Goal: Task Accomplishment & Management: Manage account settings

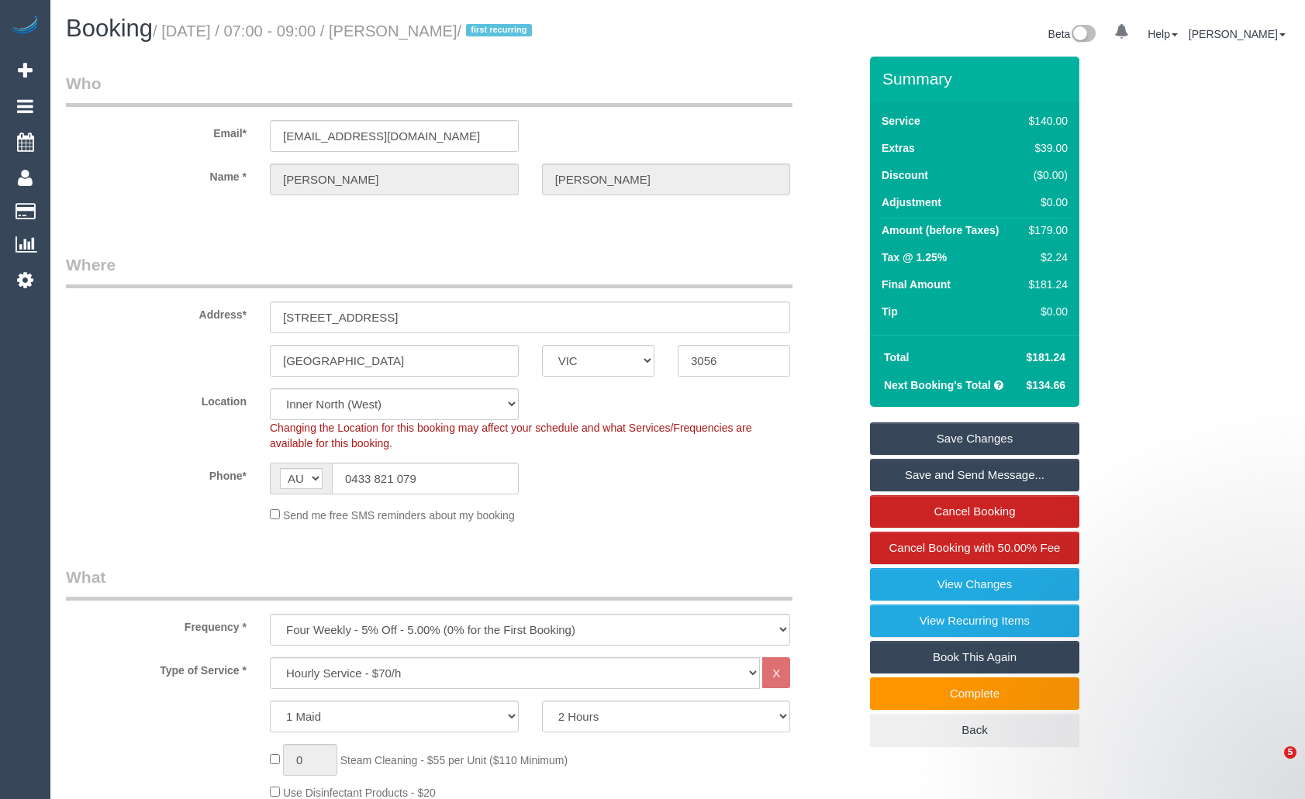
select select "VIC"
select select "string:stripe-pm_1SCeIp2GScqysDRVohceSSN0"
select select "number:27"
select select "number:14"
select select "number:19"
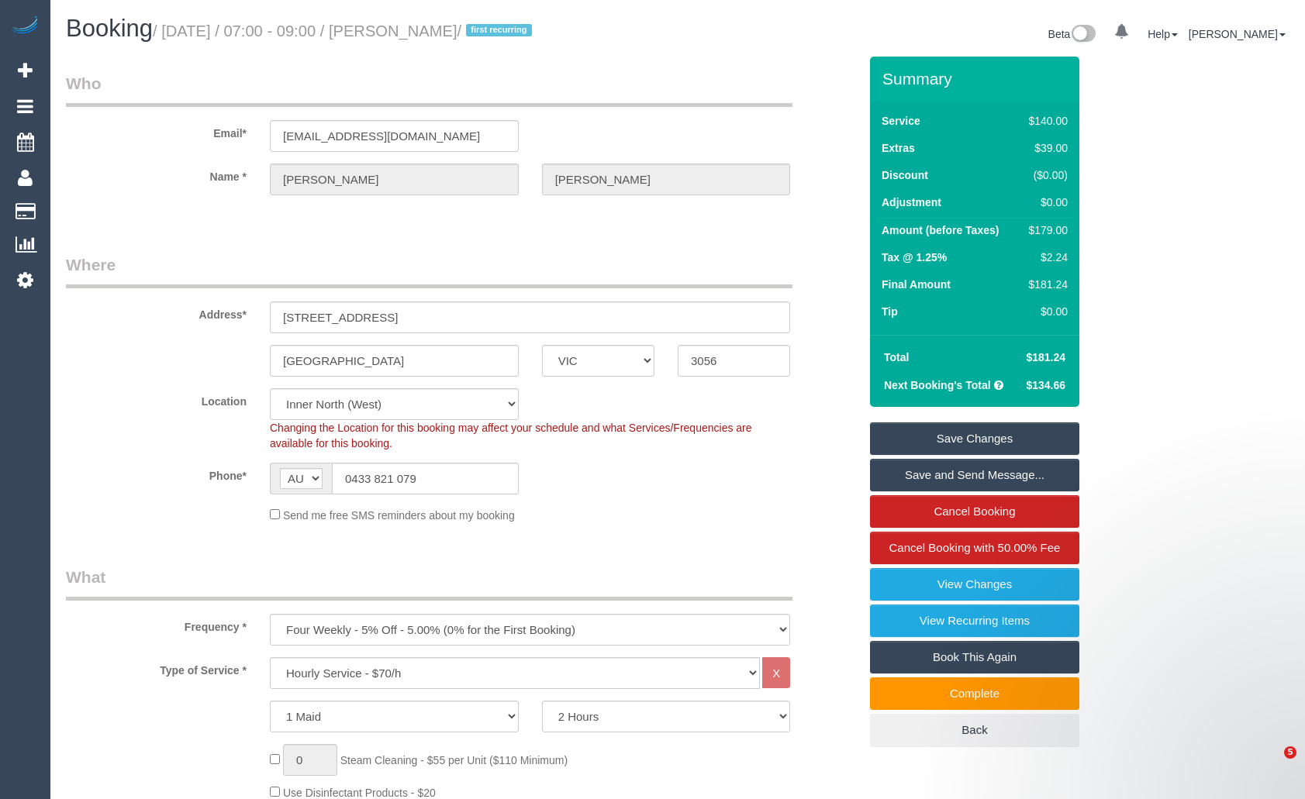
select select "number:23"
select select "number:34"
select select "number:26"
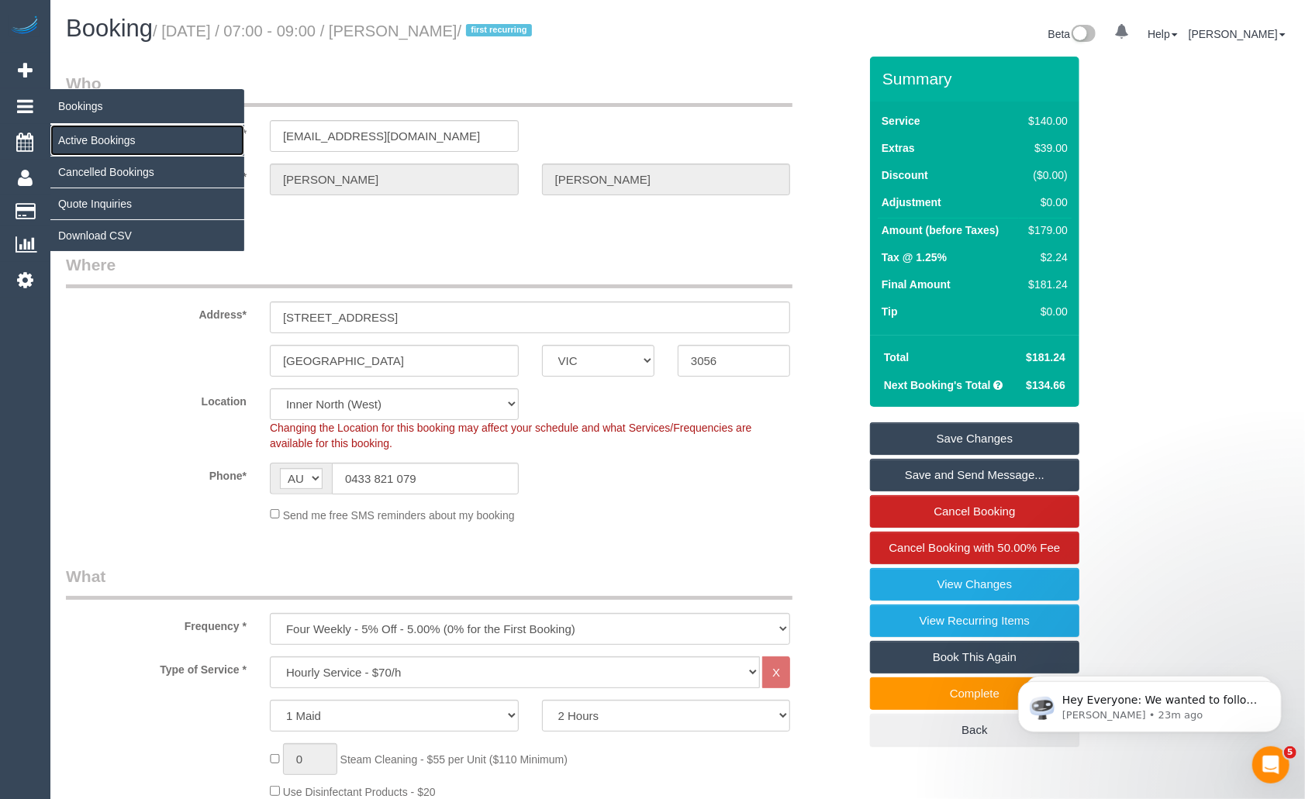
click at [95, 137] on link "Active Bookings" at bounding box center [147, 140] width 194 height 31
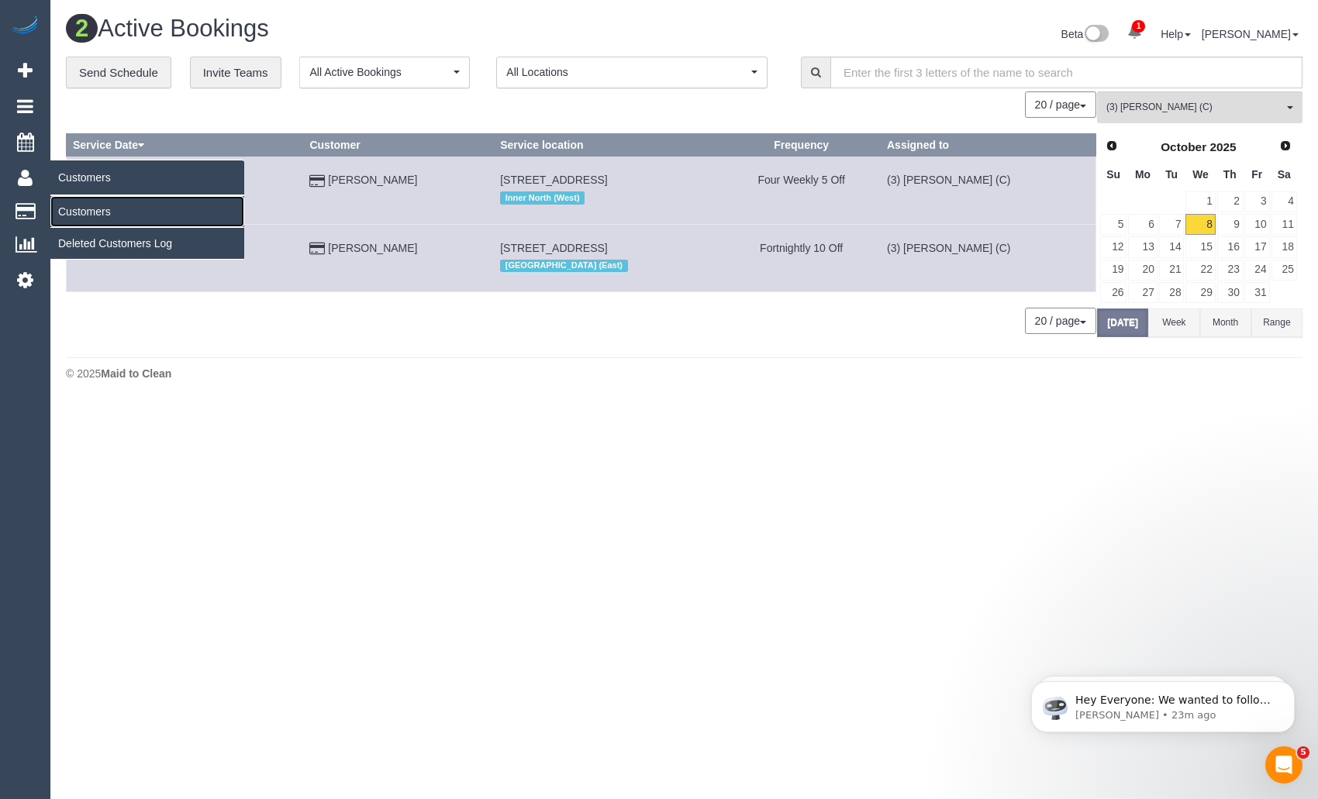
click at [88, 204] on link "Customers" at bounding box center [147, 211] width 194 height 31
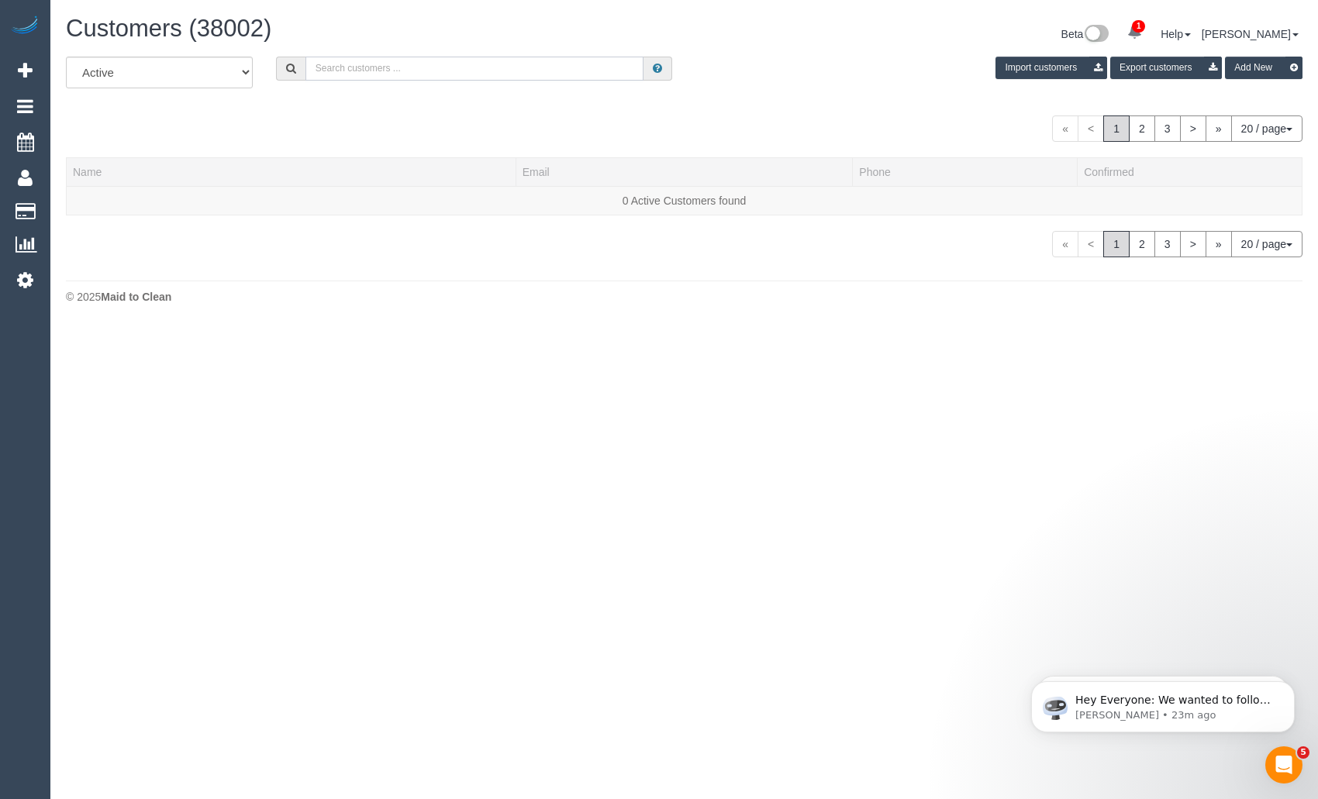
click at [522, 74] on input "text" at bounding box center [474, 69] width 339 height 24
paste input "+61435152347 Aircall new contact"
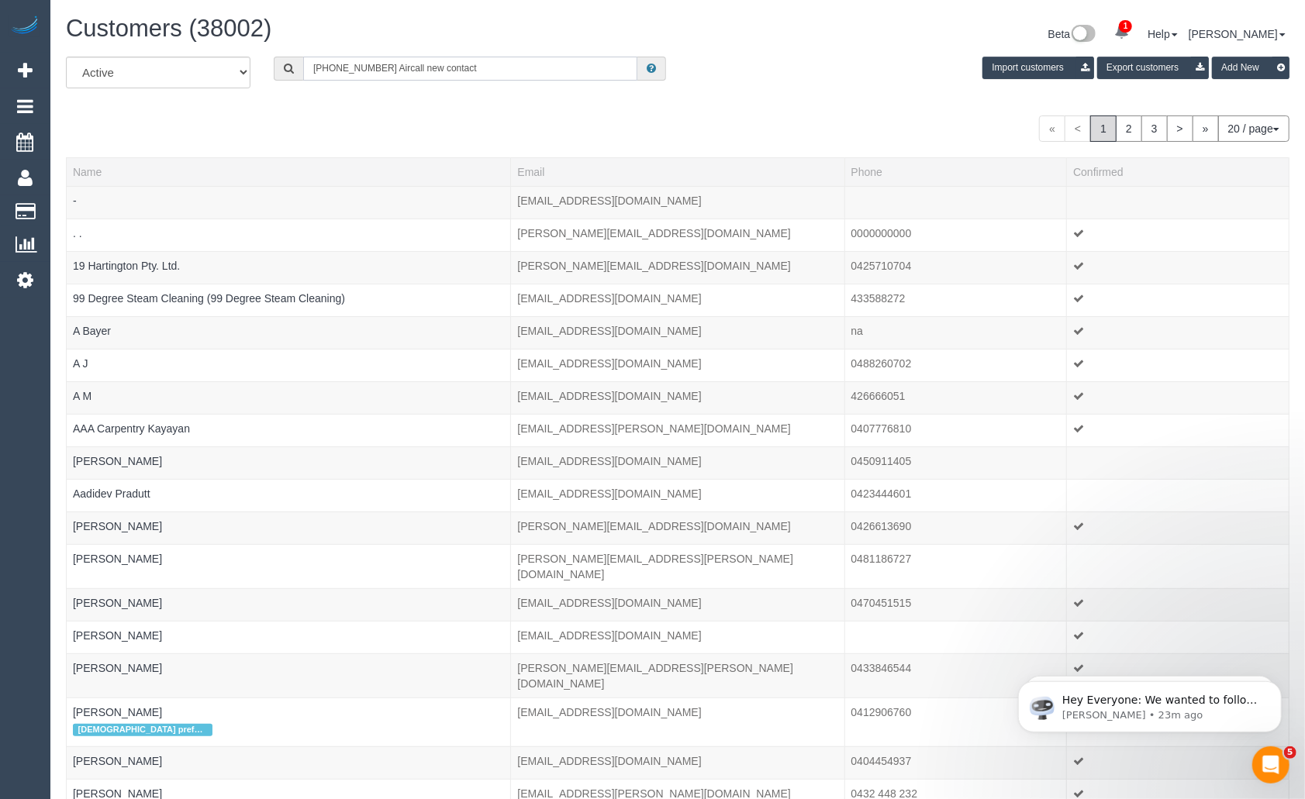
drag, startPoint x: 377, startPoint y: 67, endPoint x: 549, endPoint y: 83, distance: 172.8
click at [549, 83] on div "All Active Archived +61435152347 Aircall new contact Import customers Export cu…" at bounding box center [677, 78] width 1247 height 43
drag, startPoint x: 327, startPoint y: 70, endPoint x: 301, endPoint y: 69, distance: 26.4
click at [301, 69] on div "+61435152347" at bounding box center [470, 69] width 392 height 24
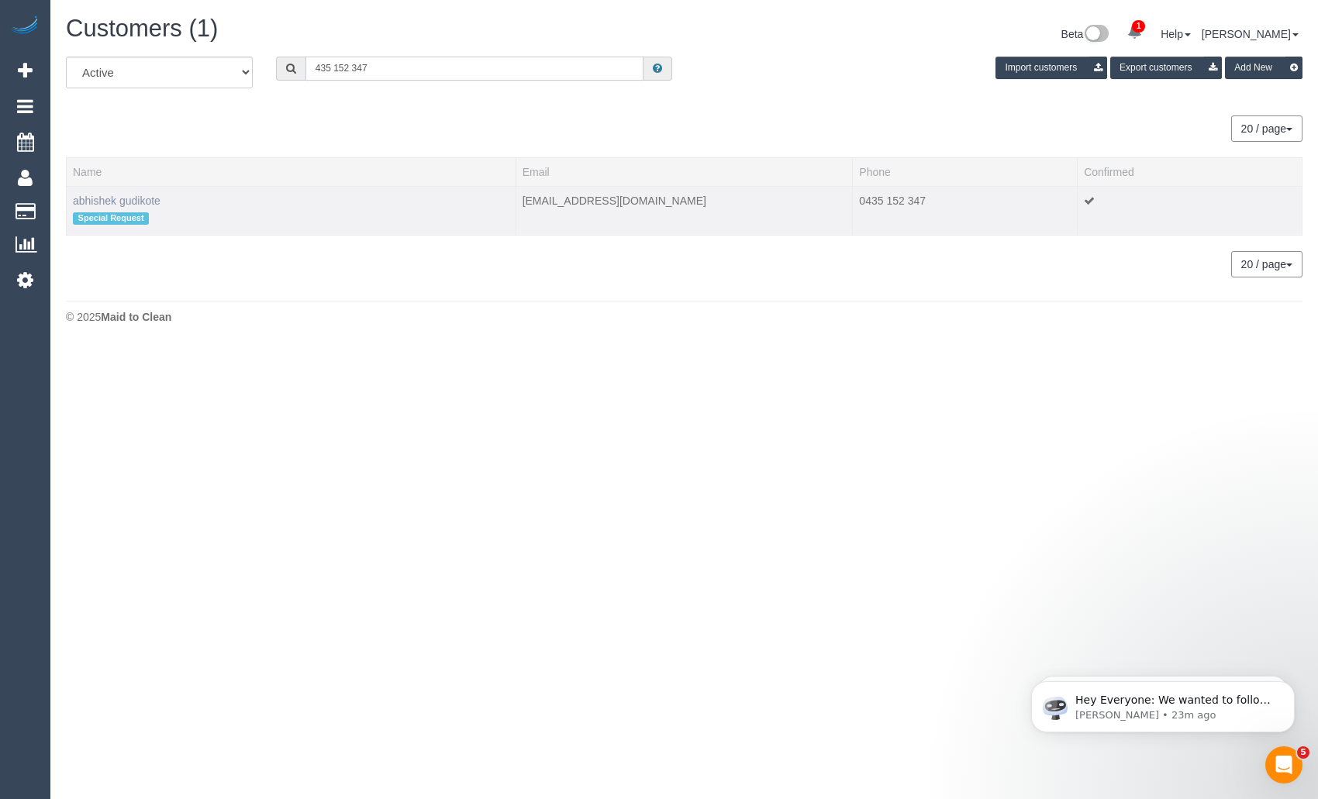
type input "435 152 347"
click at [143, 198] on link "abhishek gudikote" at bounding box center [117, 201] width 88 height 12
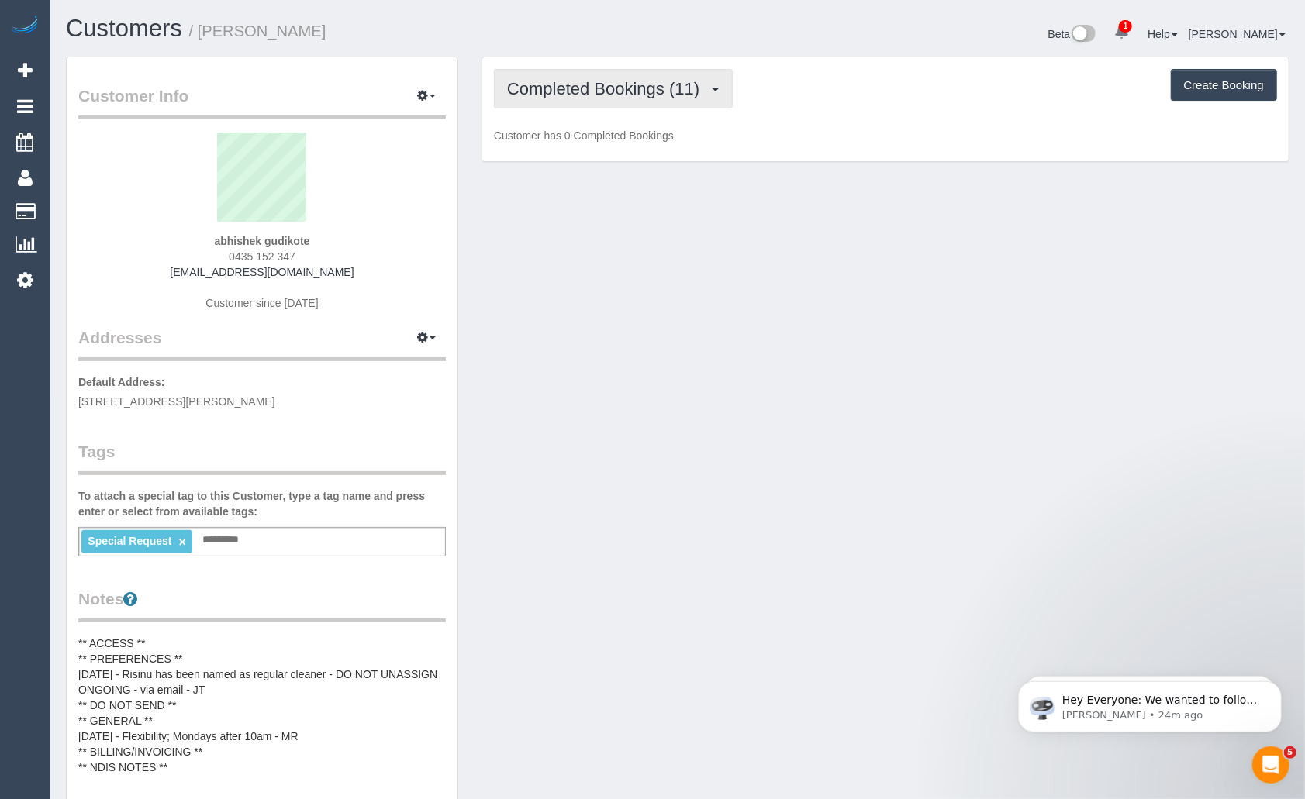
click at [591, 91] on span "Completed Bookings (11)" at bounding box center [607, 88] width 200 height 19
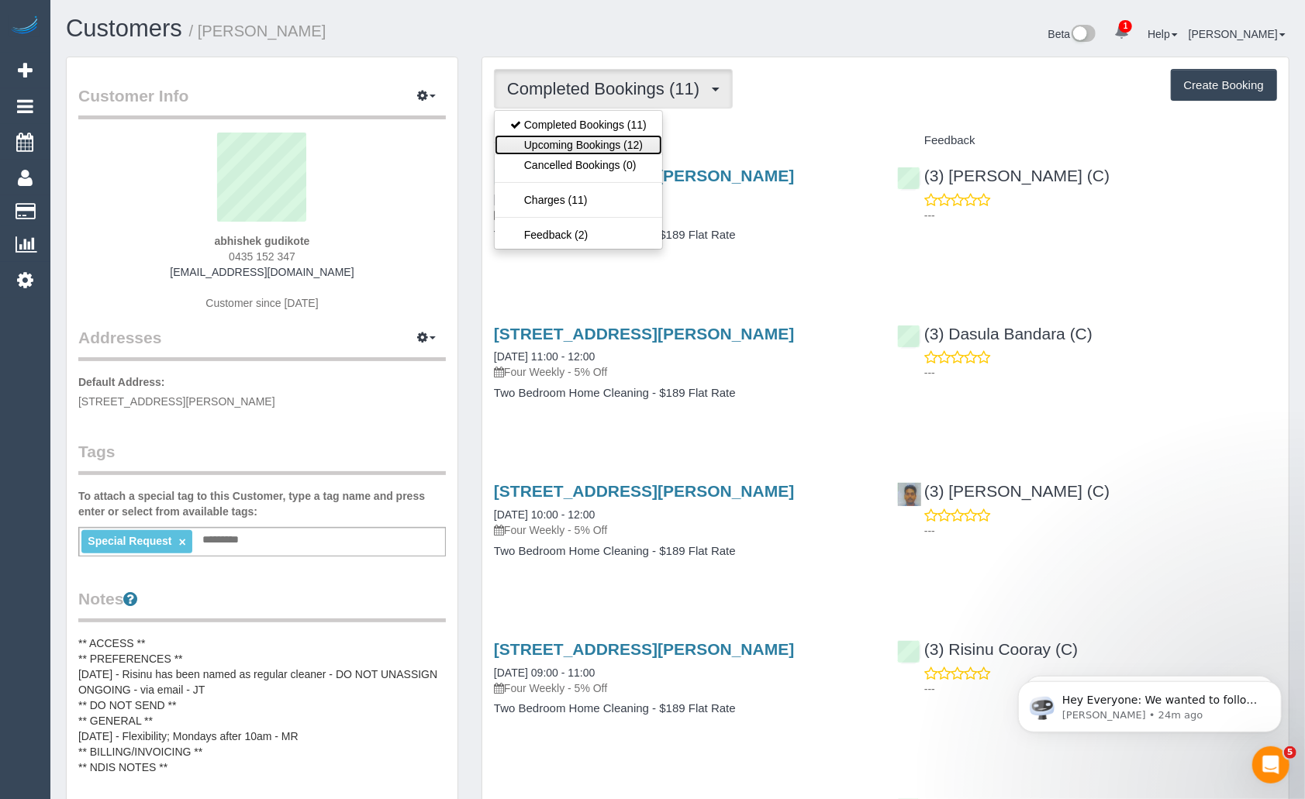
click at [582, 143] on link "Upcoming Bookings (12)" at bounding box center [578, 145] width 167 height 20
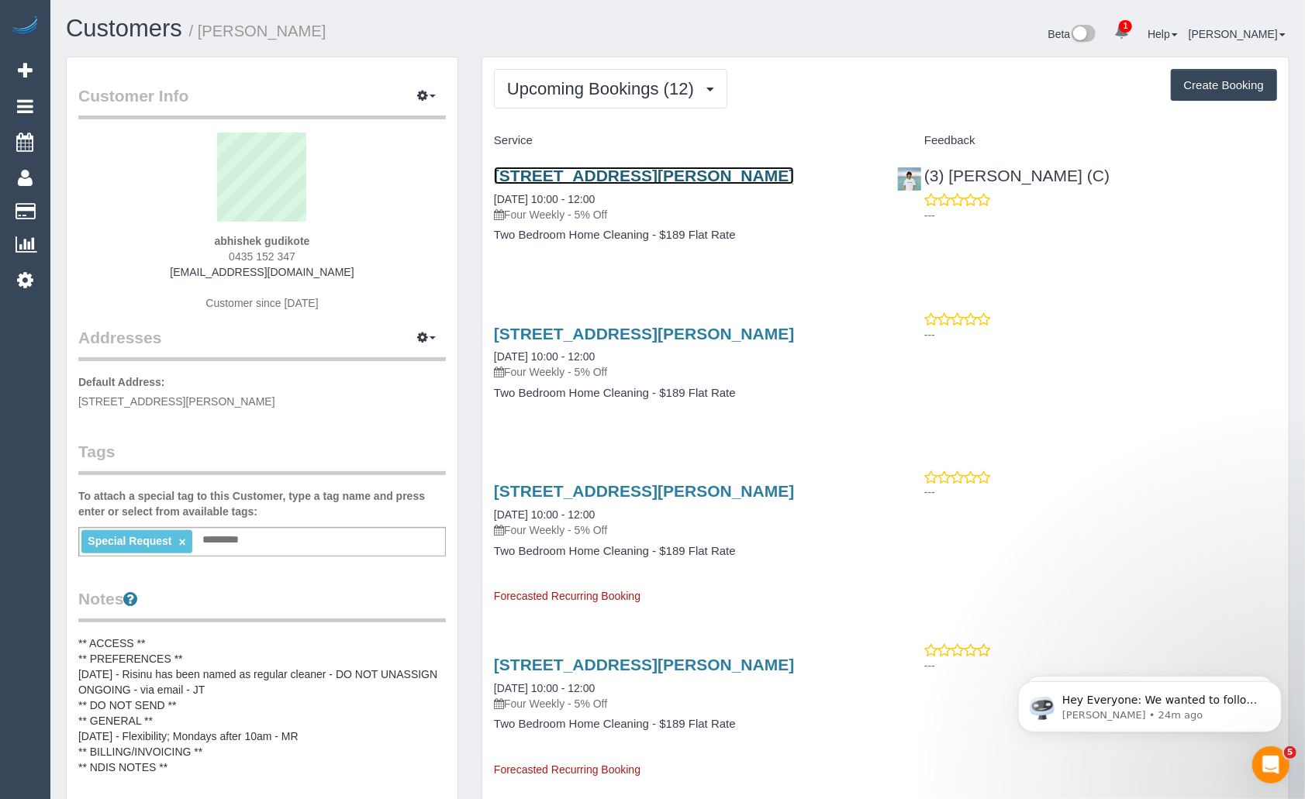
click at [654, 171] on link "27 Aubrey Grove, 2, Boronia, VIC 3155" at bounding box center [644, 176] width 300 height 18
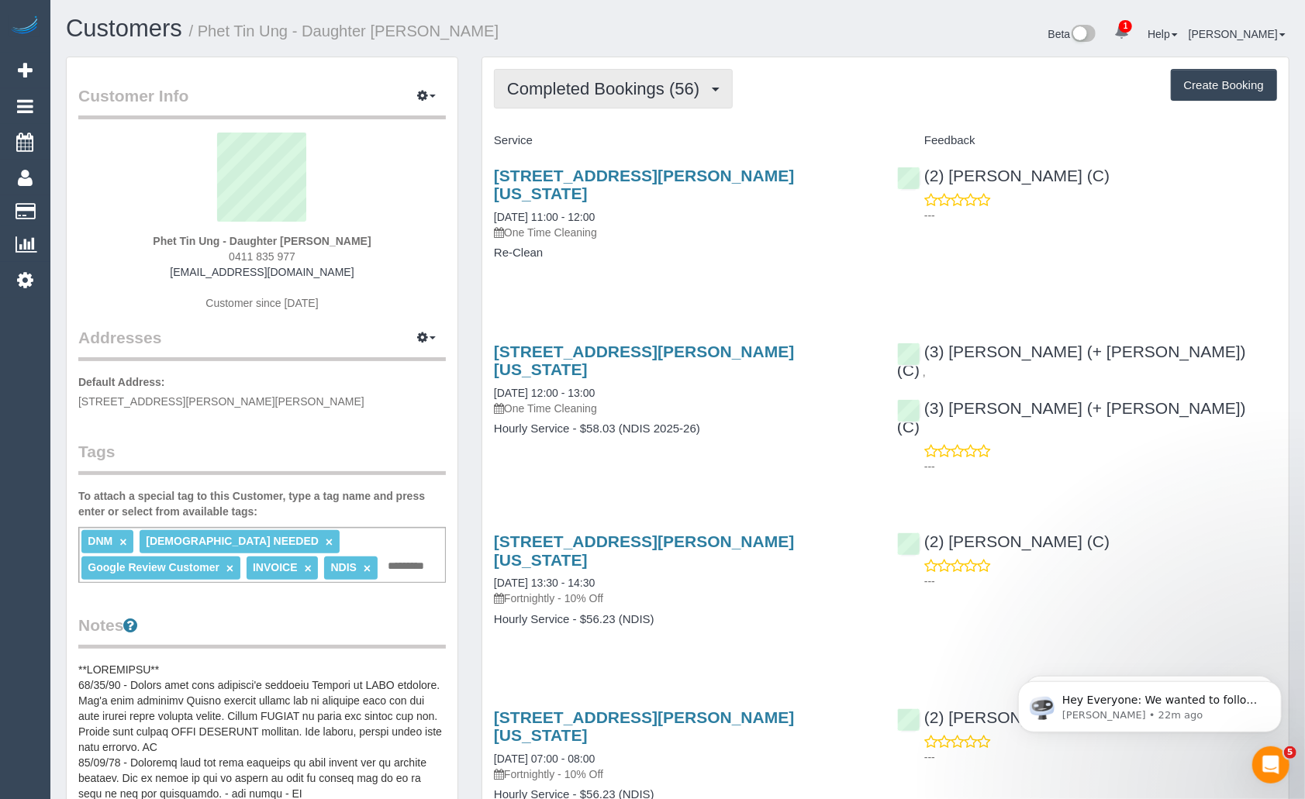
click at [615, 91] on span "Completed Bookings (56)" at bounding box center [607, 88] width 200 height 19
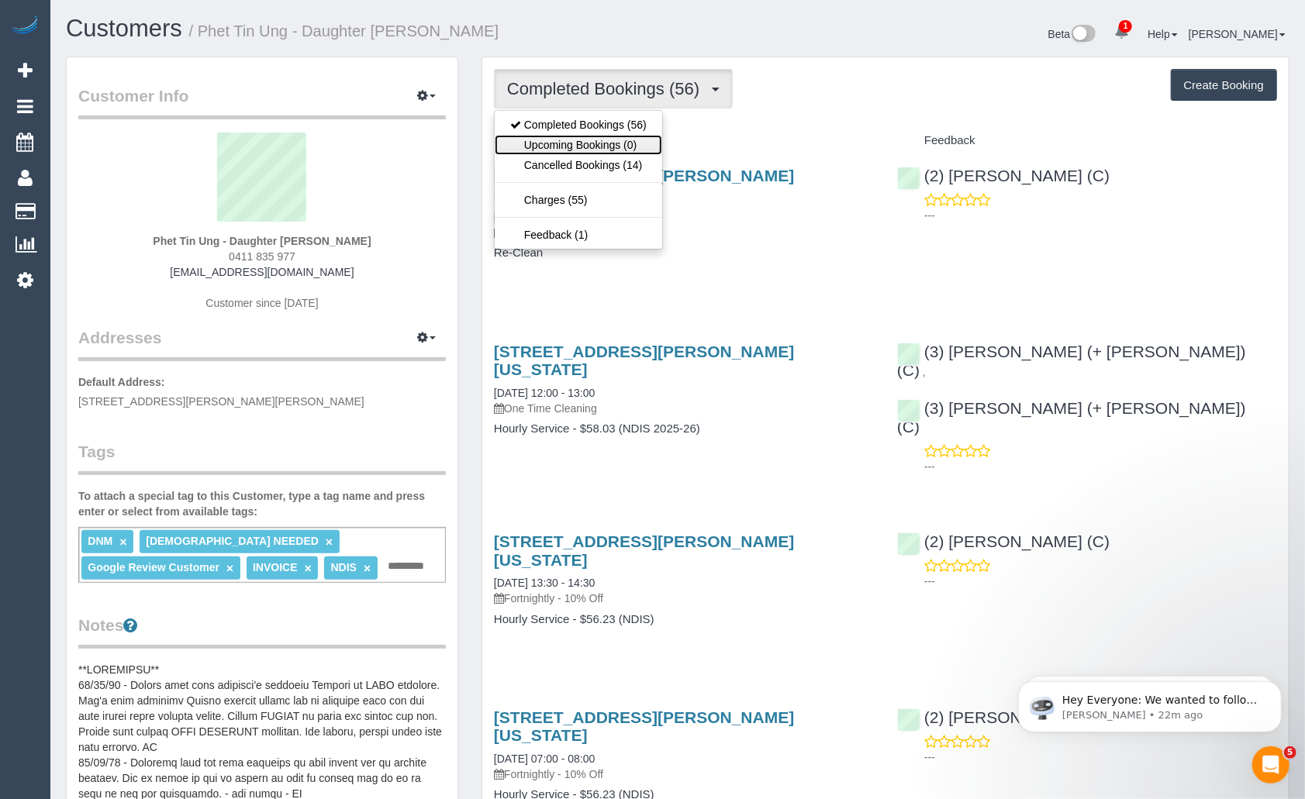
click at [602, 137] on link "Upcoming Bookings (0)" at bounding box center [578, 145] width 167 height 20
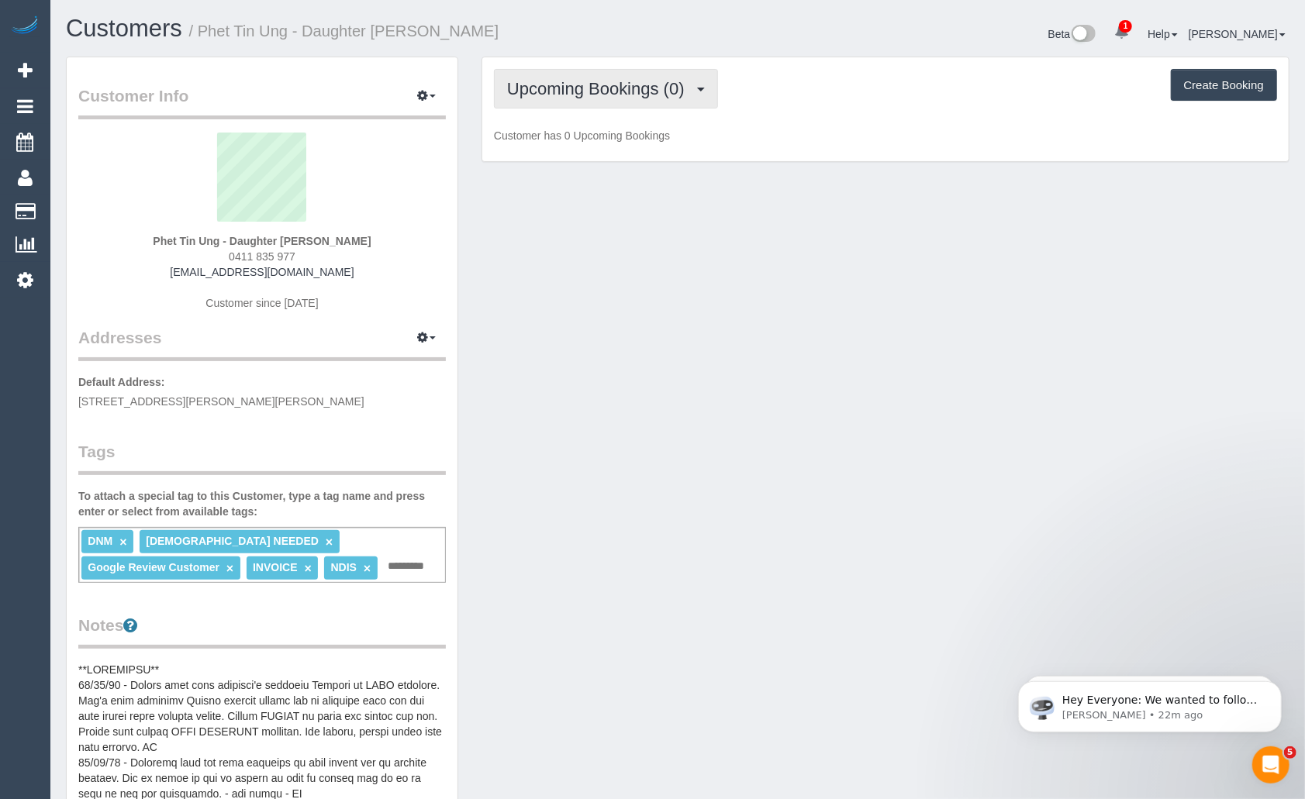
click at [617, 76] on button "Upcoming Bookings (0)" at bounding box center [606, 89] width 224 height 40
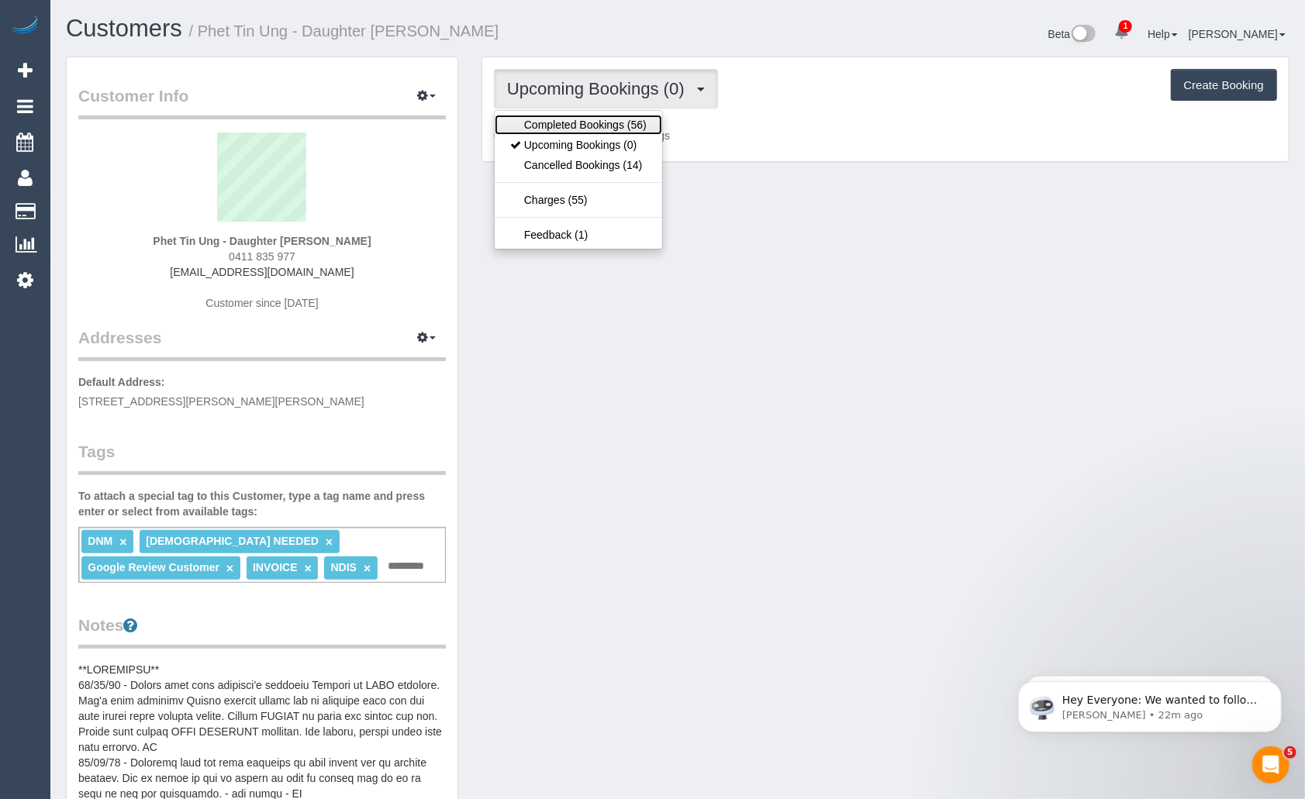
click at [597, 129] on link "Completed Bookings (56)" at bounding box center [578, 125] width 167 height 20
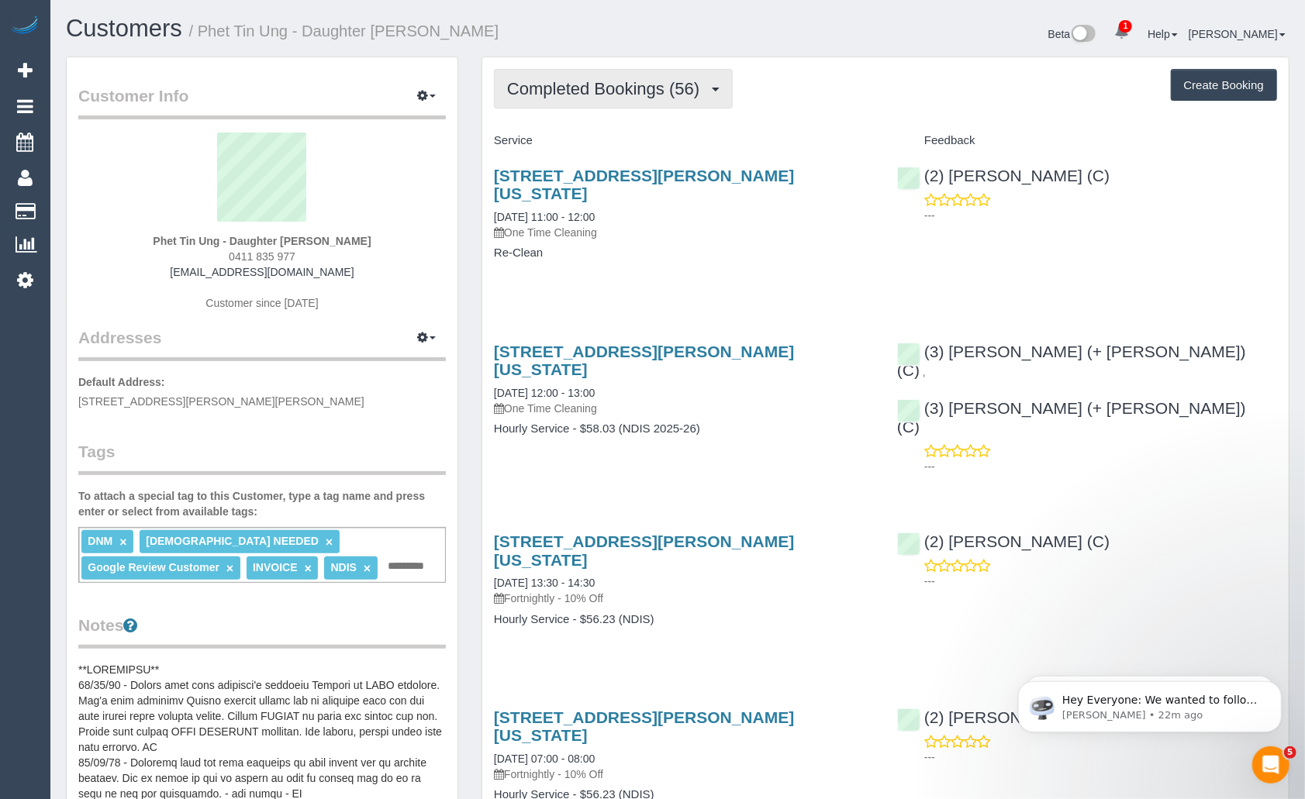
click at [671, 87] on span "Completed Bookings (56)" at bounding box center [607, 88] width 200 height 19
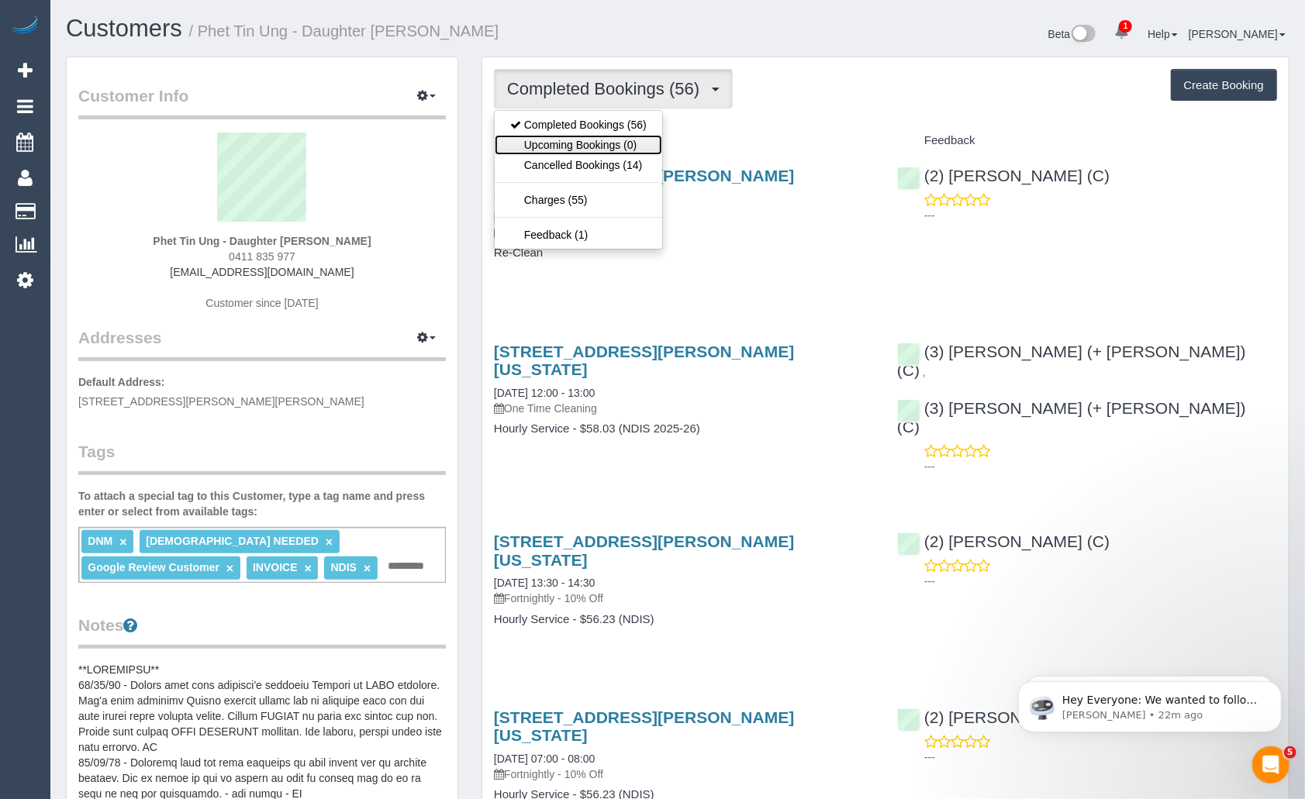
click at [612, 150] on link "Upcoming Bookings (0)" at bounding box center [578, 145] width 167 height 20
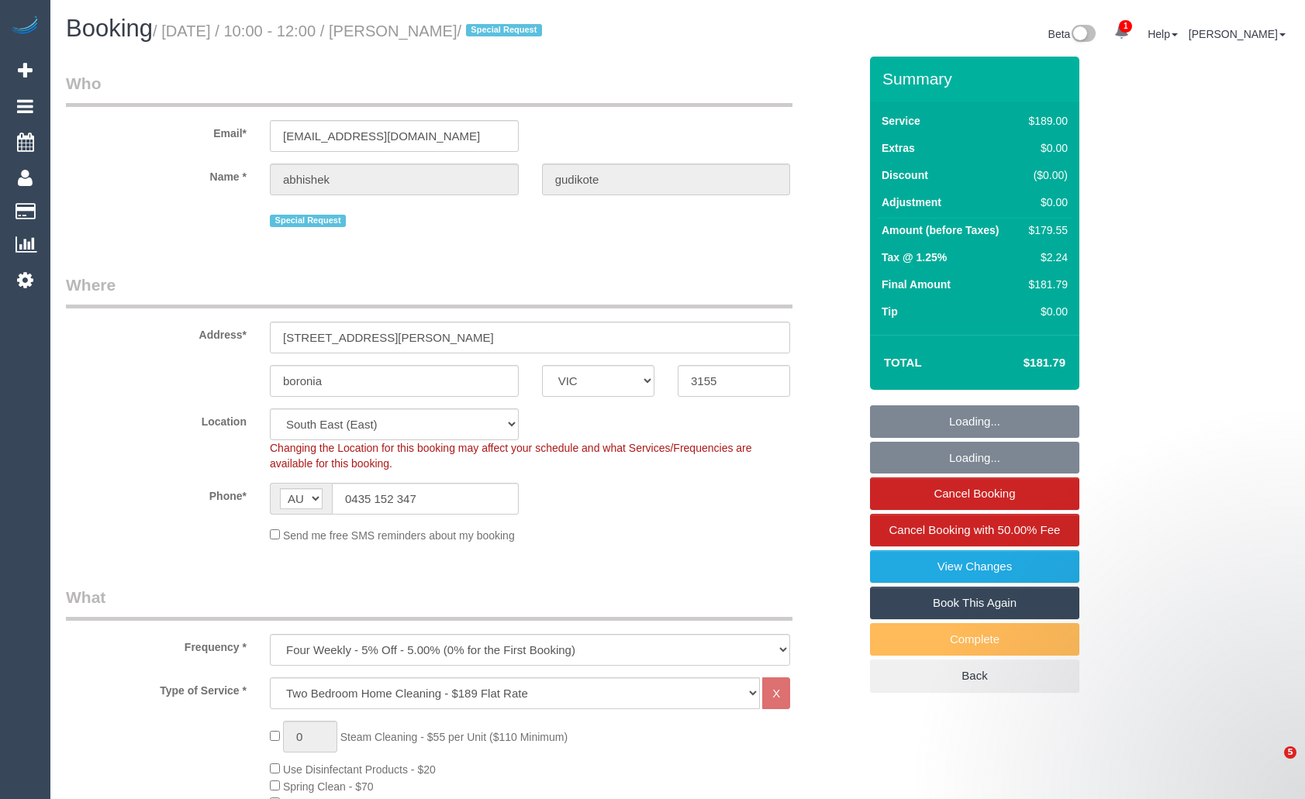
select select "VIC"
select select "number:28"
select select "number:14"
select select "number:19"
select select "number:36"
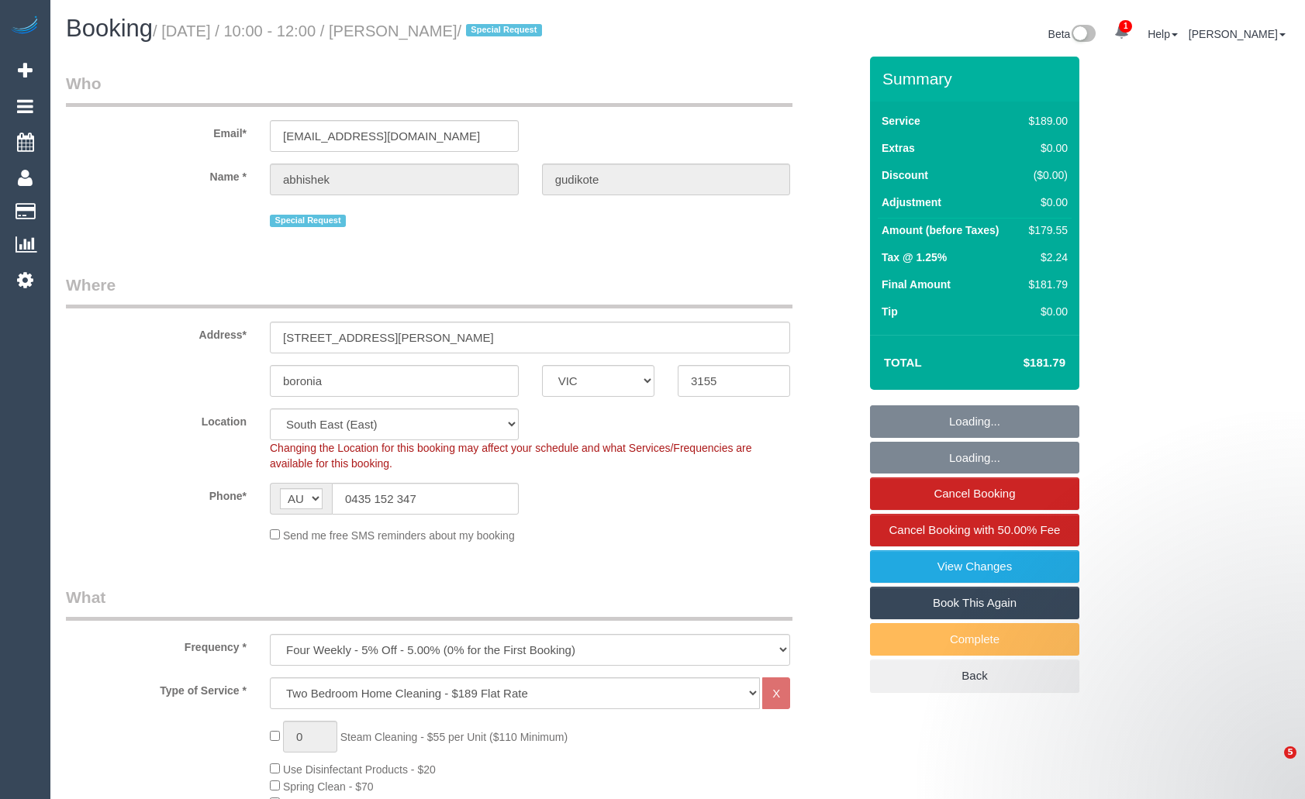
select select "number:33"
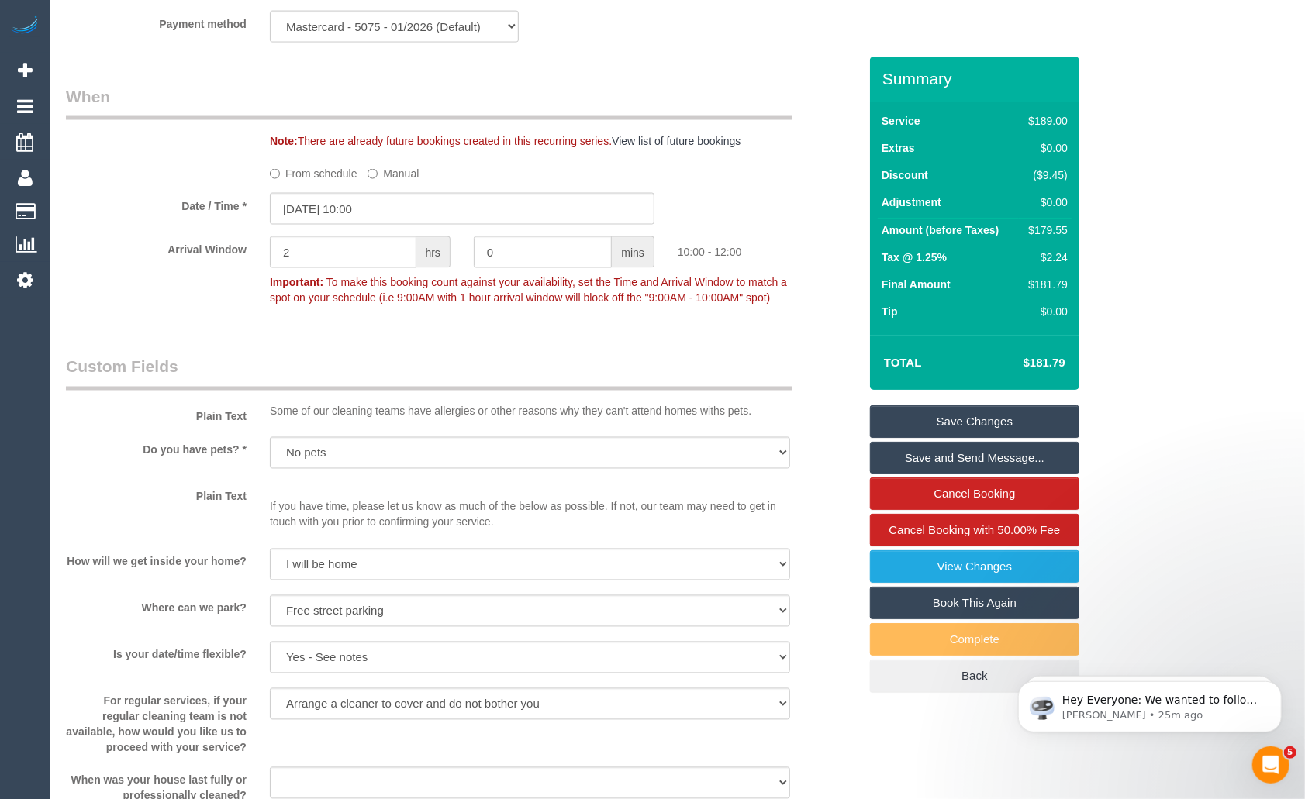
scroll to position [1685, 0]
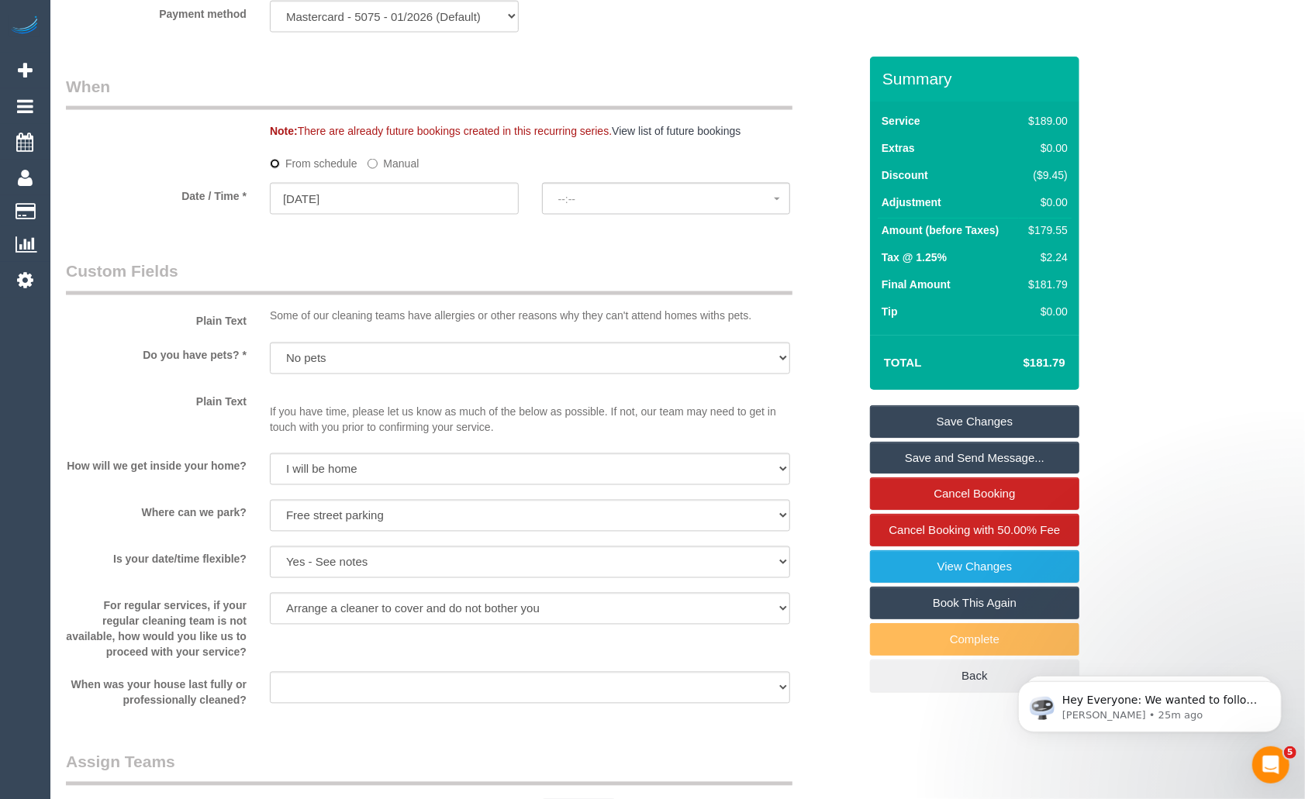
select select "spot6"
click at [419, 198] on input "08/10/2025" at bounding box center [394, 199] width 249 height 32
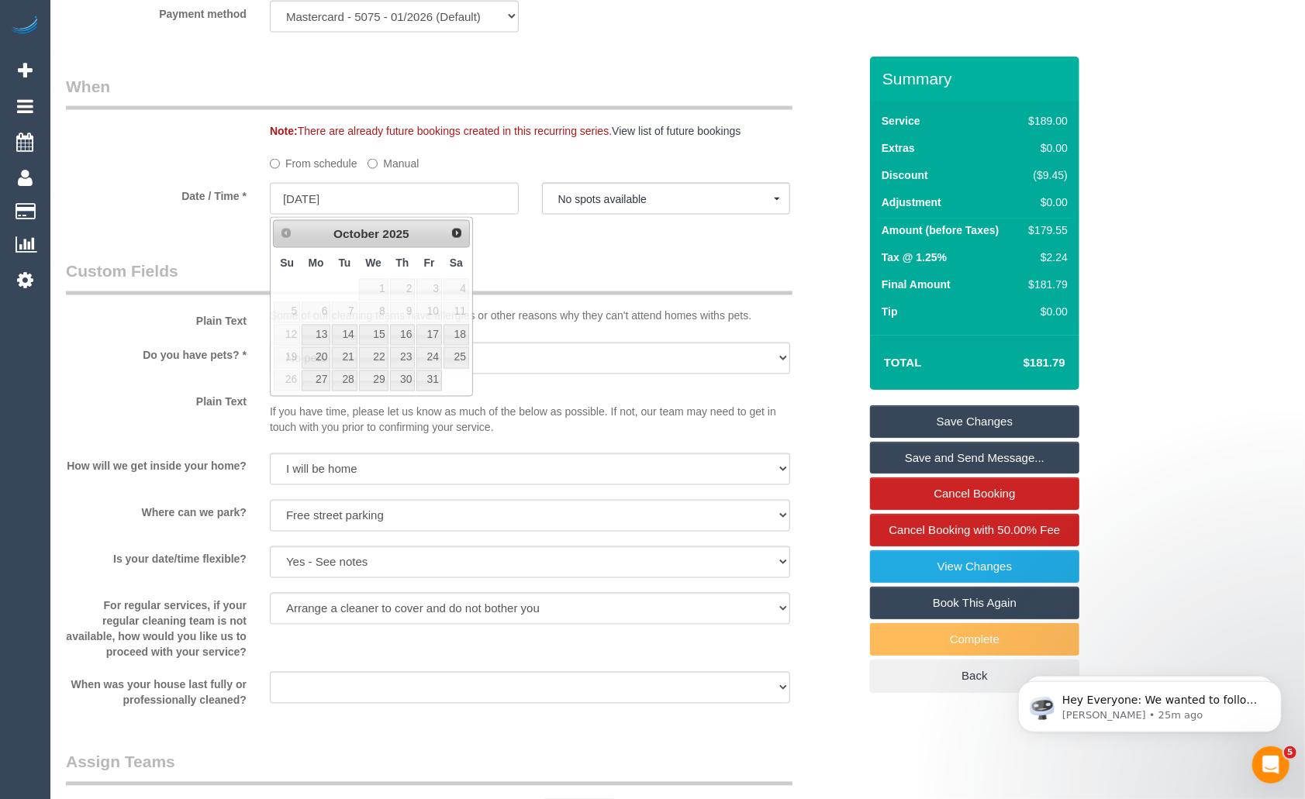
click at [583, 257] on div "Who Email* abs.t3st@gmail.com Name * abhishek gudikote Special Request Where Ad…" at bounding box center [462, 11] width 816 height 3278
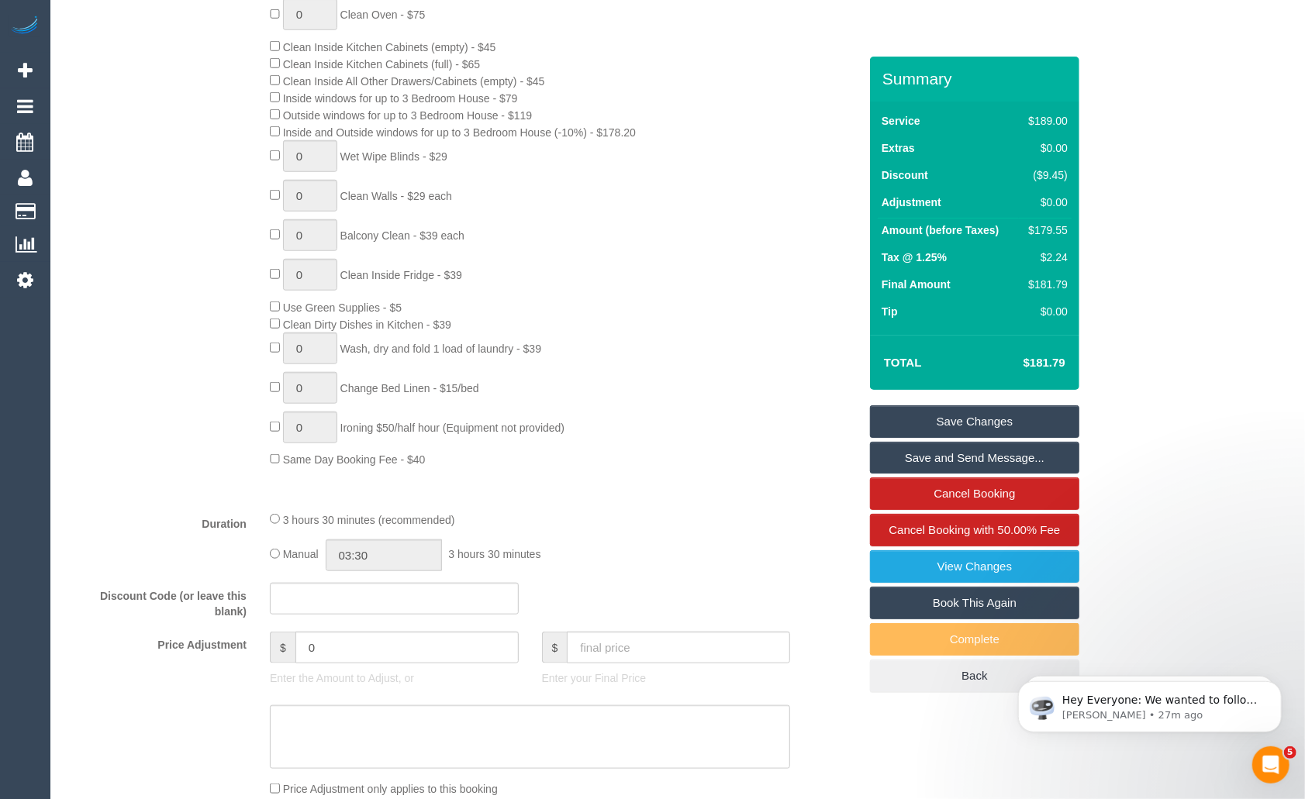
scroll to position [0, 0]
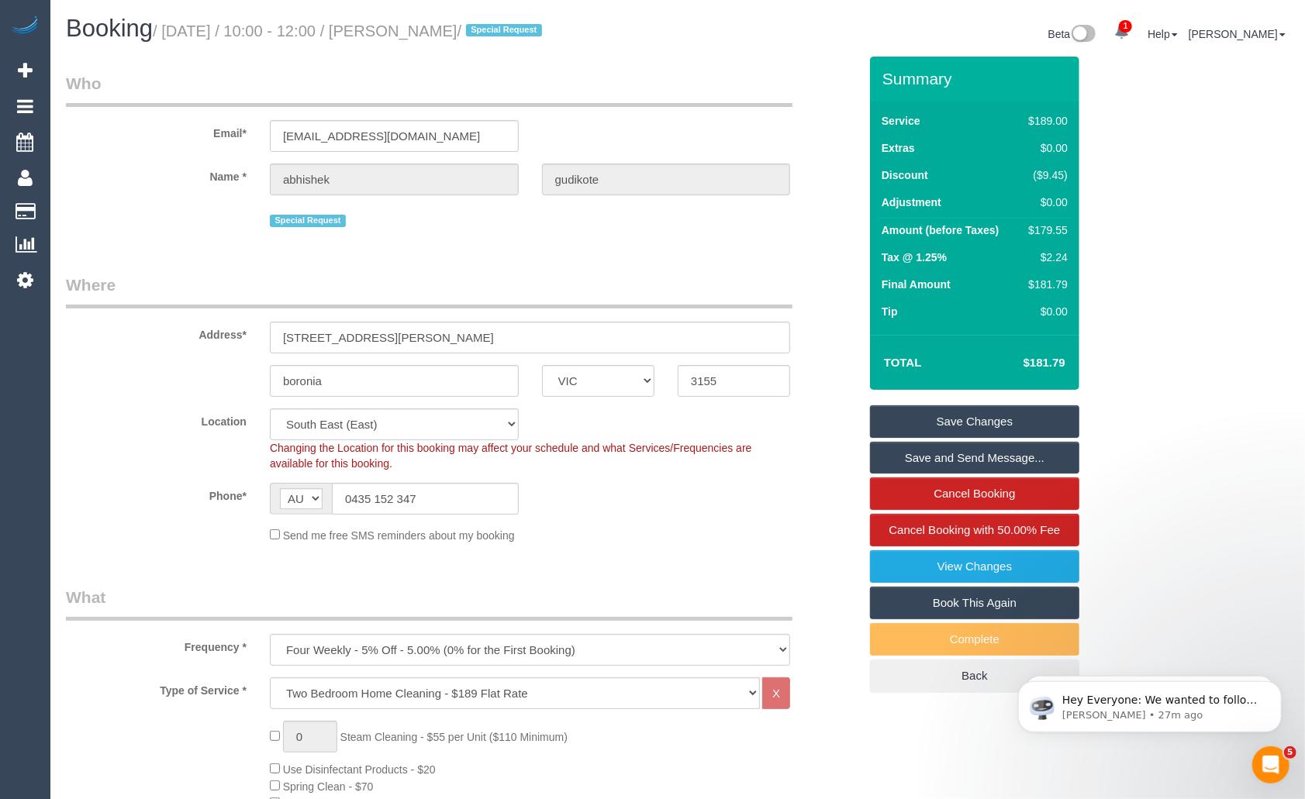
drag, startPoint x: 419, startPoint y: 29, endPoint x: 544, endPoint y: 28, distance: 125.6
click at [544, 28] on small "/ October 08, 2025 / 10:00 - 12:00 / abhishek gudikote / Special Request" at bounding box center [350, 30] width 394 height 17
copy small "abhishek gudikote"
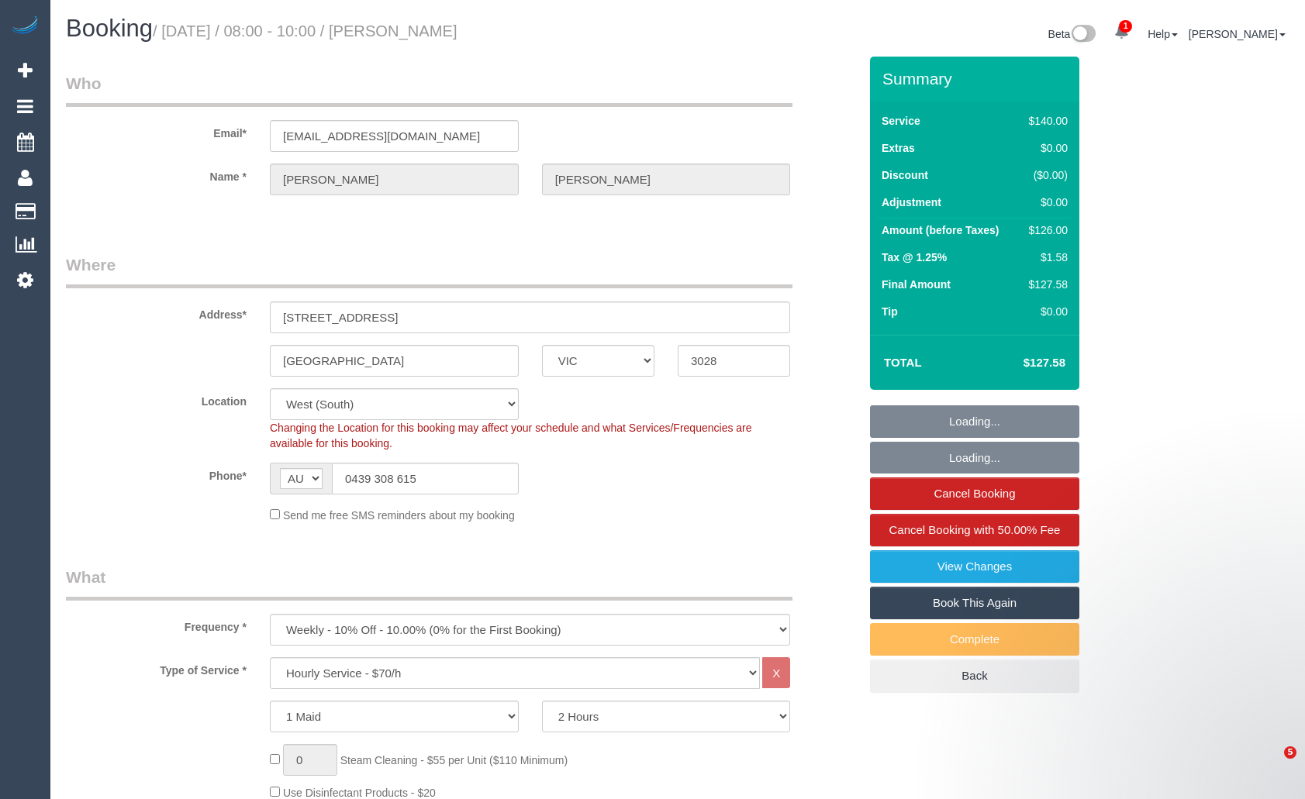
select select "VIC"
select select "number:29"
select select "number:14"
select select "number:19"
select select "number:22"
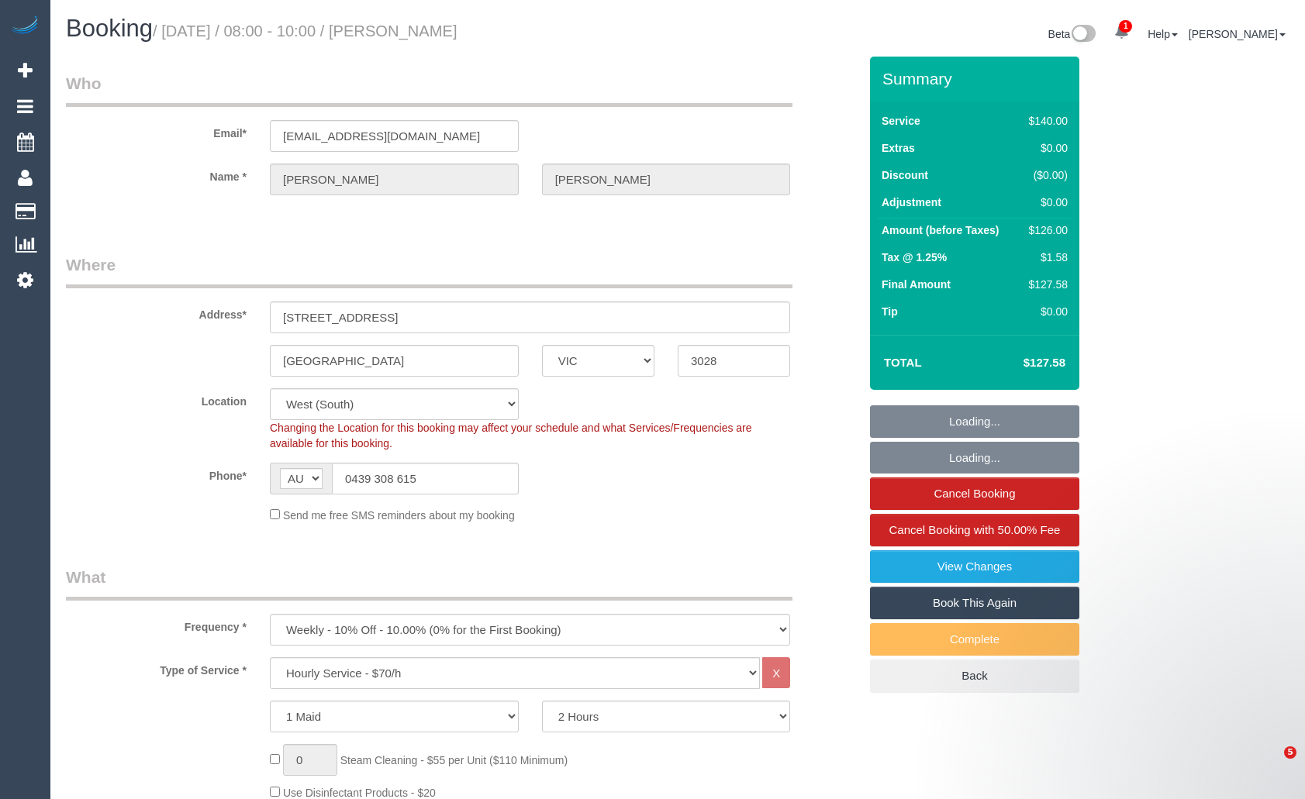
select select "number:34"
select select "number:12"
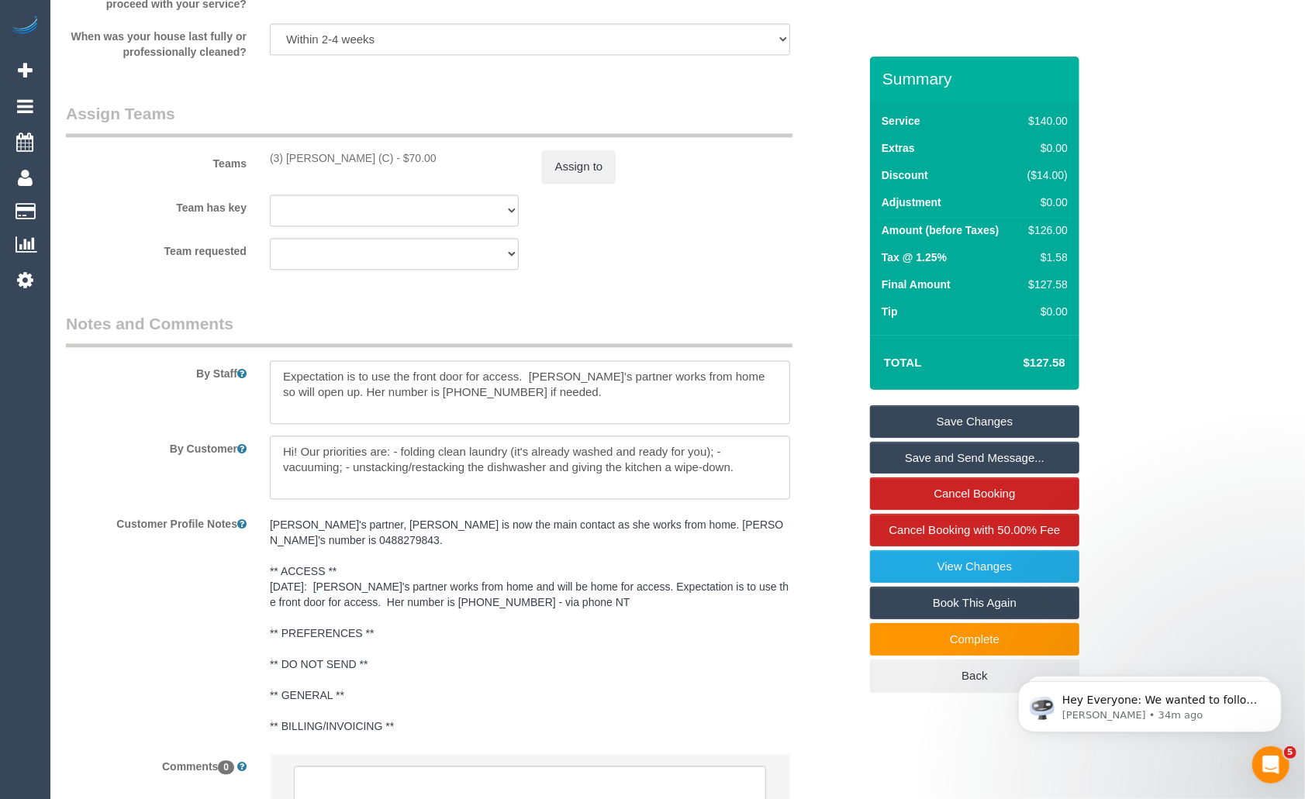
scroll to position [2364, 0]
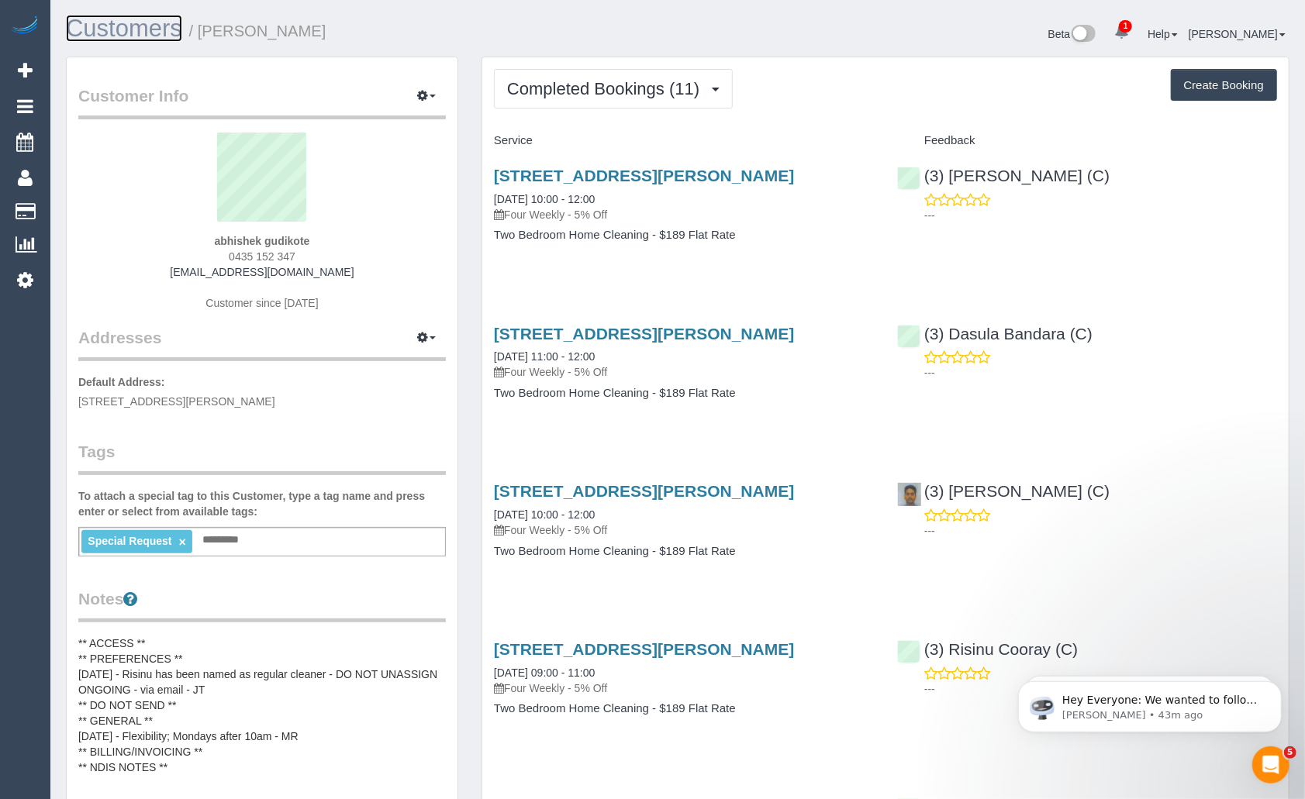
click at [106, 22] on link "Customers" at bounding box center [124, 28] width 116 height 27
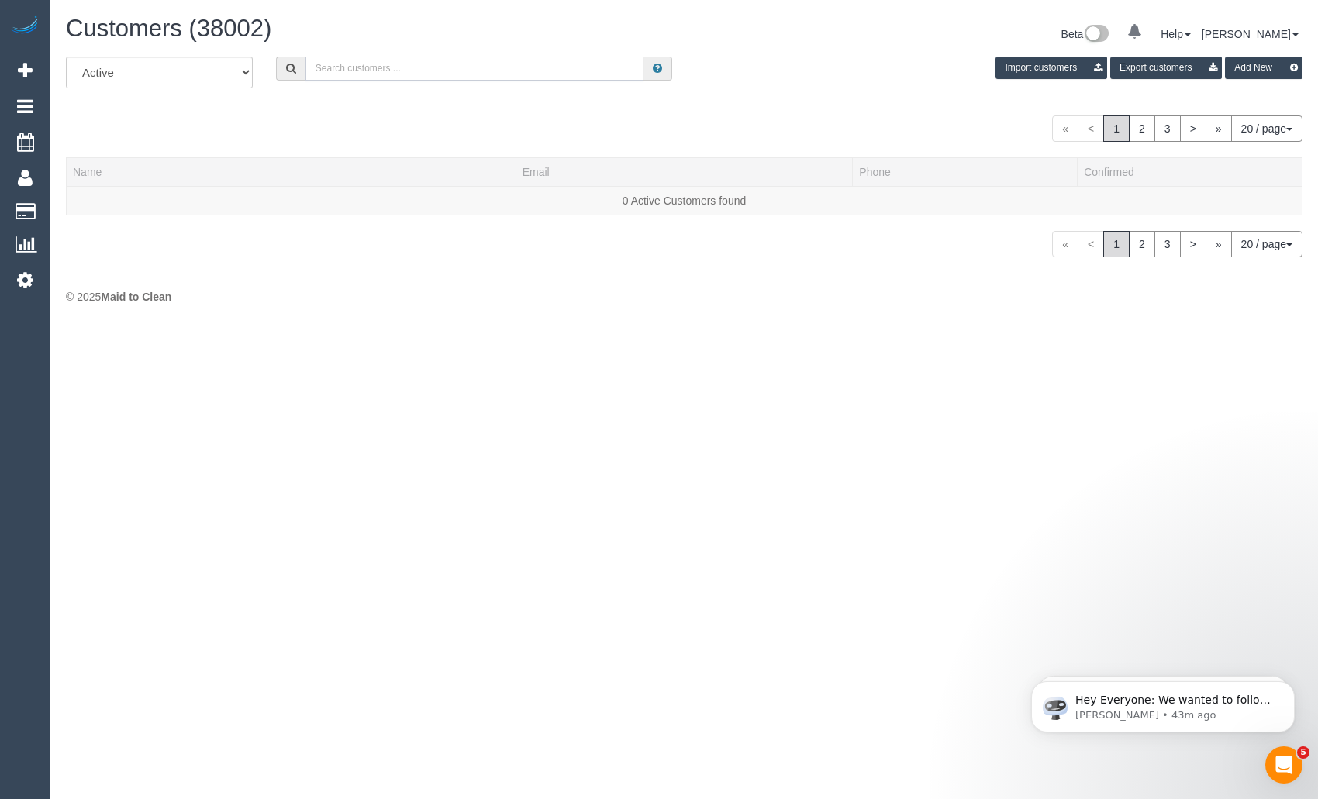
click at [411, 71] on input "text" at bounding box center [474, 69] width 339 height 24
paste input "Cherie Choong"
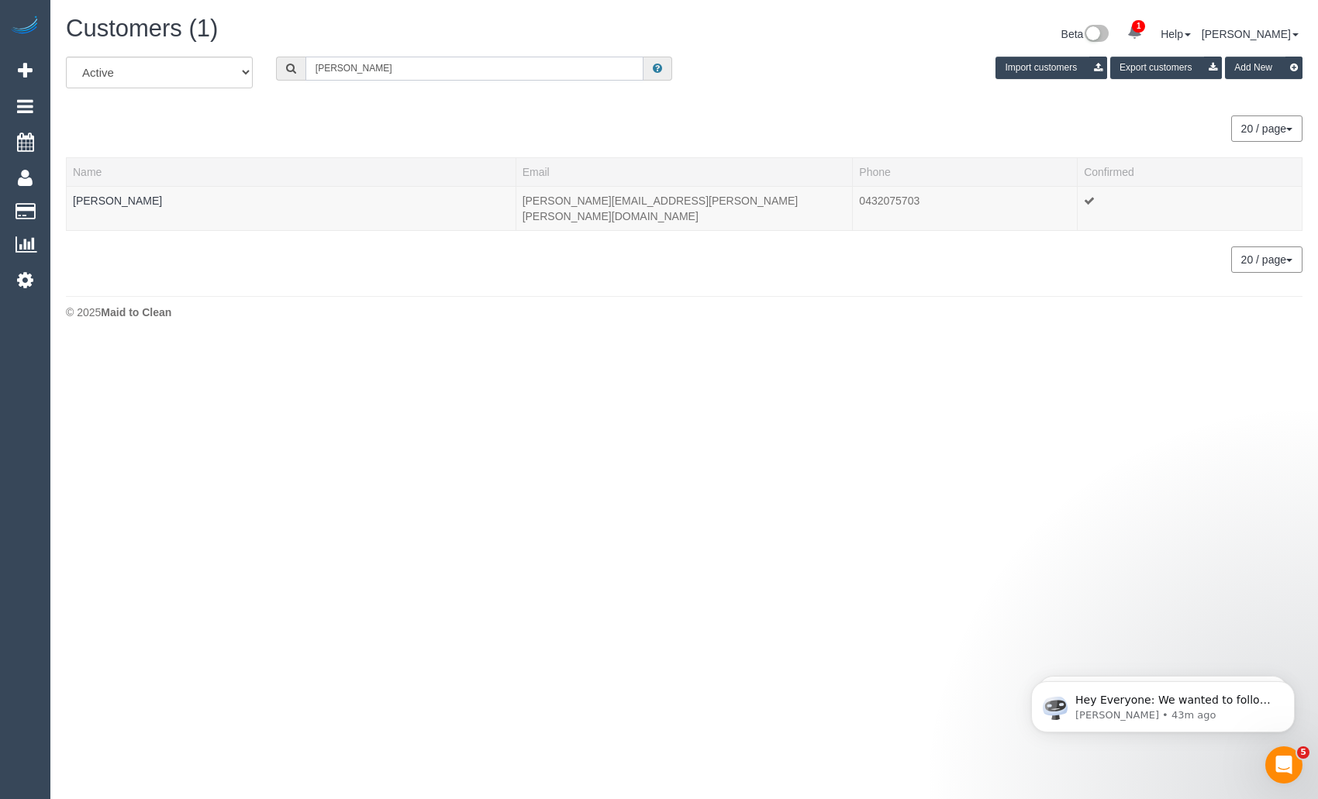
type input "Cherie Choong"
click at [1264, 122] on button "20 / page" at bounding box center [1266, 129] width 71 height 26
click at [1221, 260] on link "100 / page" at bounding box center [1240, 259] width 122 height 20
click at [132, 200] on link "Cherie Choong" at bounding box center [117, 201] width 89 height 12
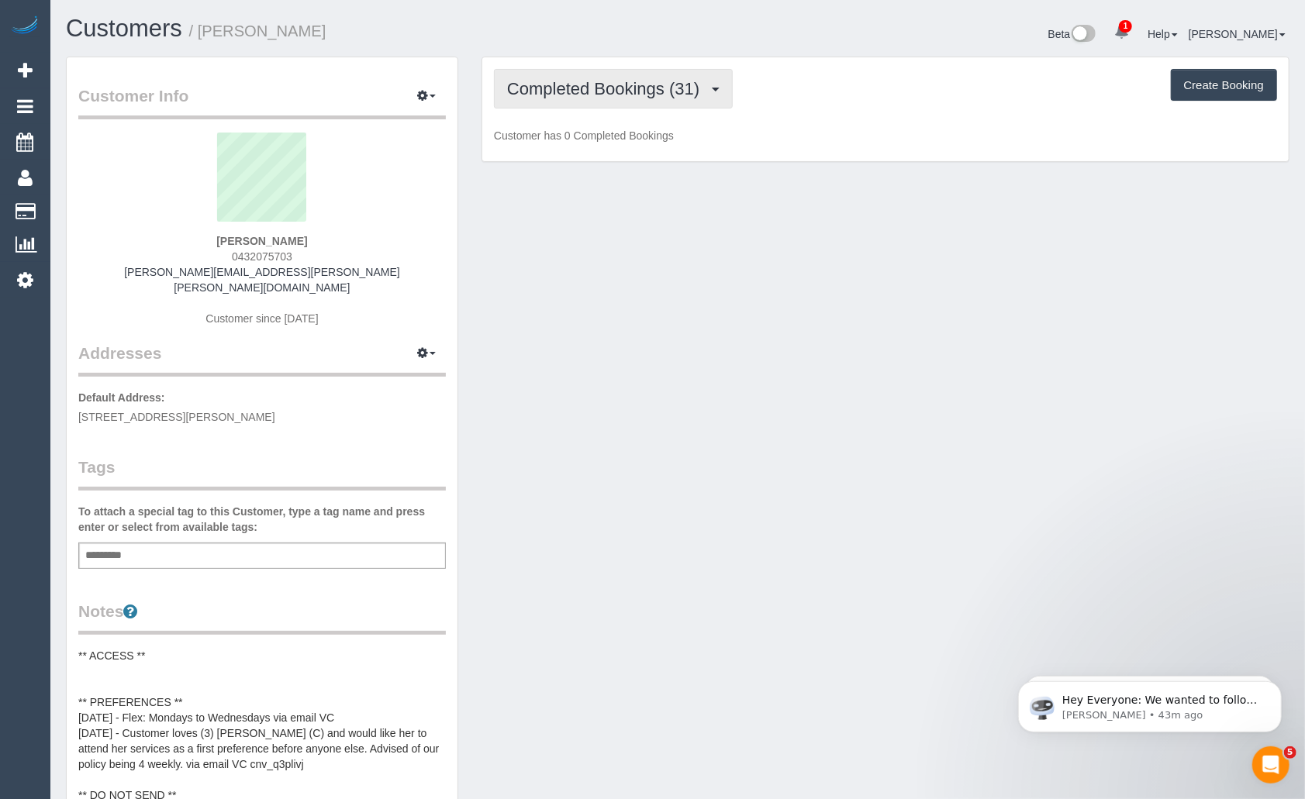
click at [678, 71] on button "Completed Bookings (31)" at bounding box center [613, 89] width 239 height 40
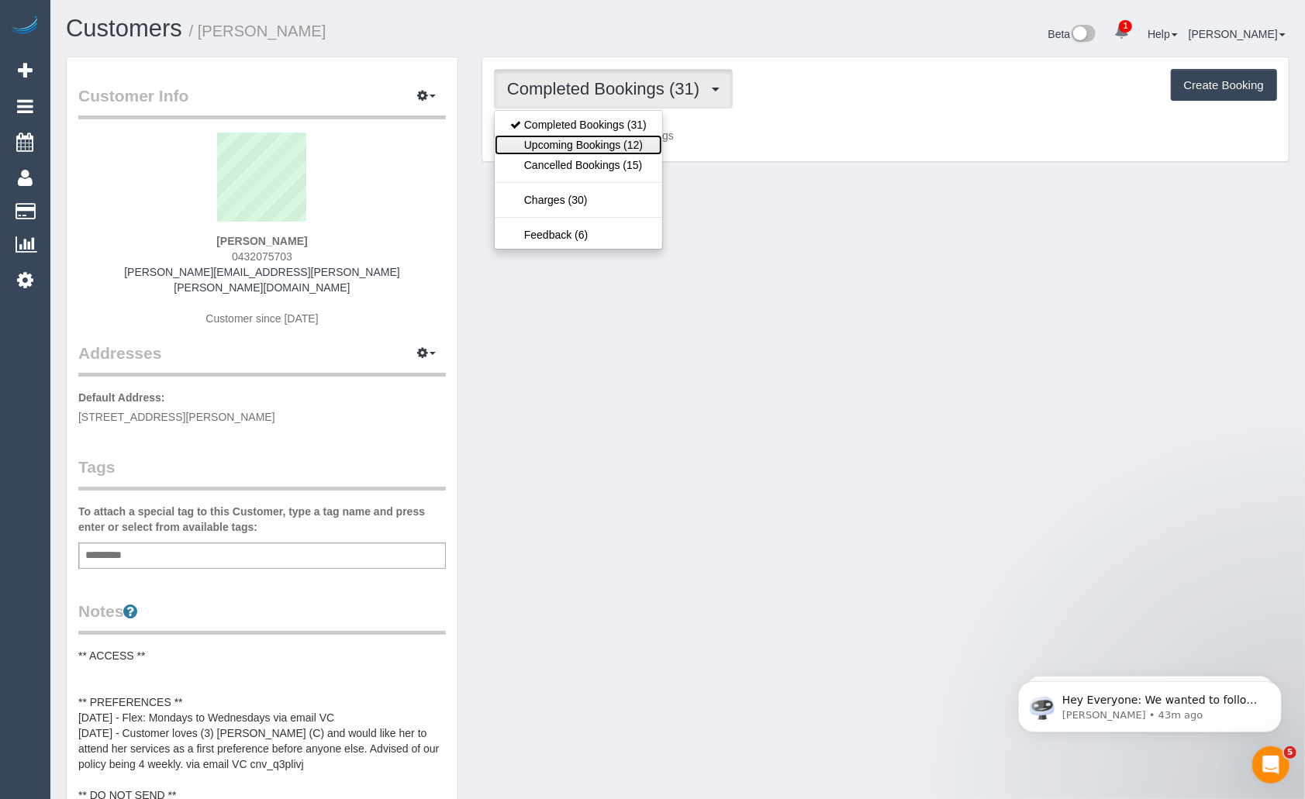
click at [599, 147] on link "Upcoming Bookings (12)" at bounding box center [578, 145] width 167 height 20
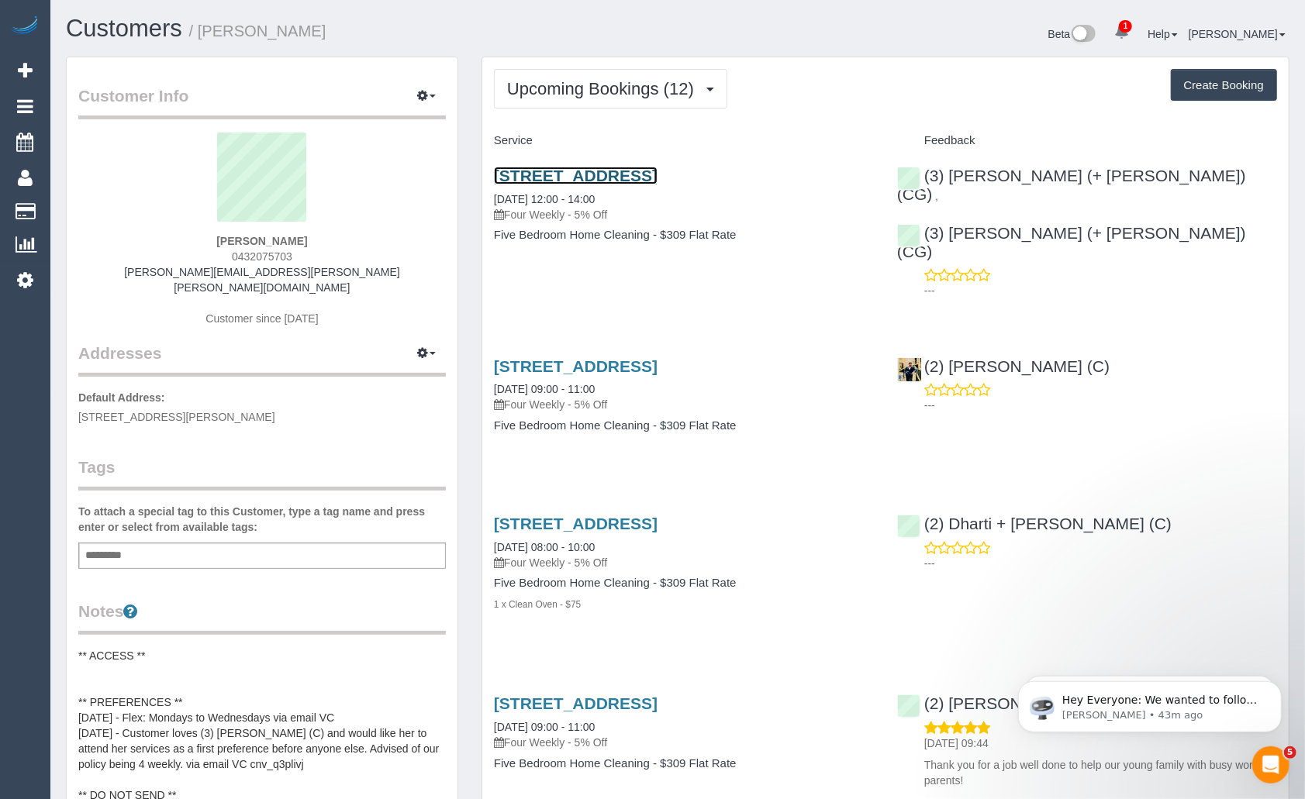
click at [657, 178] on link "106b Ballarat Road, Maidstone, VIC 3012" at bounding box center [576, 176] width 164 height 18
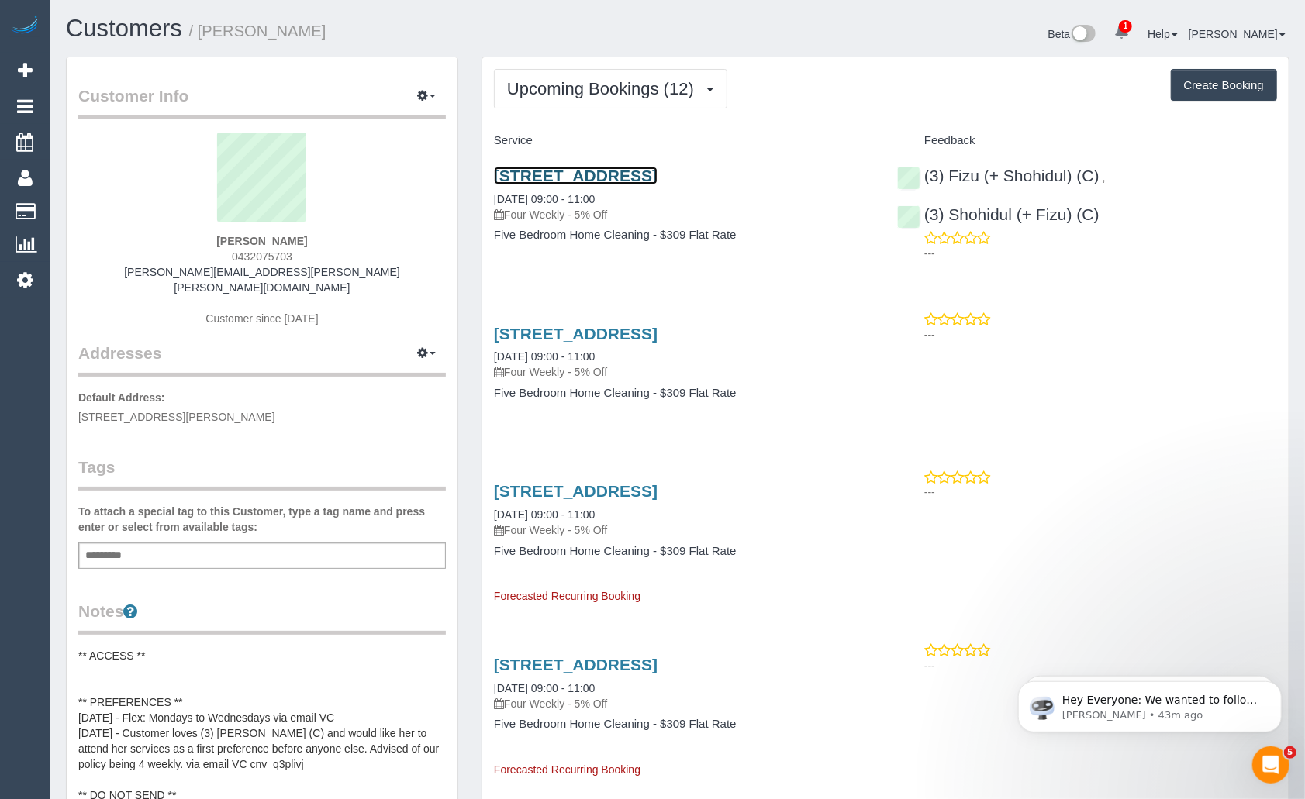
click at [629, 173] on link "106b Ballarat Road, Maidstone, VIC 3012" at bounding box center [576, 176] width 164 height 18
click at [104, 36] on link "Customers" at bounding box center [124, 28] width 116 height 27
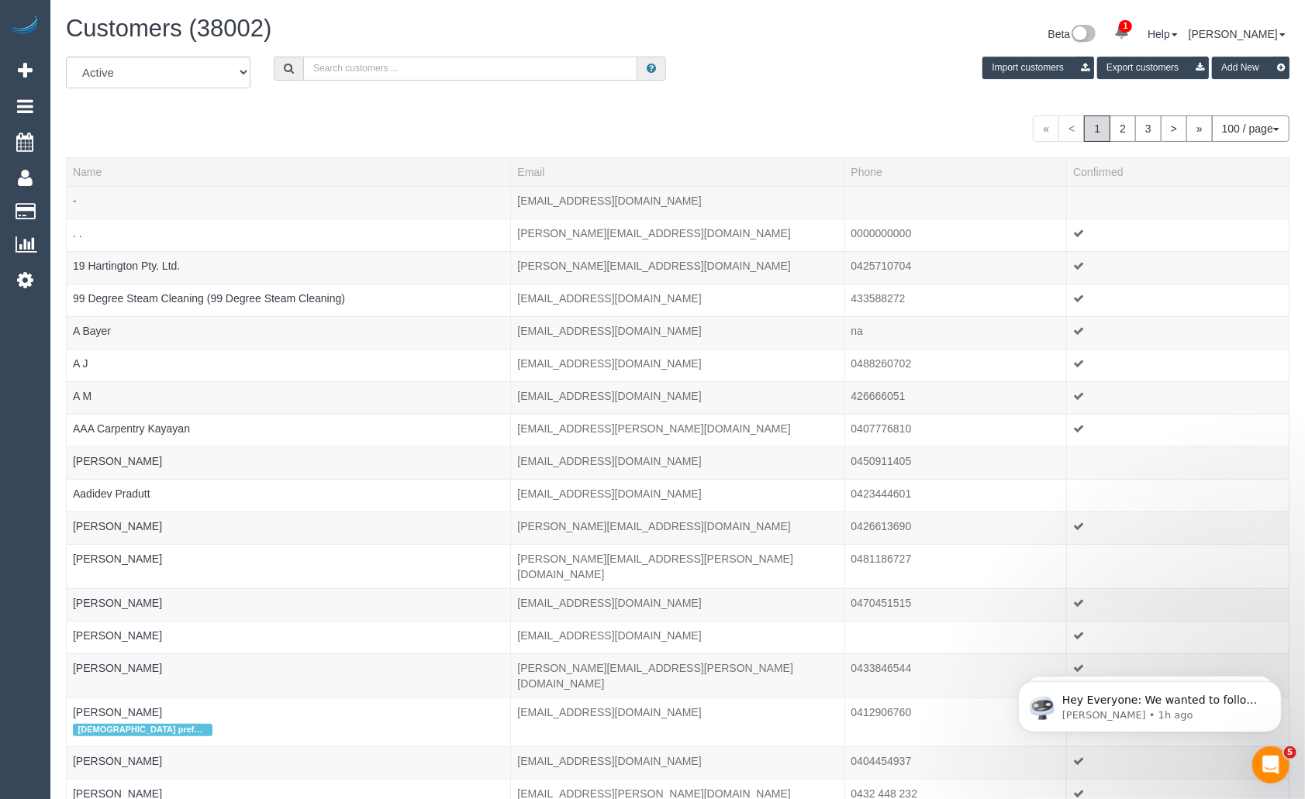
click at [448, 69] on input "text" at bounding box center [470, 69] width 334 height 24
paste input "Hi. Please send them today. I have managed to move a few things around. Just ne…"
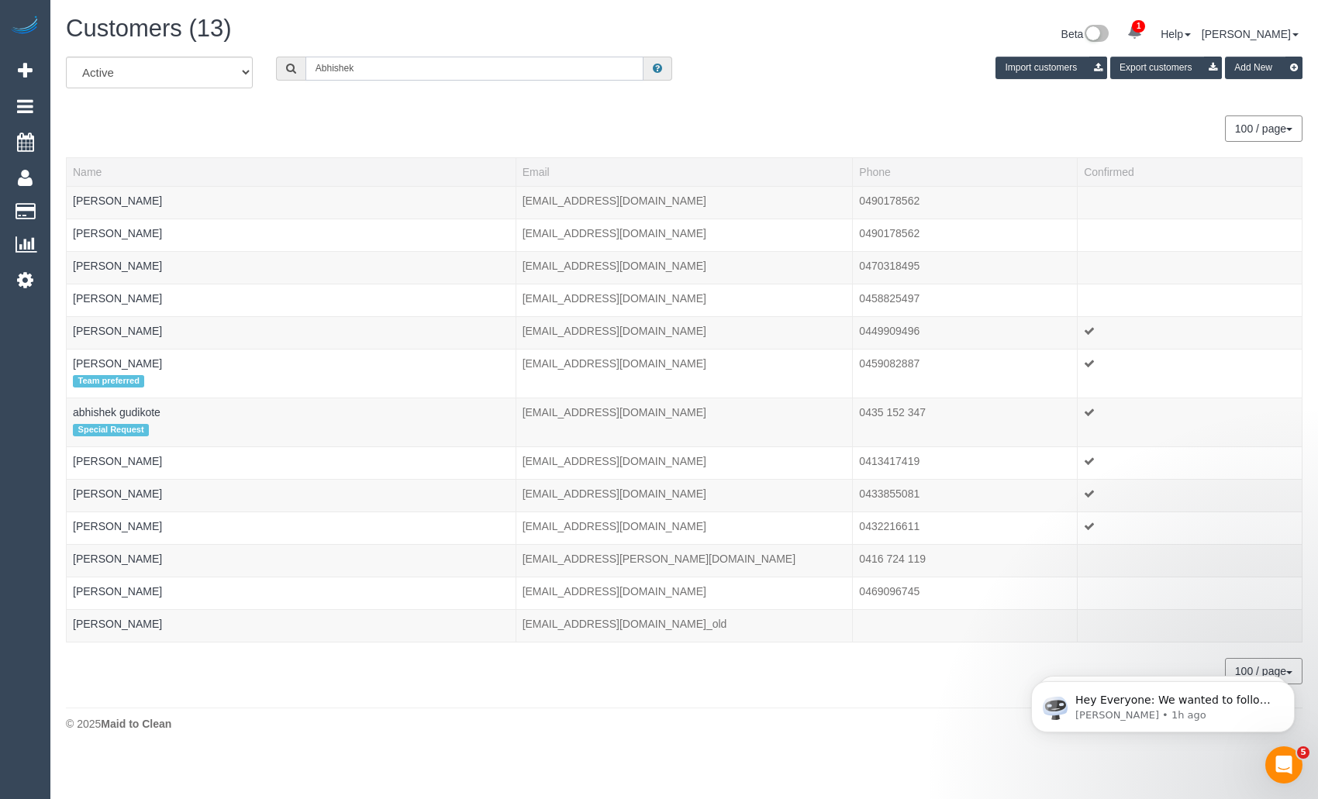
click at [412, 76] on input "Abhishek" at bounding box center [474, 69] width 339 height 24
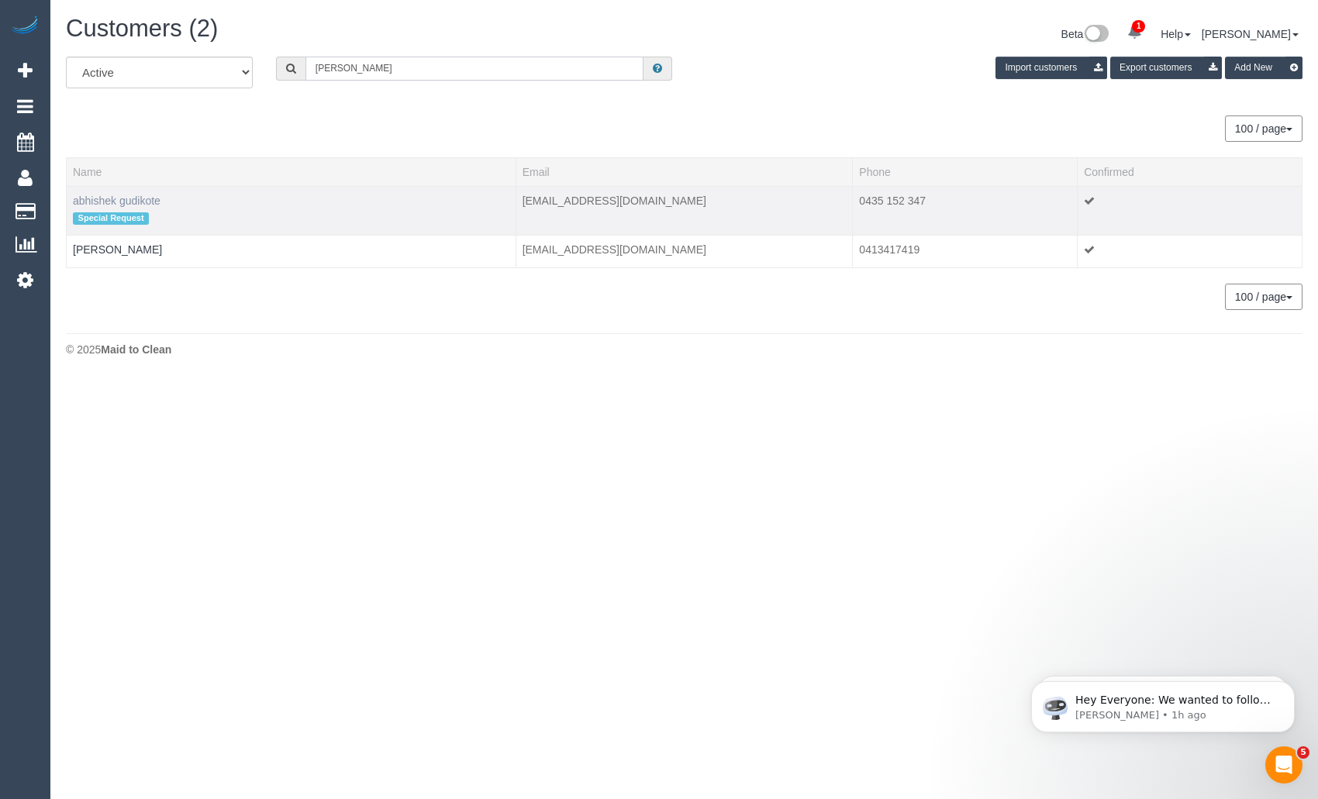
type input "Abhishek Gu"
click at [127, 199] on link "abhishek gudikote" at bounding box center [117, 201] width 88 height 12
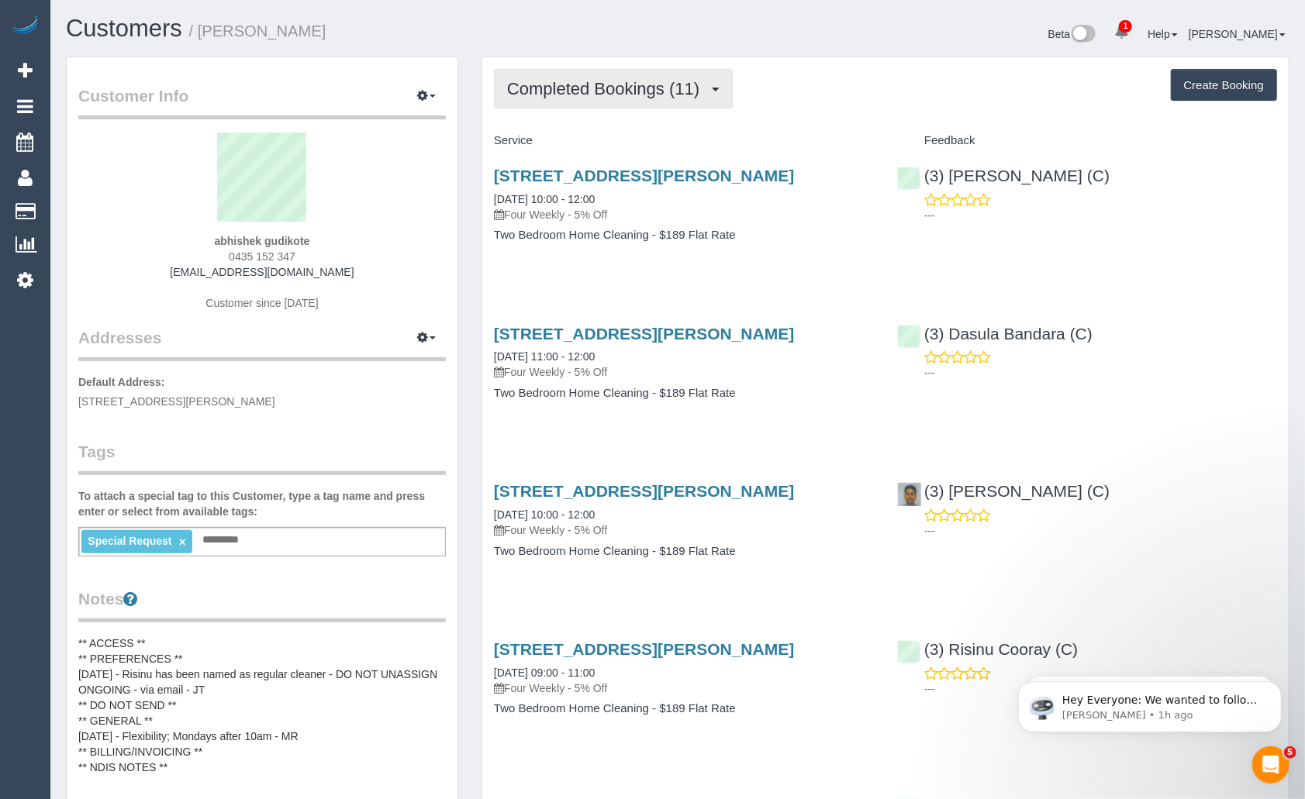
click at [670, 88] on span "Completed Bookings (11)" at bounding box center [607, 88] width 200 height 19
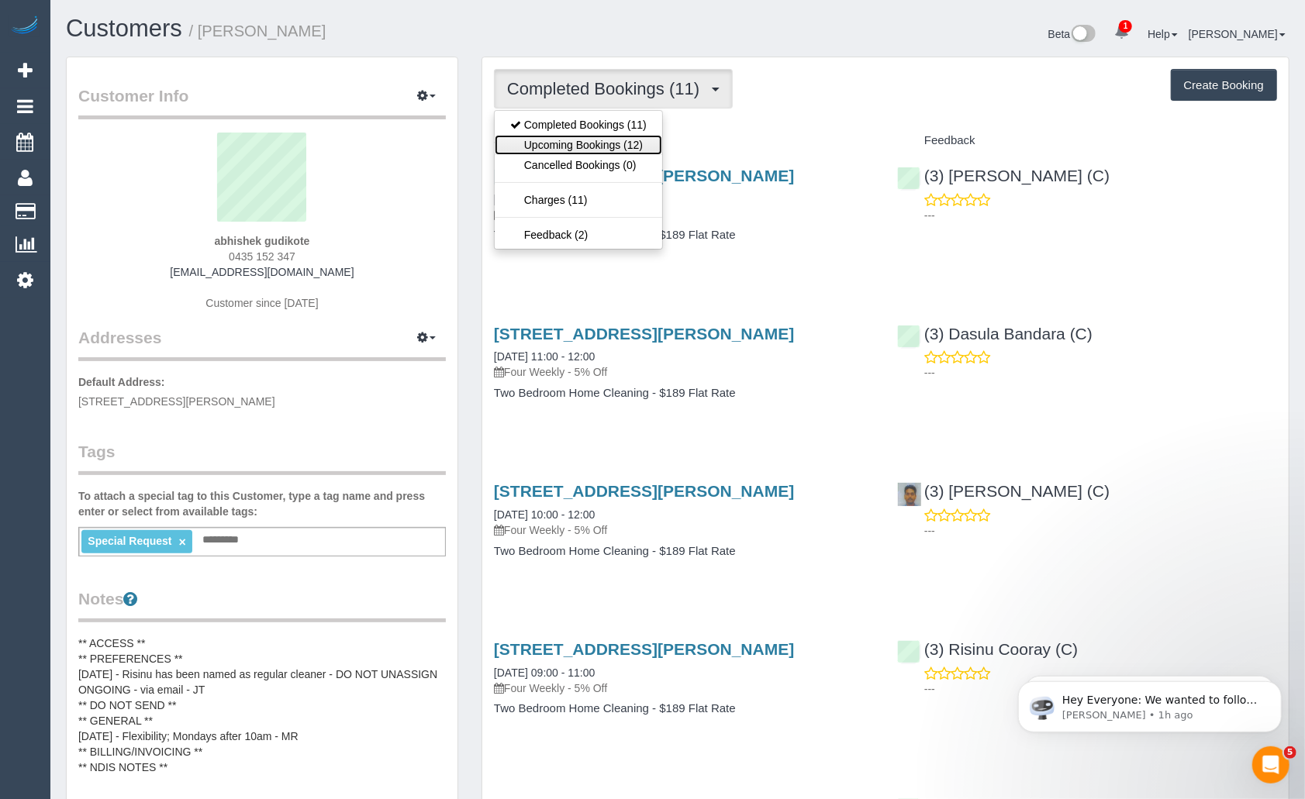
click at [592, 146] on link "Upcoming Bookings (12)" at bounding box center [578, 145] width 167 height 20
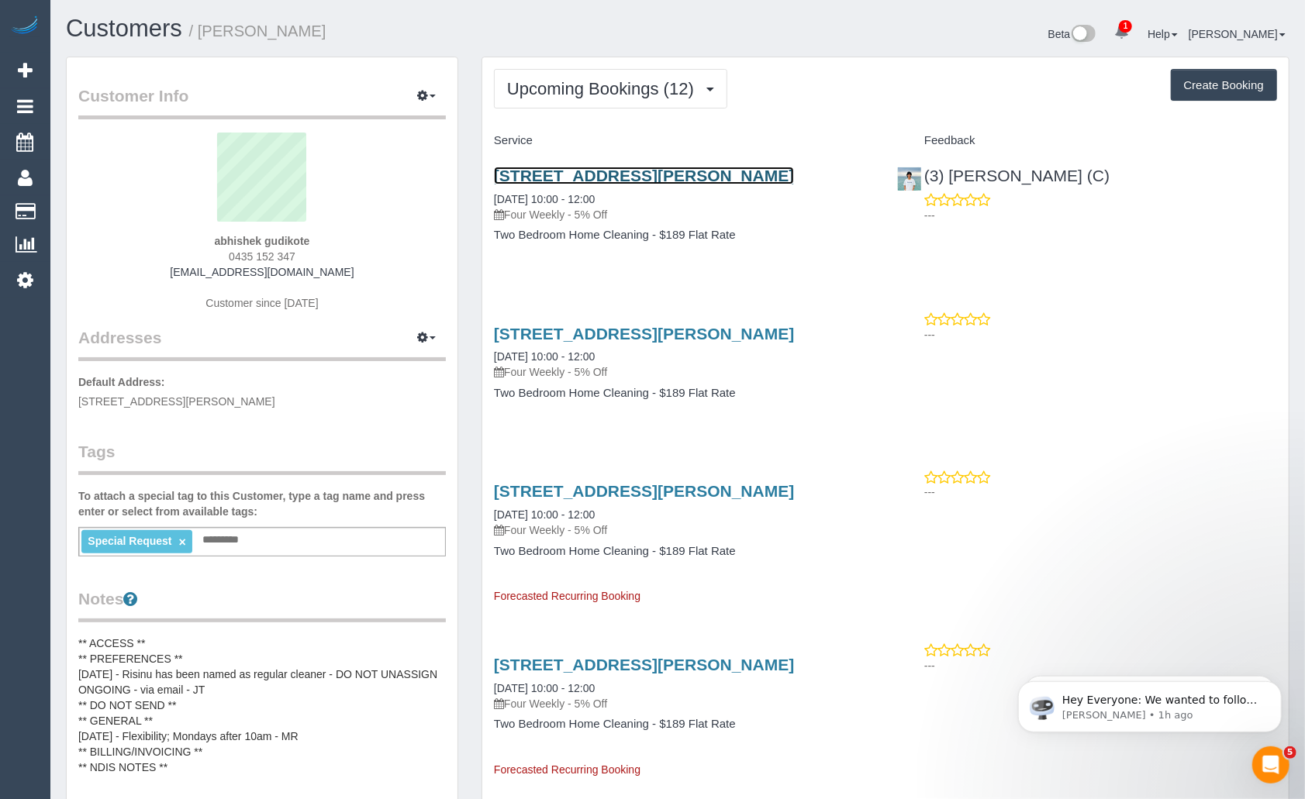
click at [635, 174] on link "27 Aubrey Grove, 2, Boronia, VIC 3155" at bounding box center [644, 176] width 300 height 18
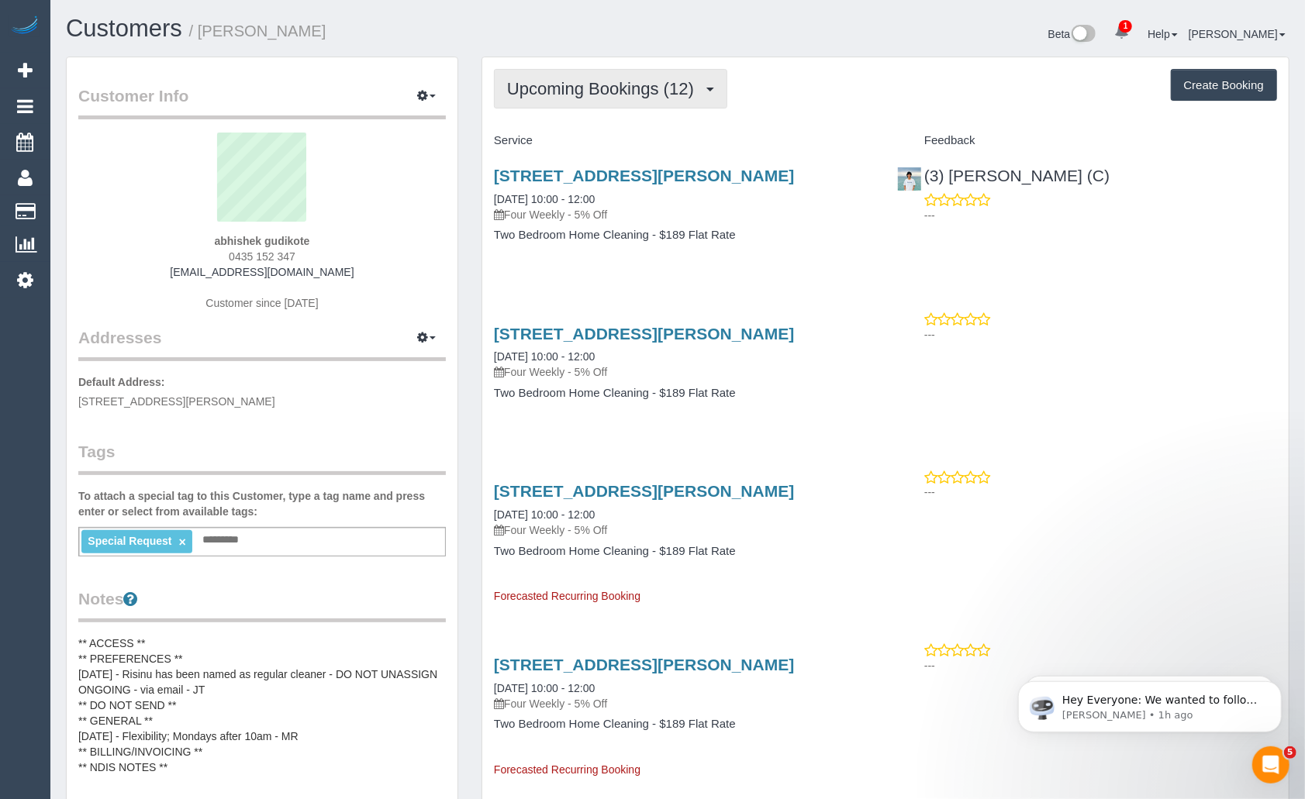
click at [598, 91] on span "Upcoming Bookings (12)" at bounding box center [604, 88] width 195 height 19
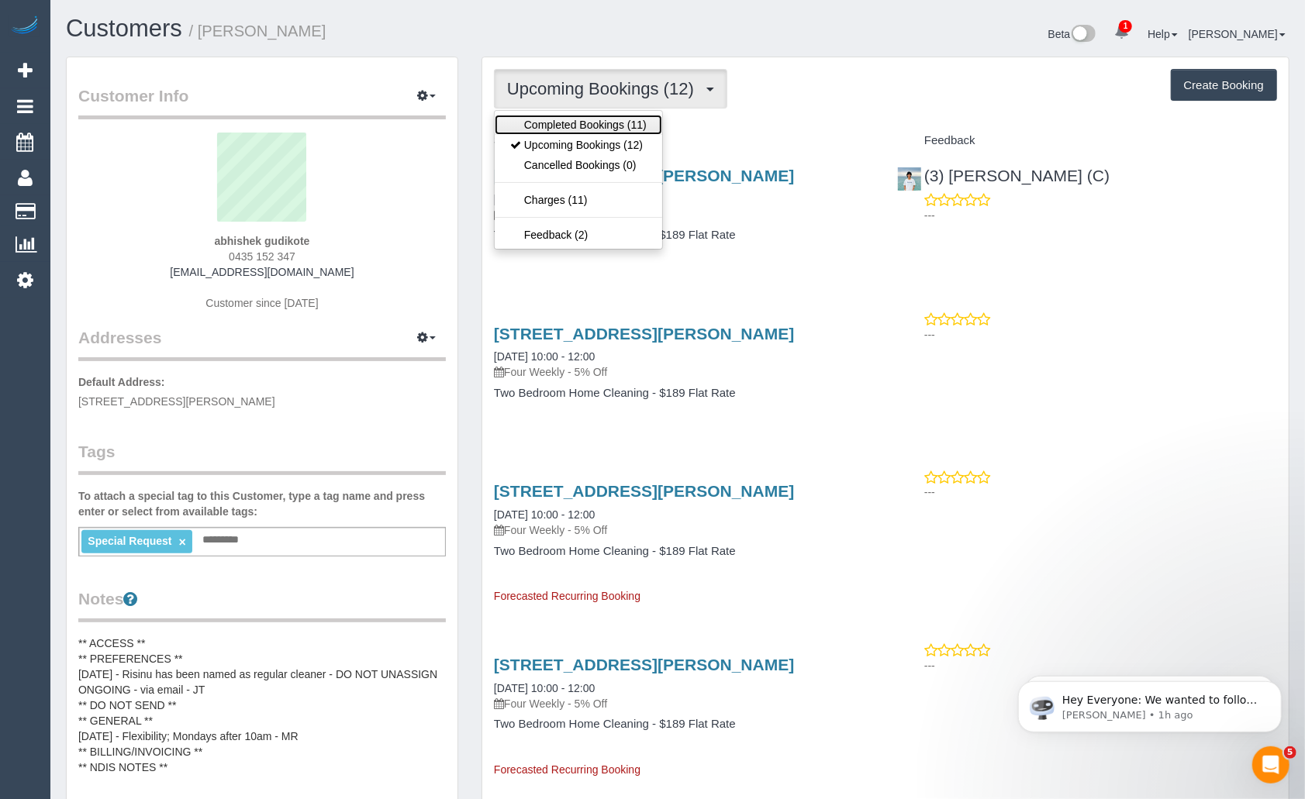
click at [598, 121] on link "Completed Bookings (11)" at bounding box center [578, 125] width 167 height 20
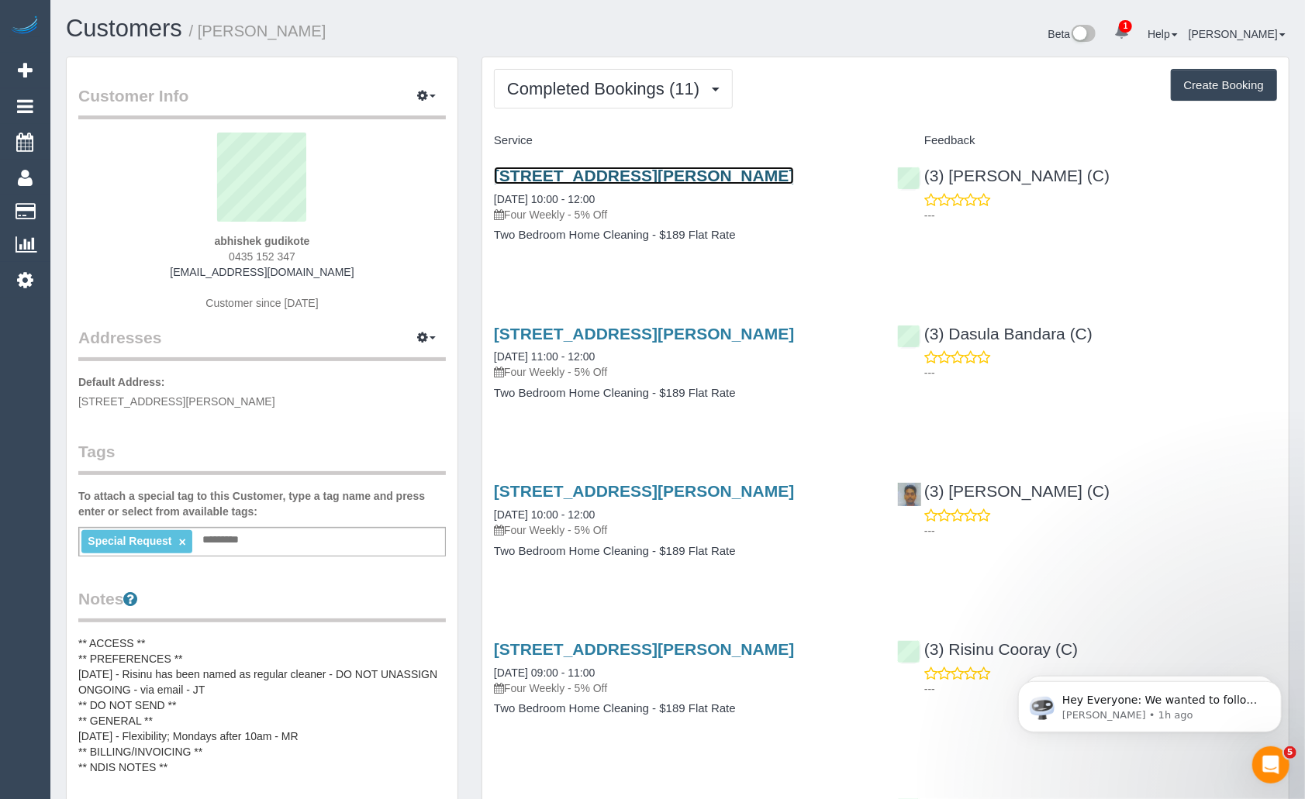
click at [669, 174] on link "27 Aubrey Grove, 2, Boronia, VIC 3155" at bounding box center [644, 176] width 300 height 18
drag, startPoint x: 115, startPoint y: 36, endPoint x: 147, endPoint y: 39, distance: 31.9
click at [116, 36] on link "Customers" at bounding box center [124, 28] width 116 height 27
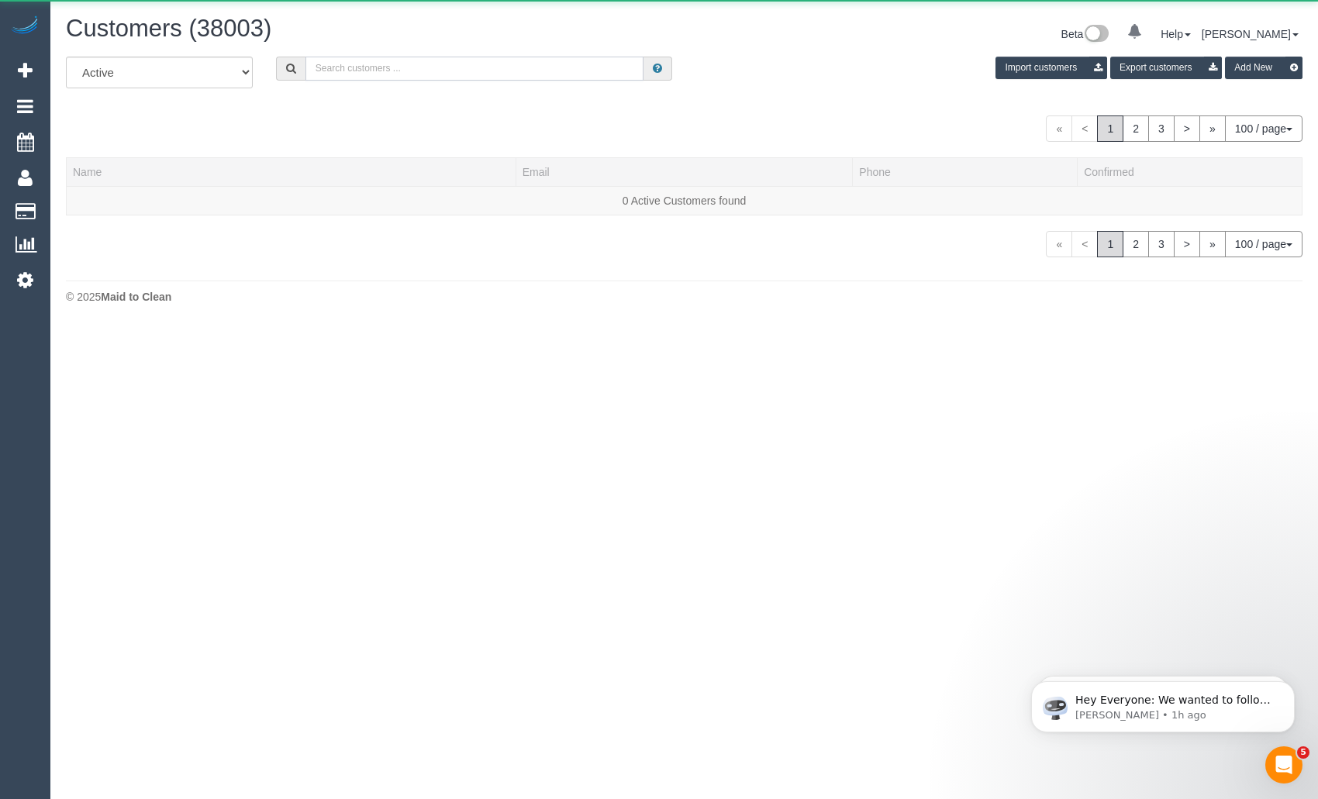
click at [368, 79] on input "text" at bounding box center [474, 69] width 339 height 24
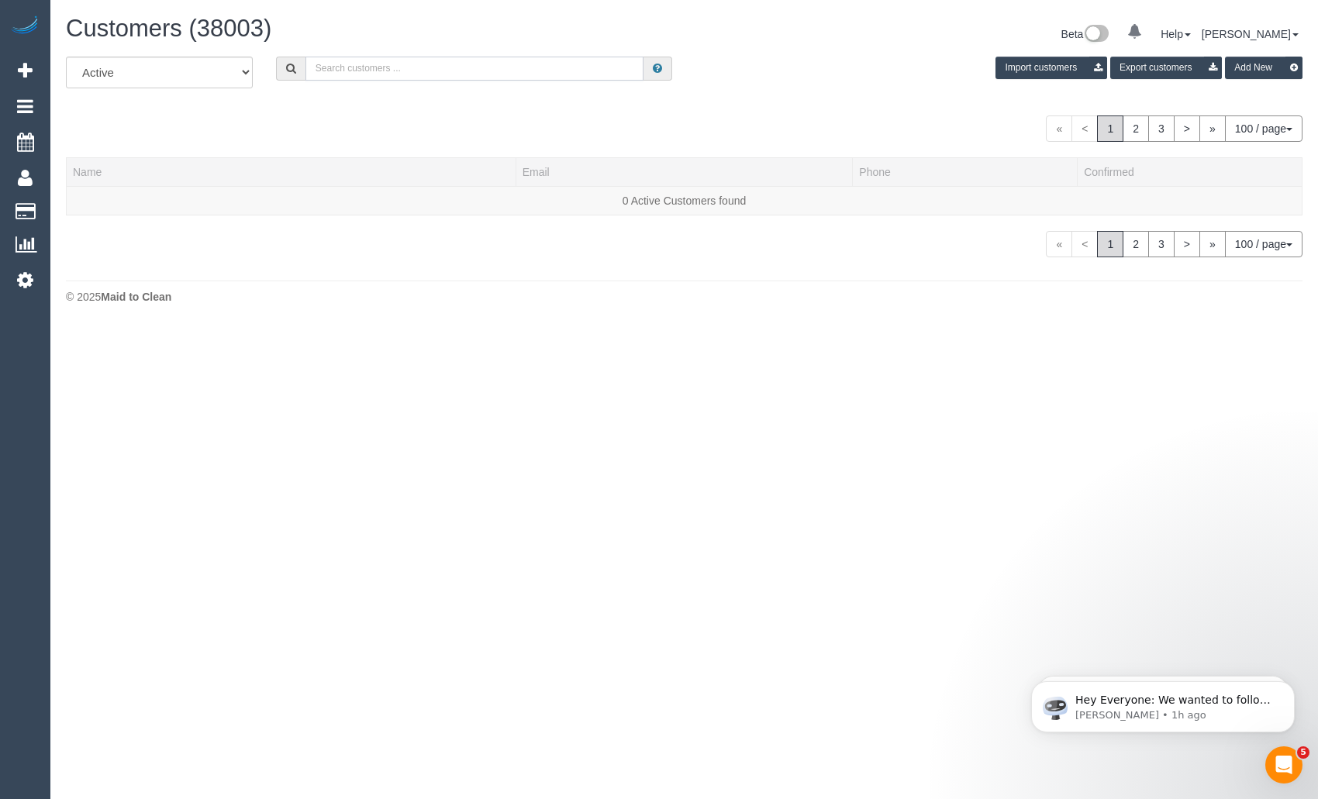
paste input "James Morrison My Integra"
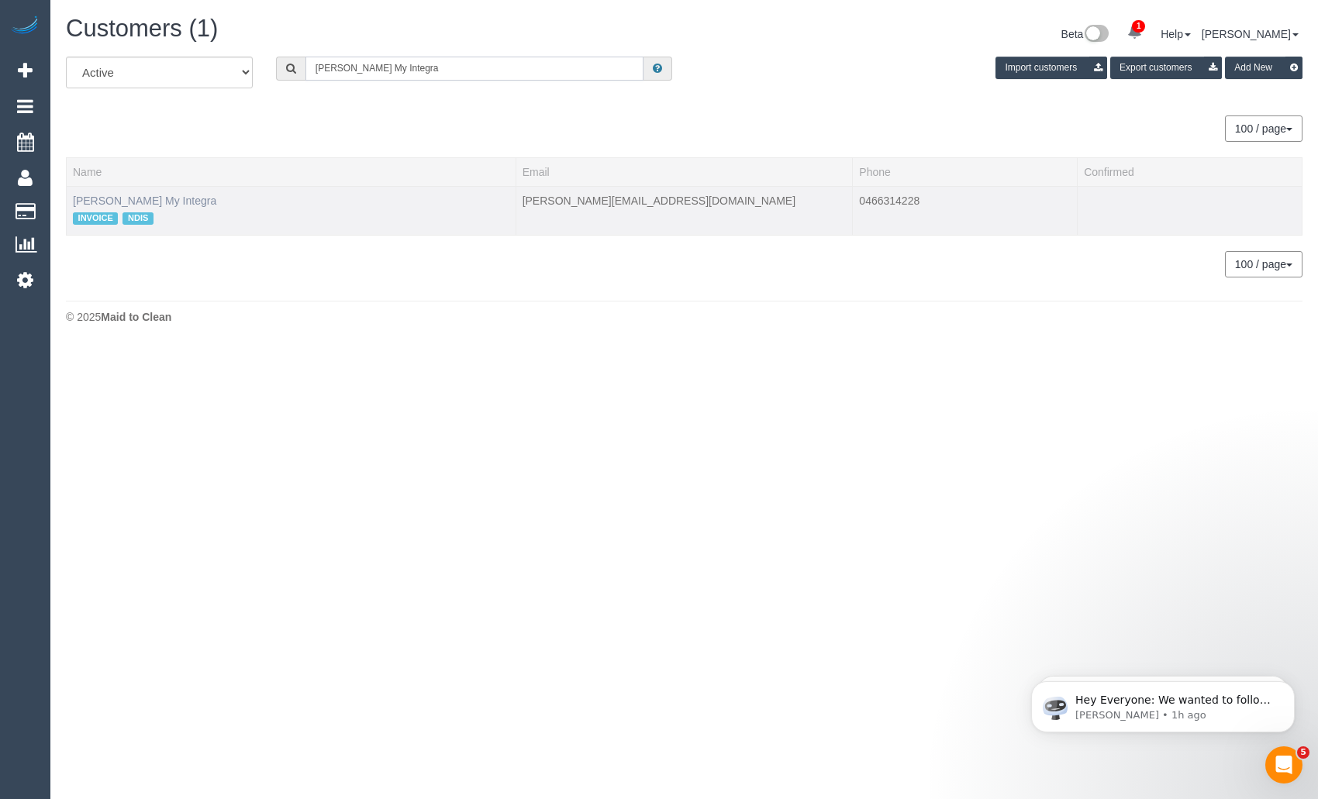
type input "James Morrison My Integra"
click at [189, 203] on link "James Morrison My Integra" at bounding box center [144, 201] width 143 height 12
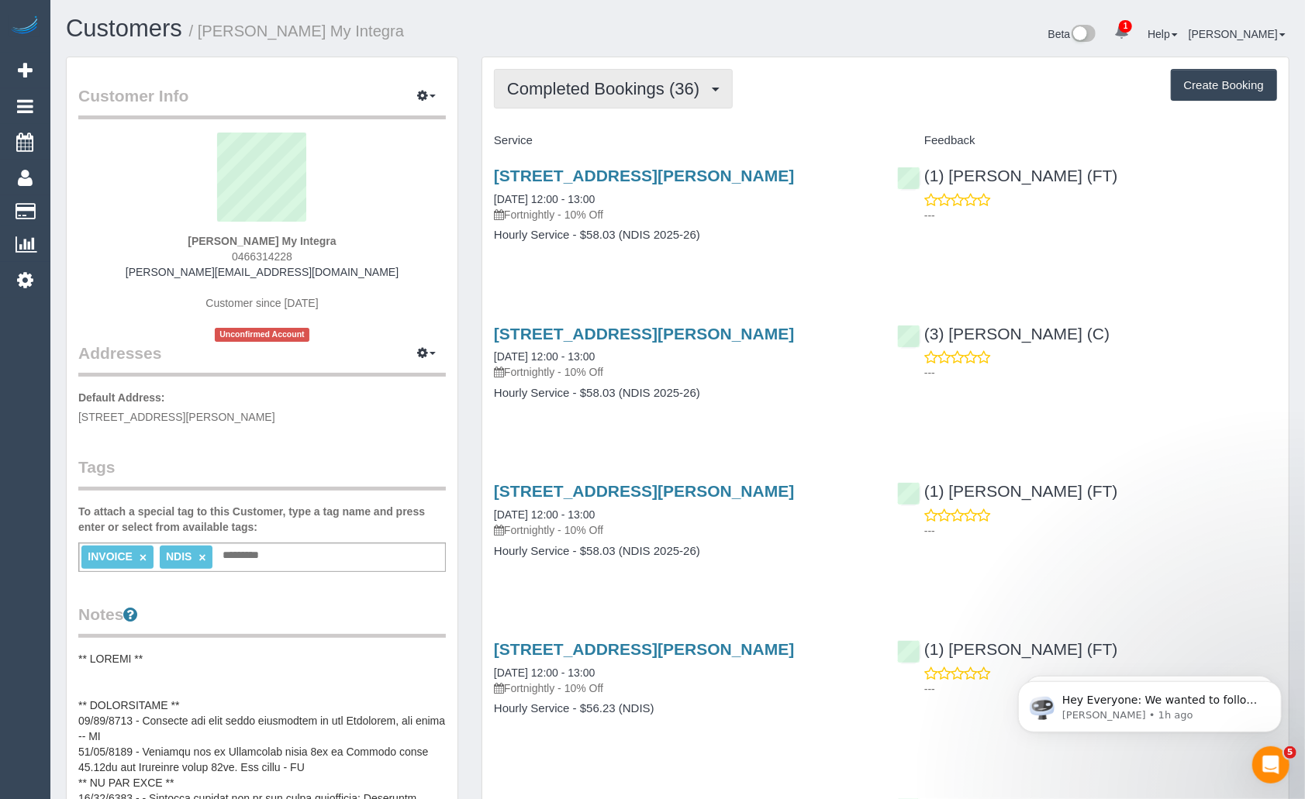
click at [649, 87] on span "Completed Bookings (36)" at bounding box center [607, 88] width 200 height 19
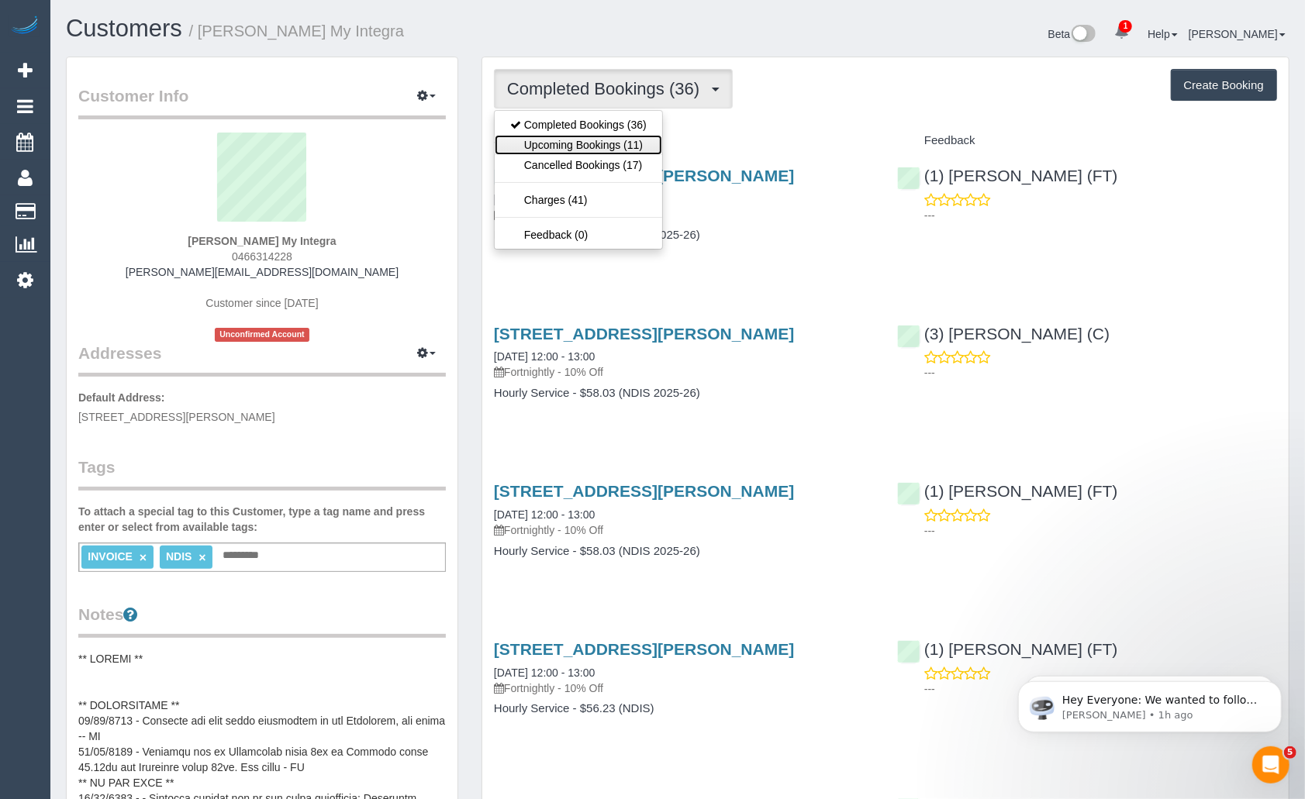
click at [615, 145] on link "Upcoming Bookings (11)" at bounding box center [578, 145] width 167 height 20
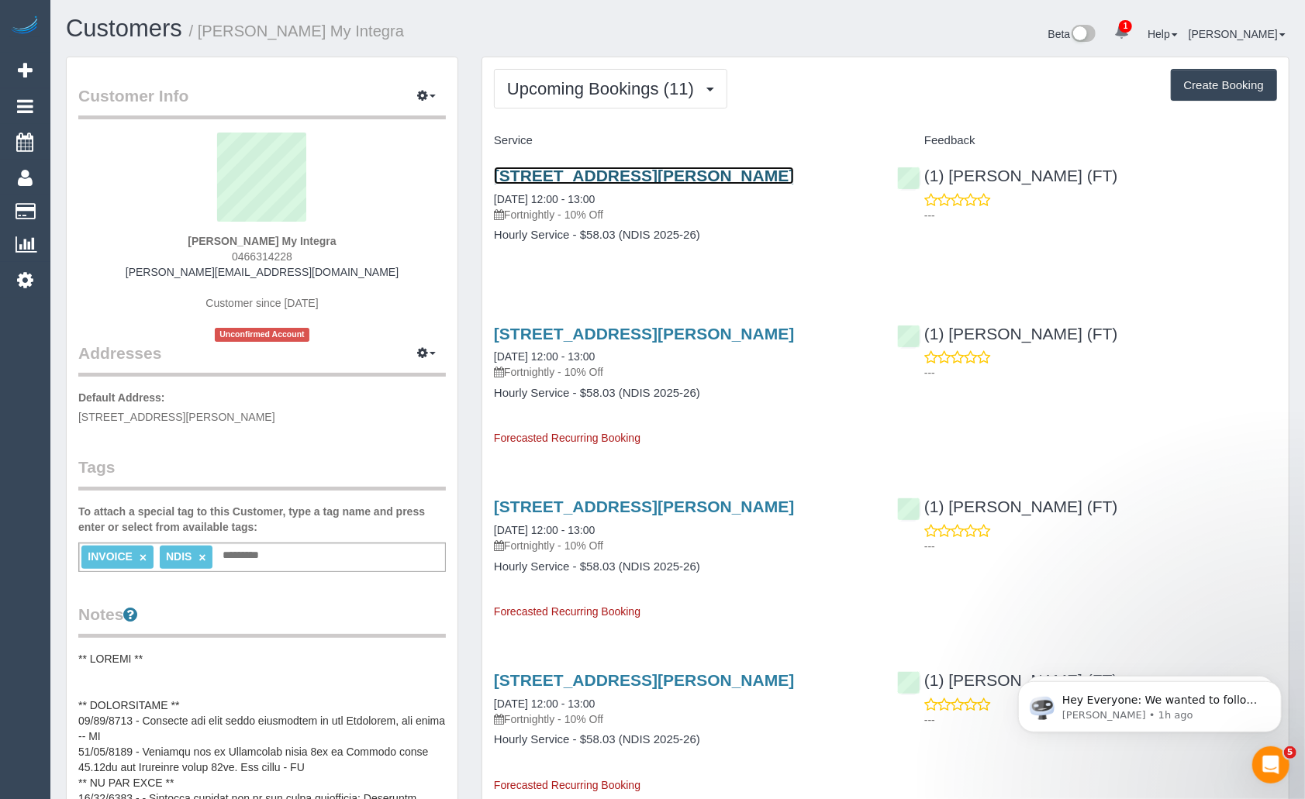
click at [626, 172] on link "611/660 Elizabeth Street, Melbourne, VIC 3000" at bounding box center [644, 176] width 300 height 18
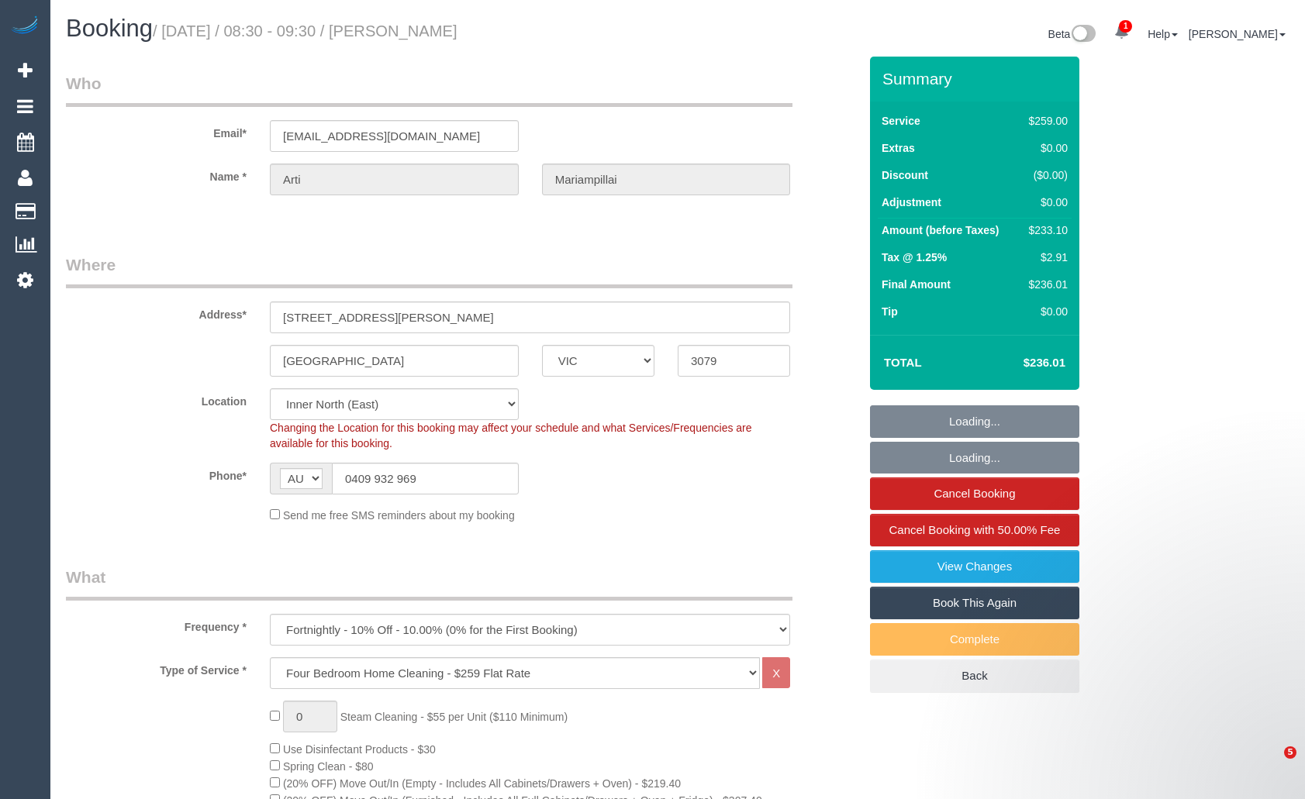
select select "VIC"
select select "string:stripe"
select select "number:27"
select select "number:17"
select select "number:19"
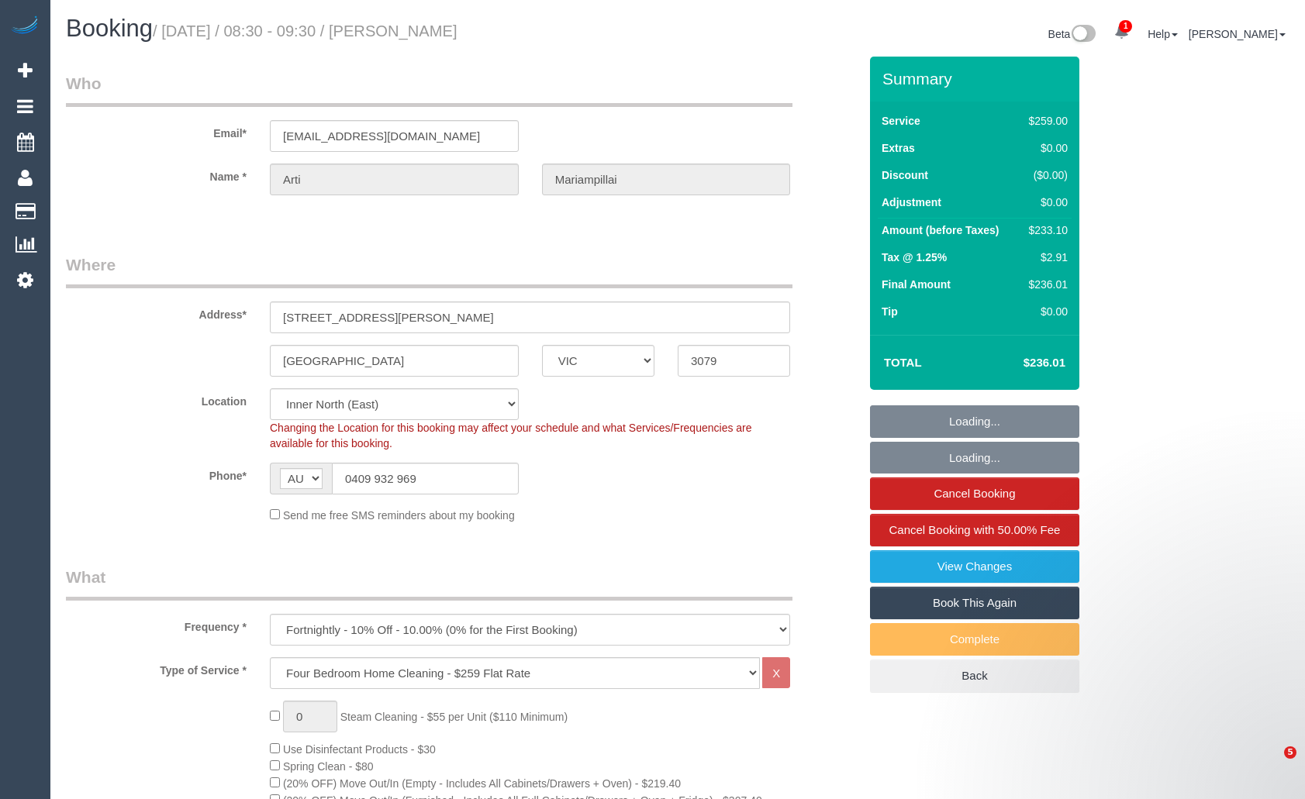
select select "number:25"
select select "number:34"
select select "number:11"
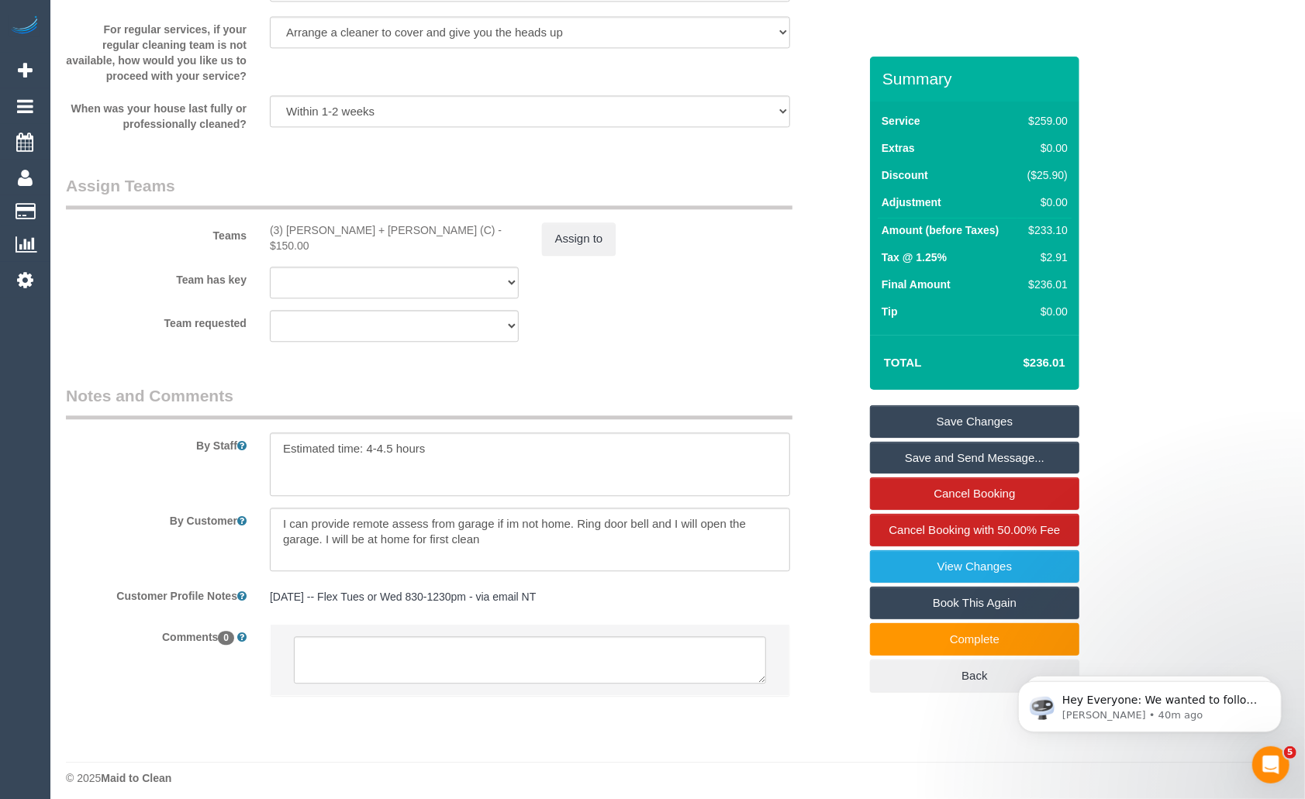
scroll to position [2425, 0]
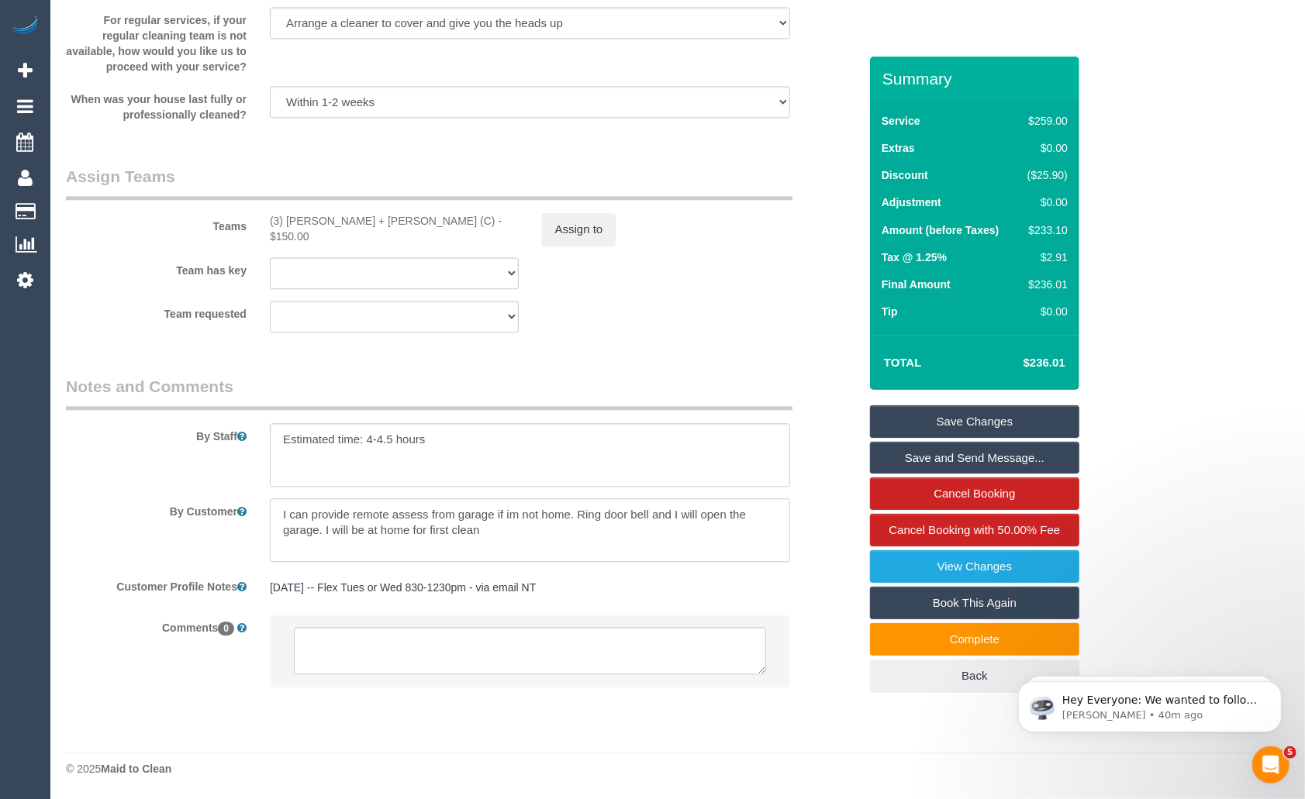
click at [537, 532] on textarea at bounding box center [530, 530] width 520 height 64
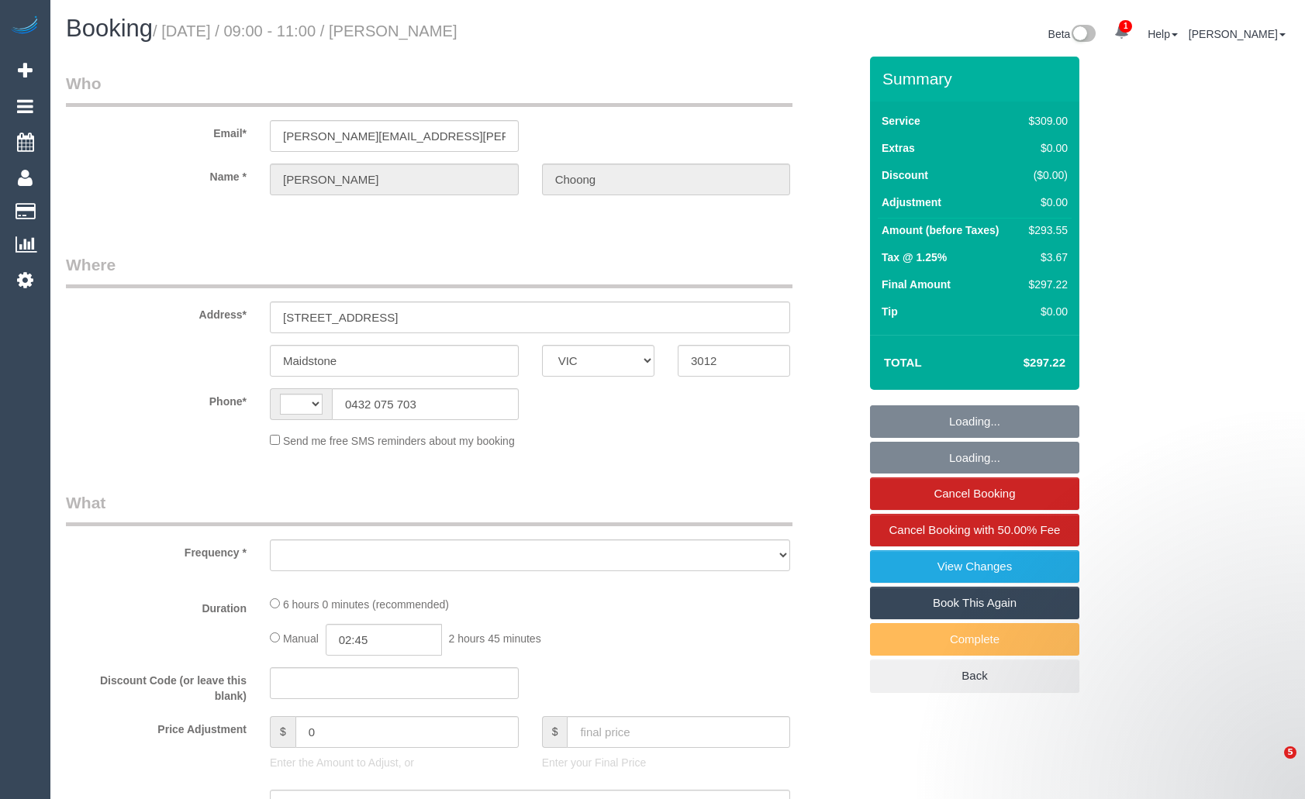
select select "VIC"
select select "string:AU"
select select "object:584"
select select "string:stripe-pm_1HqRI82GScqysDRV0AxysIi7"
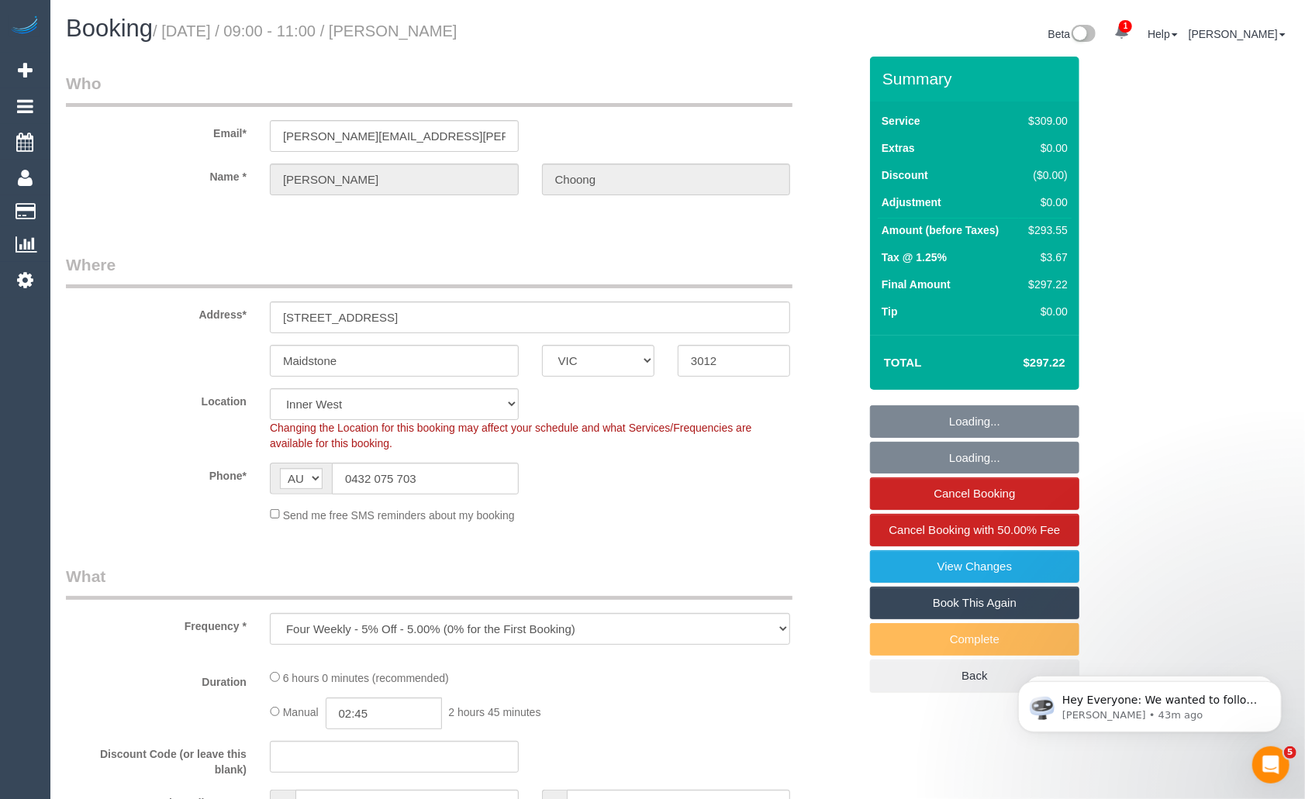
select select "object:693"
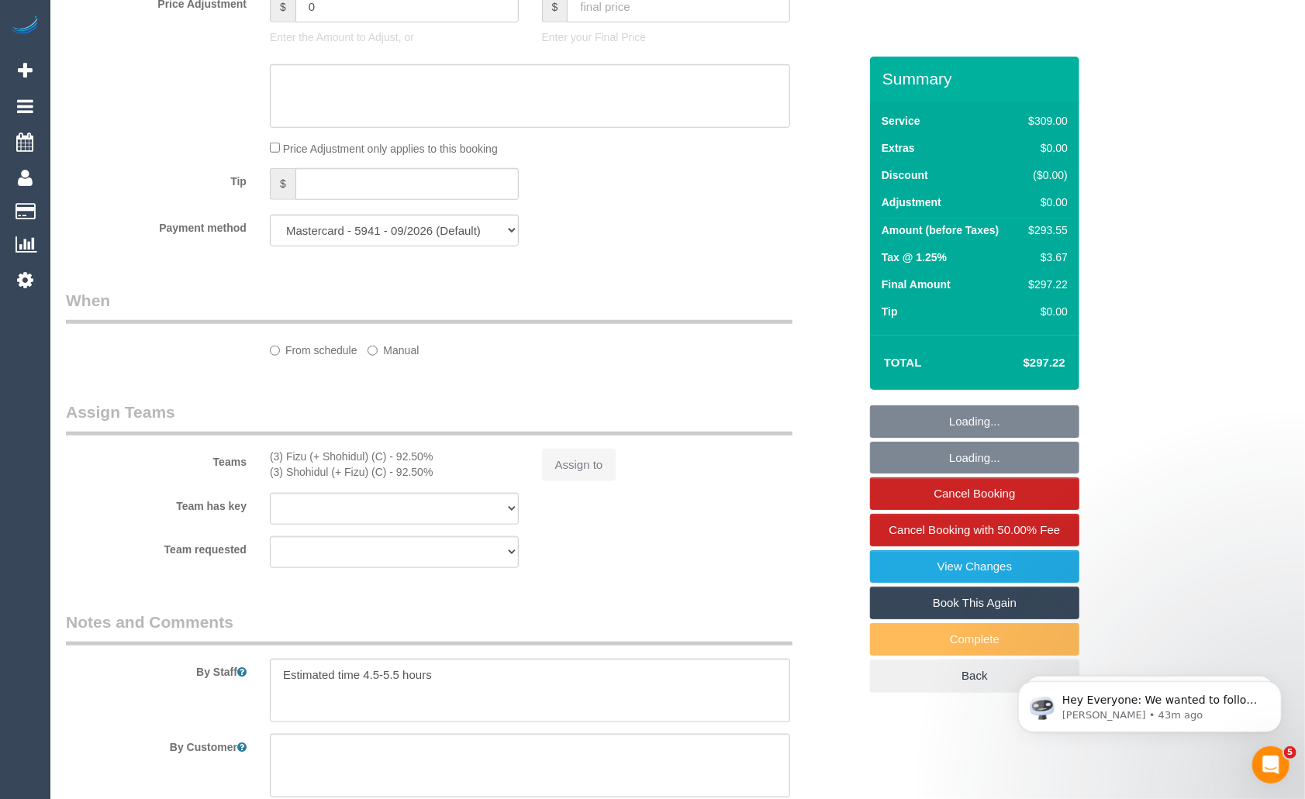
select select "number:27"
select select "number:14"
select select "number:19"
select select "number:24"
select select "number:34"
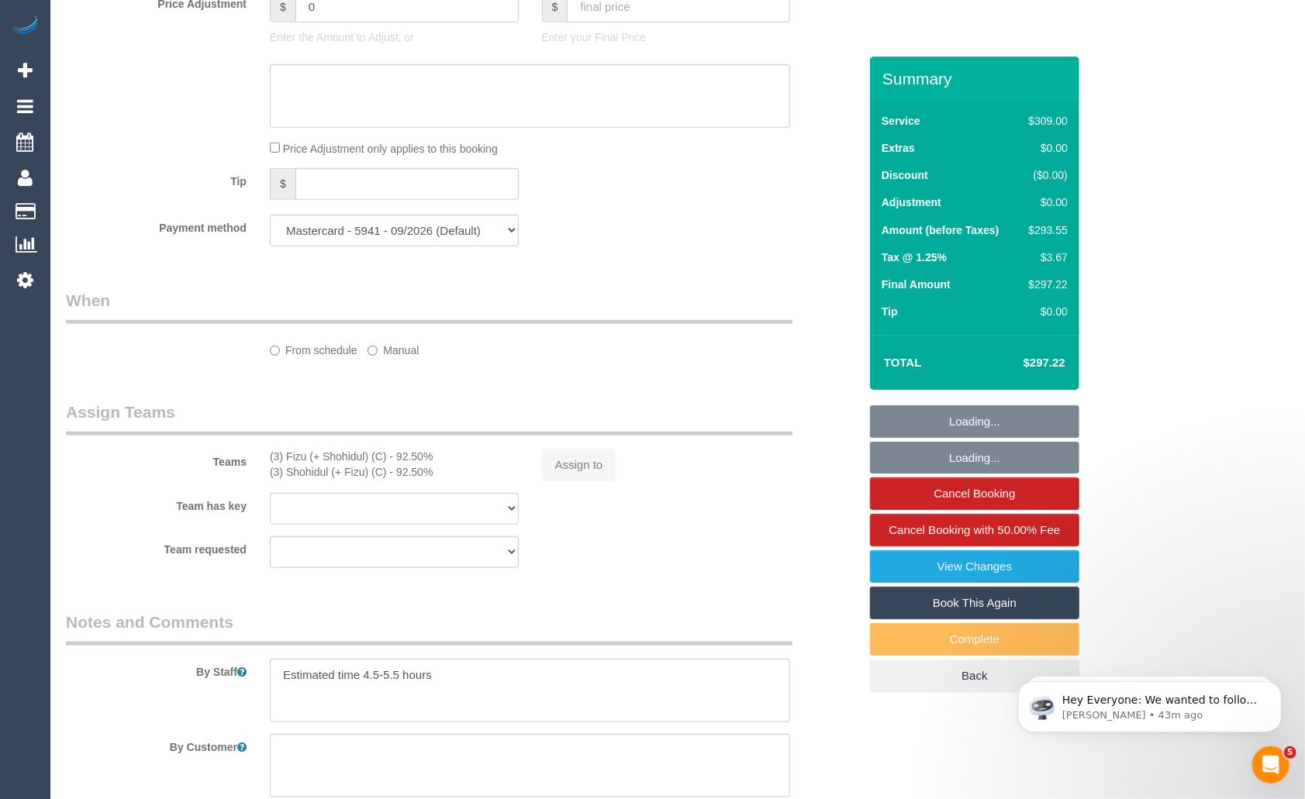
select select "number:12"
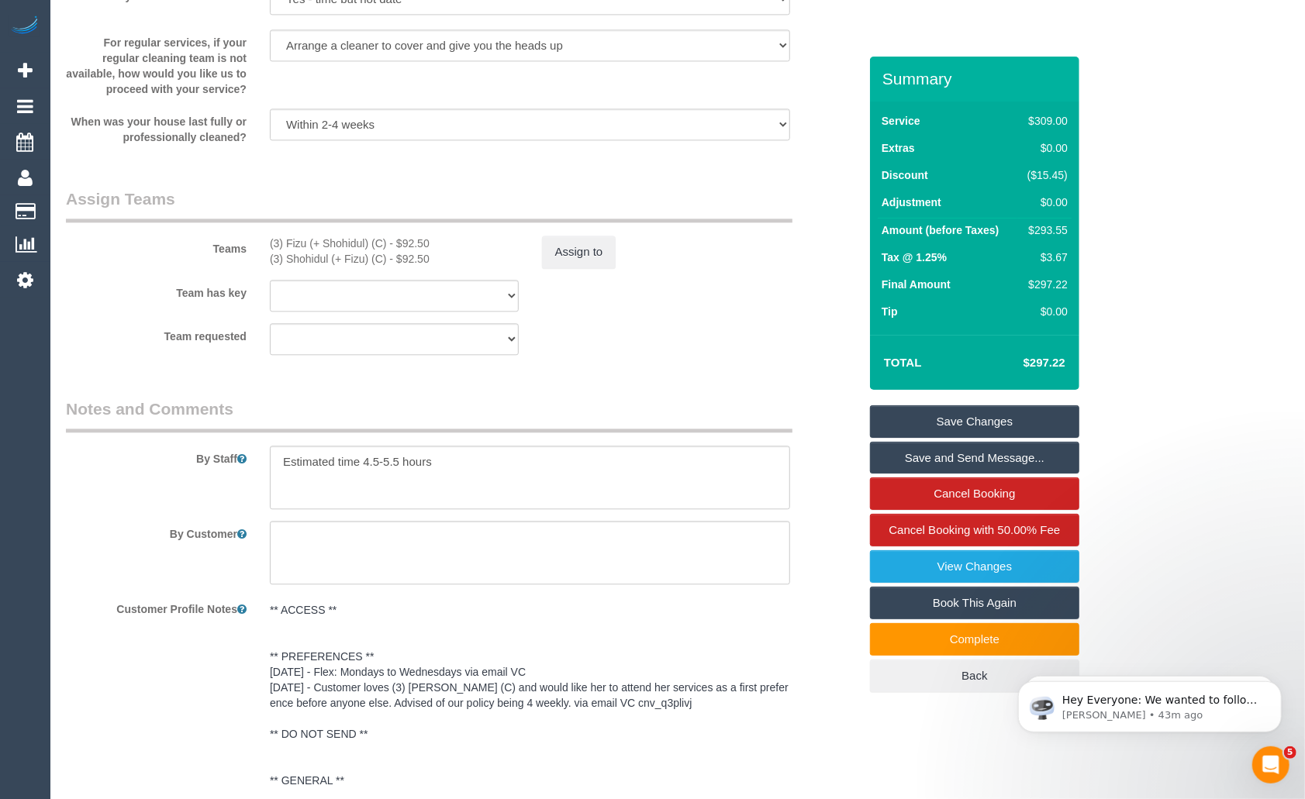
scroll to position [2481, 0]
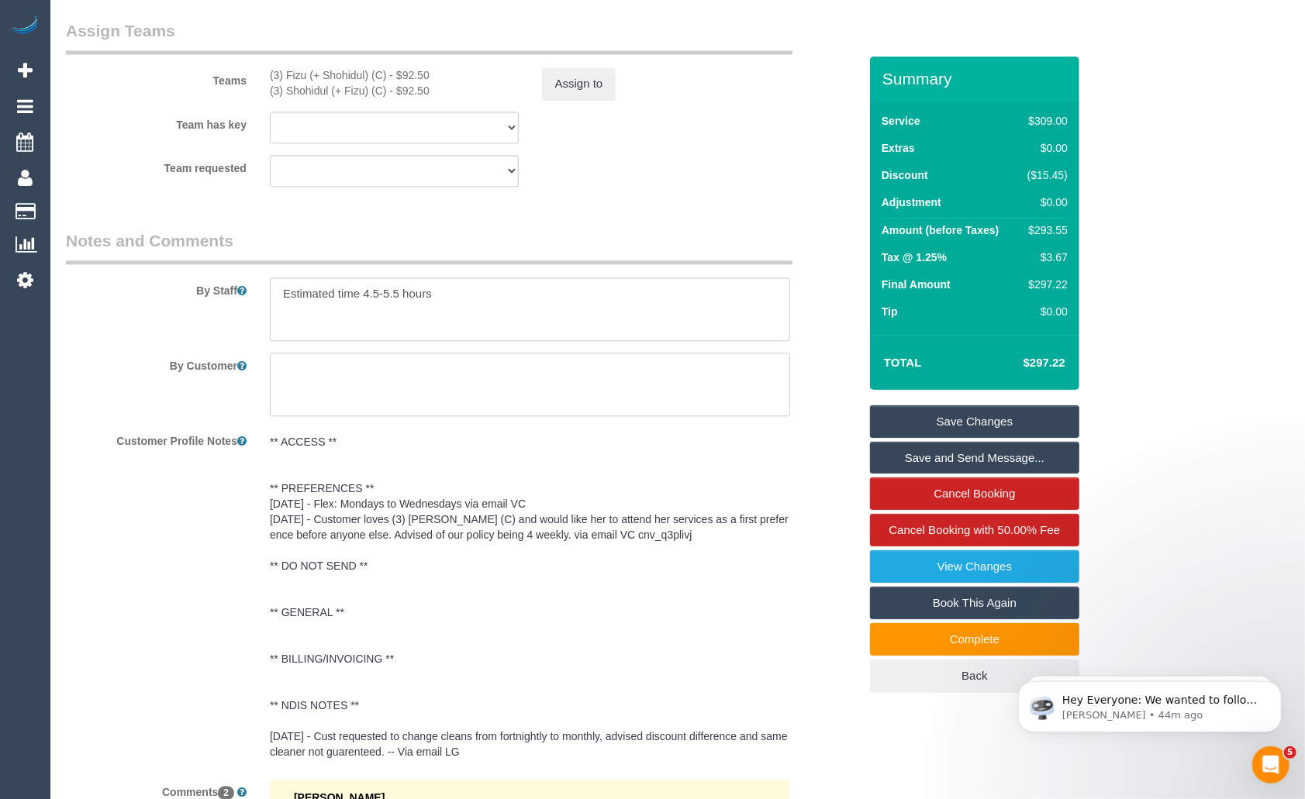
click at [493, 374] on textarea at bounding box center [530, 385] width 520 height 64
click at [490, 319] on textarea at bounding box center [530, 310] width 520 height 64
type textarea "Estimated time 4.5-5.5 hours"
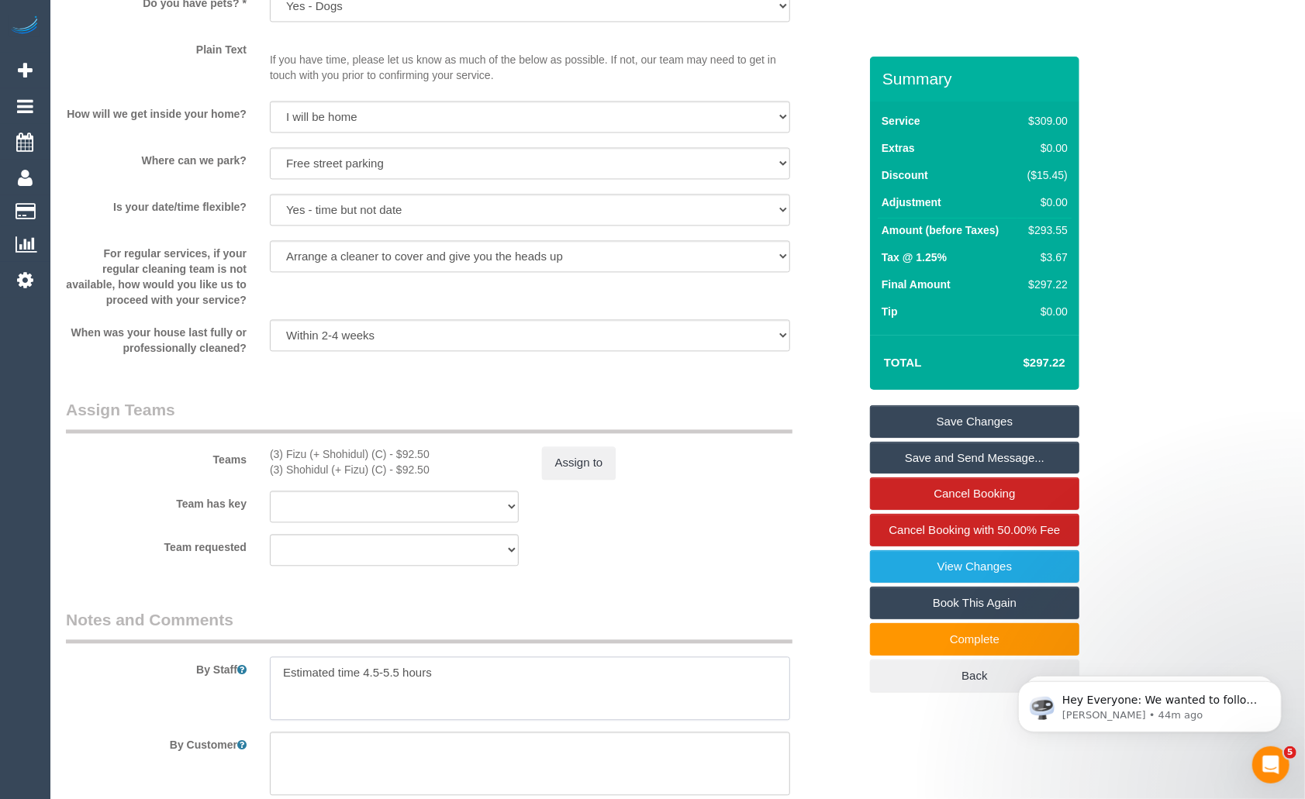
scroll to position [2095, 0]
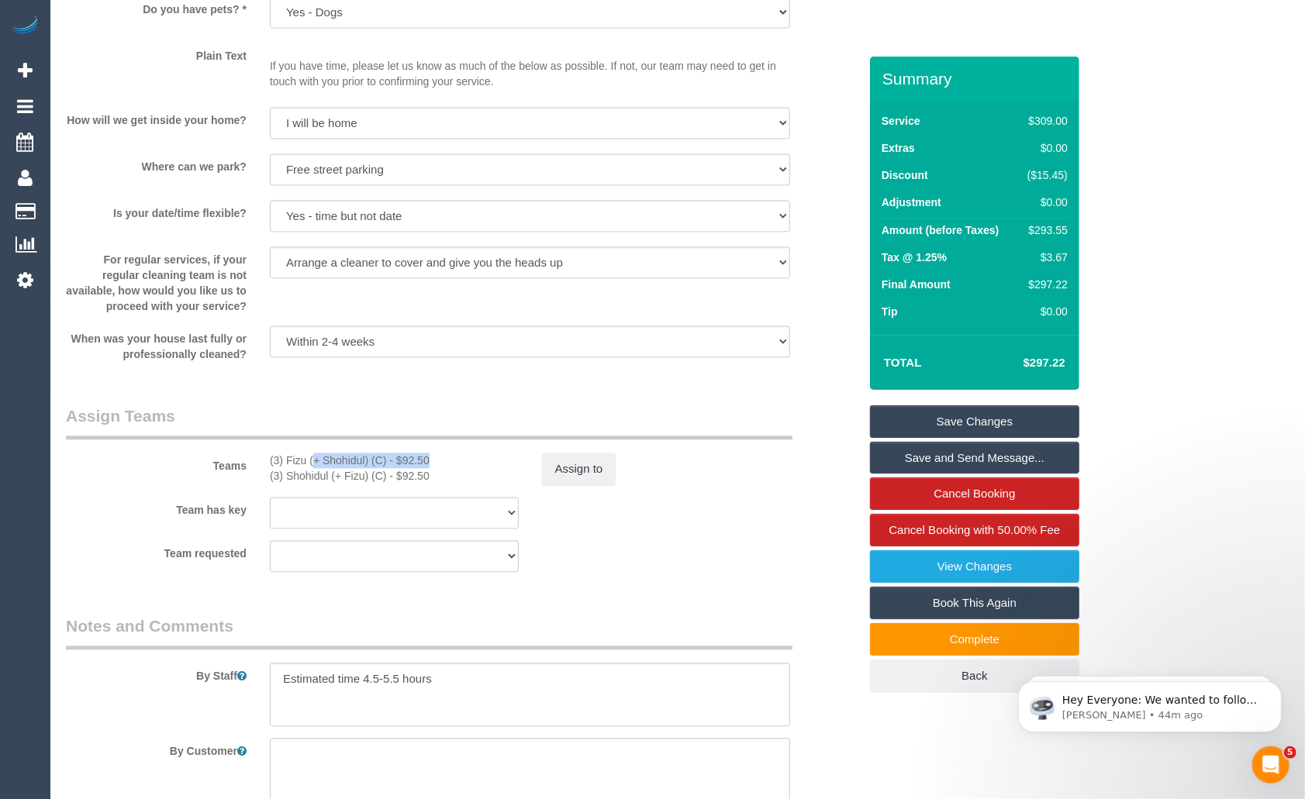
drag, startPoint x: 272, startPoint y: 460, endPoint x: 382, endPoint y: 460, distance: 110.1
click at [382, 460] on div "(3) Fizu (+ Shohidul) (C) - $92.50" at bounding box center [394, 461] width 249 height 16
copy div "3) Fizu (+ Shohidul) (C)"
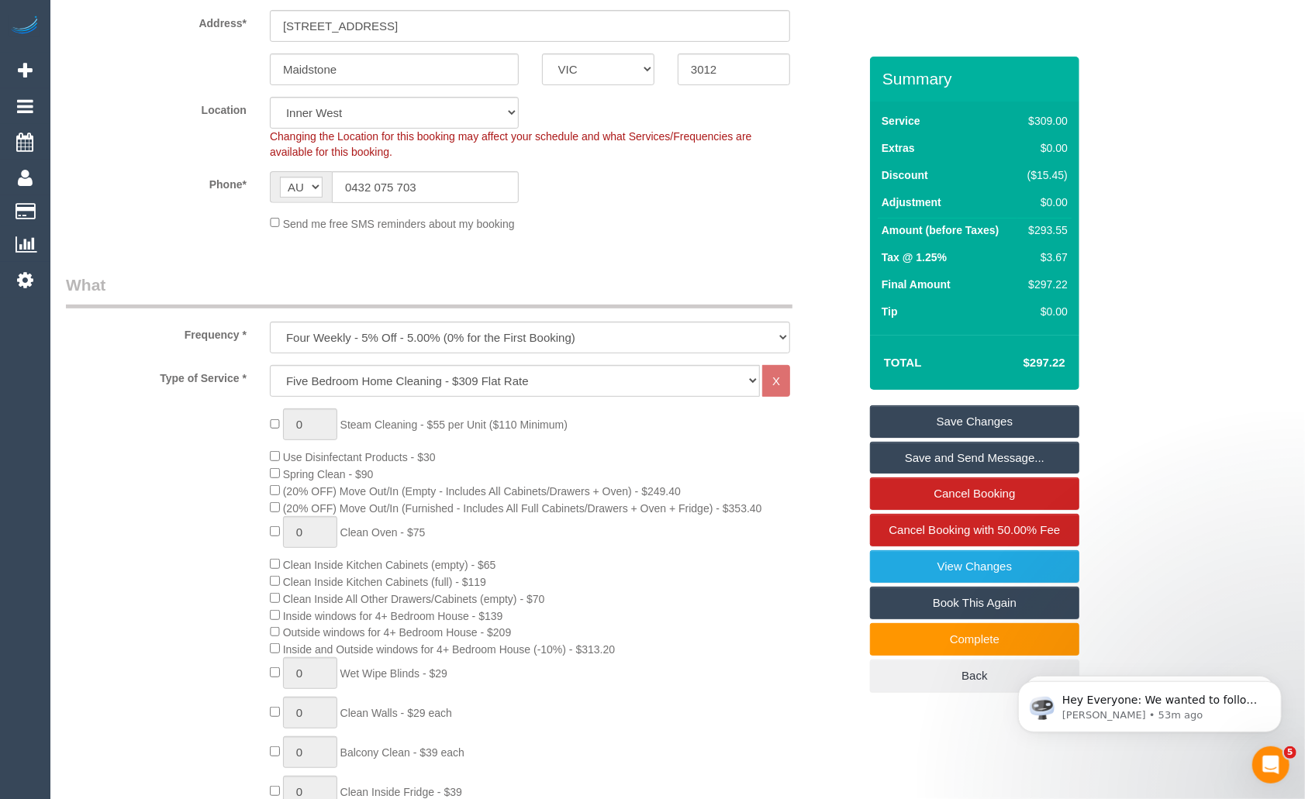
scroll to position [0, 0]
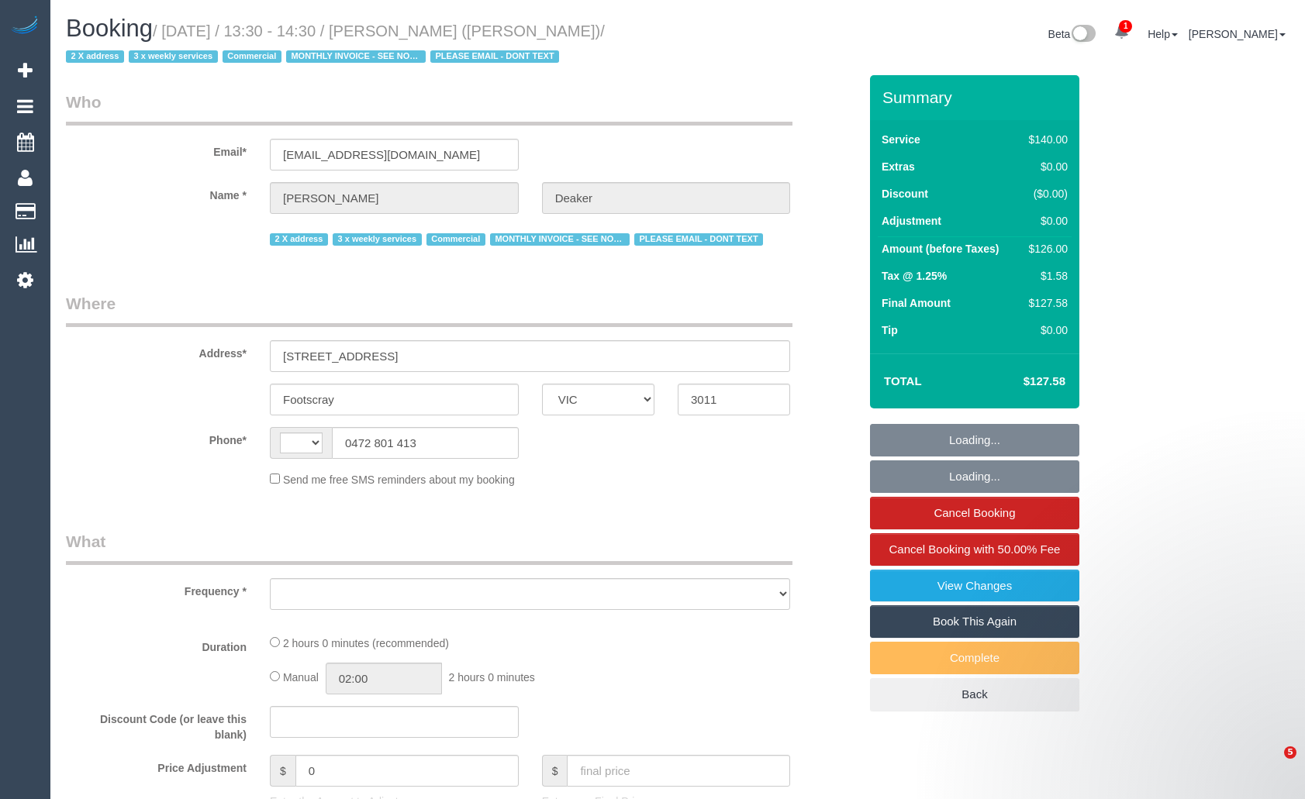
select select "VIC"
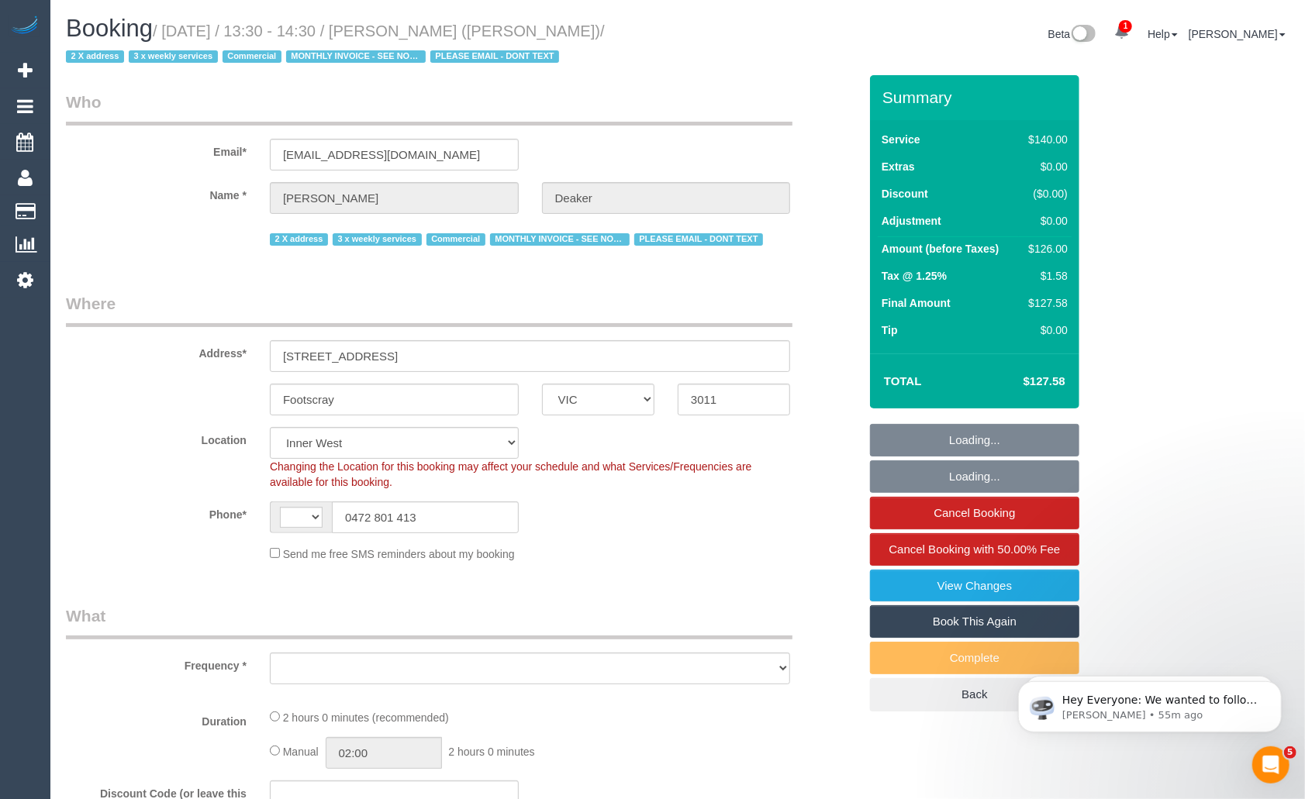
select select "object:2539"
select select "number:28"
select select "number:14"
select select "number:19"
select select "number:22"
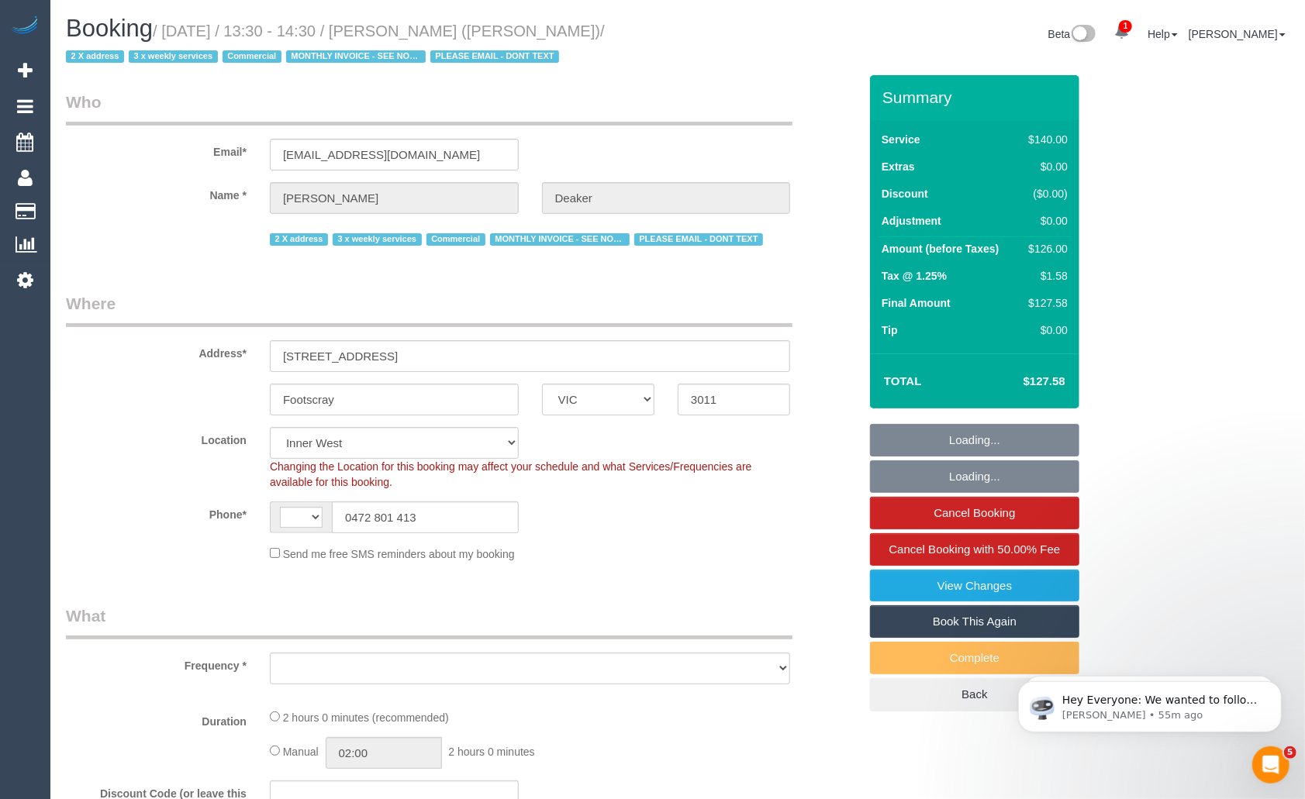
select select "number:34"
select select "string:AU"
select select "object:2830"
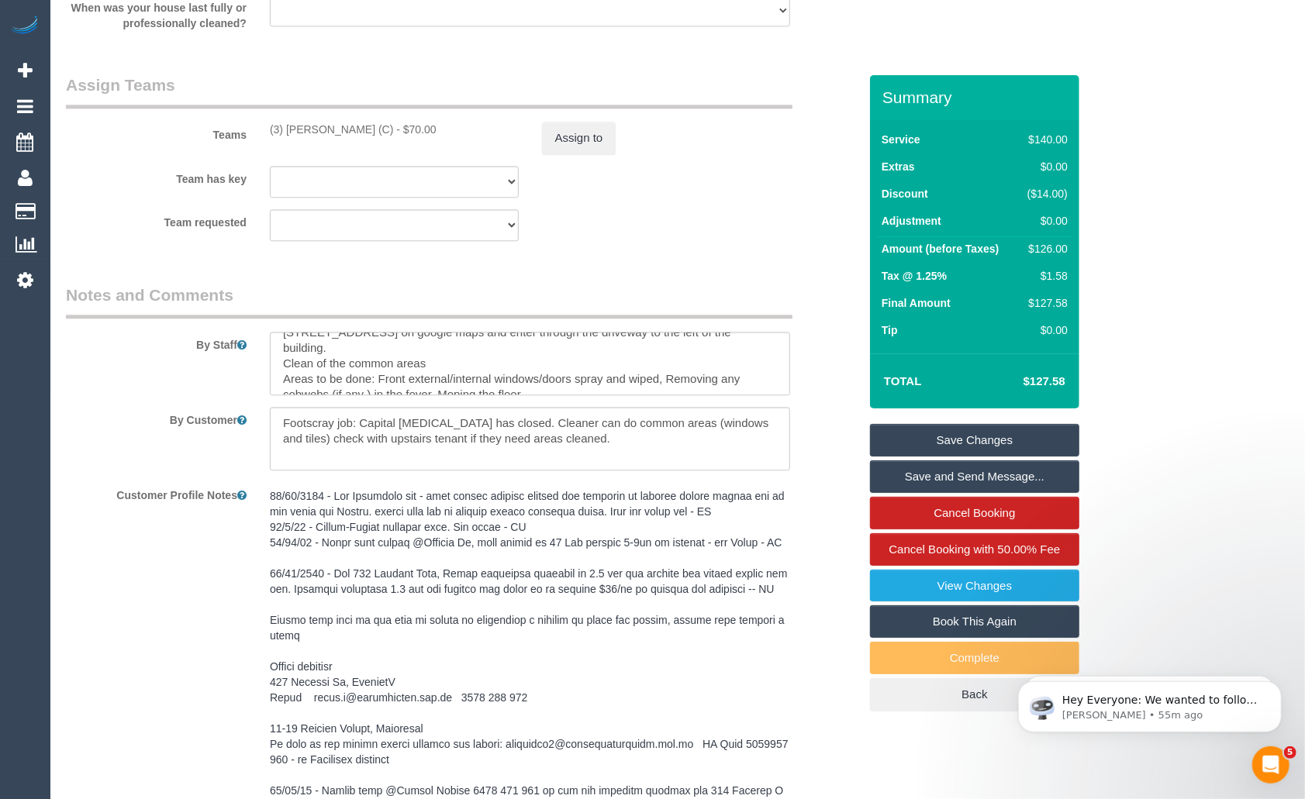
scroll to position [2461, 0]
drag, startPoint x: 433, startPoint y: 492, endPoint x: 634, endPoint y: 498, distance: 201.6
click at [634, 498] on pre at bounding box center [530, 765] width 520 height 558
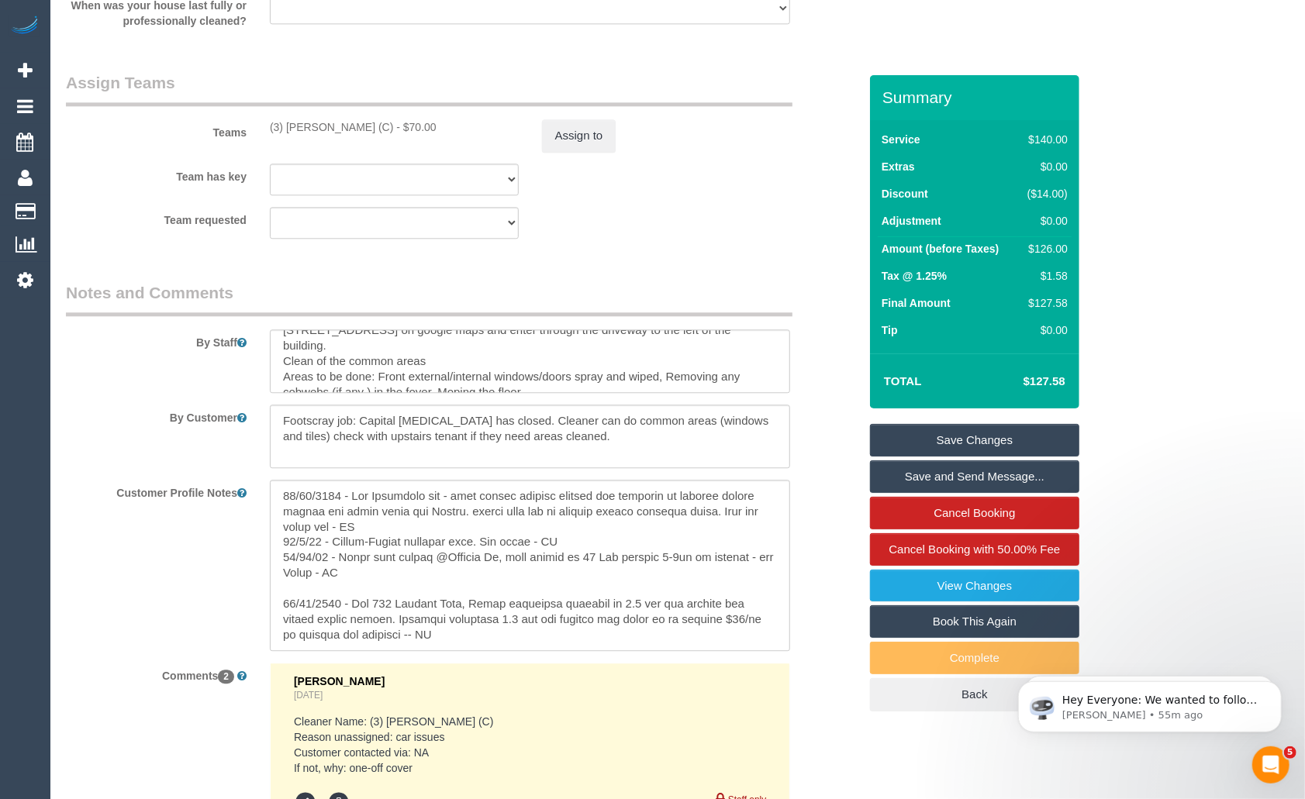
click at [822, 488] on div "Customer Profile Notes" at bounding box center [462, 565] width 816 height 171
drag, startPoint x: 282, startPoint y: 415, endPoint x: 359, endPoint y: 416, distance: 76.8
click at [359, 416] on textarea at bounding box center [530, 437] width 520 height 64
click at [571, 441] on textarea at bounding box center [530, 437] width 520 height 64
click at [419, 560] on textarea at bounding box center [530, 565] width 520 height 171
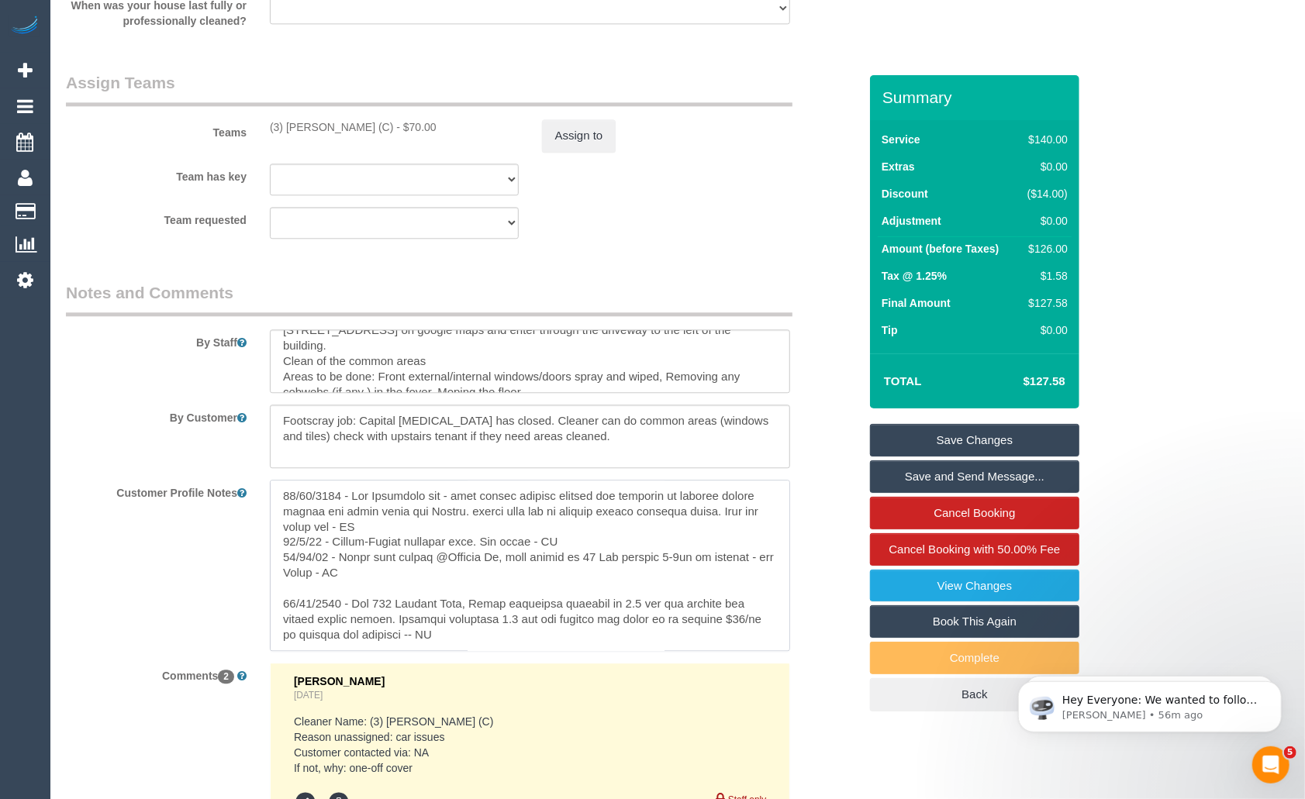
click at [666, 533] on textarea at bounding box center [530, 565] width 520 height 171
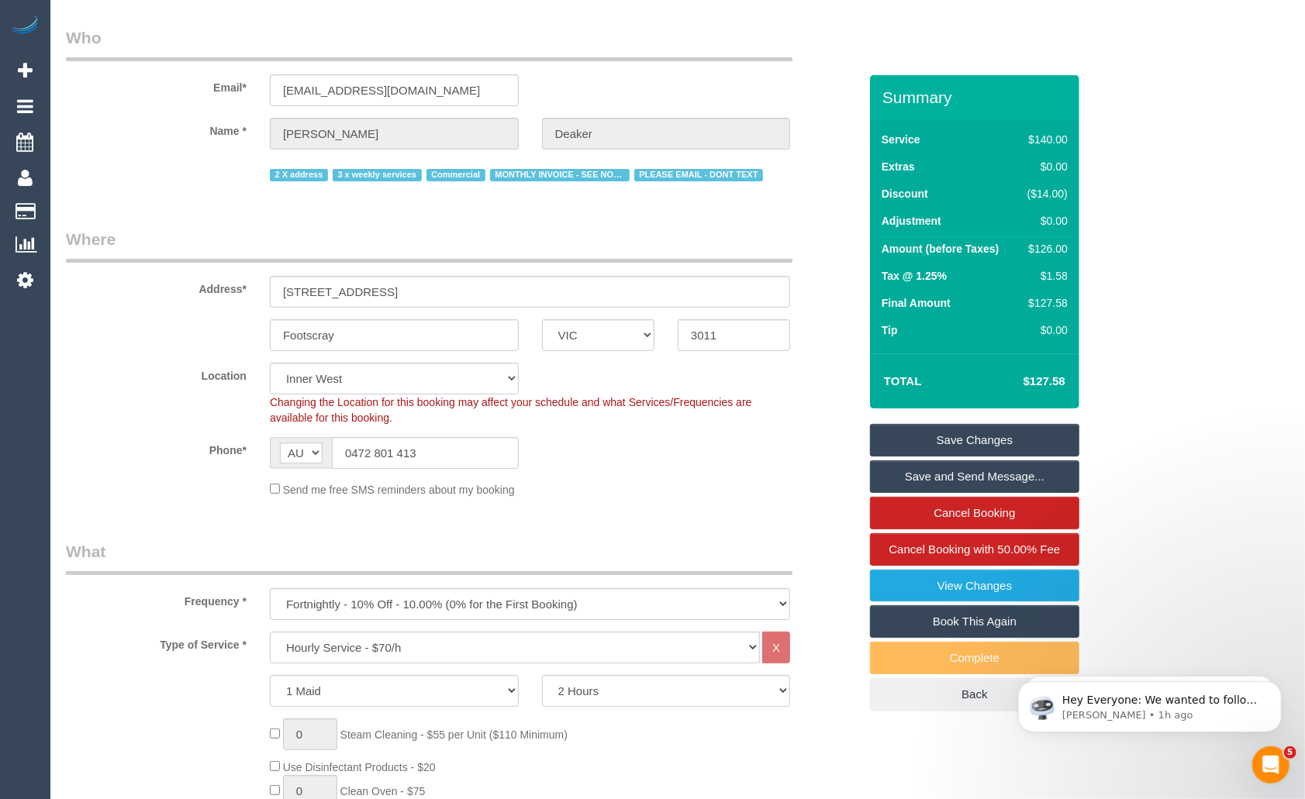
scroll to position [60, 0]
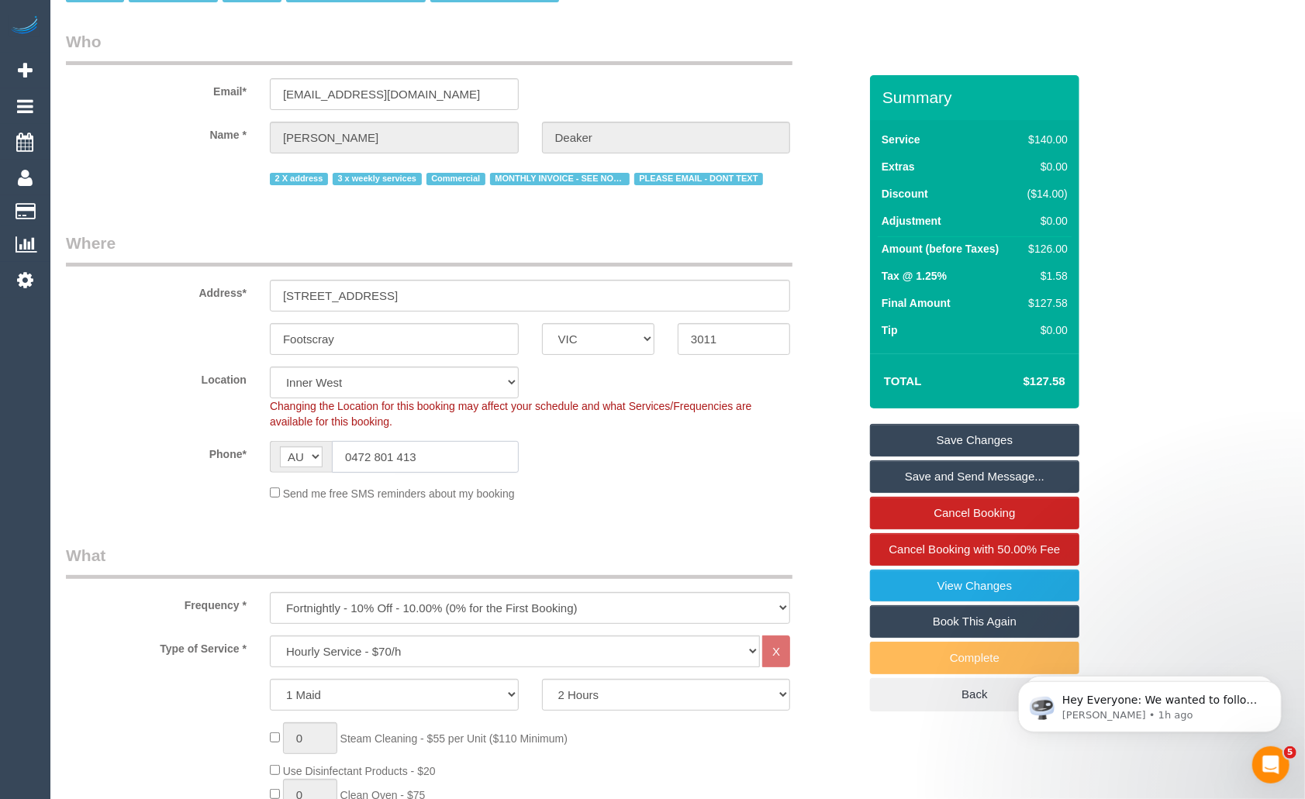
drag, startPoint x: 426, startPoint y: 457, endPoint x: 335, endPoint y: 457, distance: 91.5
click at [335, 457] on input "0472 801 413" at bounding box center [425, 457] width 187 height 32
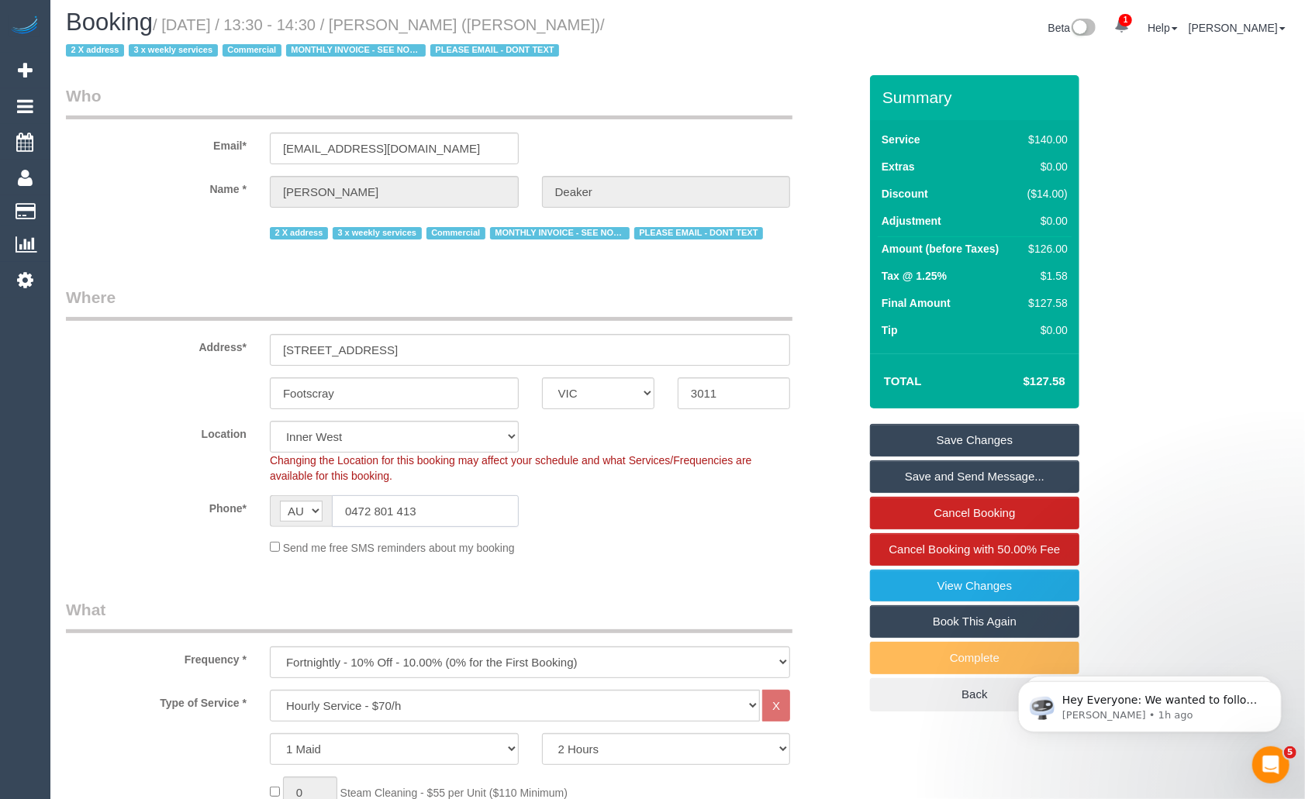
scroll to position [0, 0]
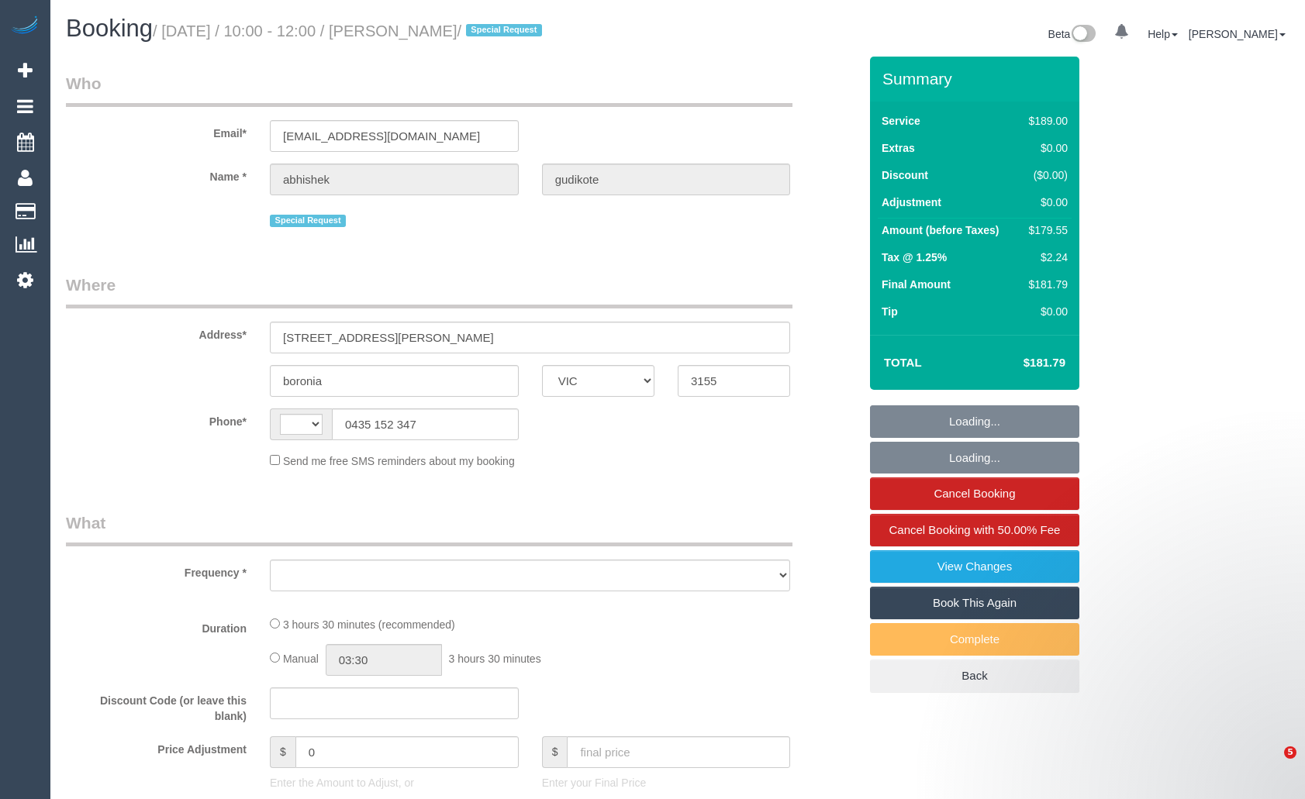
select select "VIC"
select select "string:AU"
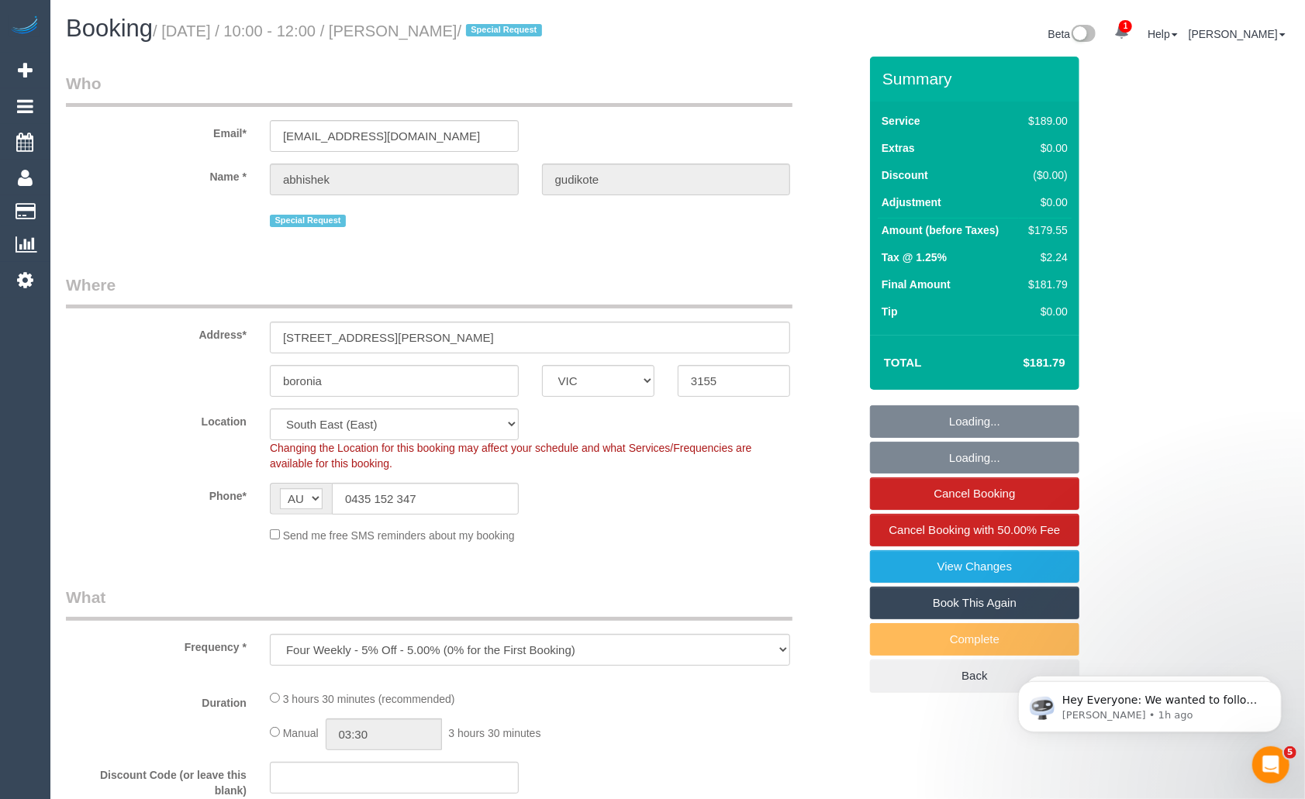
select select "object:659"
select select "string:stripe-pm_1QFnoa2GScqysDRVAmUsthfz"
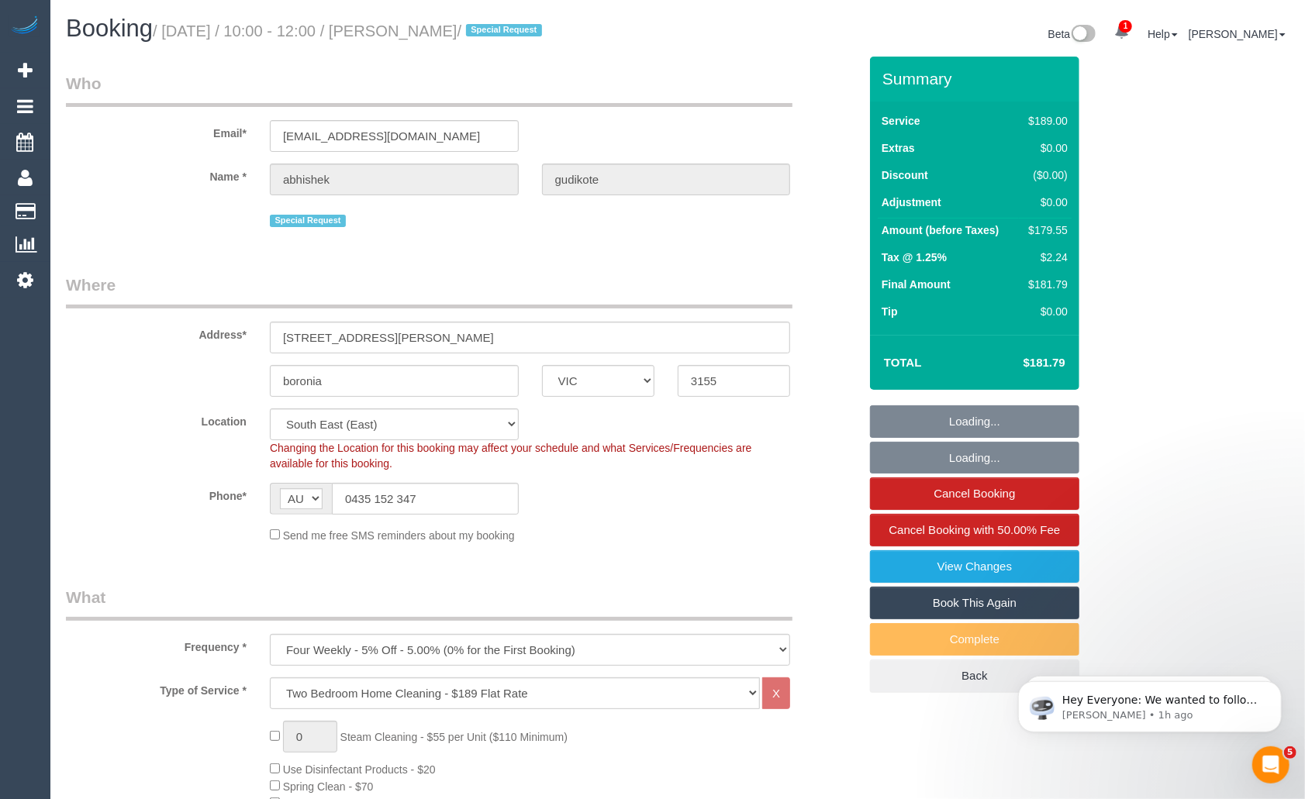
select select "number:28"
select select "number:14"
select select "number:19"
select select "number:36"
select select "number:33"
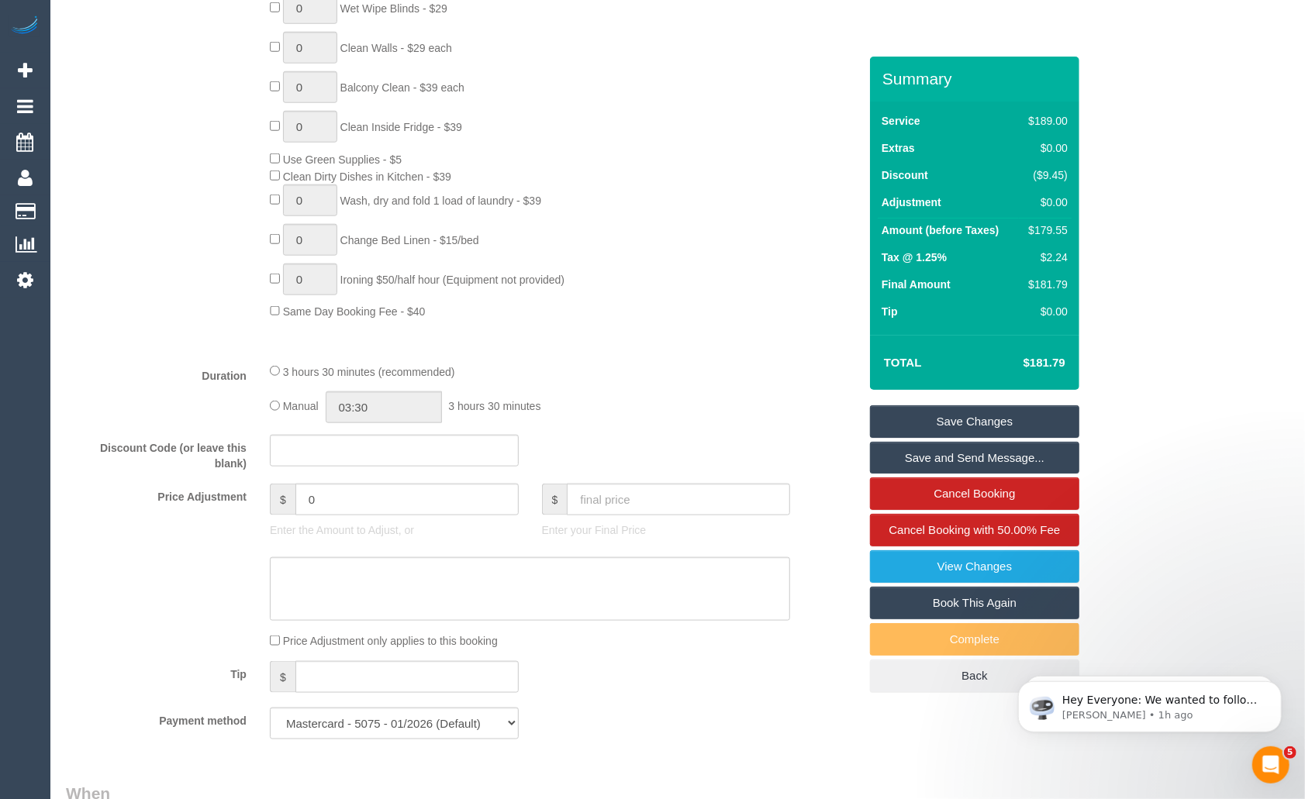
scroll to position [979, 0]
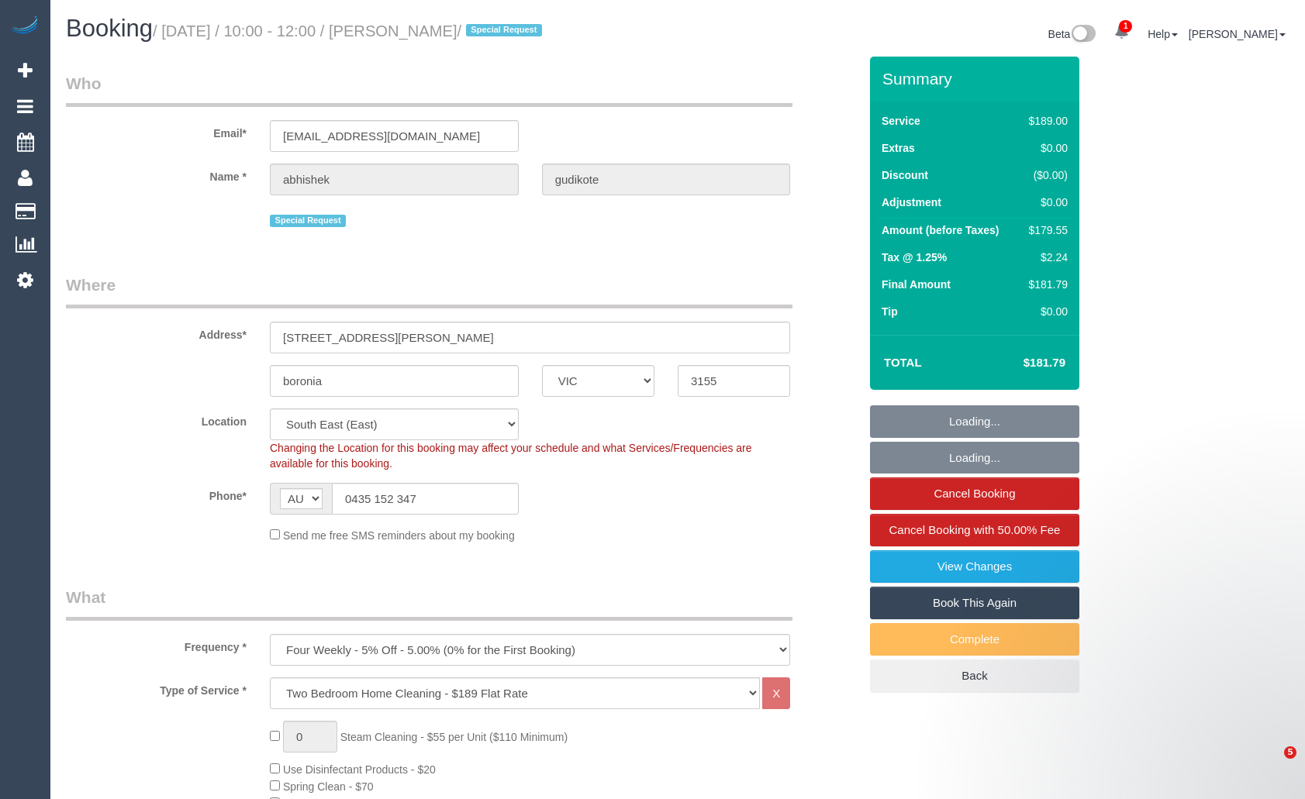
select select "VIC"
select select "number:28"
select select "number:14"
select select "number:19"
select select "number:36"
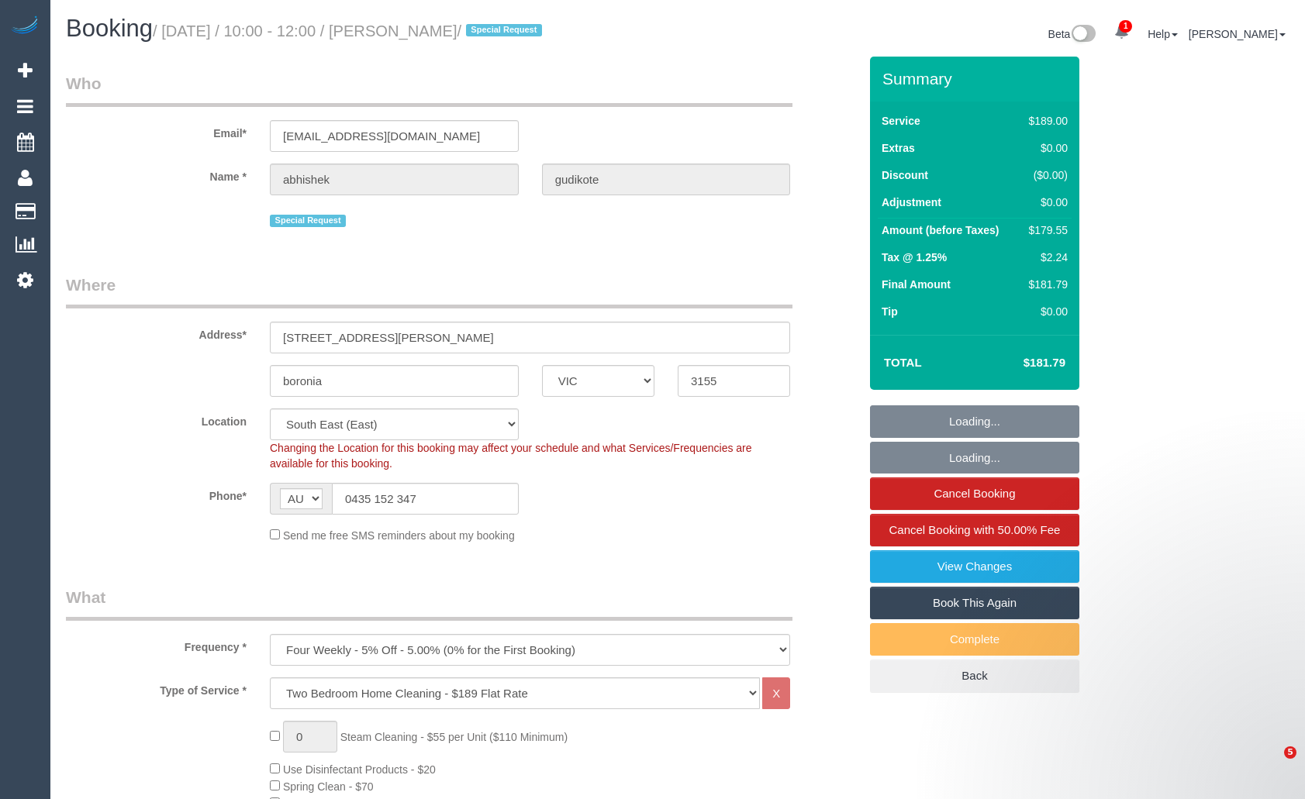
select select "number:33"
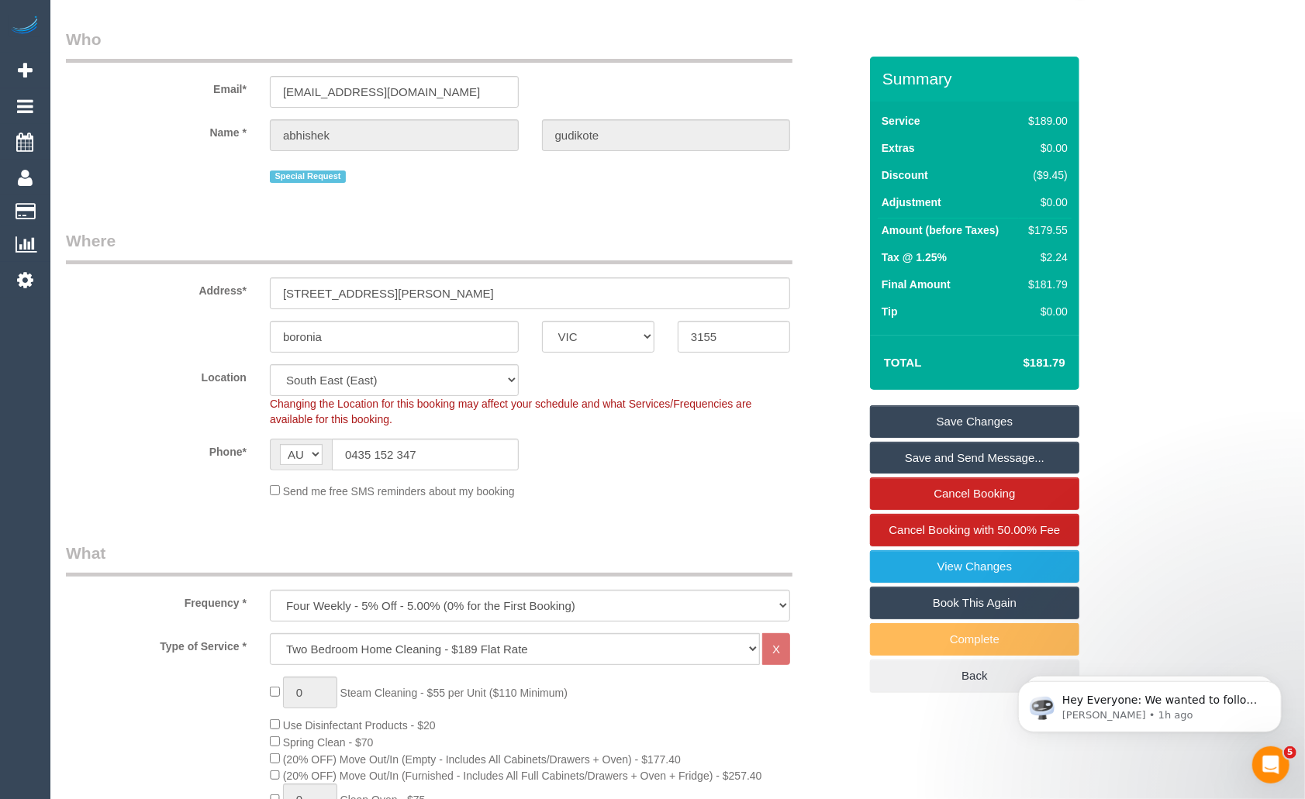
scroll to position [58, 0]
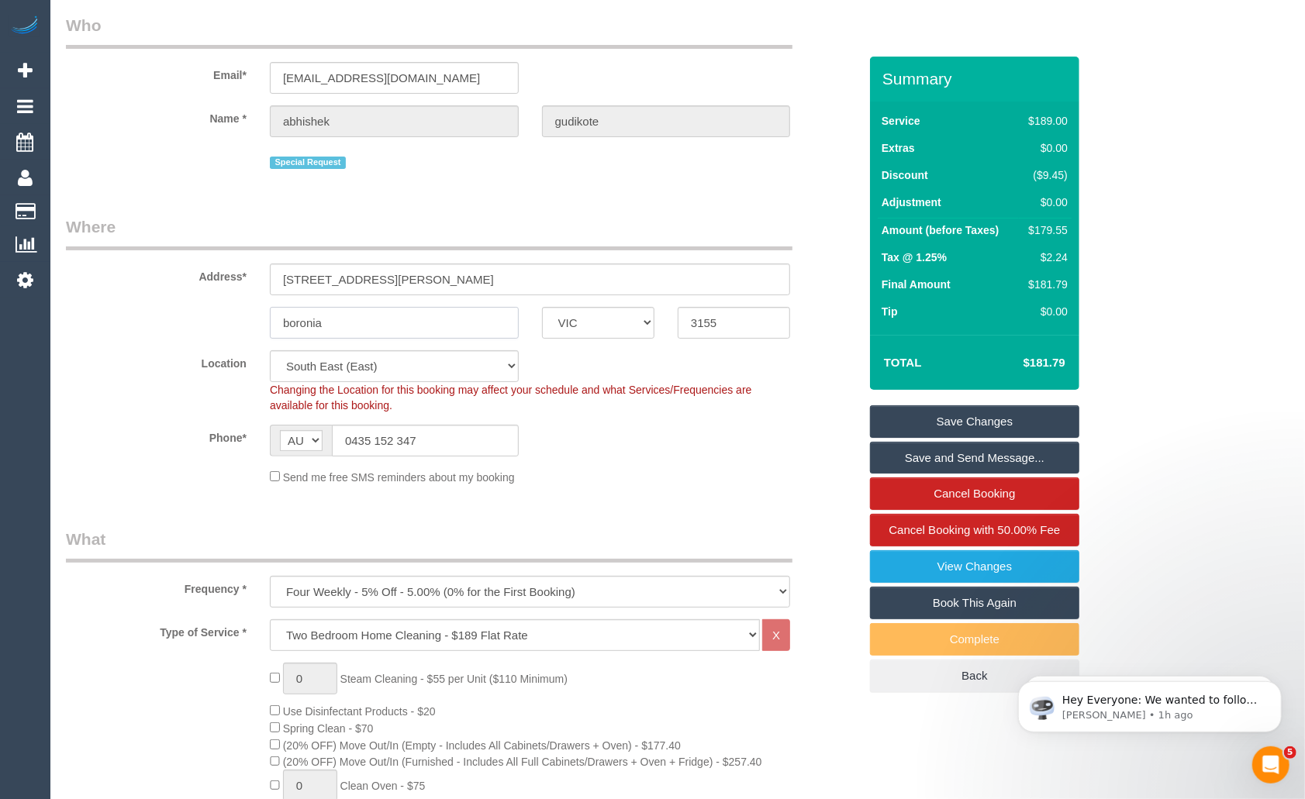
drag, startPoint x: 379, startPoint y: 317, endPoint x: 274, endPoint y: 318, distance: 105.4
click at [274, 318] on input "boronia" at bounding box center [394, 323] width 249 height 32
click at [367, 326] on input "boronia" at bounding box center [394, 323] width 249 height 32
drag, startPoint x: 360, startPoint y: 325, endPoint x: 264, endPoint y: 322, distance: 95.4
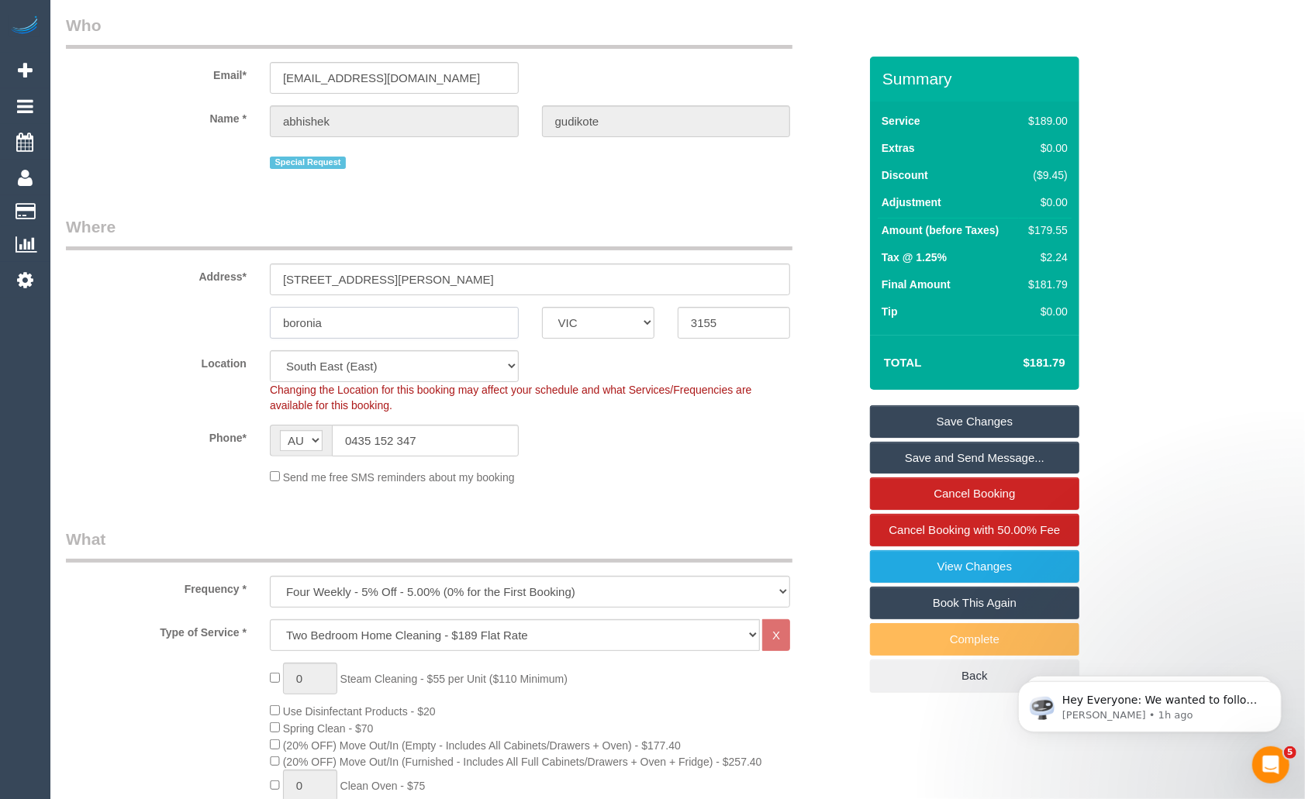
click at [264, 322] on div "boronia" at bounding box center [394, 323] width 272 height 32
click at [371, 328] on input "boronia" at bounding box center [394, 323] width 249 height 32
drag, startPoint x: 382, startPoint y: 324, endPoint x: 262, endPoint y: 324, distance: 120.2
click at [262, 324] on div "boronia" at bounding box center [394, 323] width 272 height 32
click at [291, 322] on input "boronia" at bounding box center [394, 323] width 249 height 32
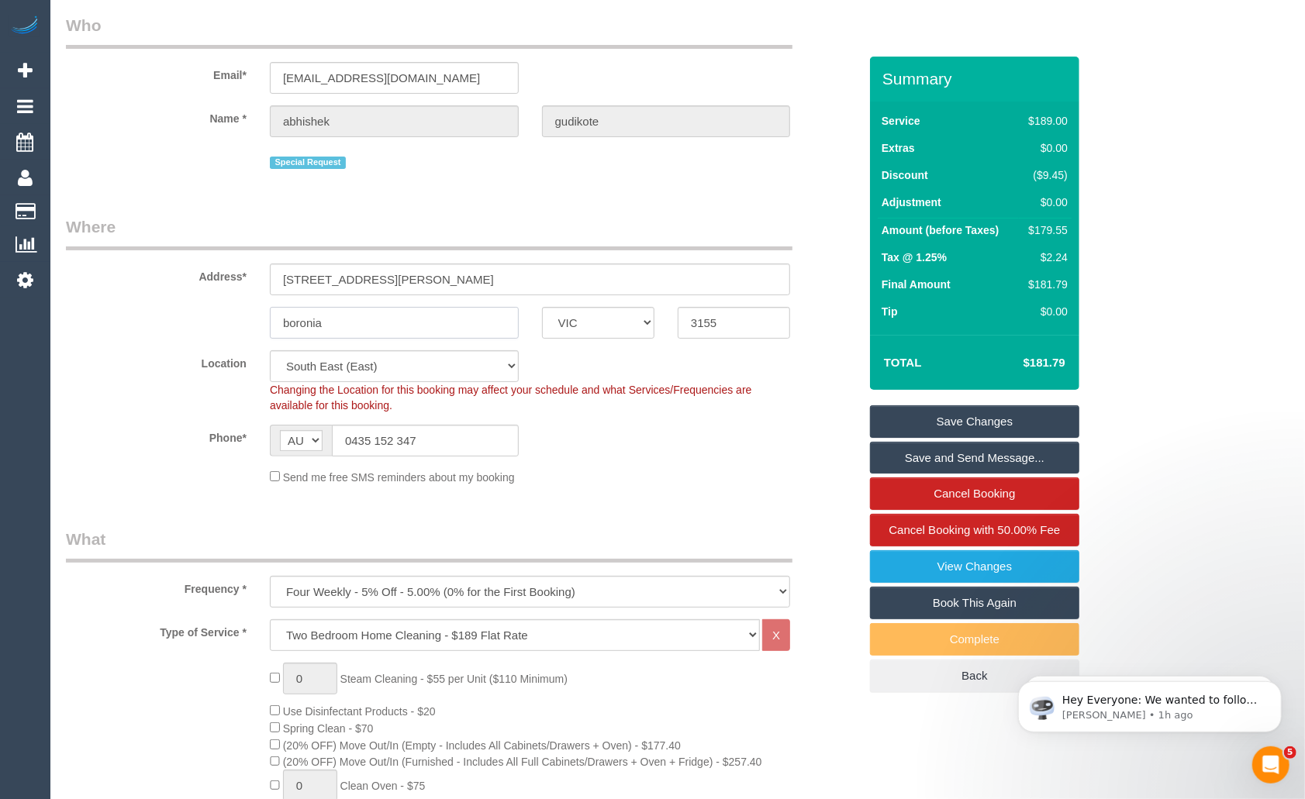
drag, startPoint x: 347, startPoint y: 323, endPoint x: 236, endPoint y: 320, distance: 111.7
click at [236, 320] on div "boronia ACT NSW NT QLD SA TAS VIC WA 3155" at bounding box center [462, 323] width 816 height 32
click at [338, 323] on input "boronia" at bounding box center [394, 323] width 249 height 32
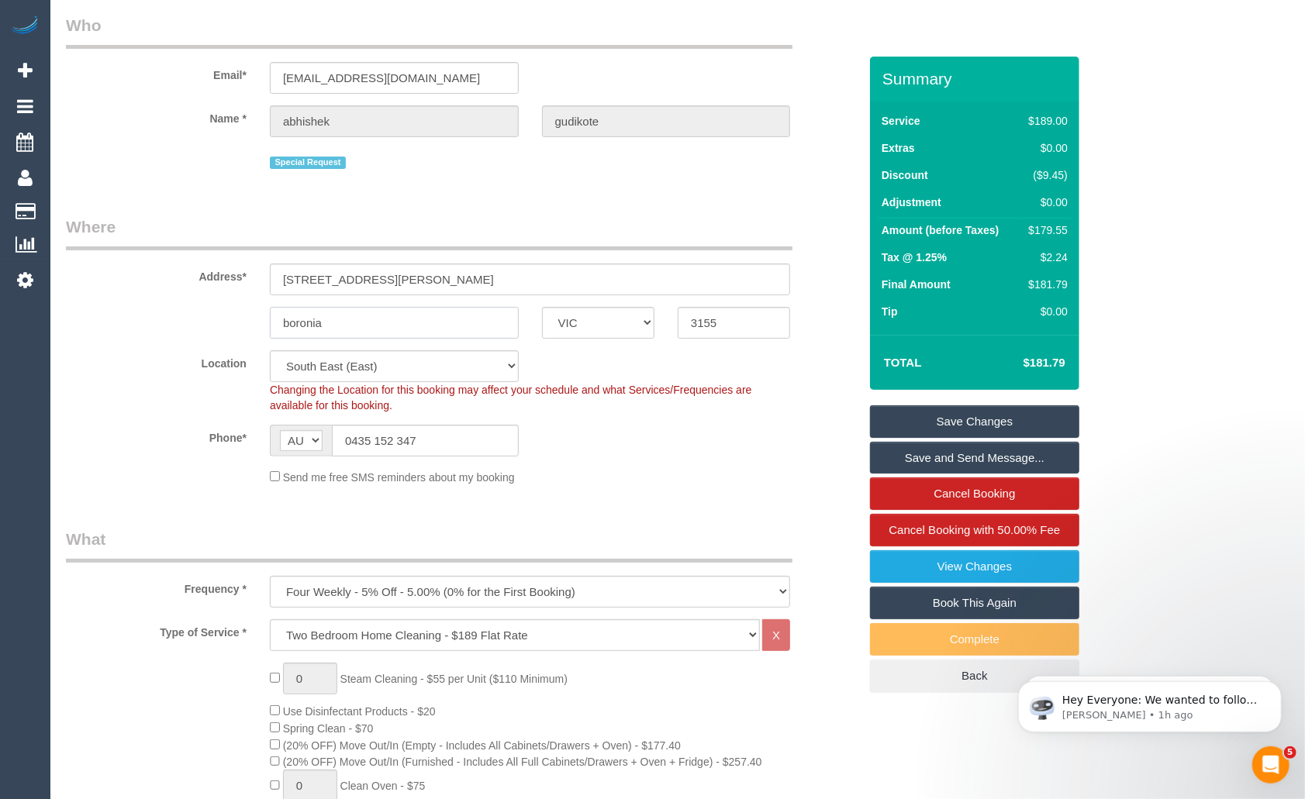
click at [387, 321] on input "boronia" at bounding box center [394, 323] width 249 height 32
drag, startPoint x: 385, startPoint y: 322, endPoint x: 210, endPoint y: 305, distance: 176.0
click at [210, 307] on div "boronia ACT NSW NT QLD SA TAS VIC WA 3155" at bounding box center [462, 323] width 816 height 32
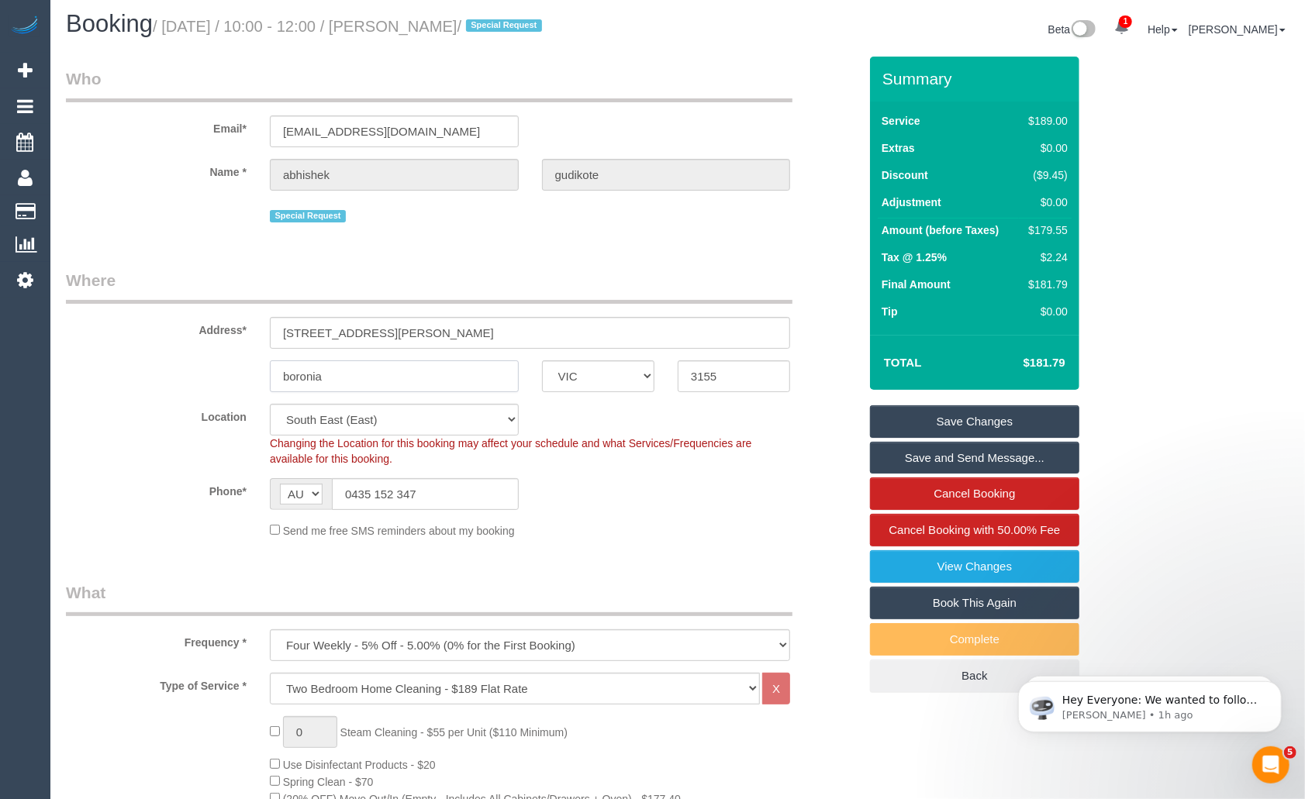
scroll to position [0, 0]
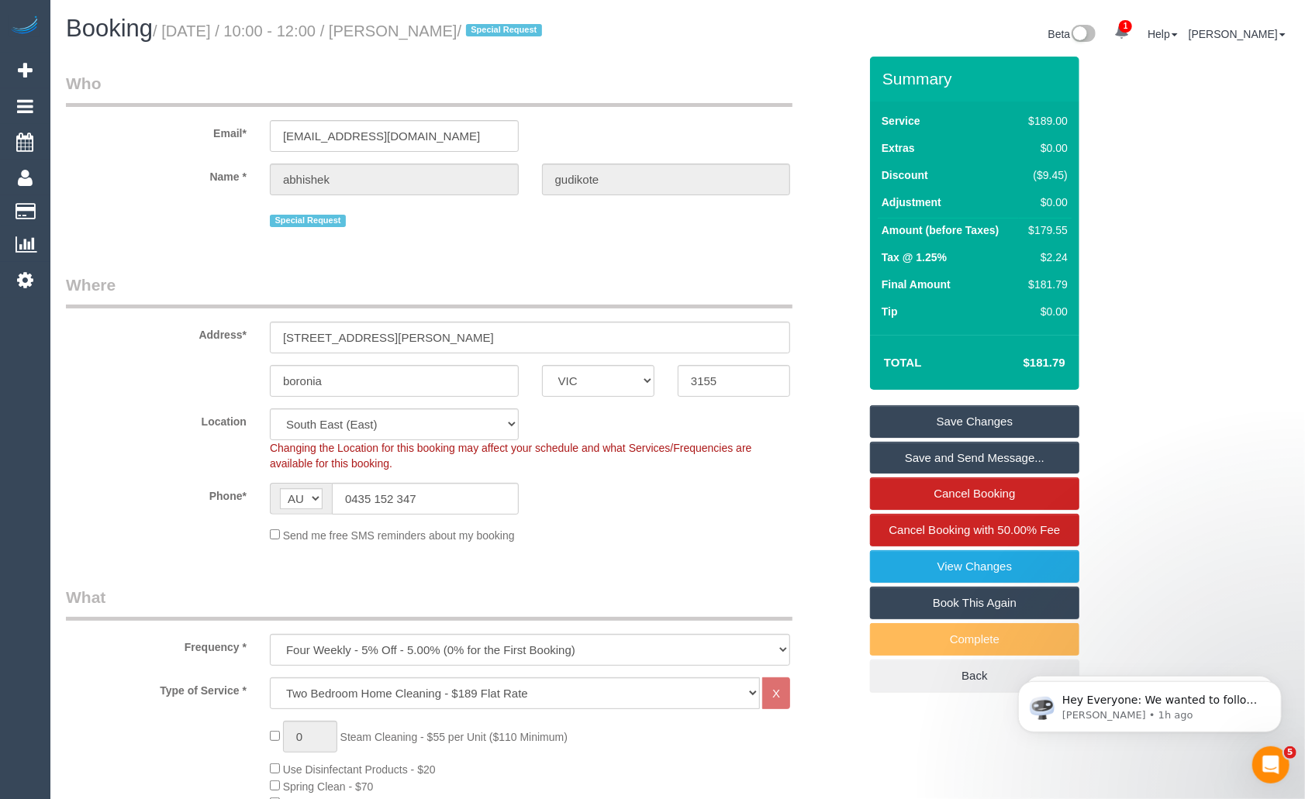
click at [485, 36] on small "/ October 08, 2025 / 10:00 - 12:00 / abhishek gudikote / Special Request" at bounding box center [350, 30] width 394 height 17
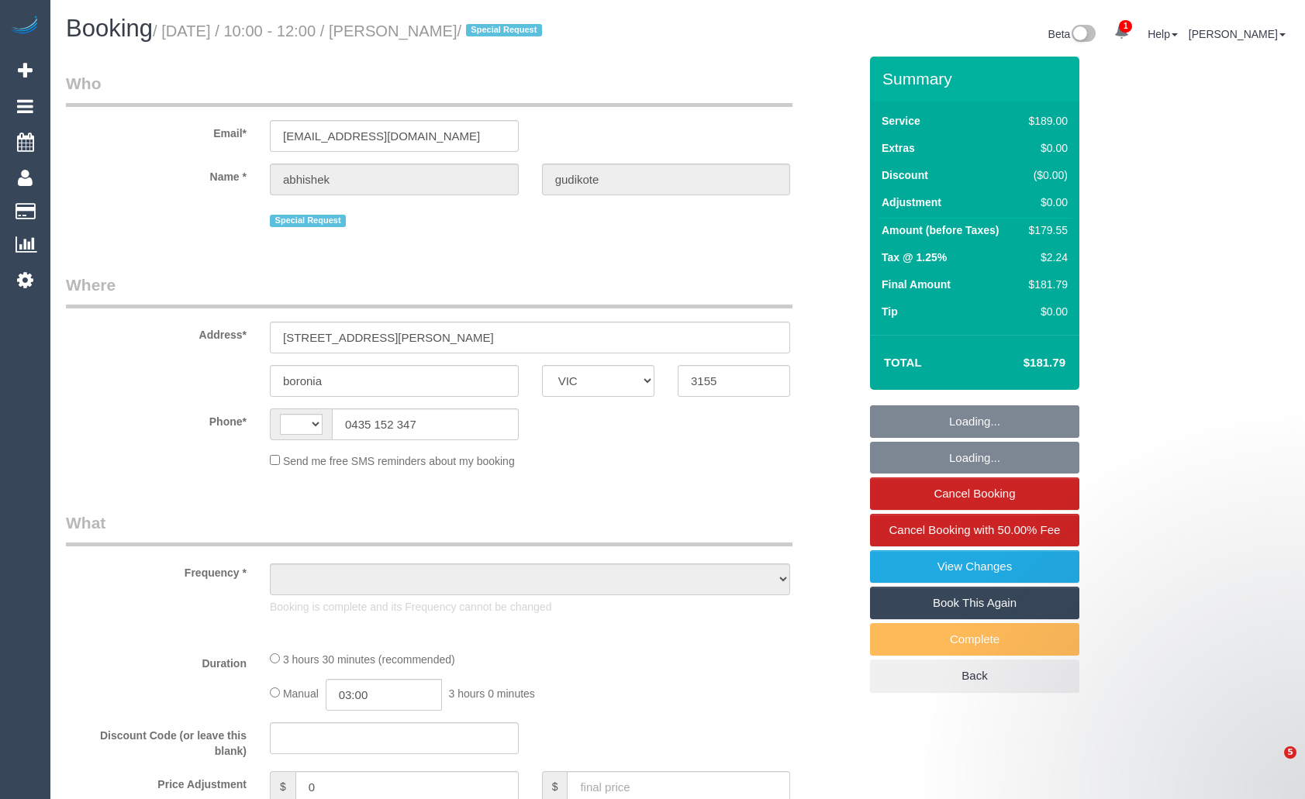
select select "VIC"
select select "string:AU"
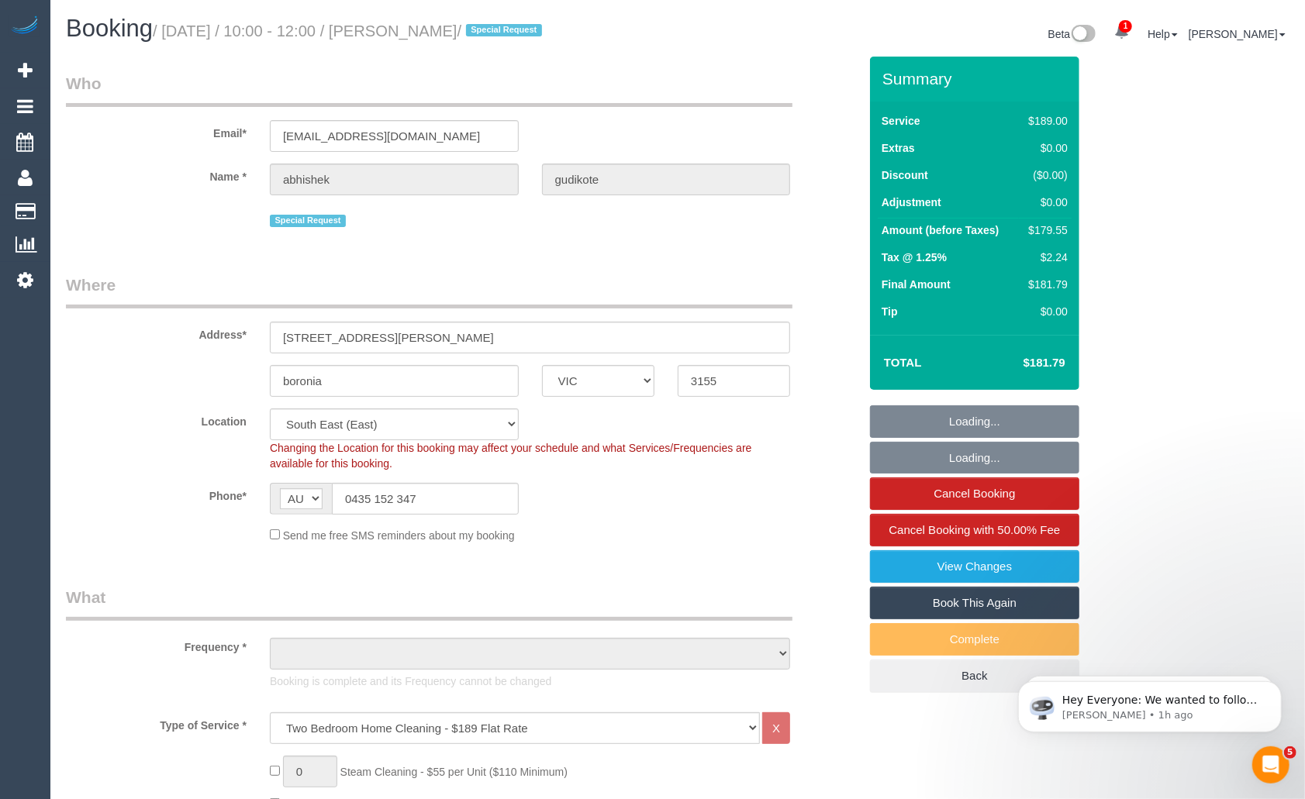
select select "string:stripe-pm_1QFnoa2GScqysDRVAmUsthfz"
select select "object:716"
select select "number:28"
select select "number:14"
select select "number:19"
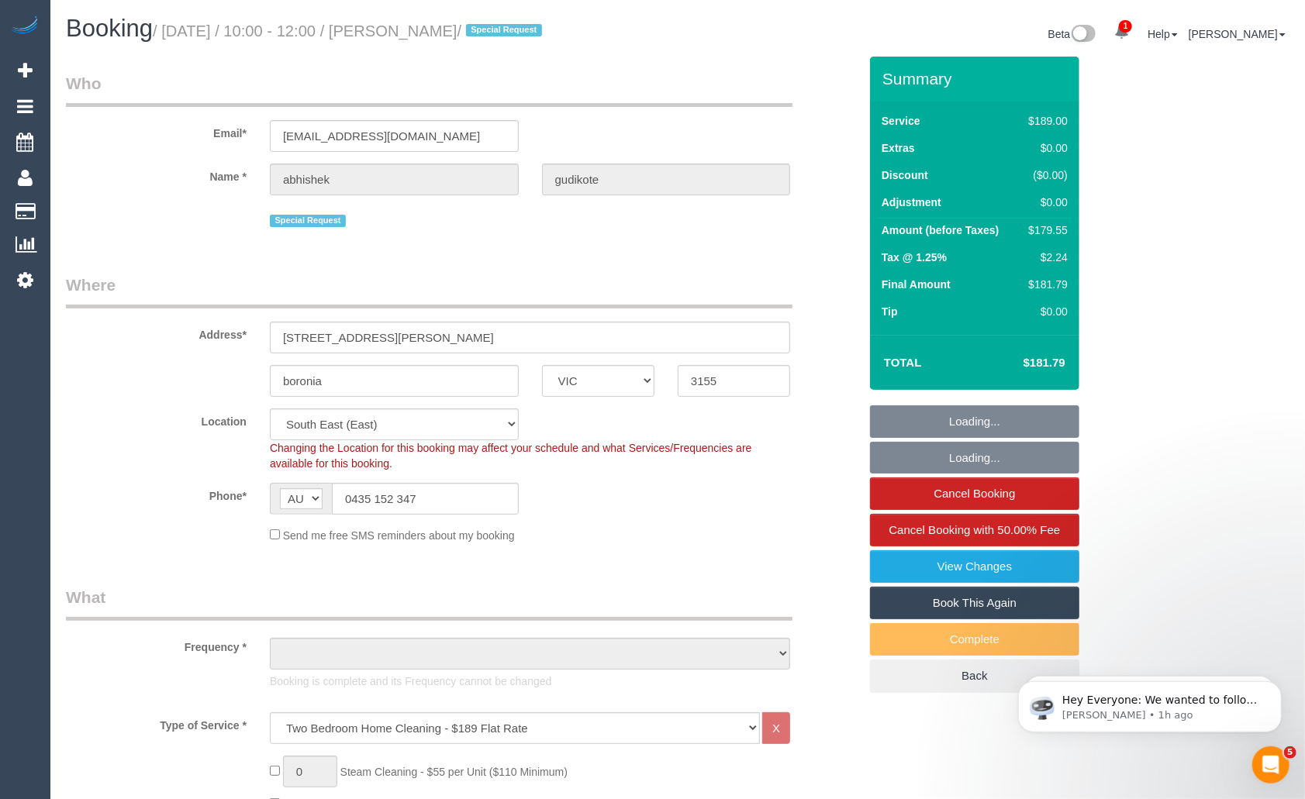
select select "number:36"
select select "number:33"
select select "object:1410"
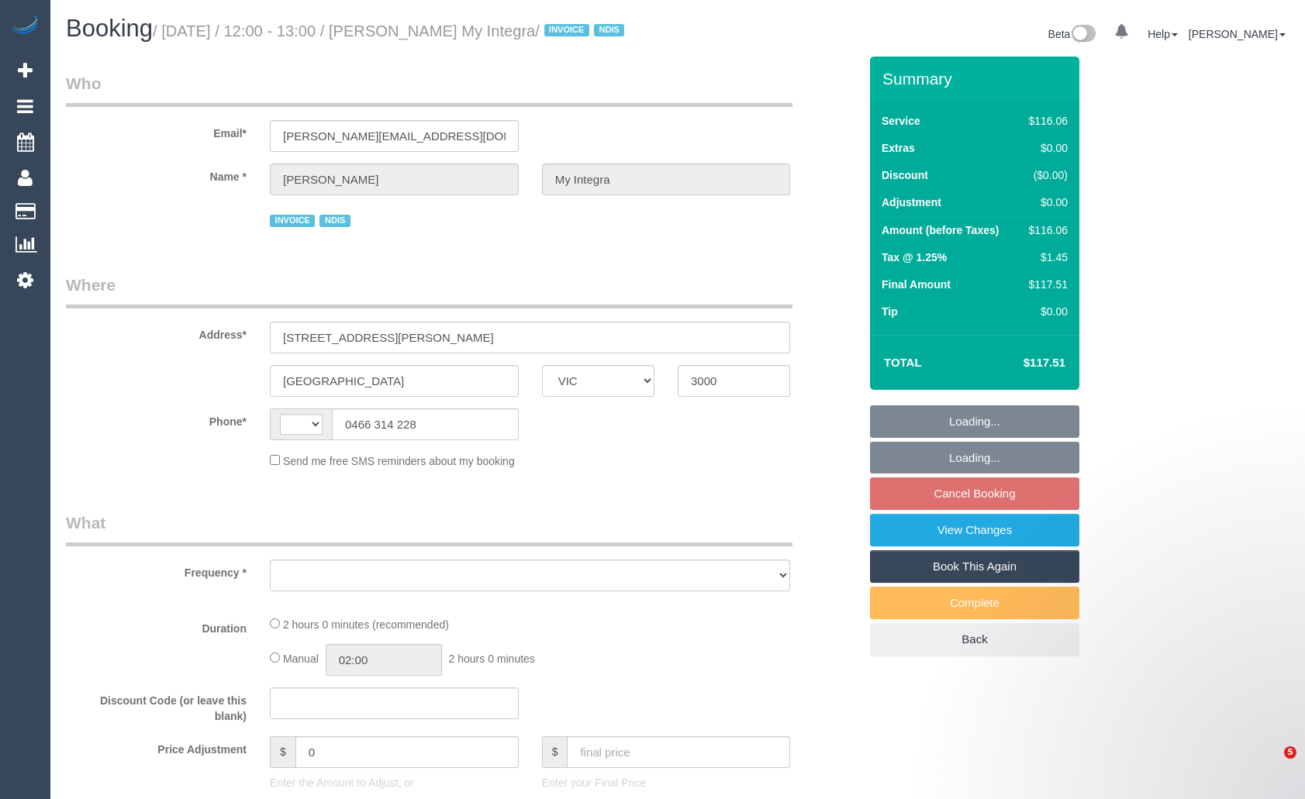
select select "VIC"
select select "number:28"
select select "number:14"
select select "number:20"
select select "number:36"
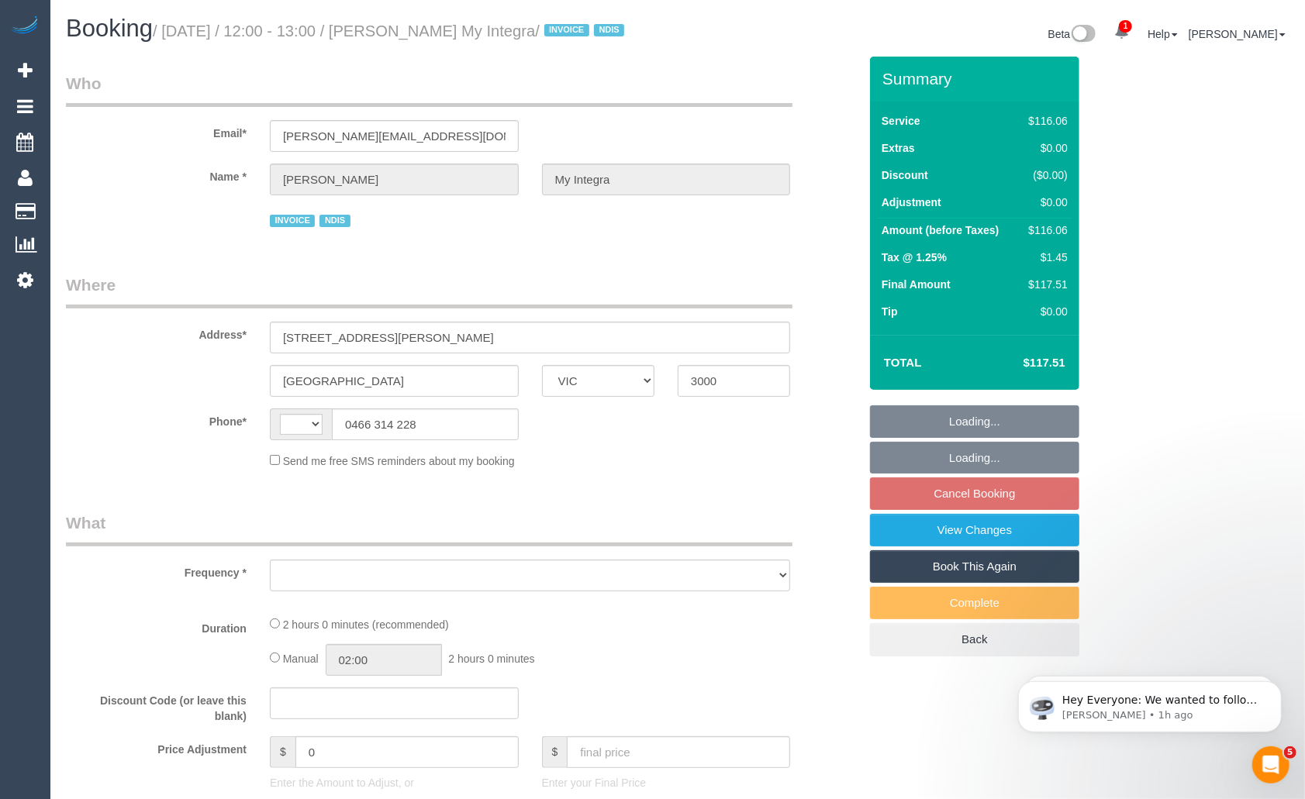
select select "number:35"
select select "number:13"
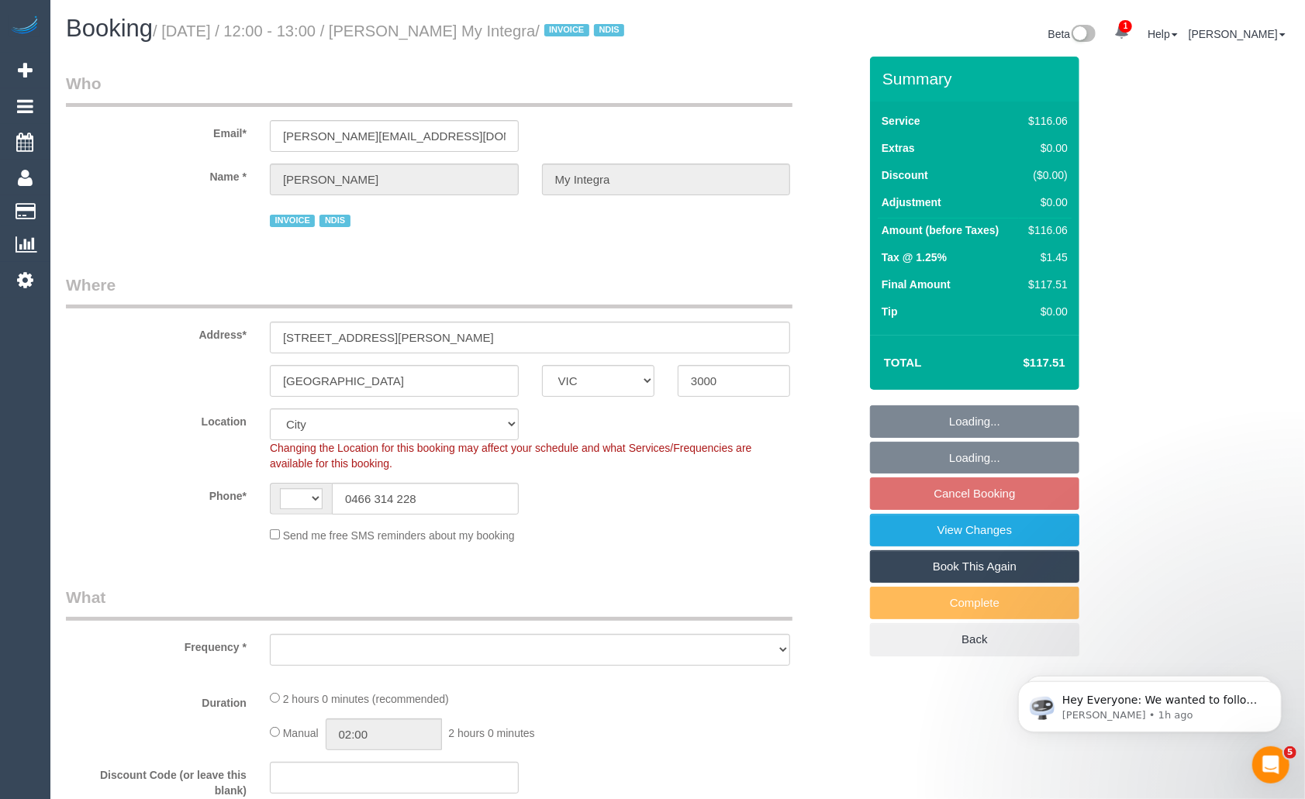
select select "string:AU"
select select "object:746"
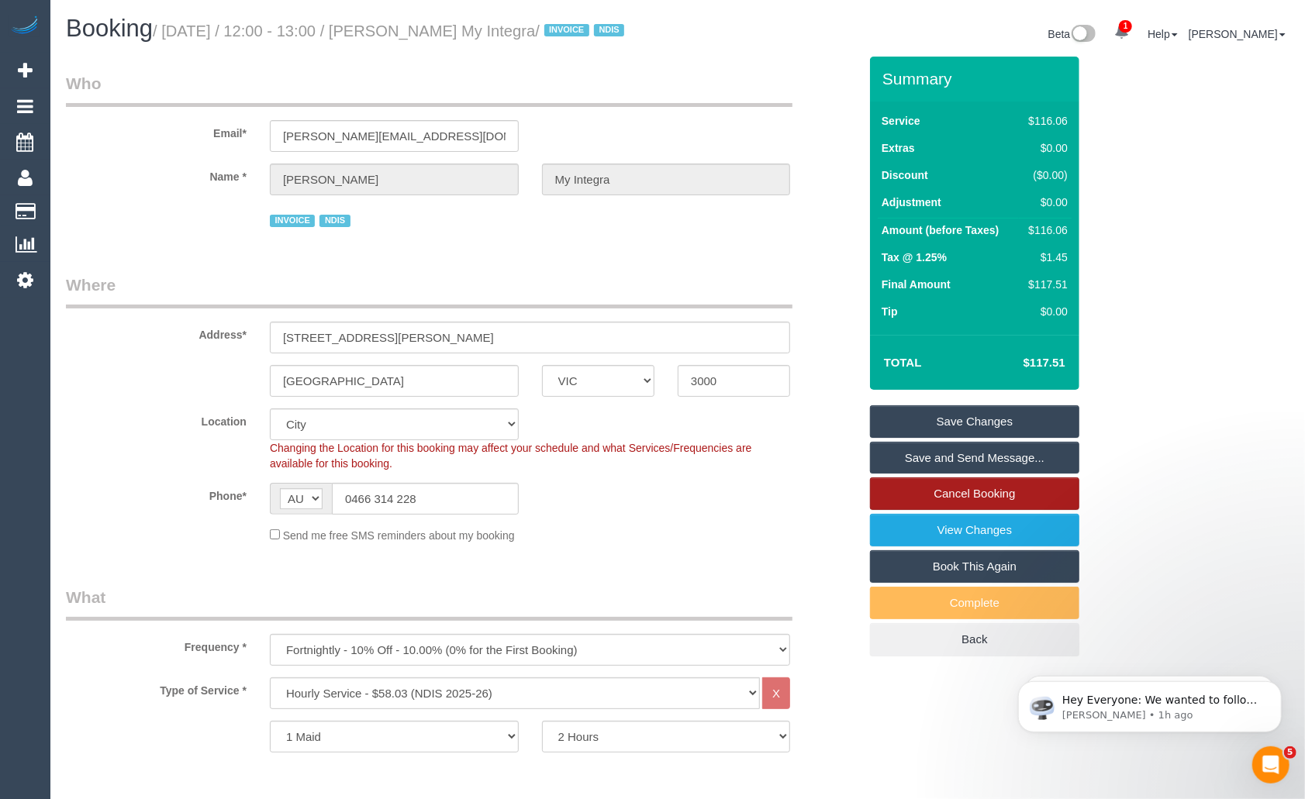
click at [965, 510] on link "Cancel Booking" at bounding box center [974, 494] width 209 height 33
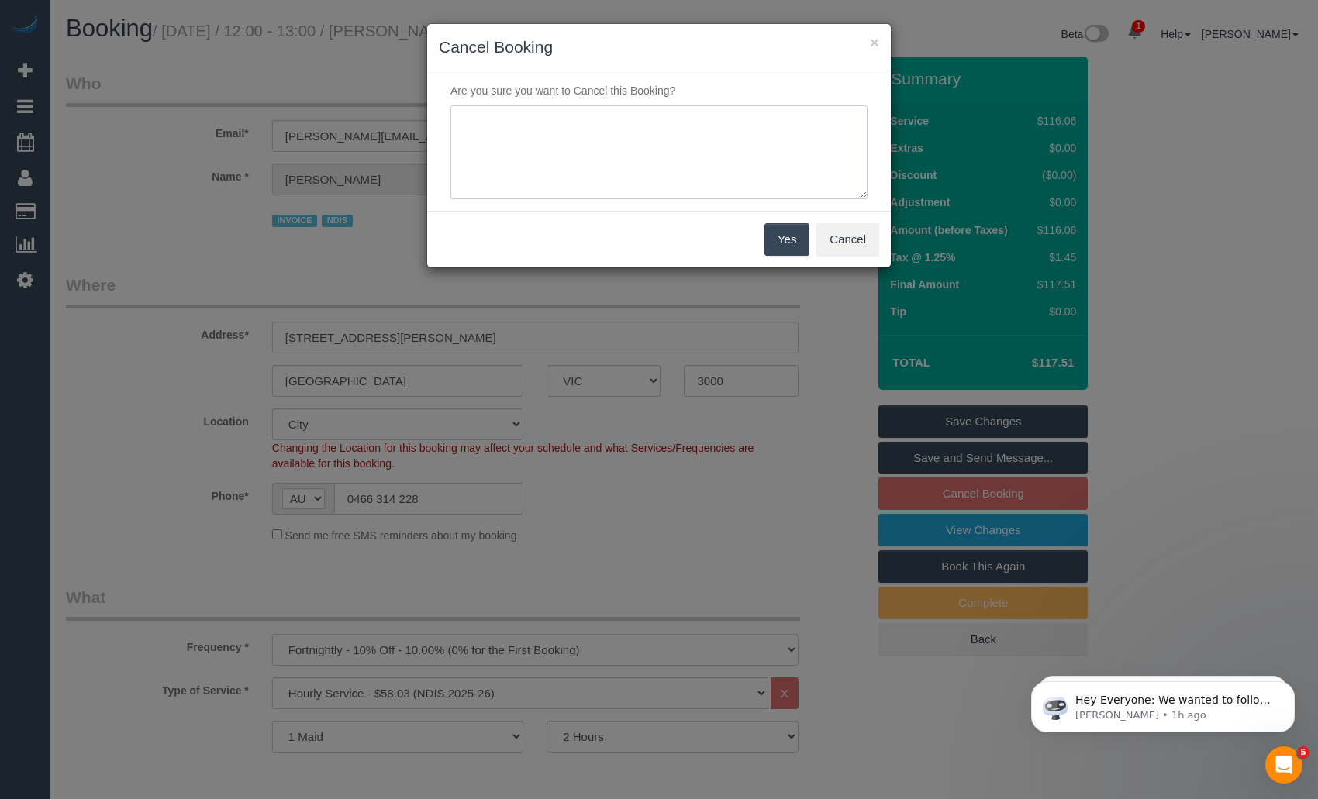
click at [646, 157] on textarea at bounding box center [658, 152] width 417 height 95
paste textarea "I have a family and my partner for a day in my unit, so can you guys make it an…"
drag, startPoint x: 582, startPoint y: 118, endPoint x: 624, endPoint y: 124, distance: 42.3
click at [624, 124] on textarea at bounding box center [658, 152] width 417 height 95
click at [649, 121] on textarea at bounding box center [658, 152] width 417 height 95
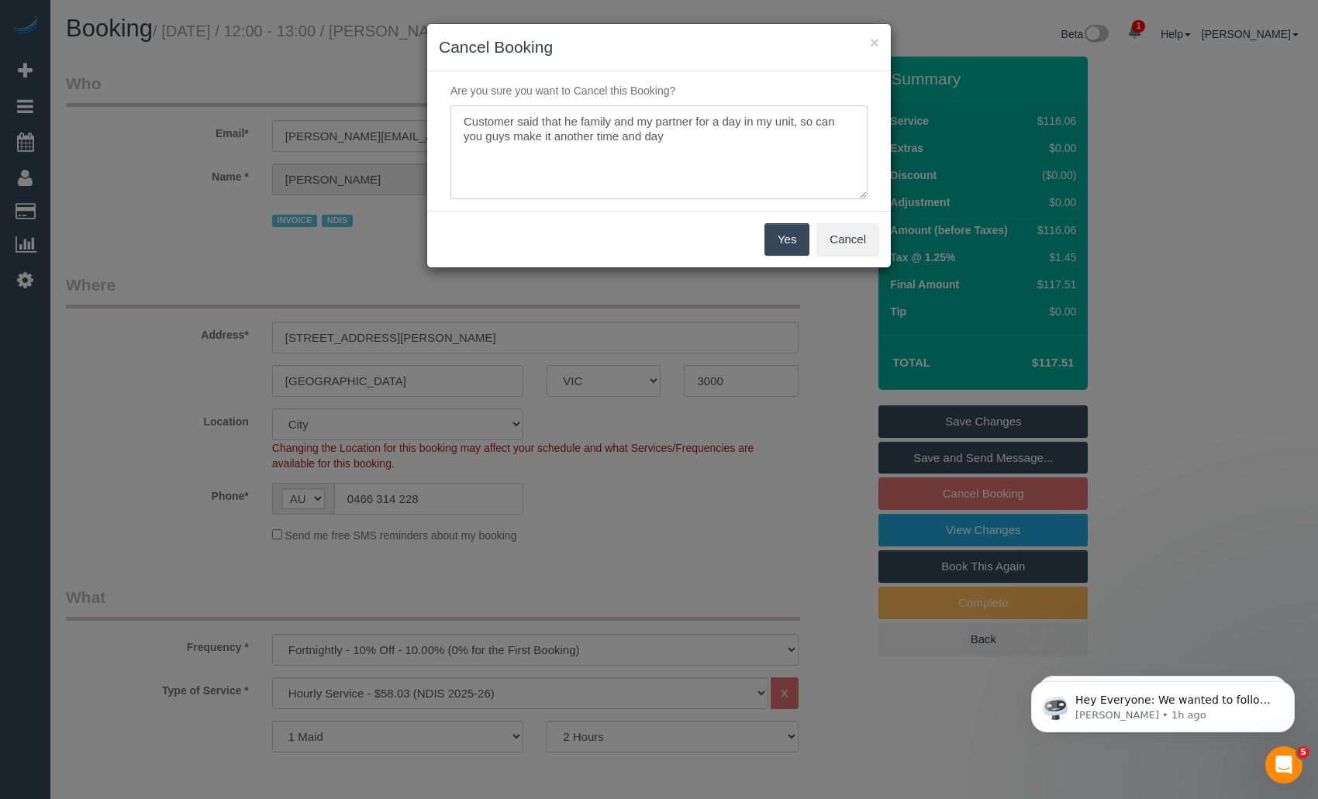
click at [649, 121] on textarea at bounding box center [658, 152] width 417 height 95
drag, startPoint x: 683, startPoint y: 131, endPoint x: 457, endPoint y: 117, distance: 226.0
click at [457, 117] on textarea at bounding box center [658, 152] width 417 height 95
type textarea "Customer wants to skip, family gathering via SMS HB"
click at [792, 235] on button "Yes" at bounding box center [786, 239] width 45 height 33
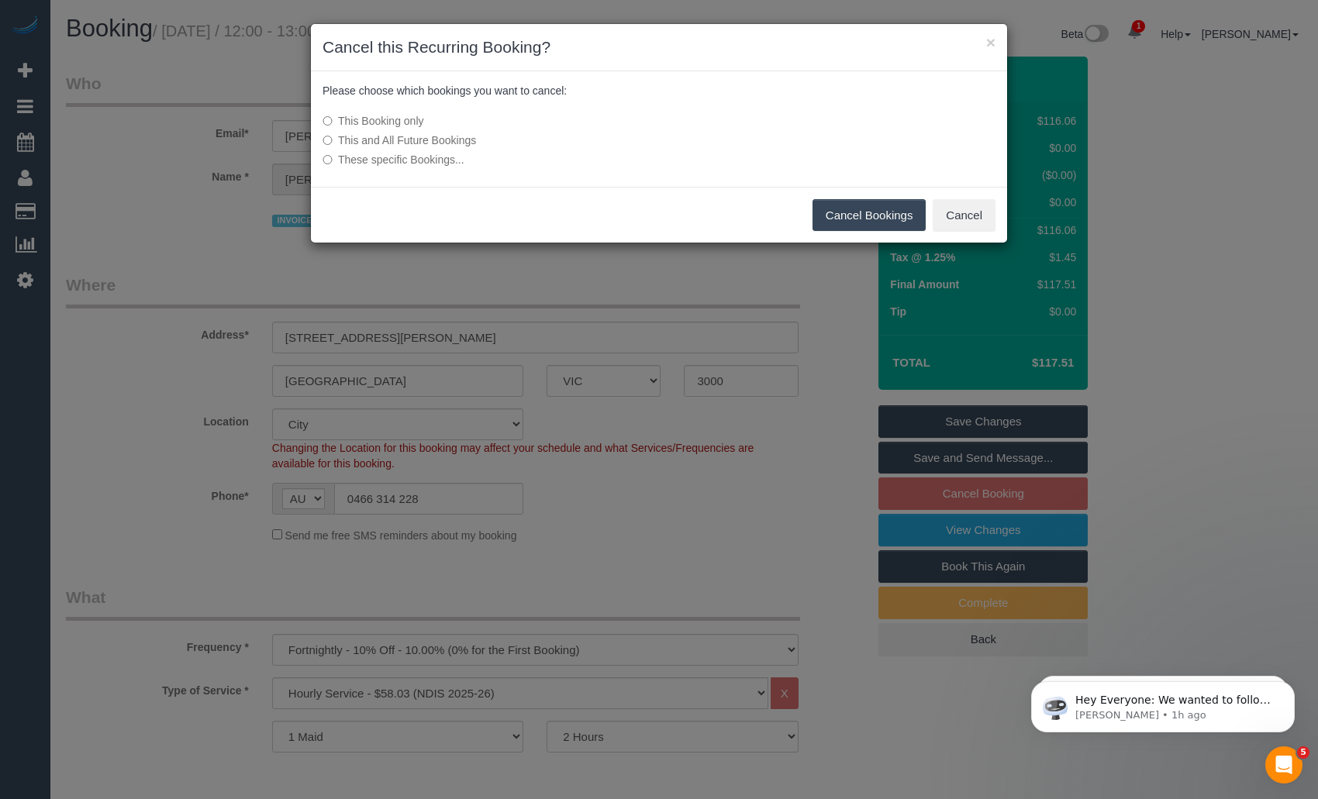
click at [866, 213] on button "Cancel Bookings" at bounding box center [869, 215] width 114 height 33
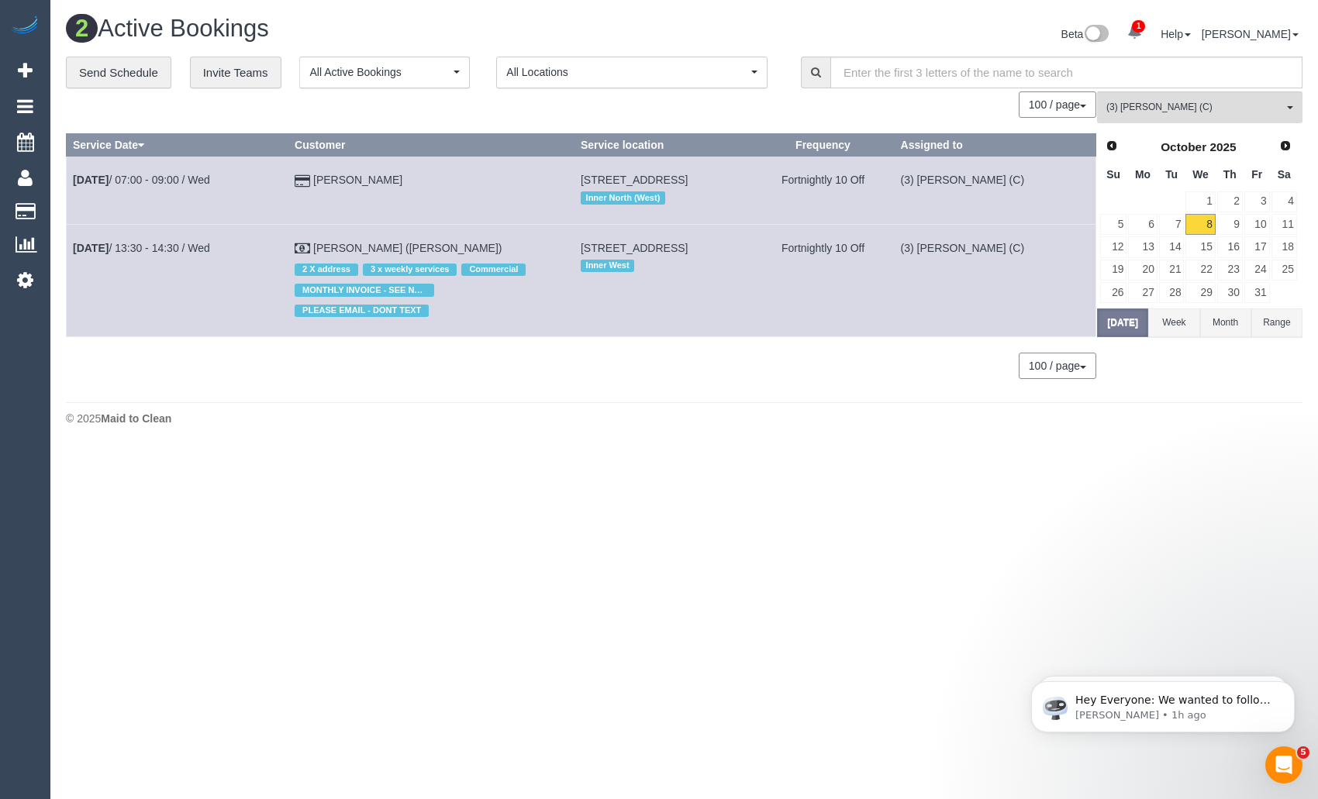
click at [126, 21] on h1 "2 Active Bookings" at bounding box center [369, 29] width 607 height 26
click at [1254, 126] on div "(3) [PERSON_NAME] (C) All Teams Remove Team Filters (0) Account - Tech (0) Offi…" at bounding box center [1199, 242] width 205 height 303
click at [1254, 100] on button "(3) [PERSON_NAME] (C) All Teams" at bounding box center [1199, 107] width 205 height 32
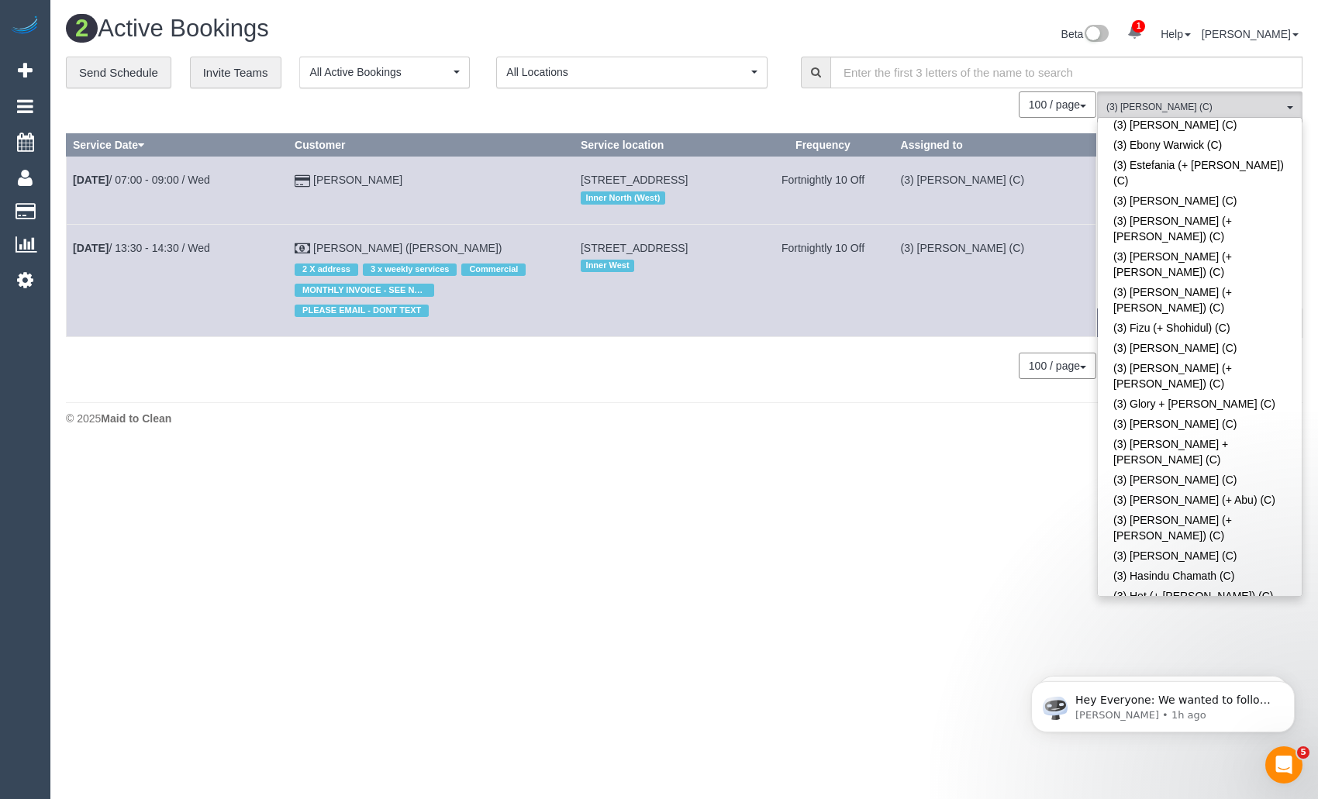
click at [1181, 626] on link "(3) [PERSON_NAME] (C)" at bounding box center [1200, 636] width 204 height 20
click at [1190, 98] on button "(3) [PERSON_NAME] (C) , (3) [PERSON_NAME] (C) All Teams" at bounding box center [1199, 107] width 205 height 32
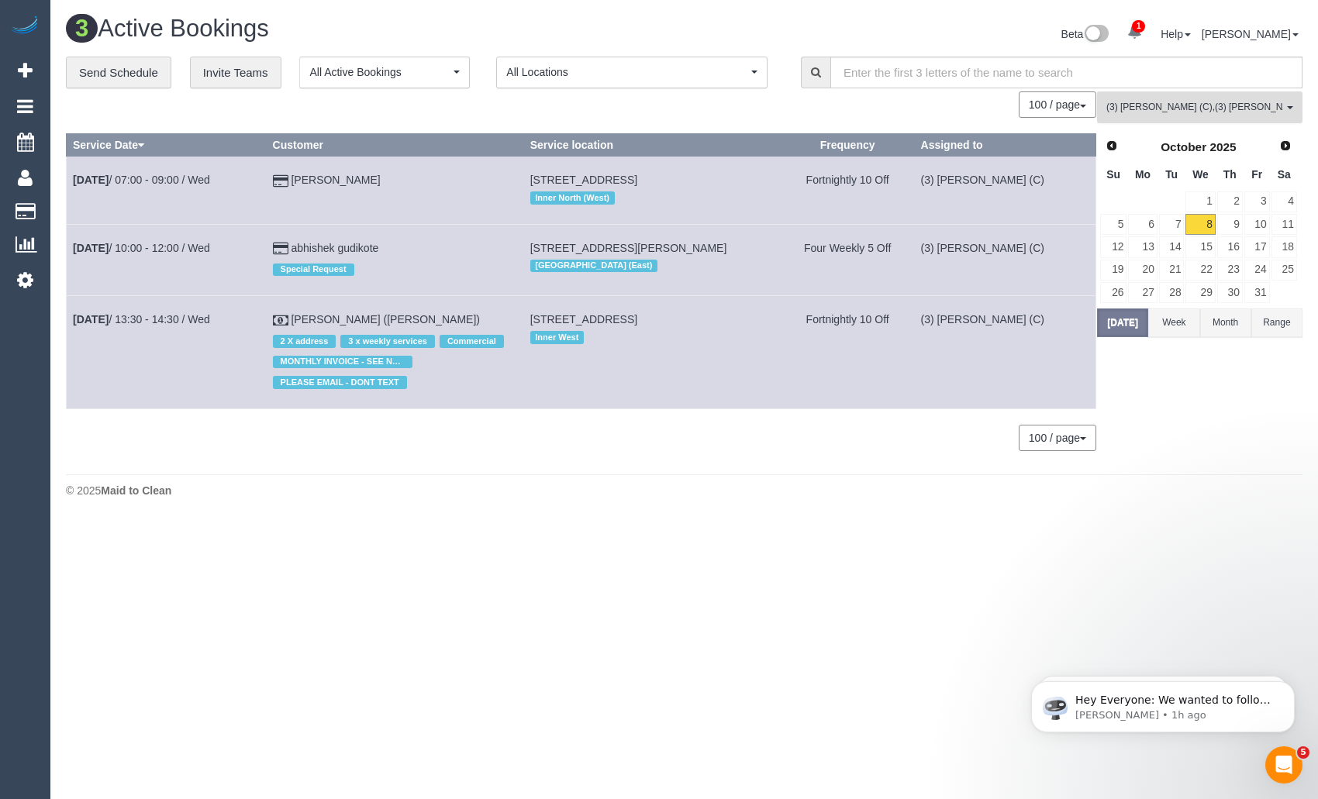
click at [1226, 111] on span "(3) [PERSON_NAME] (C) , (3) [PERSON_NAME] (C)" at bounding box center [1194, 107] width 177 height 13
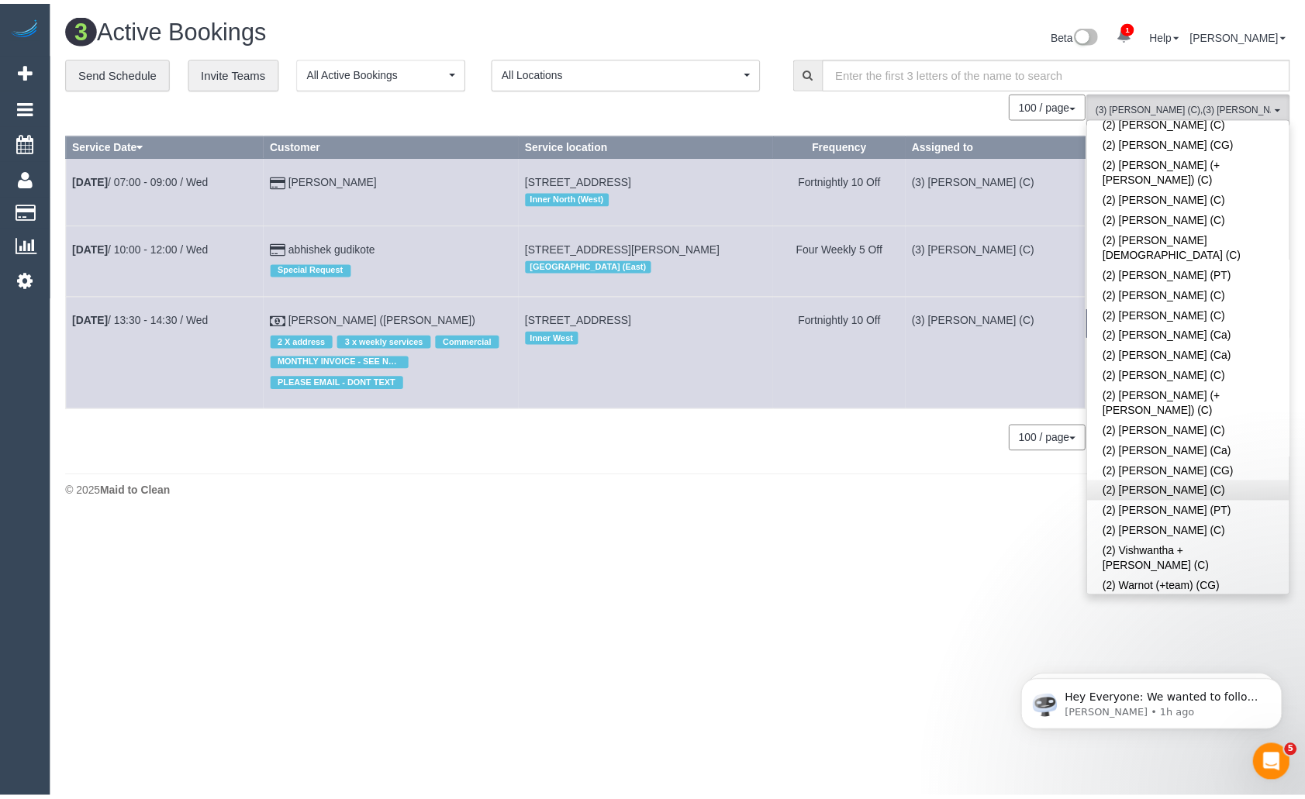
scroll to position [0, 0]
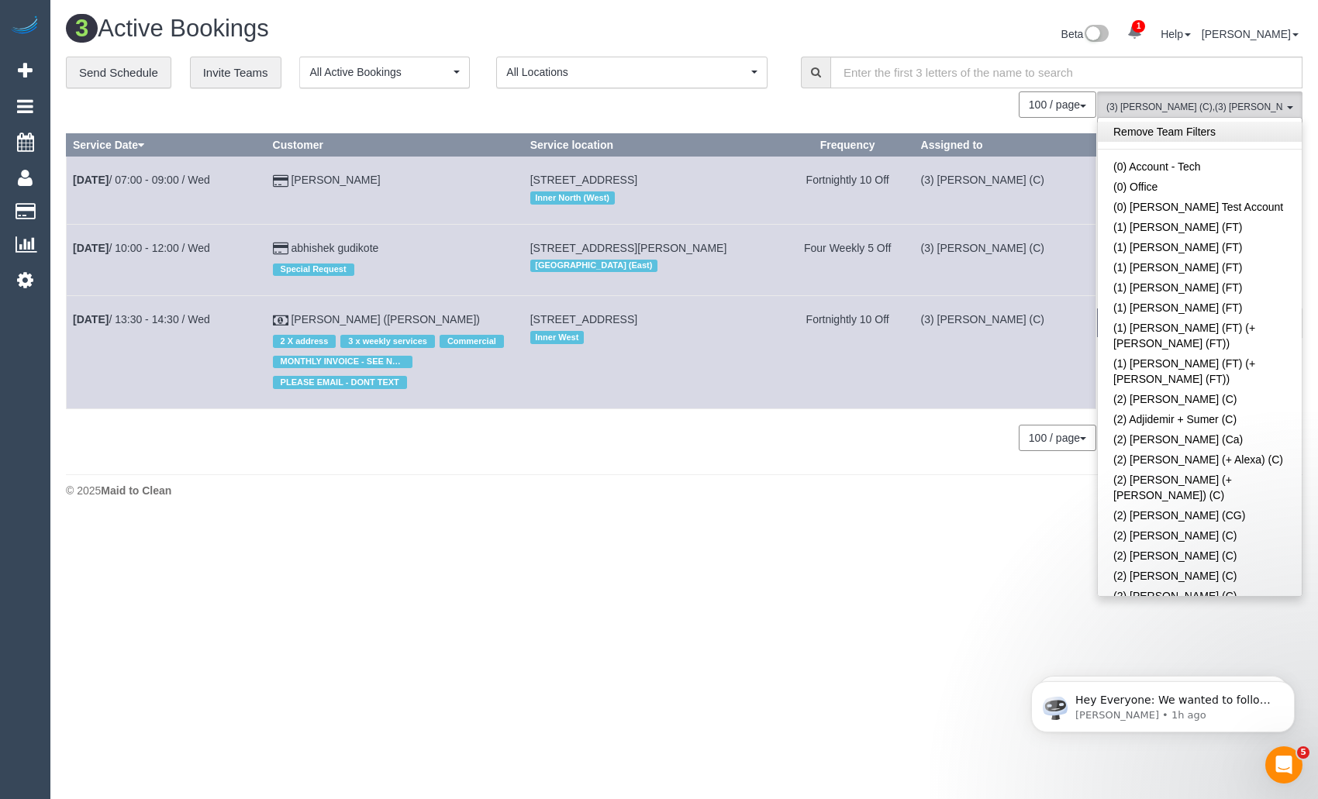
click at [1205, 124] on link "Remove Team Filters" at bounding box center [1200, 132] width 204 height 20
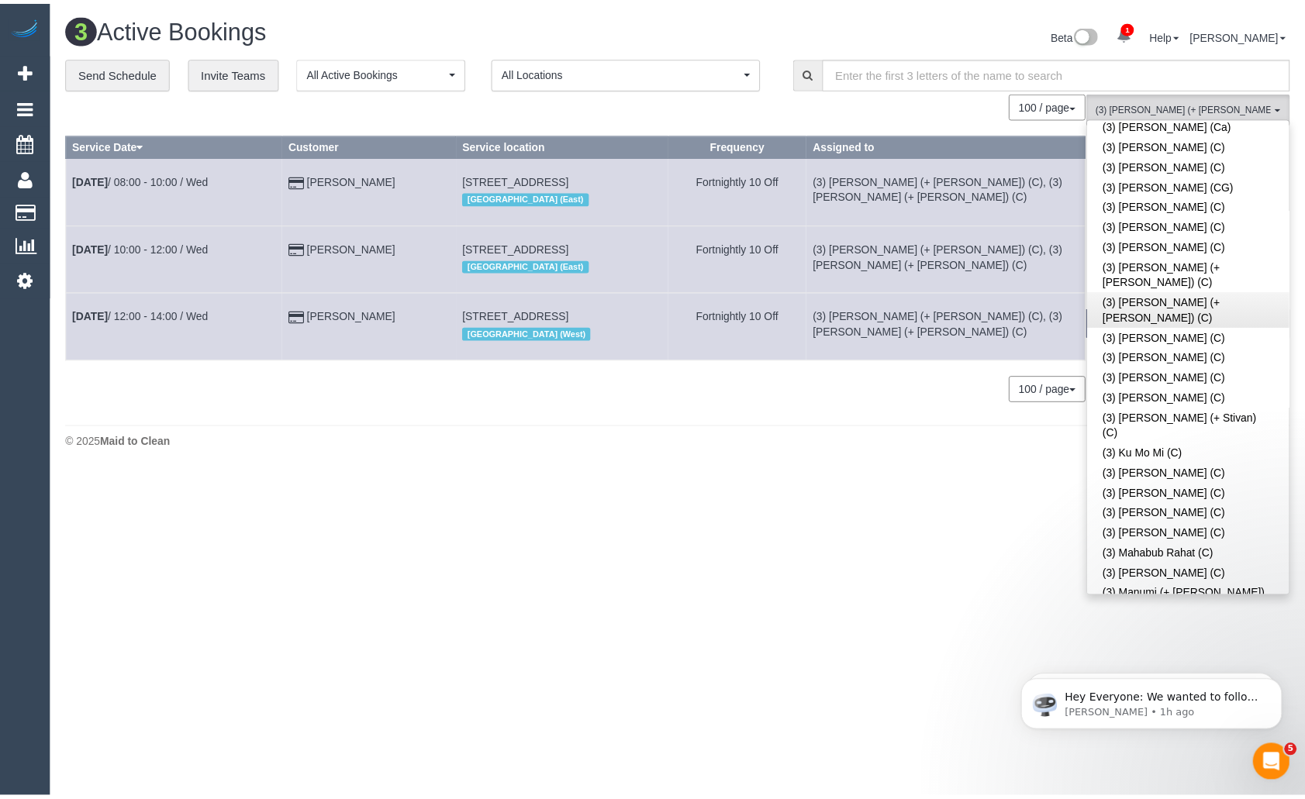
scroll to position [3306, 0]
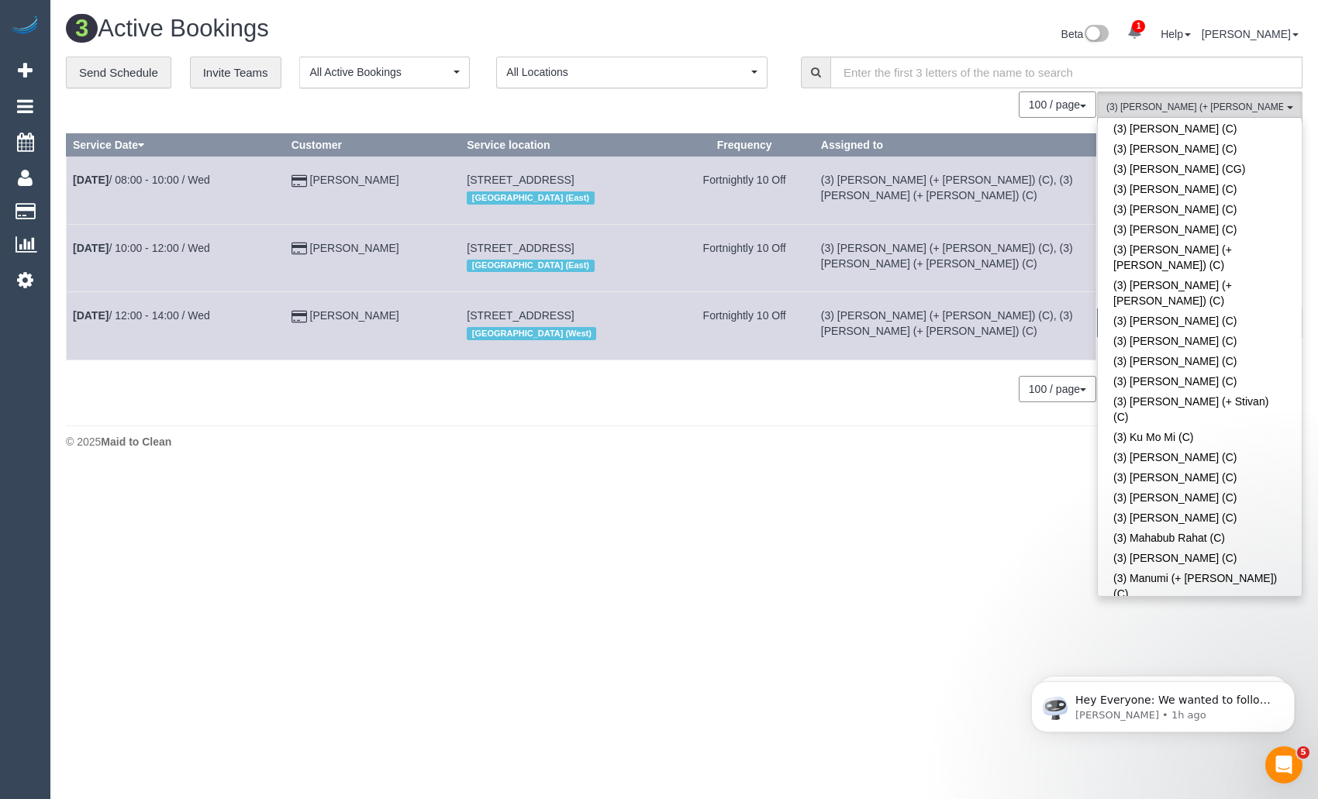
click at [789, 456] on footer "© 2025 Maid to Clean" at bounding box center [684, 441] width 1236 height 31
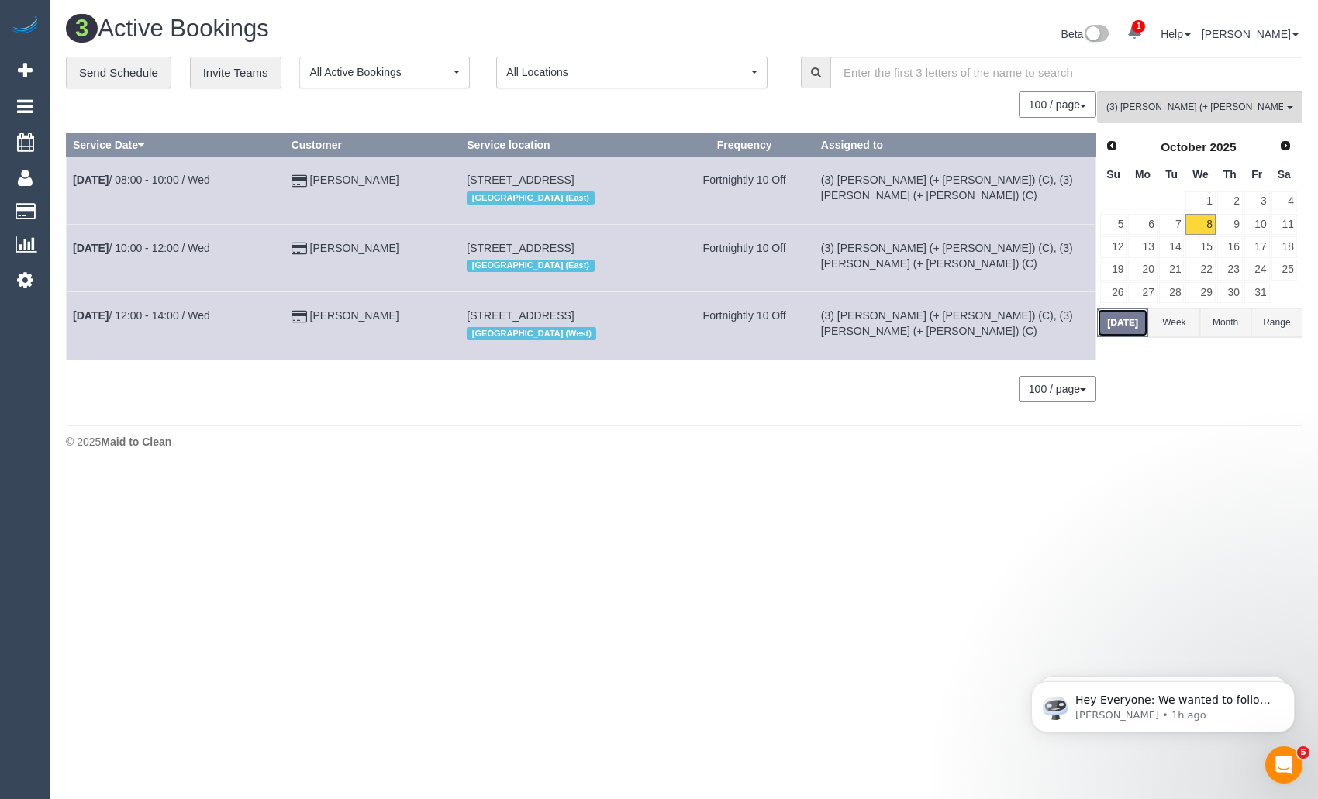
click at [1128, 319] on button "[DATE]" at bounding box center [1122, 323] width 51 height 29
click at [171, 250] on link "[DATE] 10:00 - 12:00 / Wed" at bounding box center [141, 248] width 137 height 12
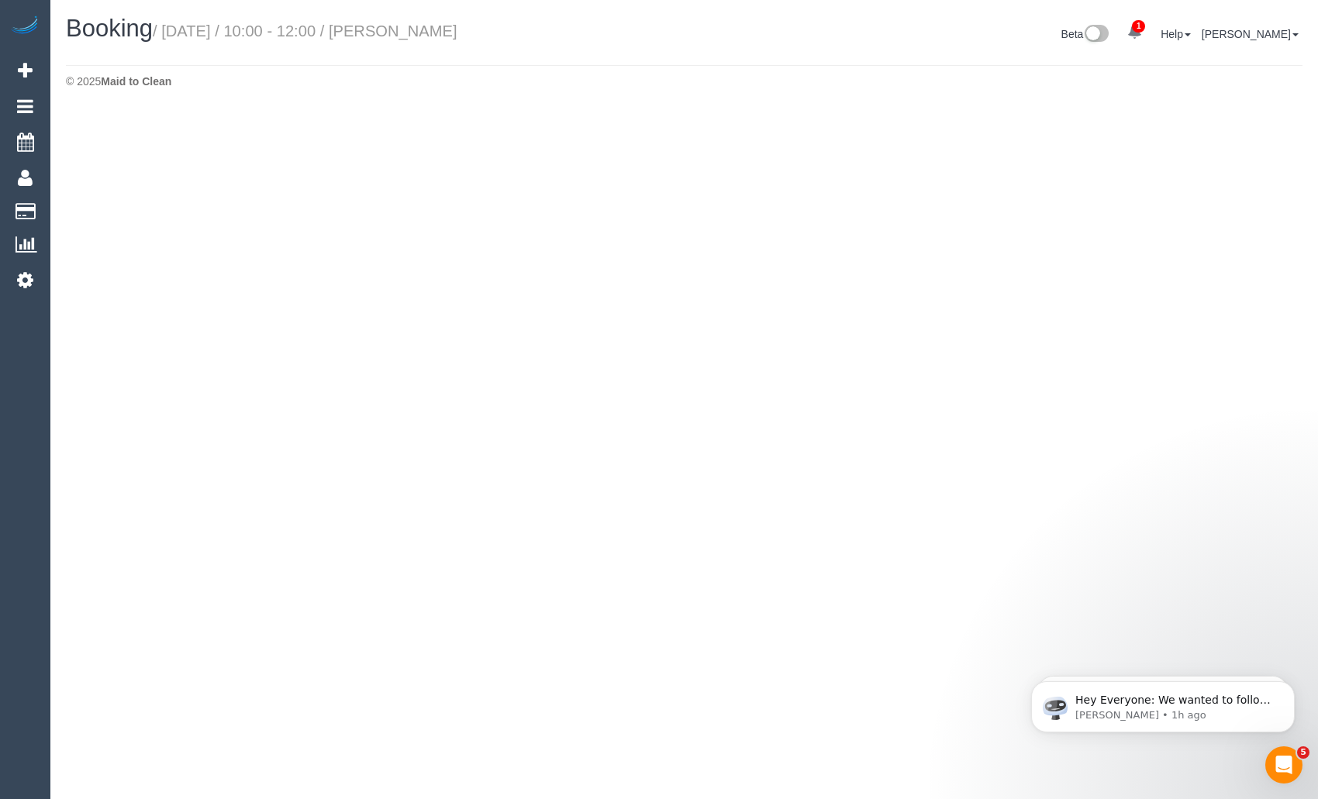
select select "VIC"
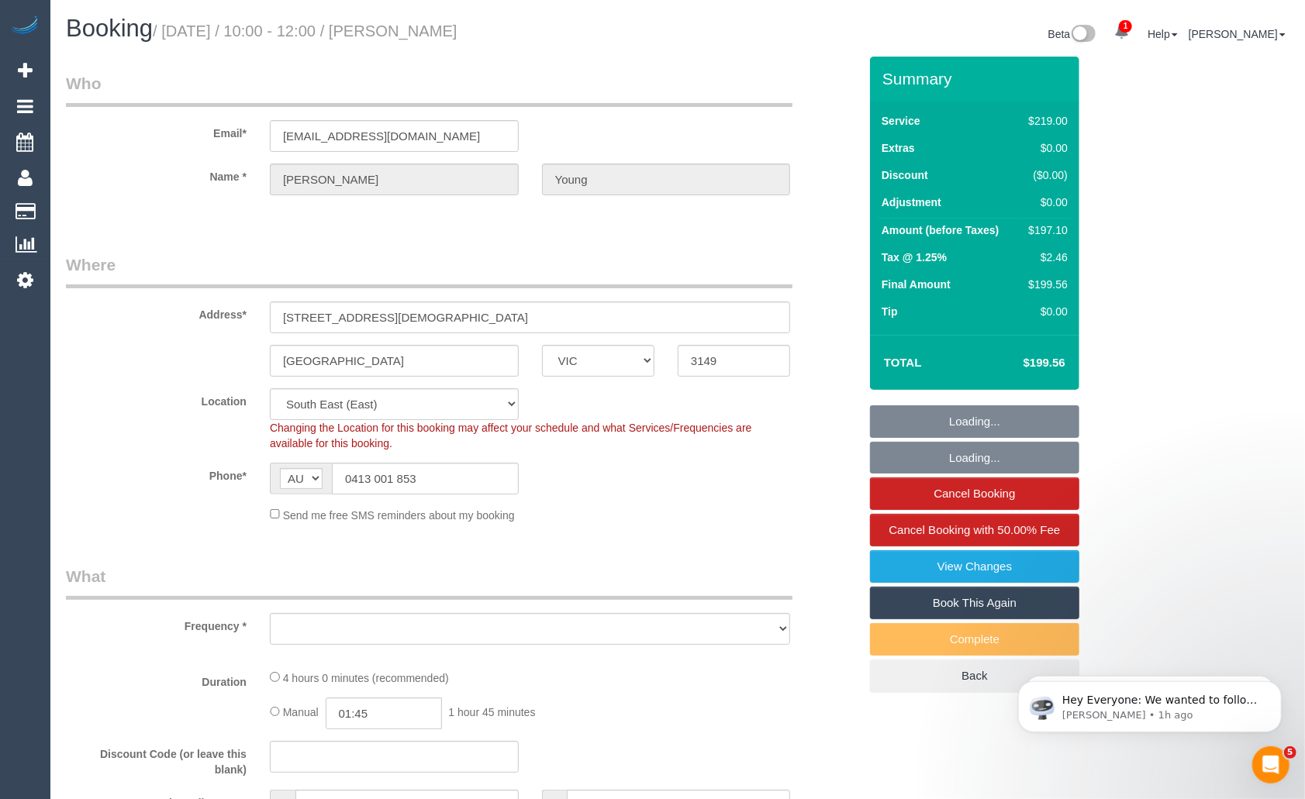
select select "object:3988"
select select "number:27"
select select "number:14"
select select "number:19"
select select "number:24"
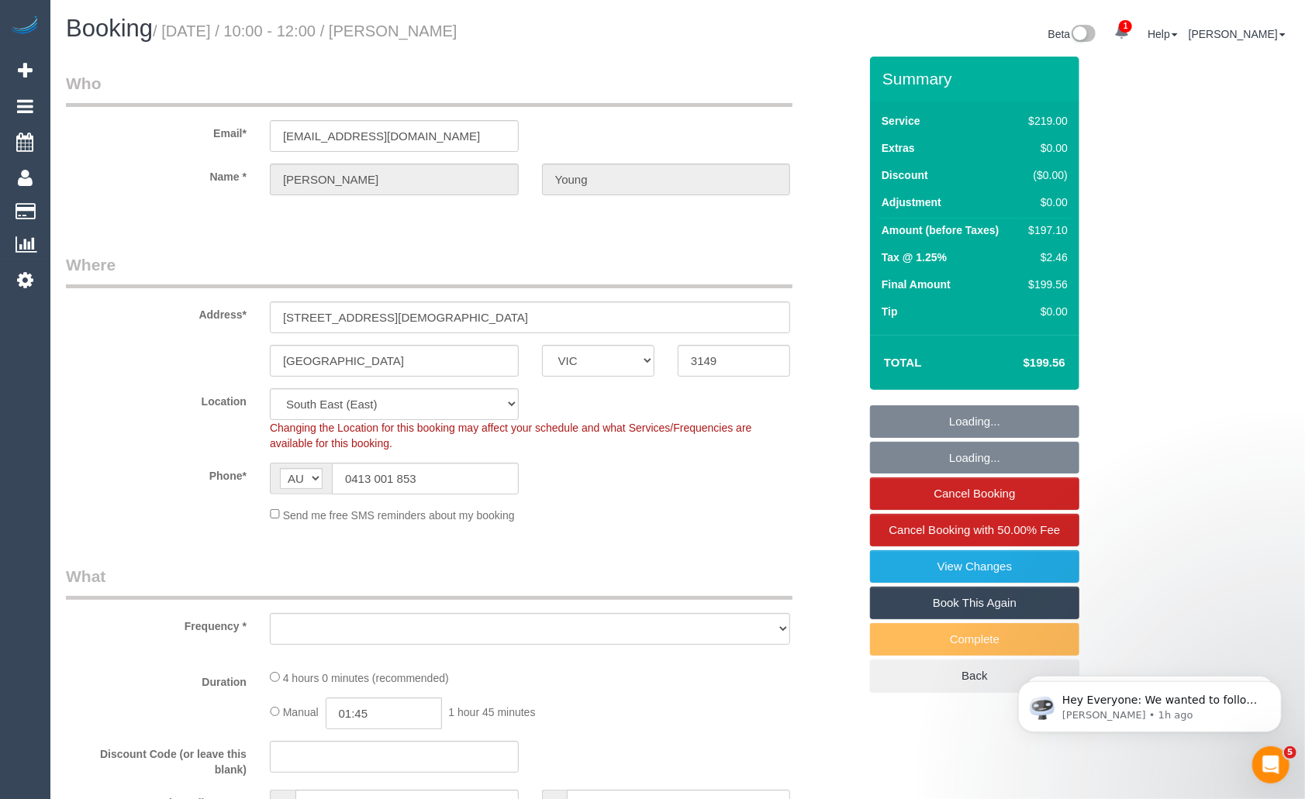
select select "number:34"
select select "number:13"
select select "object:4683"
select select "string:stripe-pm_1Q9cGp2GScqysDRVE5zQASj3"
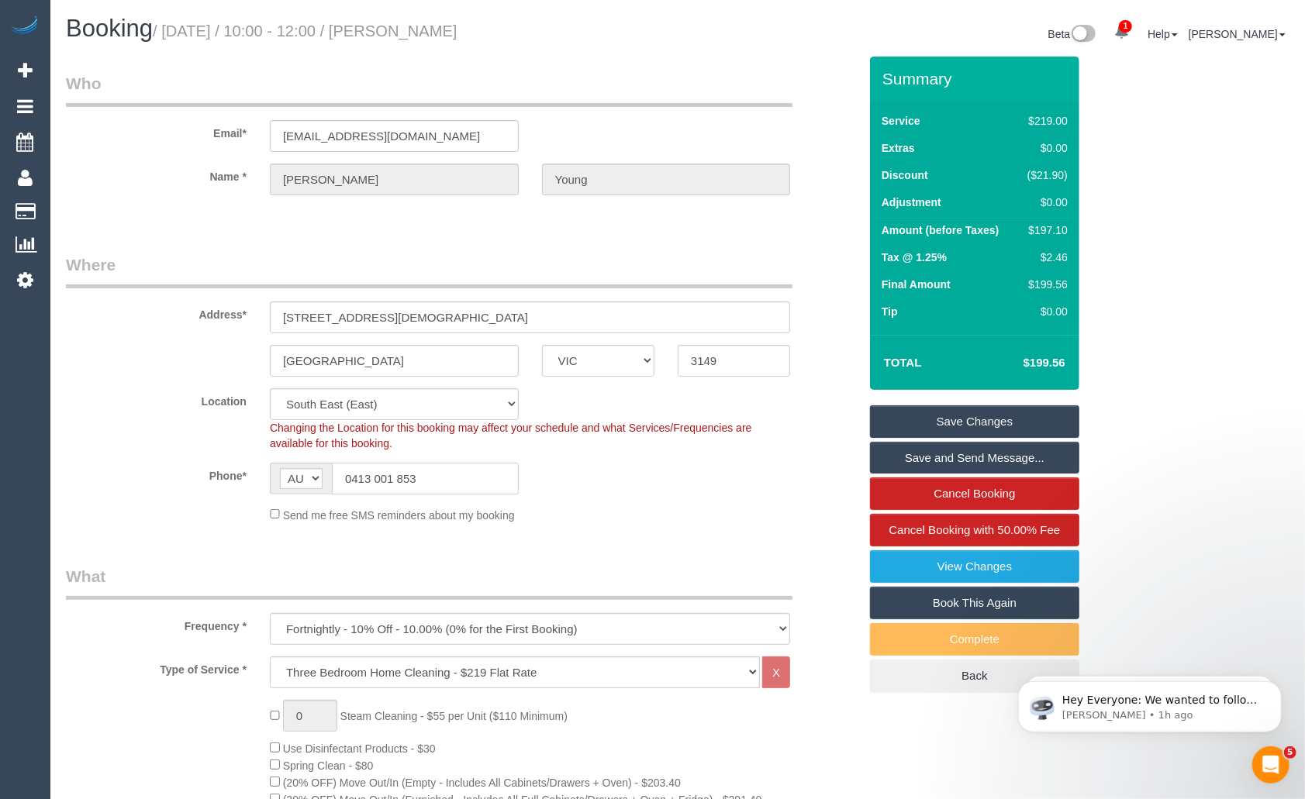
drag, startPoint x: 454, startPoint y: 484, endPoint x: 305, endPoint y: 479, distance: 148.1
click at [305, 479] on div "AF AL DZ AD AO AI AQ AG AR AM AW AU AT AZ BS BH BD BB BY BE BZ BJ BM BT BO BA B…" at bounding box center [394, 479] width 249 height 32
click at [1136, 37] on link "1" at bounding box center [1121, 33] width 30 height 34
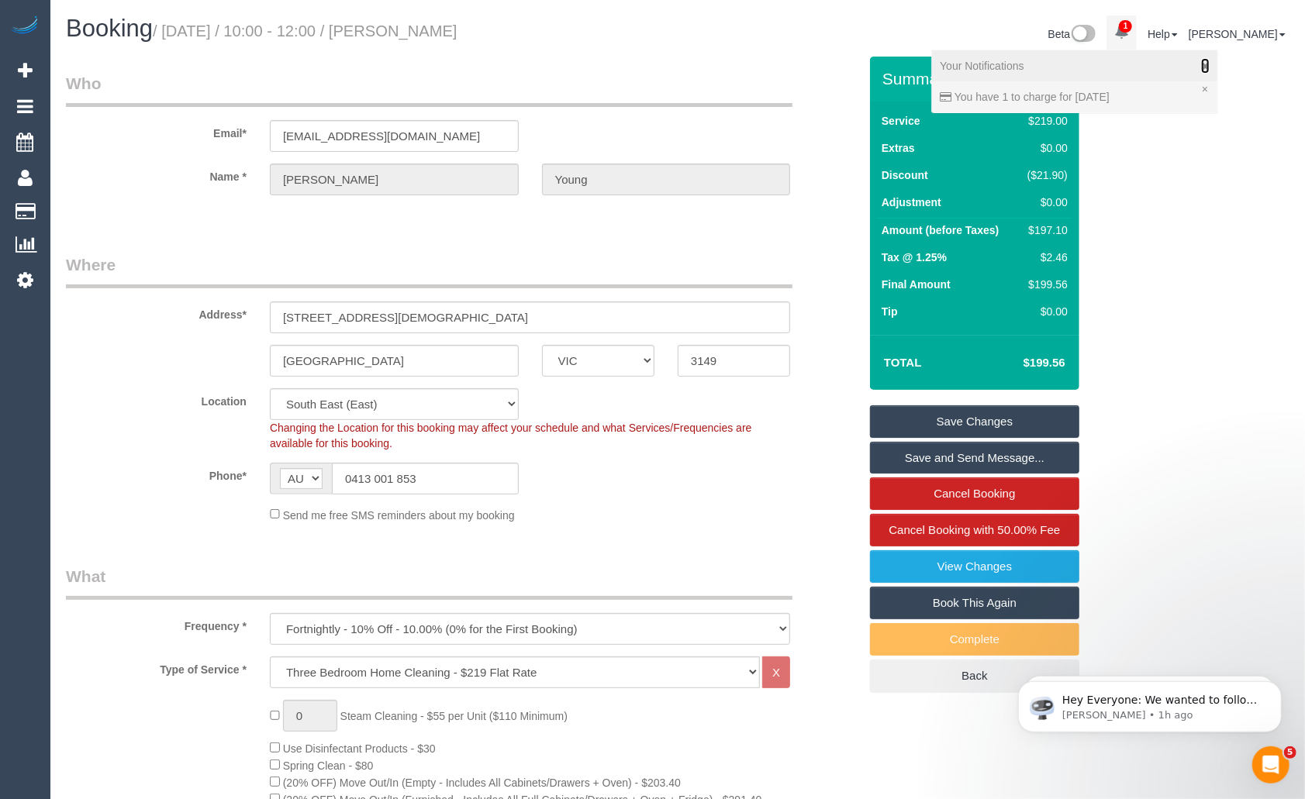
click at [1209, 67] on icon at bounding box center [1205, 65] width 9 height 11
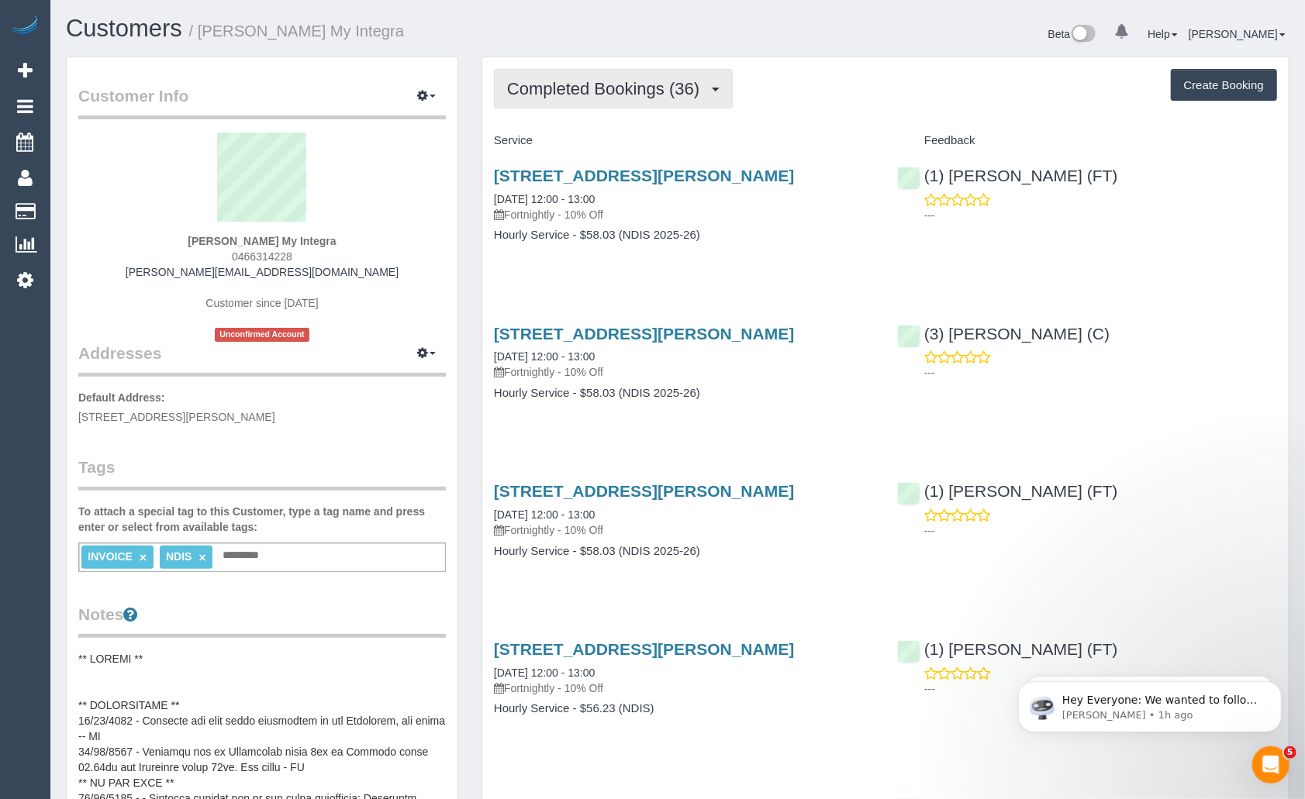
click at [616, 84] on span "Completed Bookings (36)" at bounding box center [607, 88] width 200 height 19
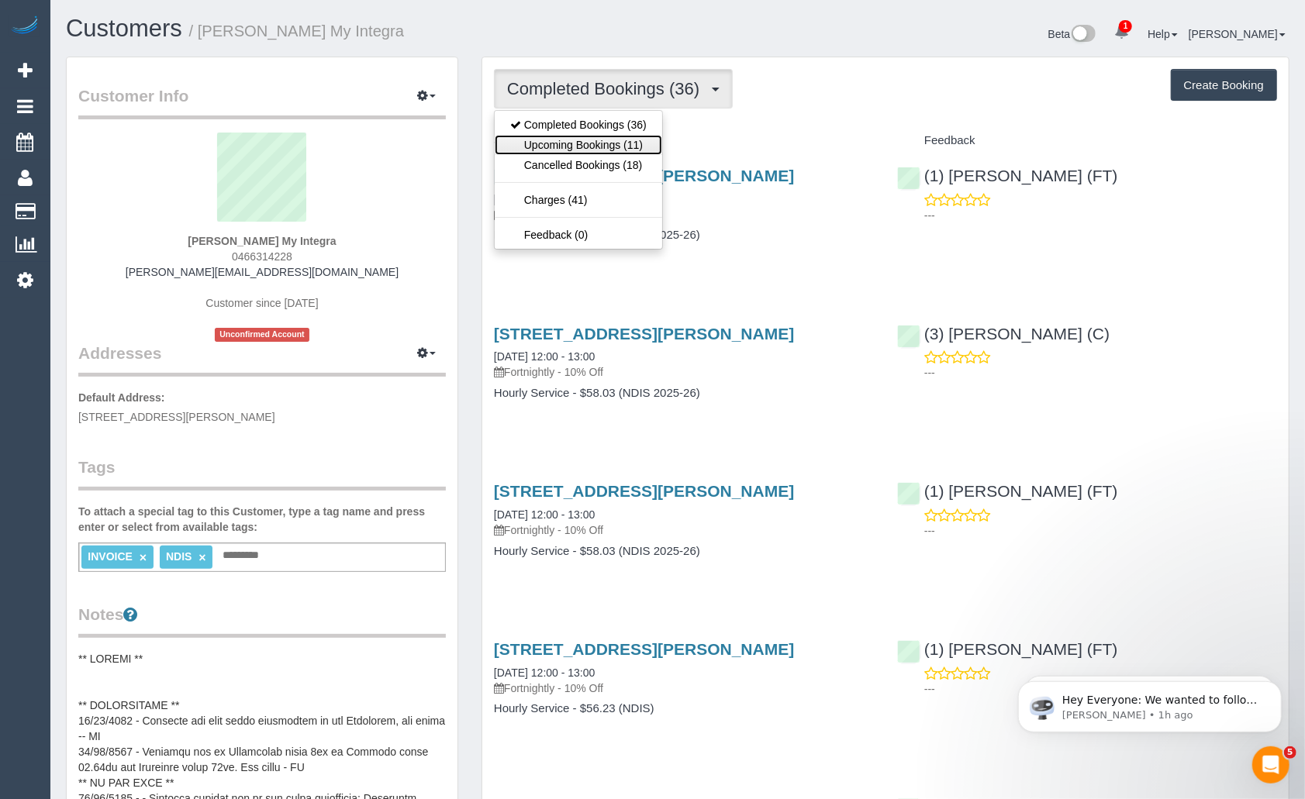
click at [612, 139] on link "Upcoming Bookings (11)" at bounding box center [578, 145] width 167 height 20
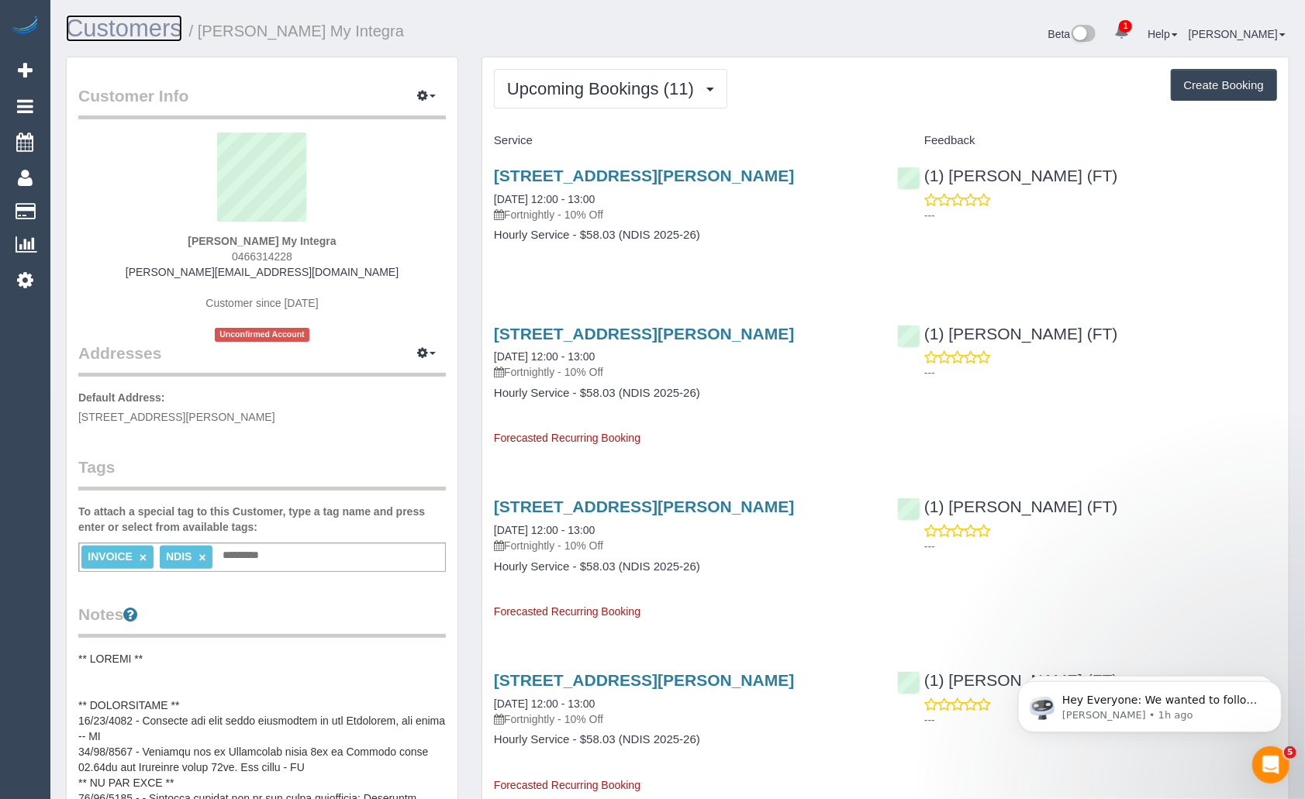
click at [133, 26] on link "Customers" at bounding box center [124, 28] width 116 height 27
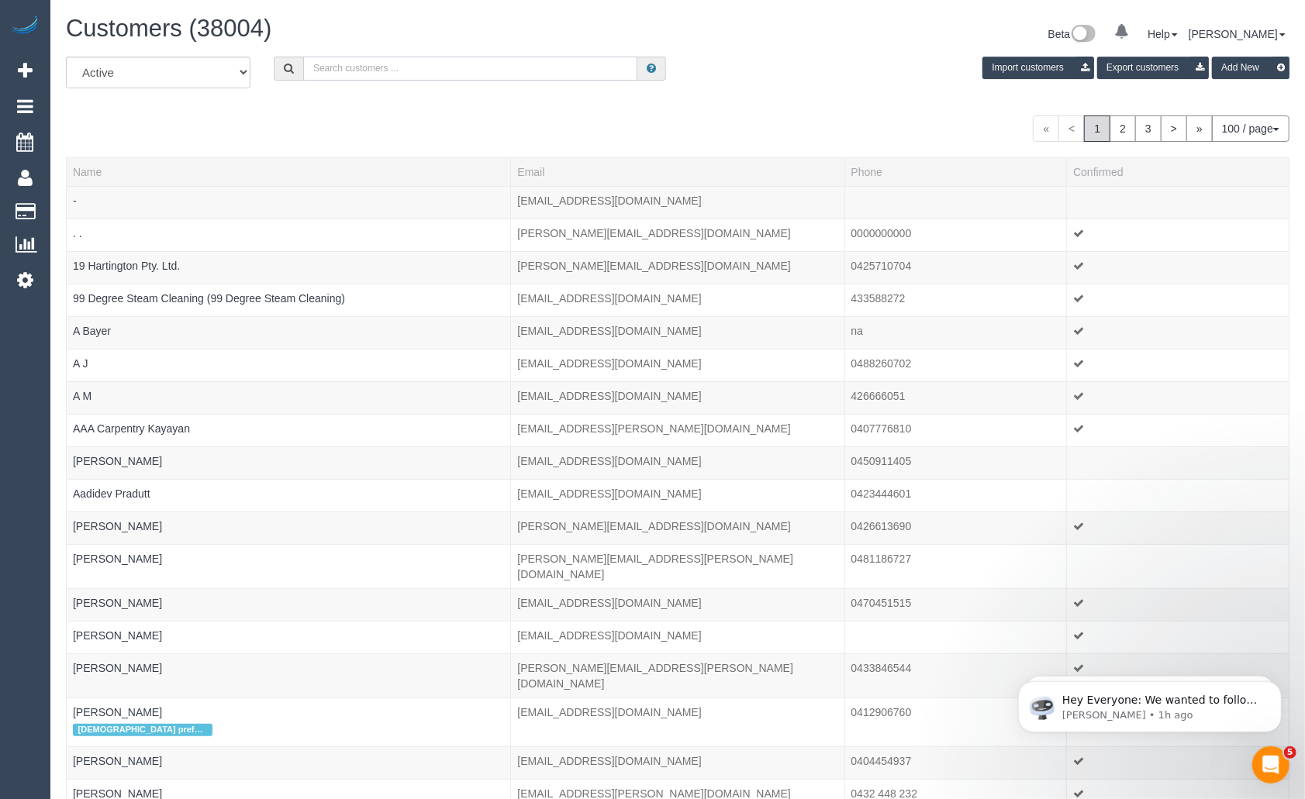
click at [486, 74] on input "text" at bounding box center [470, 69] width 334 height 24
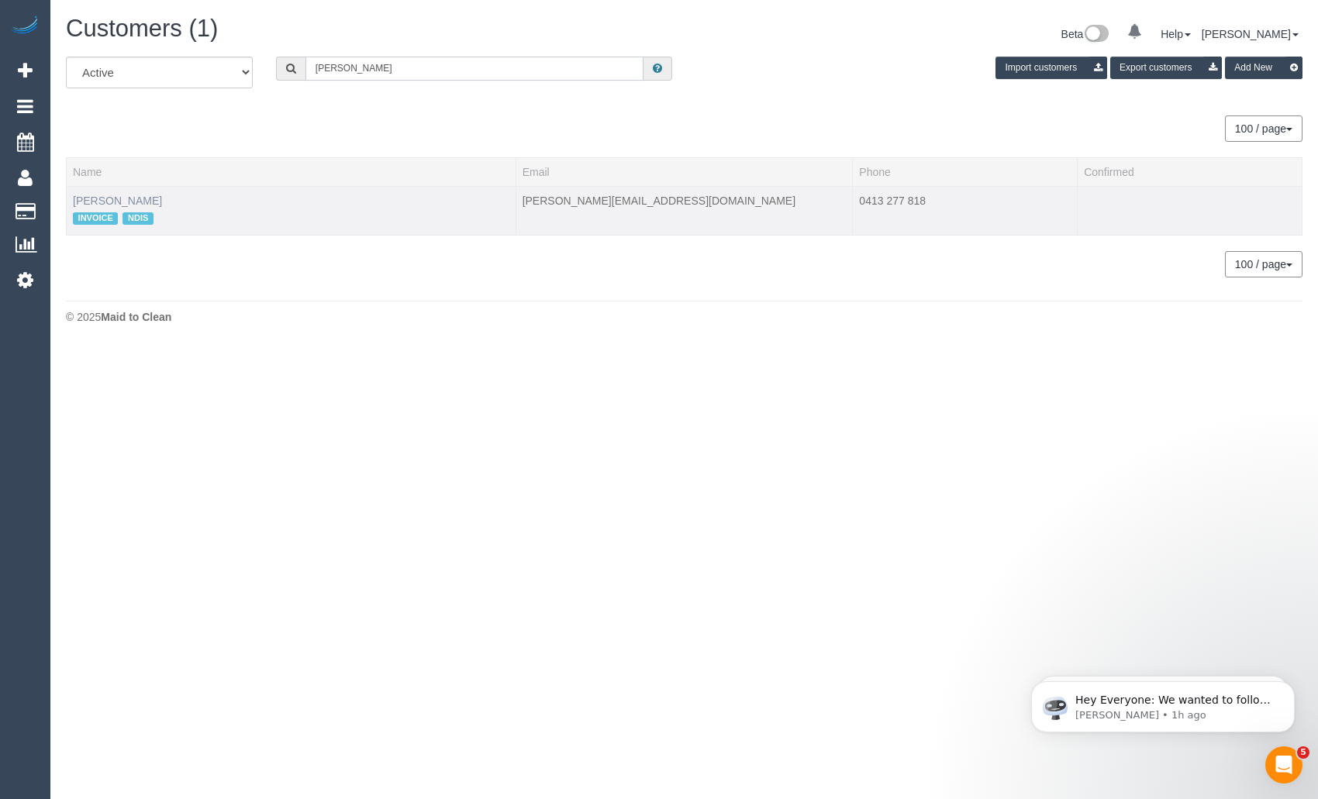
type input "[PERSON_NAME]"
click at [162, 198] on link "[PERSON_NAME]" at bounding box center [117, 201] width 89 height 12
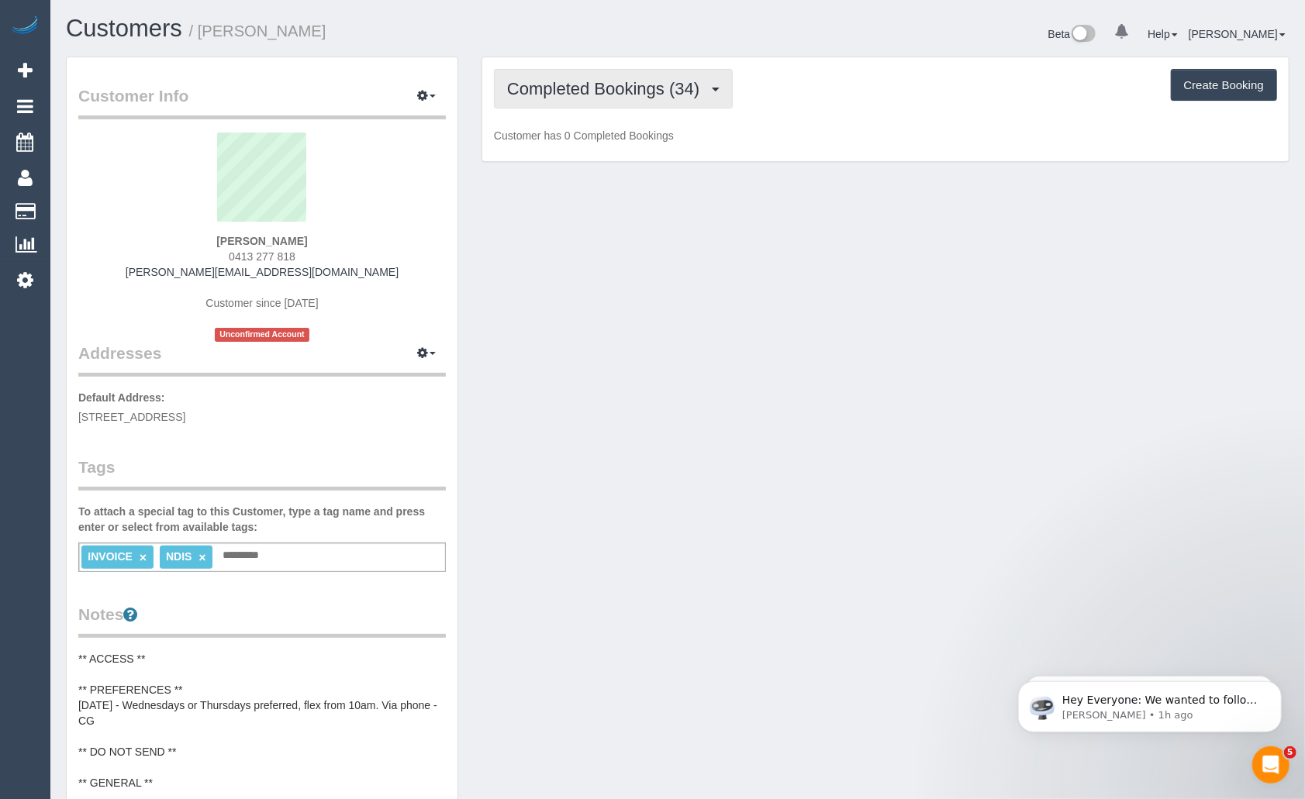
click at [679, 95] on span "Completed Bookings (34)" at bounding box center [607, 88] width 200 height 19
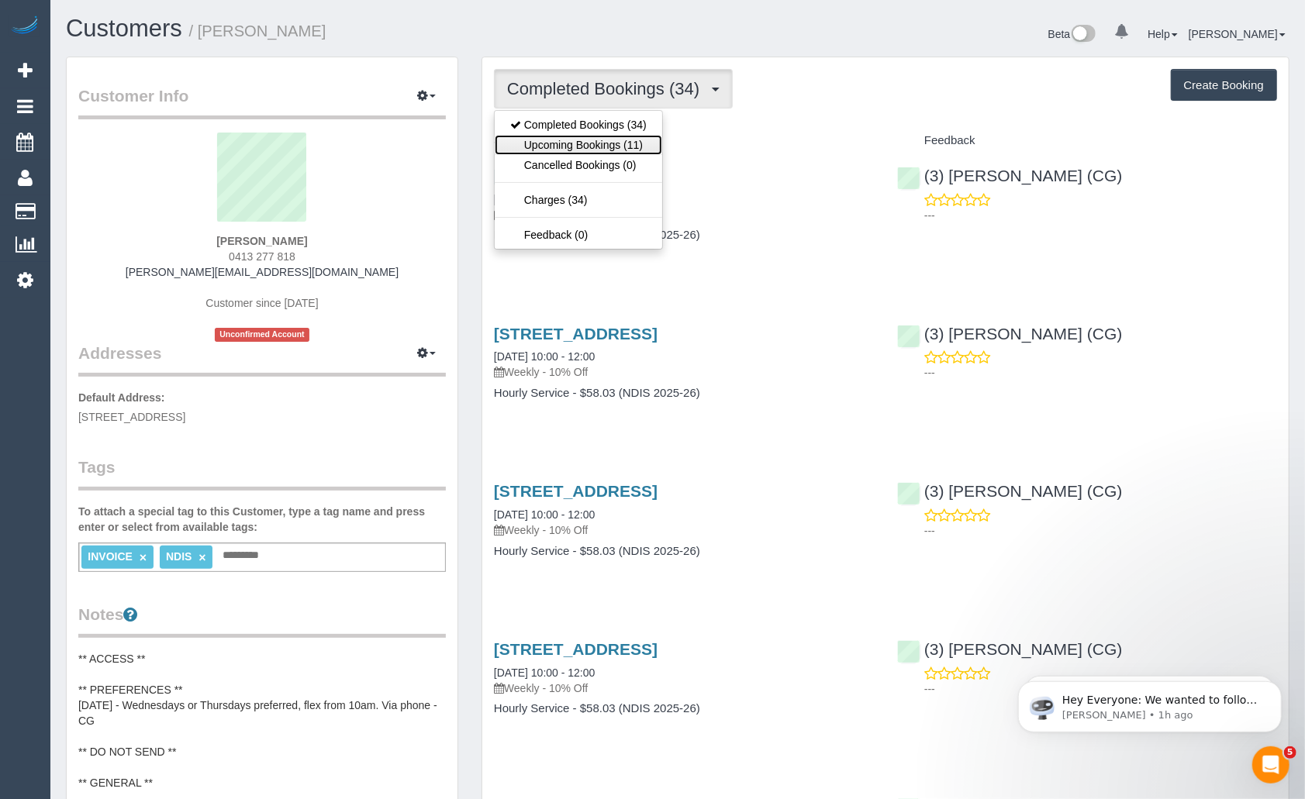
click at [643, 144] on link "Upcoming Bookings (11)" at bounding box center [578, 145] width 167 height 20
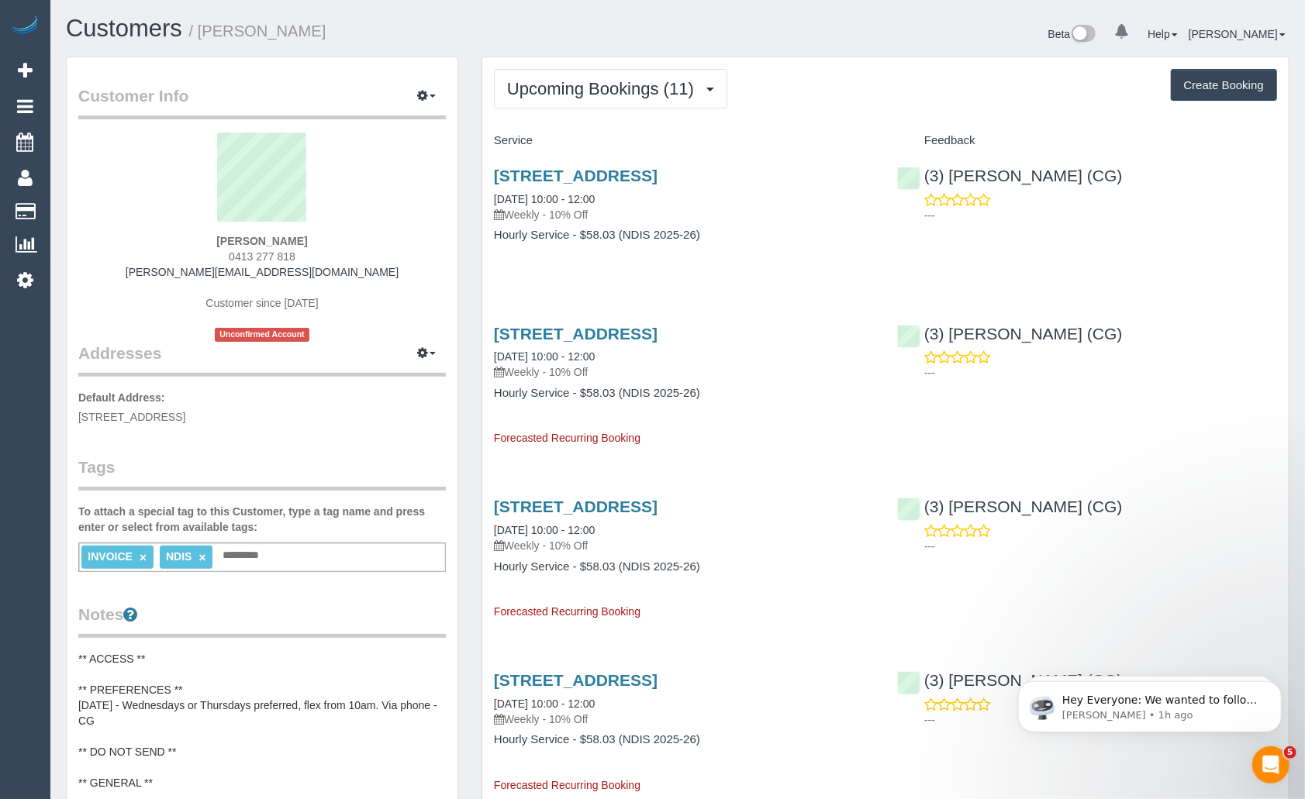
drag, startPoint x: 490, startPoint y: 197, endPoint x: 646, endPoint y: 196, distance: 155.8
click at [646, 196] on div "[STREET_ADDRESS] [DATE] 10:00 - 12:00 Weekly - 10% Off Hourly Service - $58.03 …" at bounding box center [683, 212] width 403 height 119
copy link "[DATE] 10:00 - 12:00"
click at [651, 133] on div "Service" at bounding box center [683, 141] width 403 height 26
drag, startPoint x: 491, startPoint y: 198, endPoint x: 622, endPoint y: 199, distance: 131.0
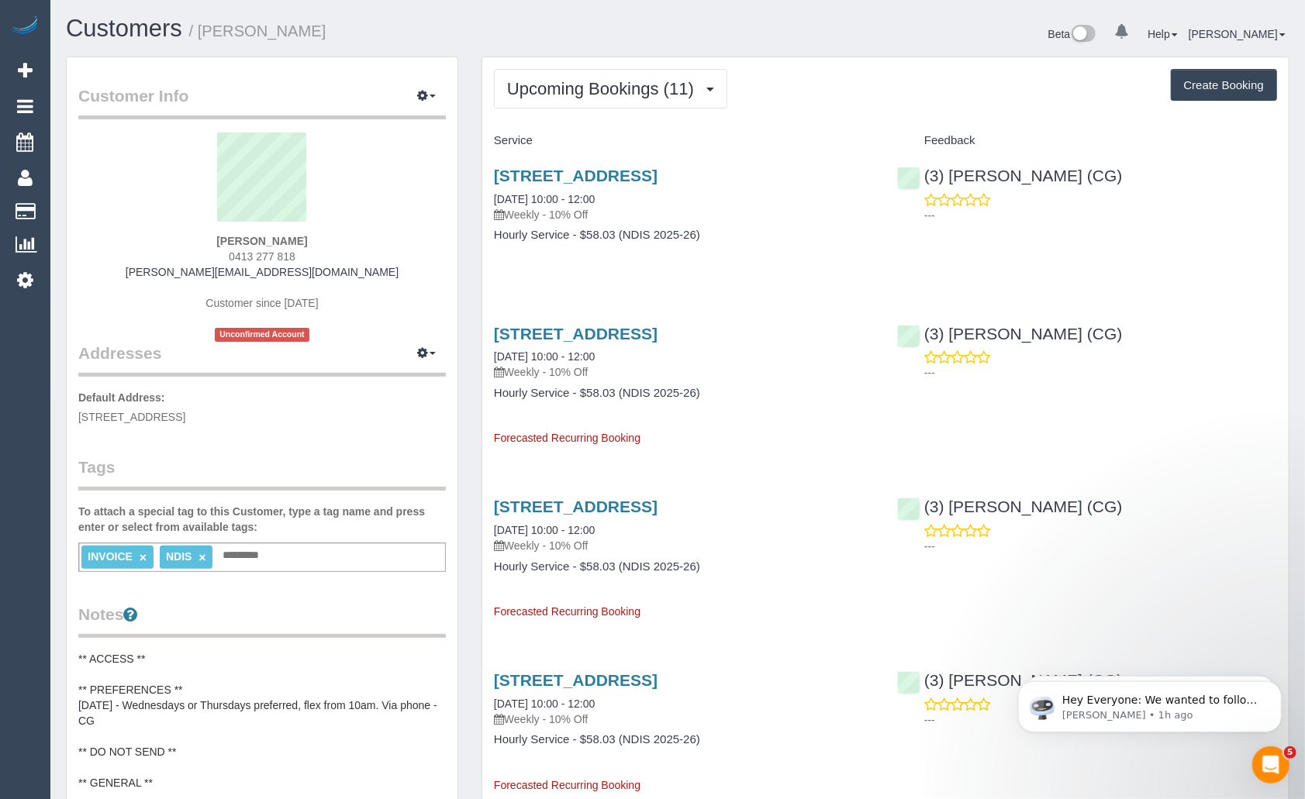
click at [622, 199] on div "[STREET_ADDRESS] [DATE] 10:00 - 12:00 Weekly - 10% Off Hourly Service - $58.03 …" at bounding box center [683, 212] width 403 height 119
copy link "[DATE] 10:00 - 12:00"
drag, startPoint x: 205, startPoint y: 233, endPoint x: 332, endPoint y: 237, distance: 126.4
click at [332, 237] on div "[PERSON_NAME] 0413 277 818 [PERSON_NAME][EMAIL_ADDRESS][DOMAIN_NAME] Customer s…" at bounding box center [261, 237] width 367 height 209
copy strong "[PERSON_NAME]"
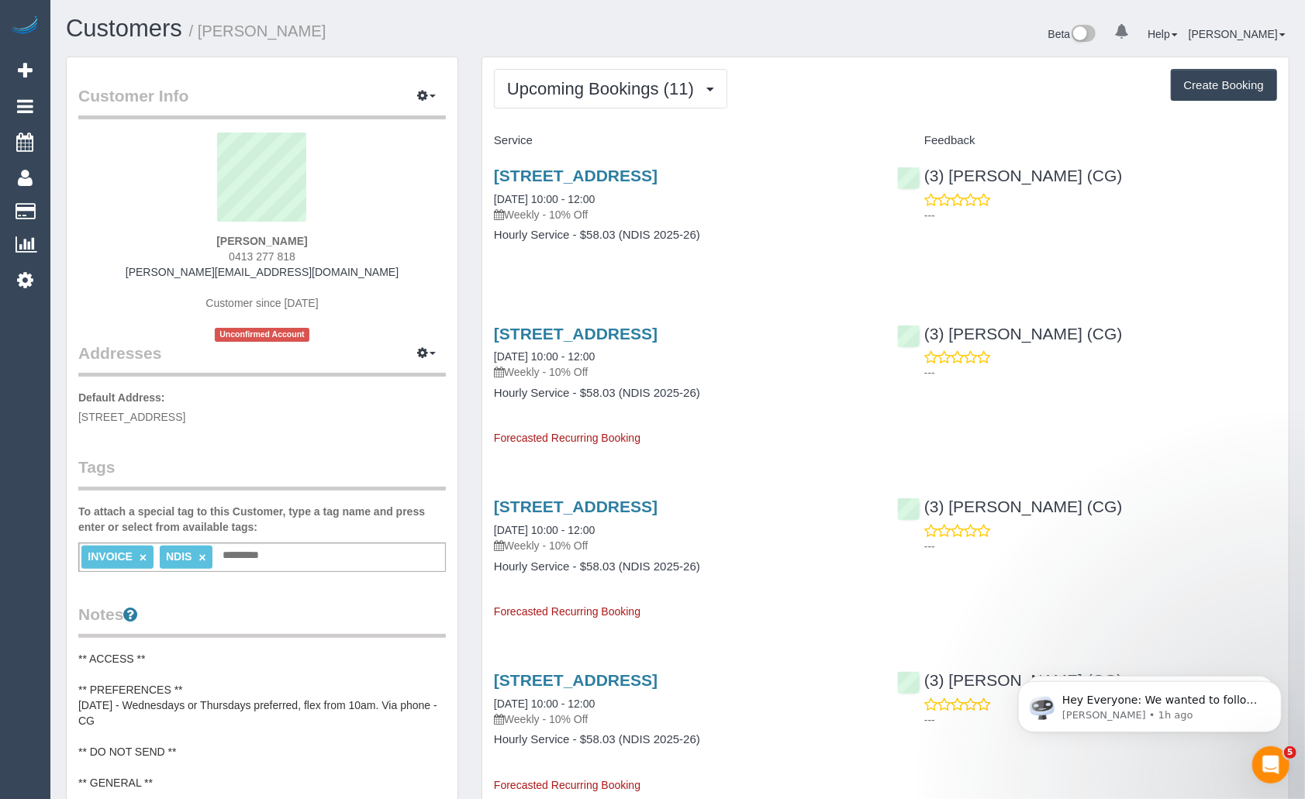
drag, startPoint x: 303, startPoint y: 254, endPoint x: 228, endPoint y: 260, distance: 75.4
click at [228, 260] on div "[PERSON_NAME] 0413 277 818 [PERSON_NAME][EMAIL_ADDRESS][DOMAIN_NAME] Customer s…" at bounding box center [261, 237] width 367 height 209
copy span "0413 277 818"
click at [130, 29] on link "Customers" at bounding box center [124, 28] width 116 height 27
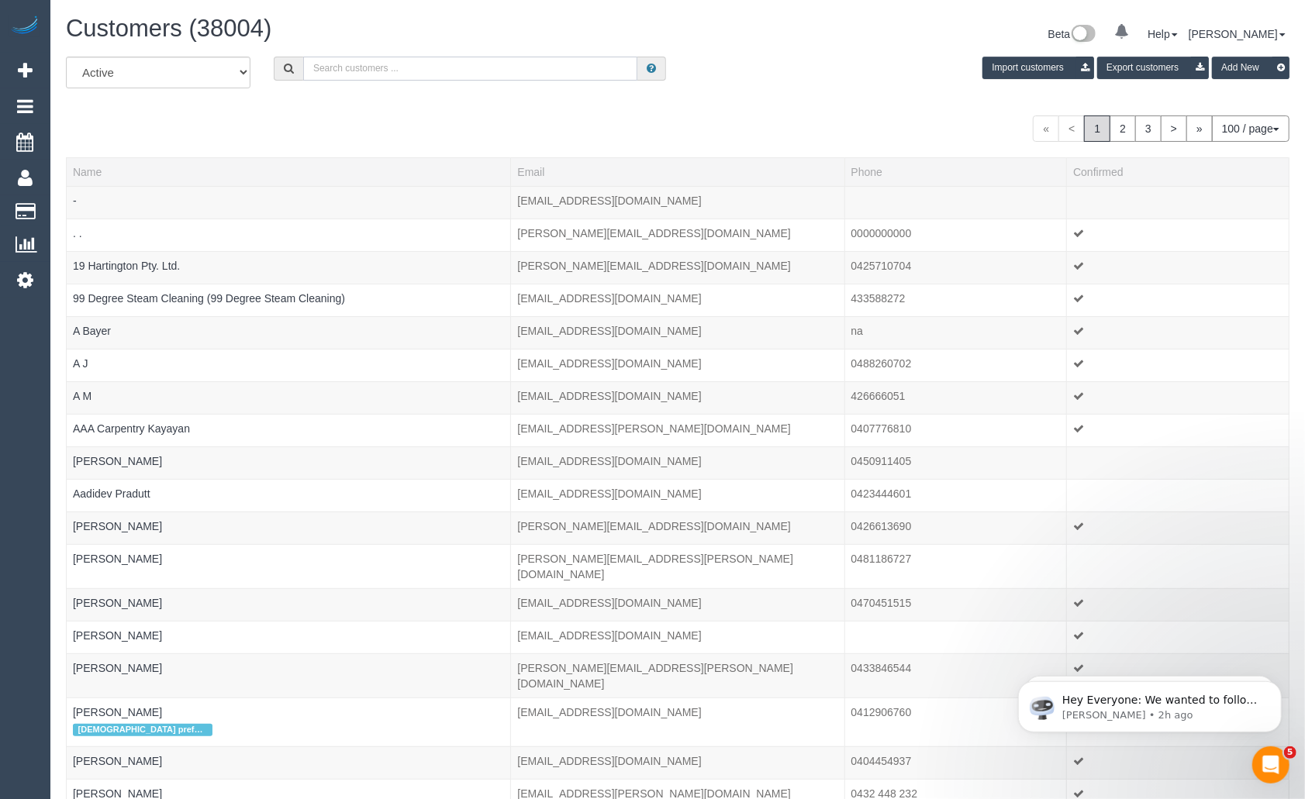
click at [391, 74] on input "text" at bounding box center [470, 69] width 334 height 24
paste input "[PERSON_NAME], for [PERSON_NAME]"
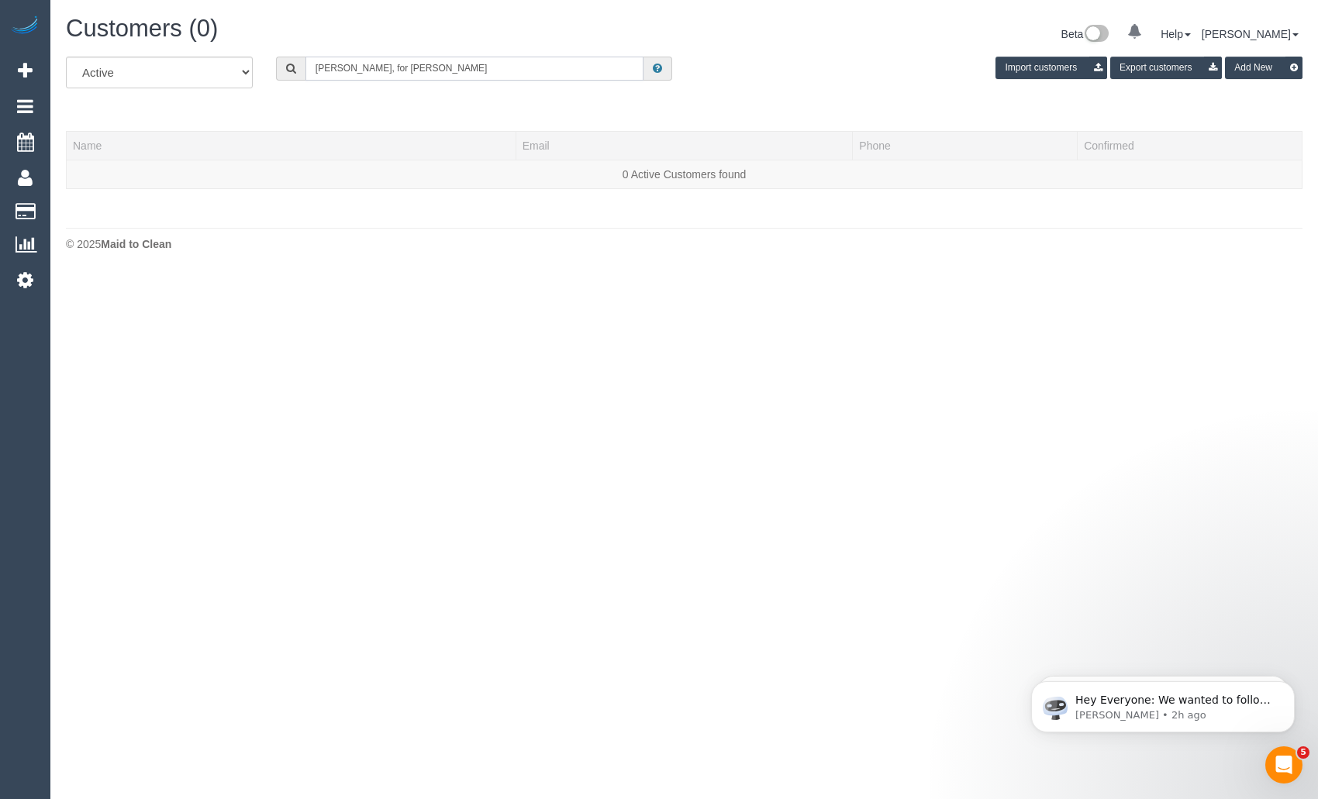
drag, startPoint x: 359, startPoint y: 70, endPoint x: 277, endPoint y: 69, distance: 82.2
click at [277, 69] on div "[PERSON_NAME], for [PERSON_NAME]" at bounding box center [474, 69] width 397 height 24
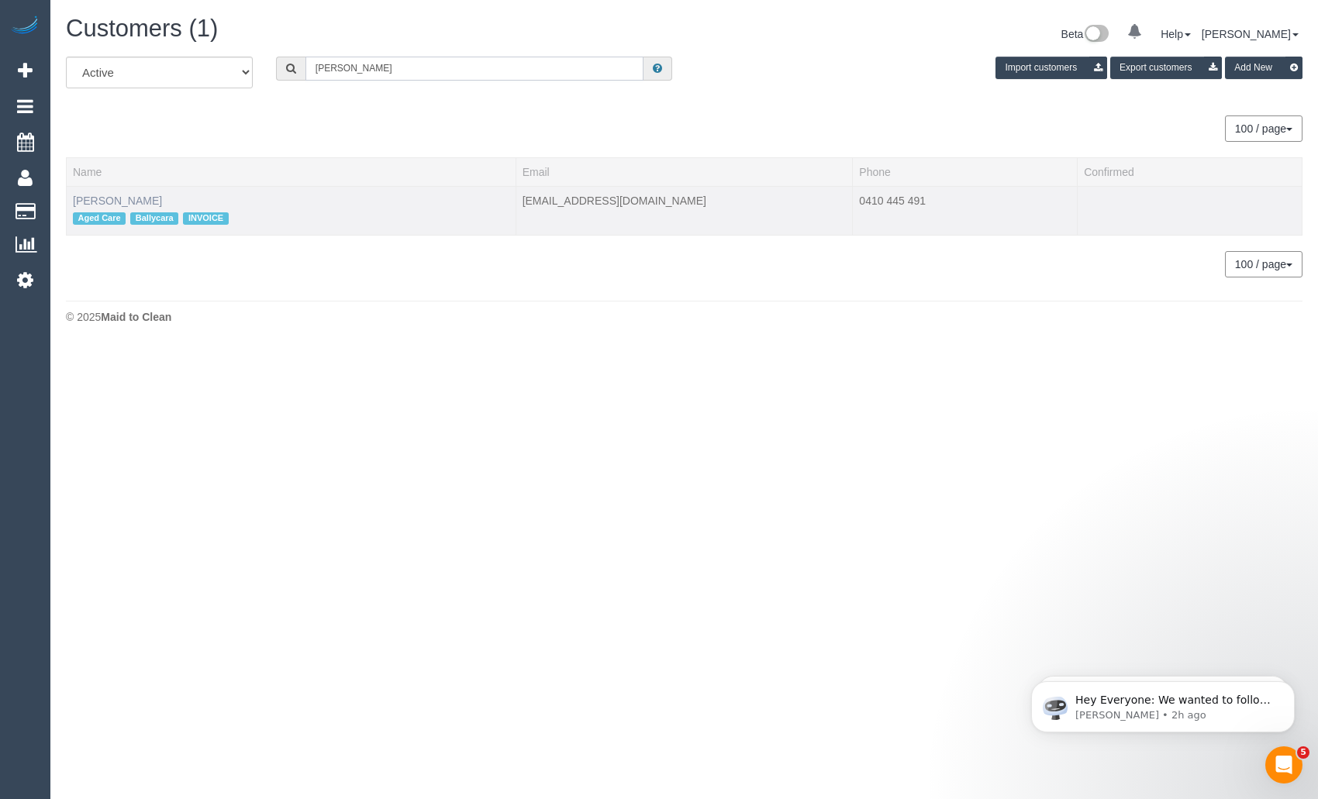
type input "[PERSON_NAME]"
click at [115, 202] on link "[PERSON_NAME]" at bounding box center [117, 201] width 89 height 12
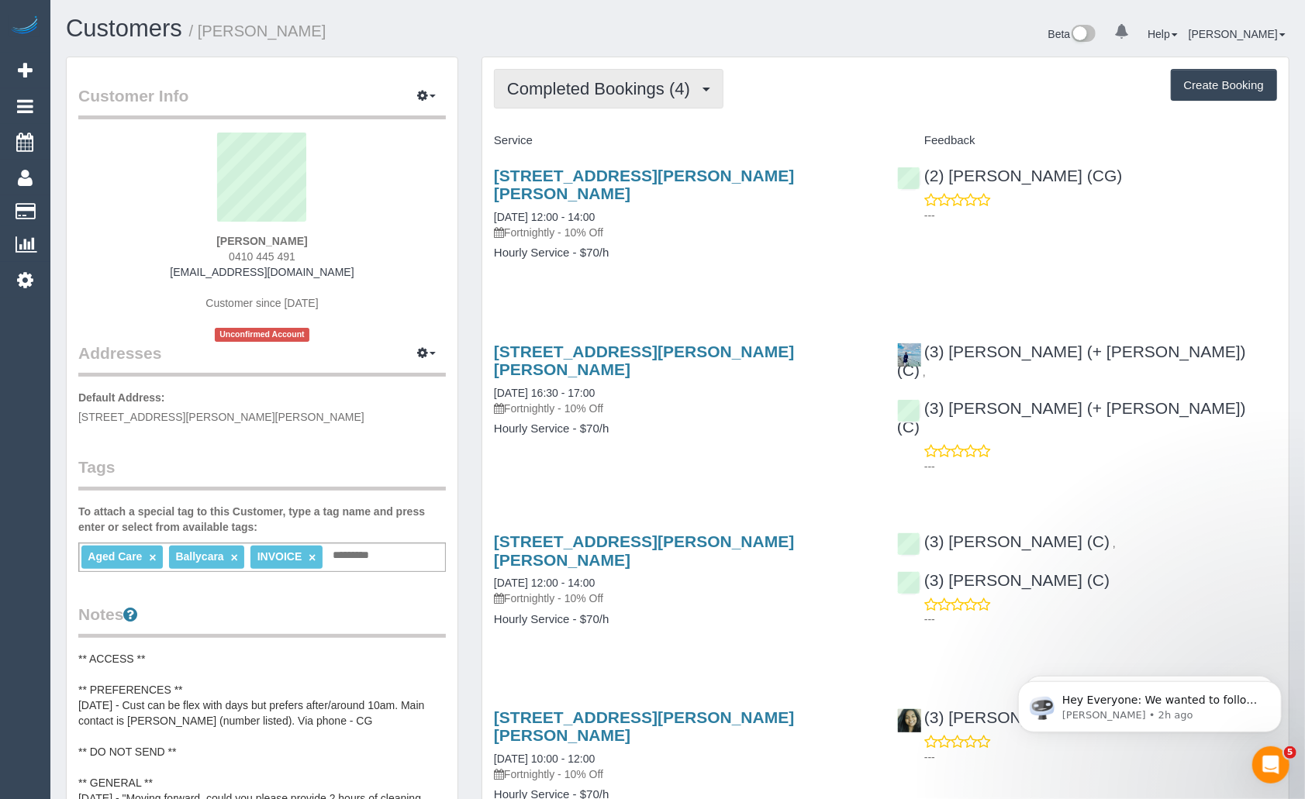
click at [611, 82] on span "Completed Bookings (4)" at bounding box center [602, 88] width 191 height 19
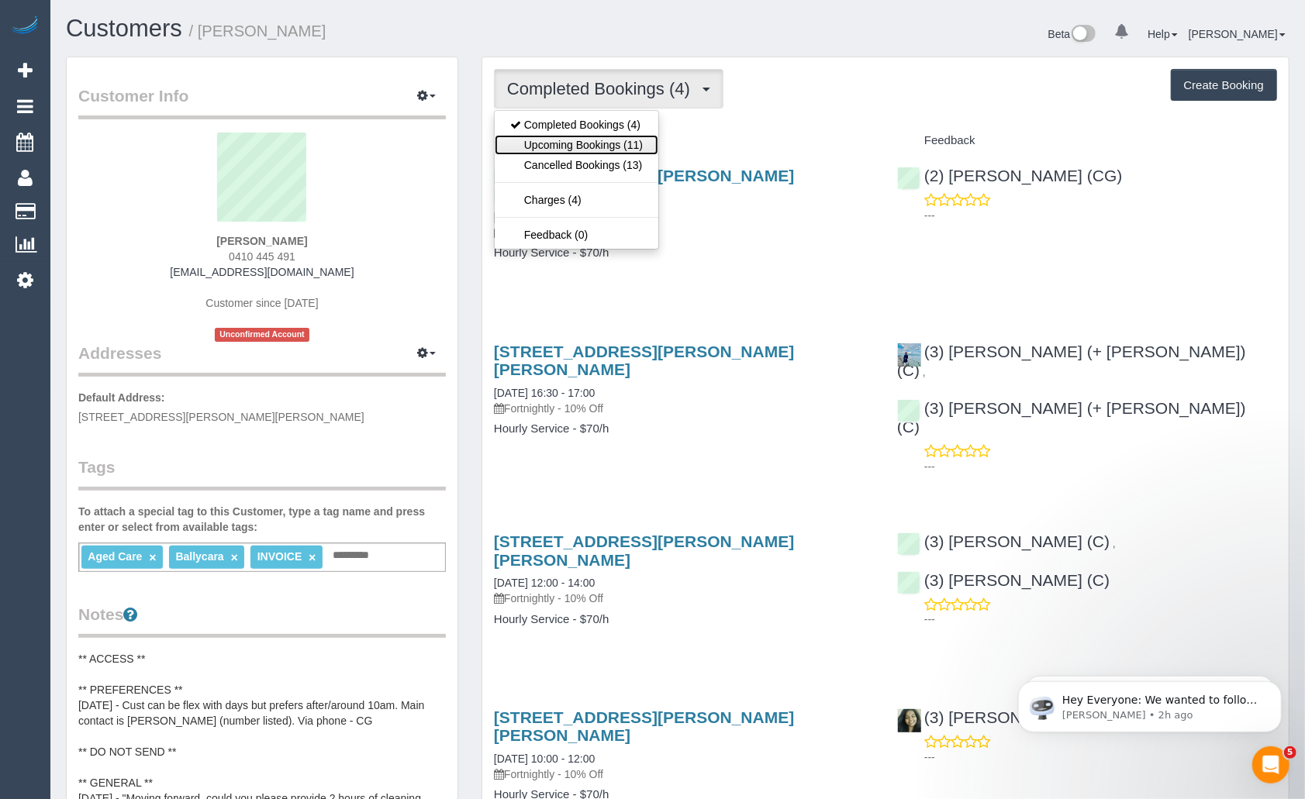
click at [573, 137] on link "Upcoming Bookings (11)" at bounding box center [577, 145] width 164 height 20
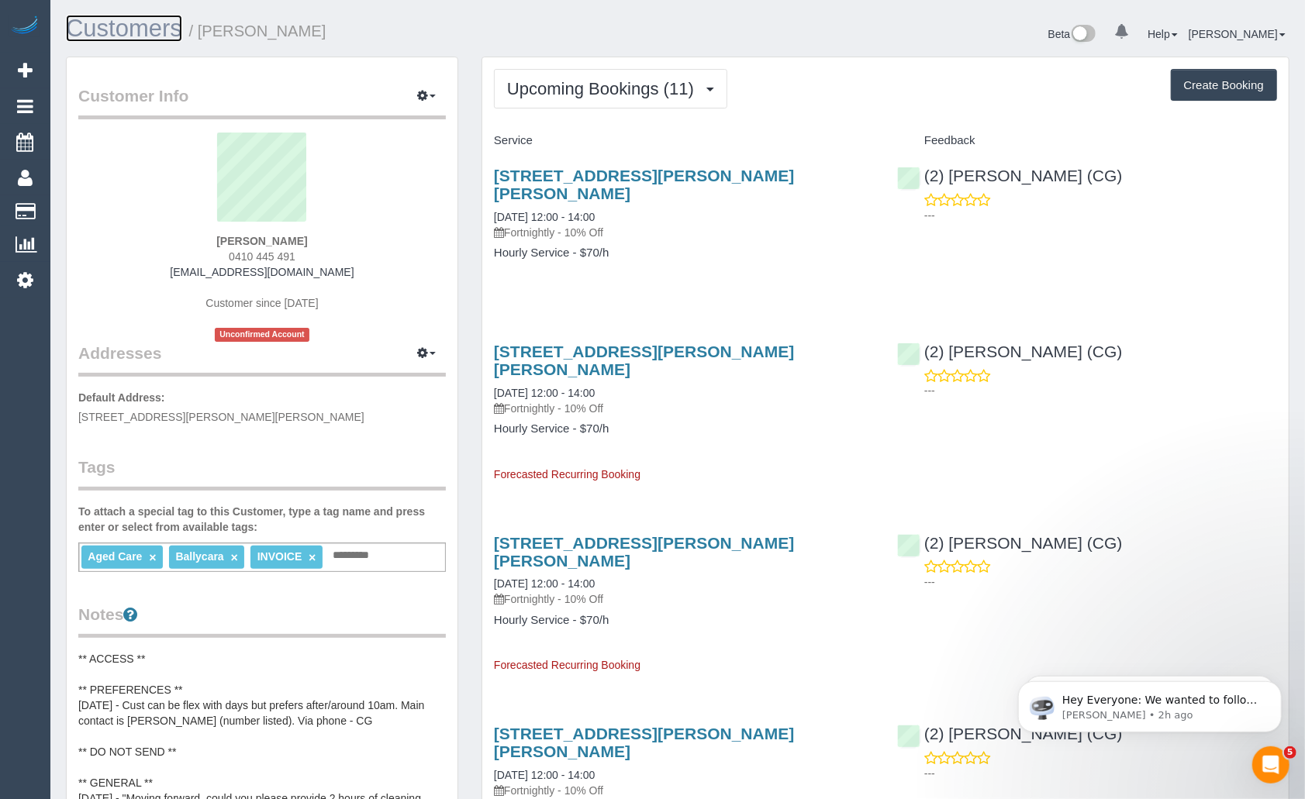
click at [143, 28] on link "Customers" at bounding box center [124, 28] width 116 height 27
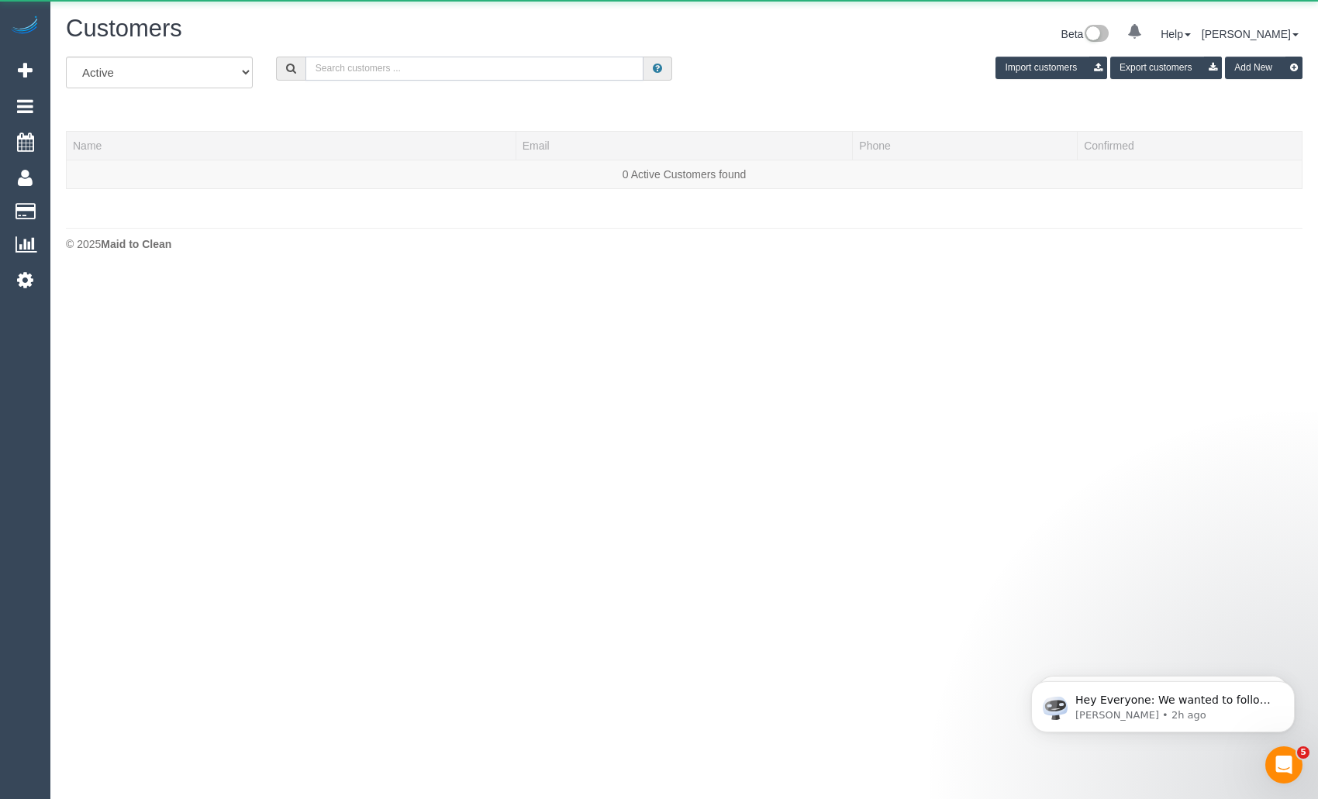
click at [535, 68] on input "text" at bounding box center [474, 69] width 339 height 24
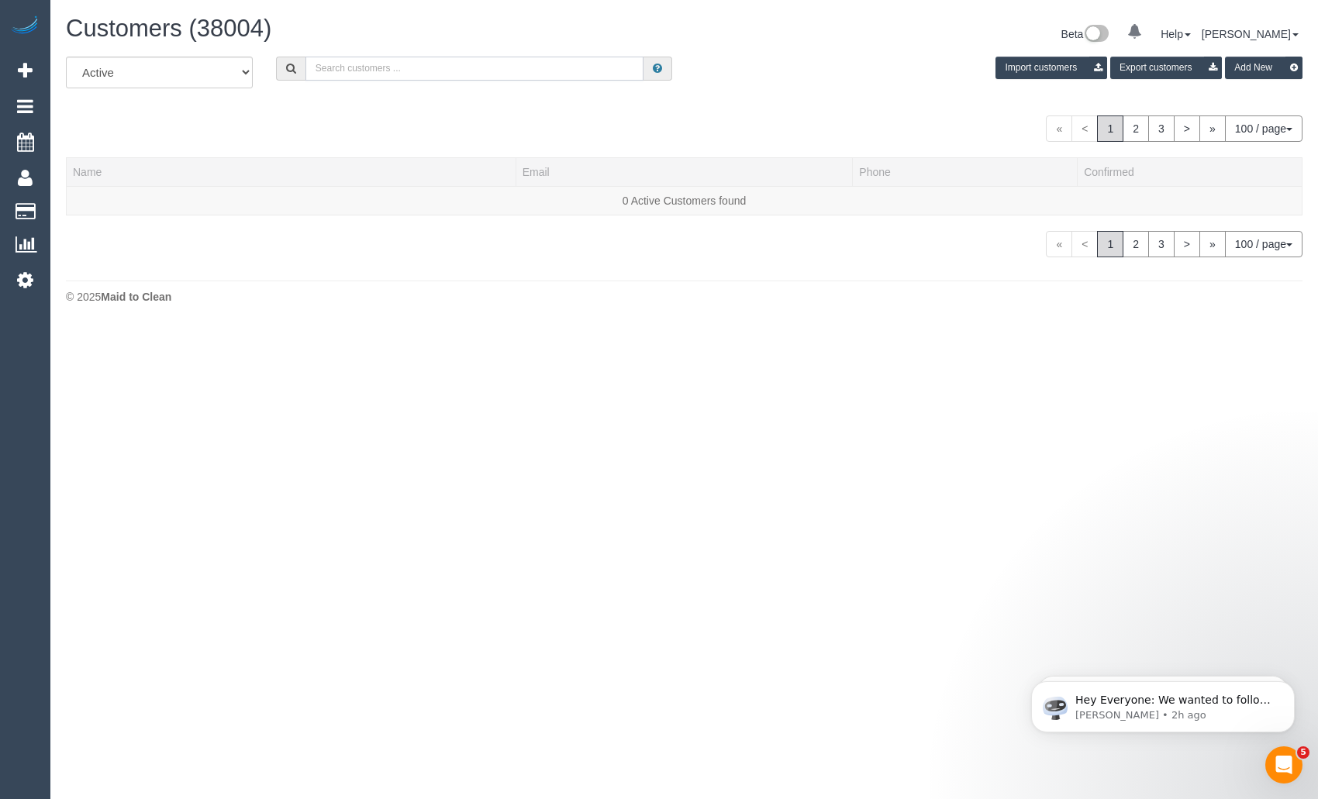
paste input "[PERSON_NAME]"
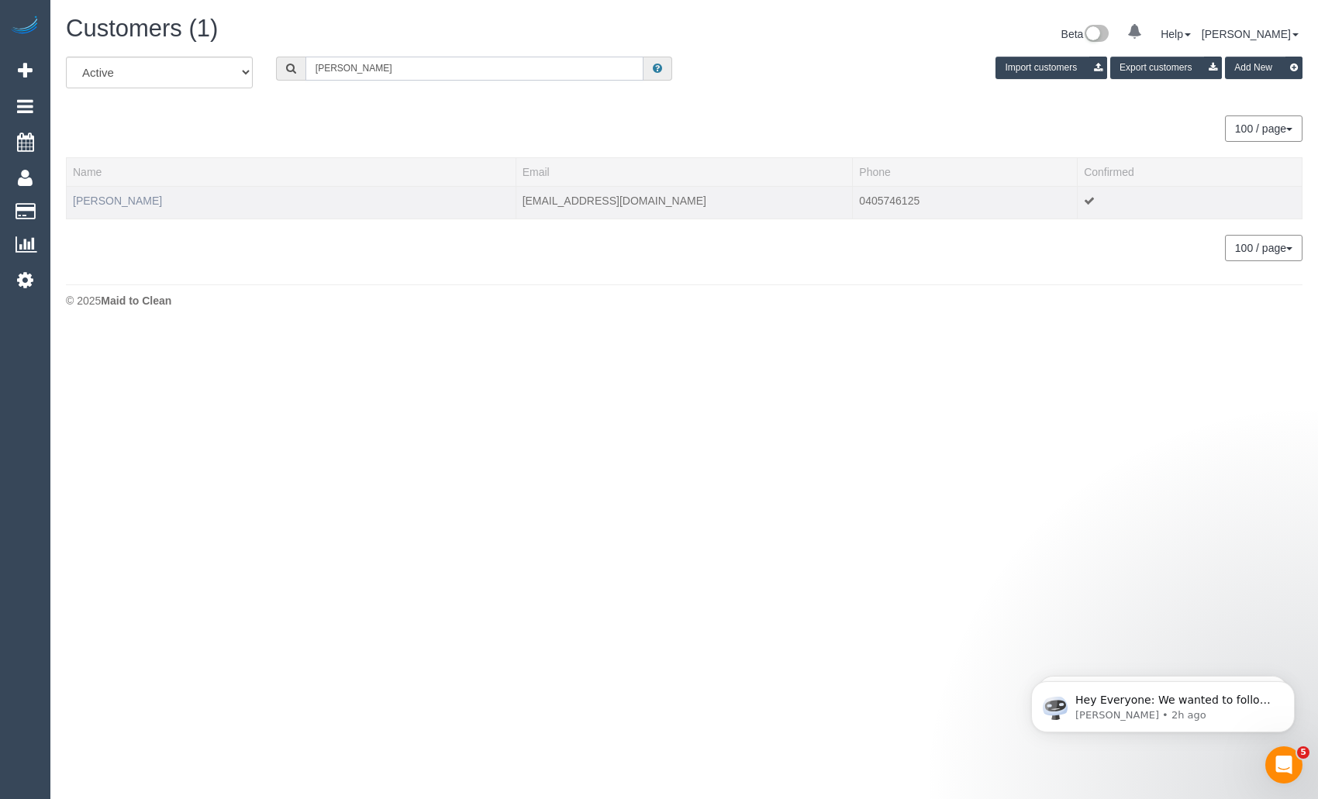
type input "[PERSON_NAME]"
click at [136, 198] on link "[PERSON_NAME]" at bounding box center [117, 201] width 89 height 12
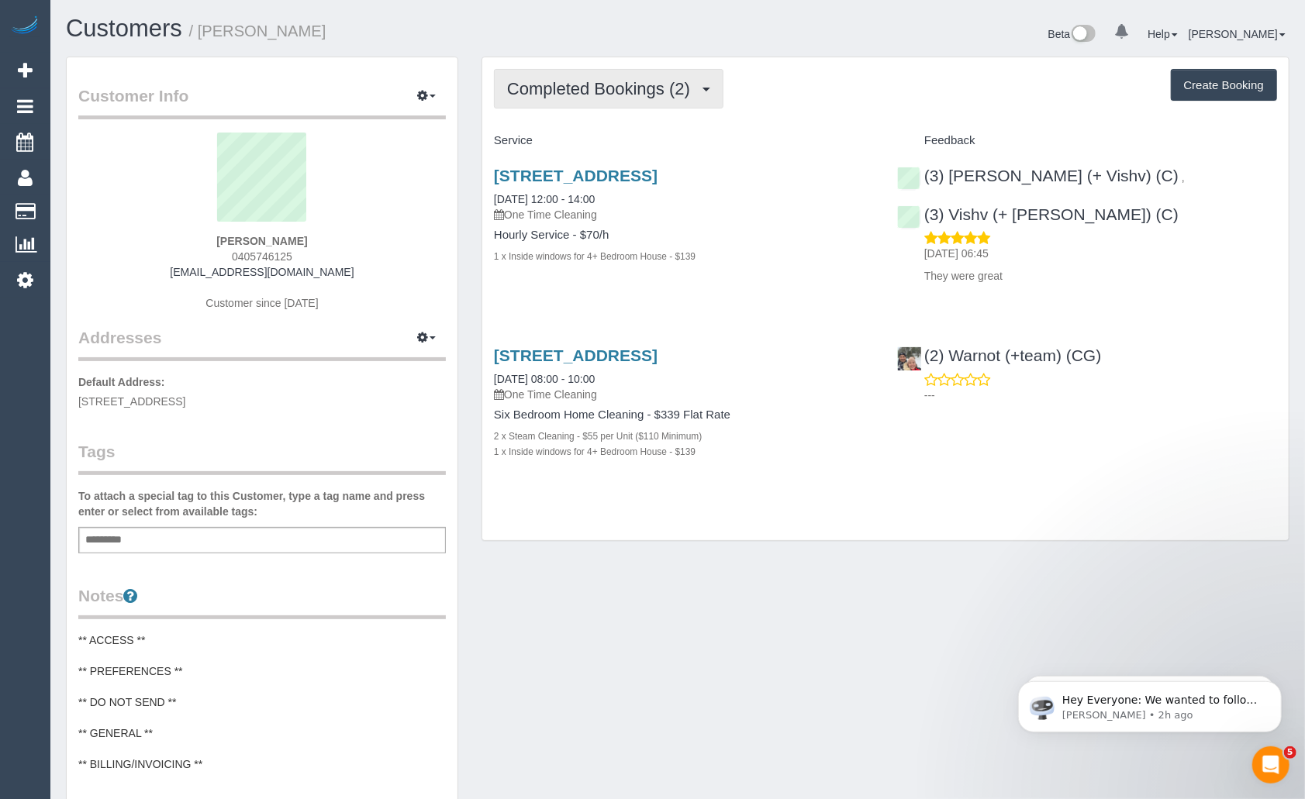
click at [618, 87] on span "Completed Bookings (2)" at bounding box center [602, 88] width 191 height 19
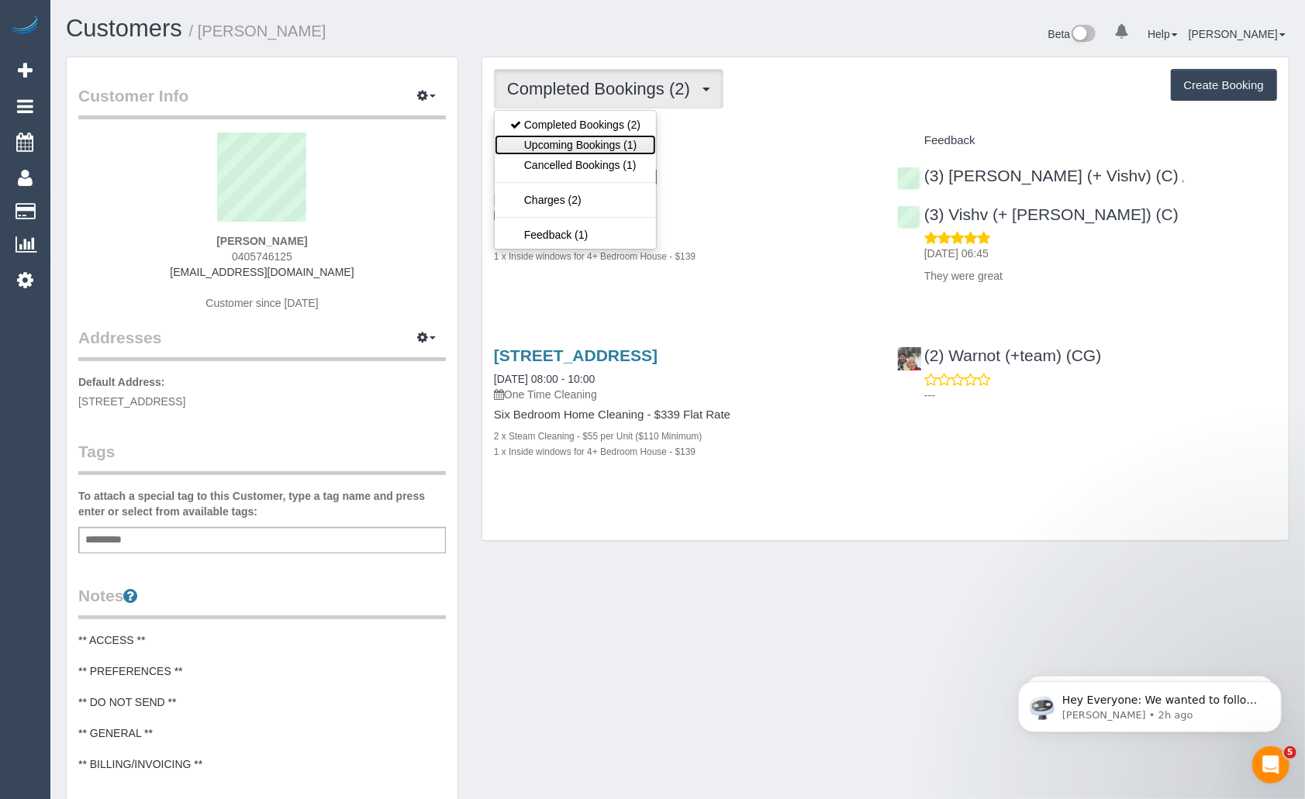
click at [605, 140] on link "Upcoming Bookings (1)" at bounding box center [575, 145] width 161 height 20
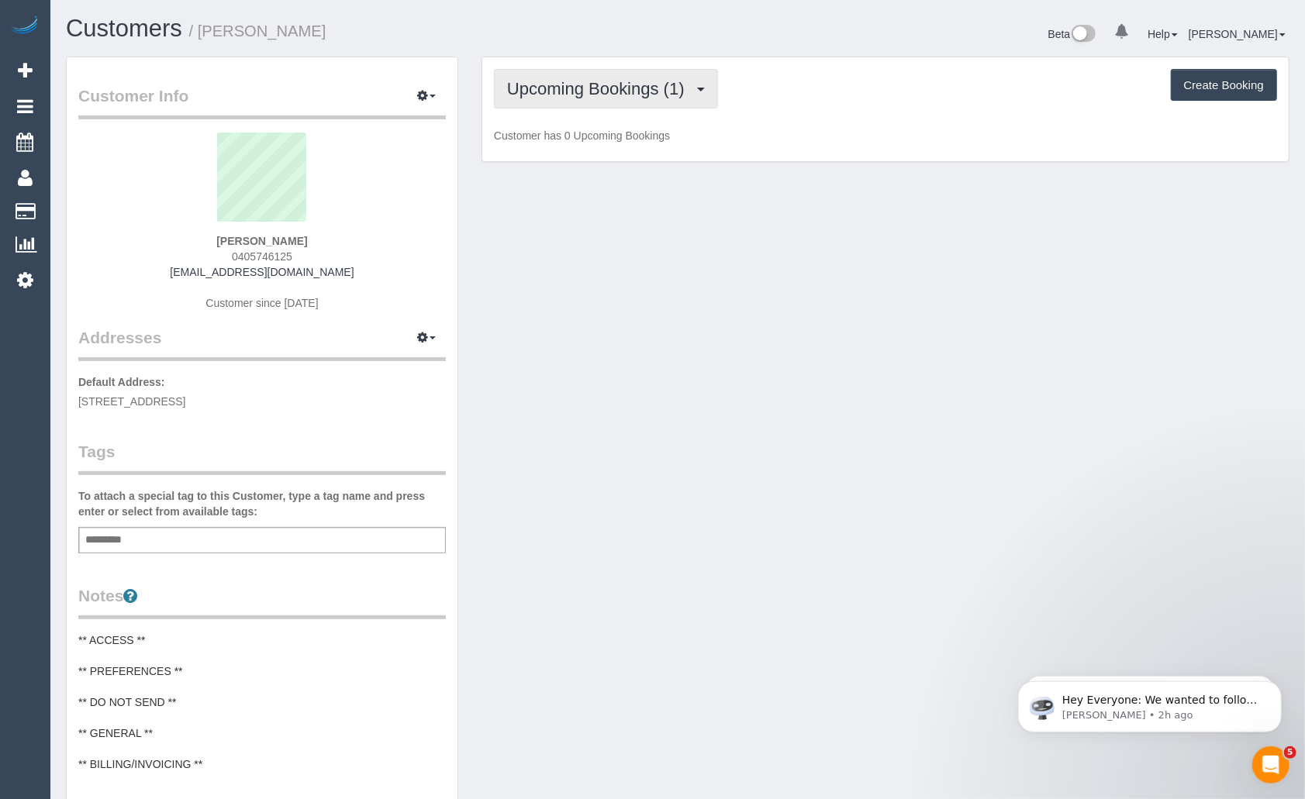
click at [661, 85] on span "Upcoming Bookings (1)" at bounding box center [599, 88] width 185 height 19
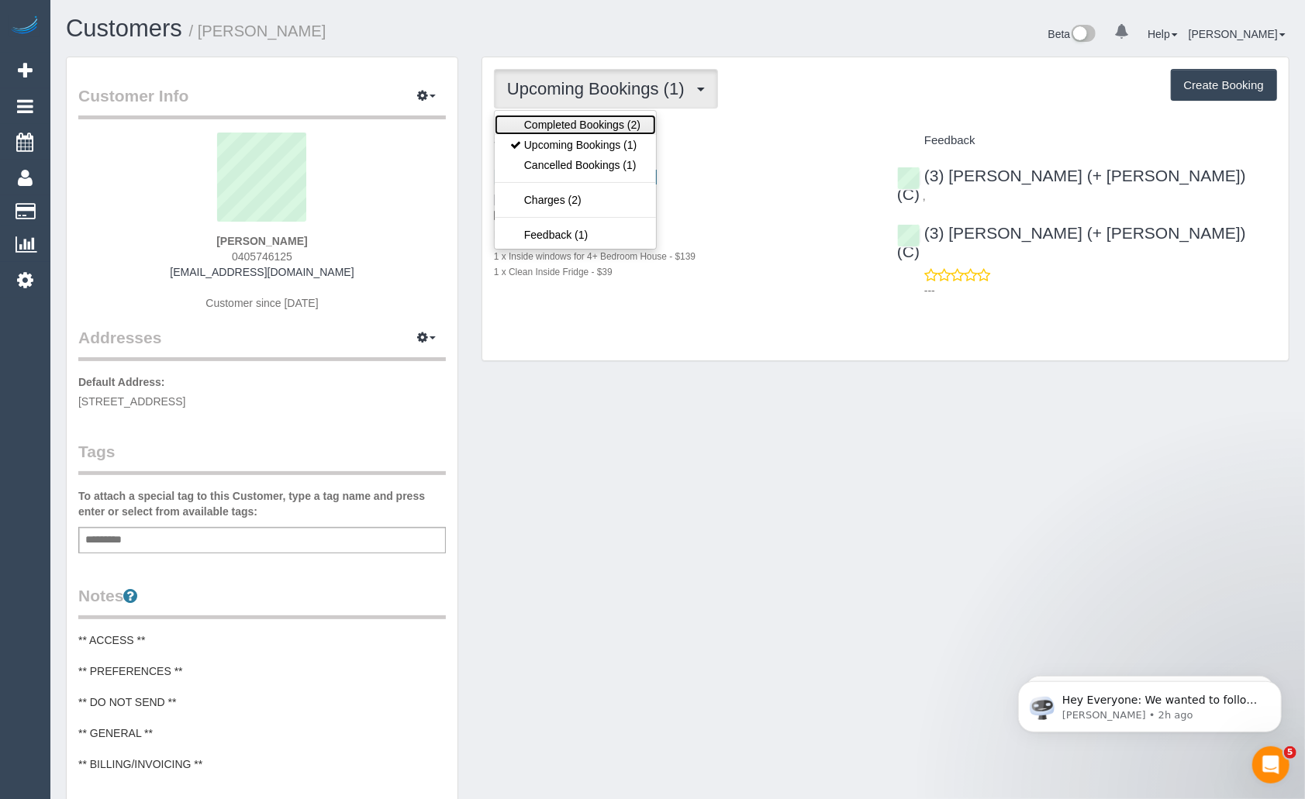
click at [611, 123] on link "Completed Bookings (2)" at bounding box center [575, 125] width 161 height 20
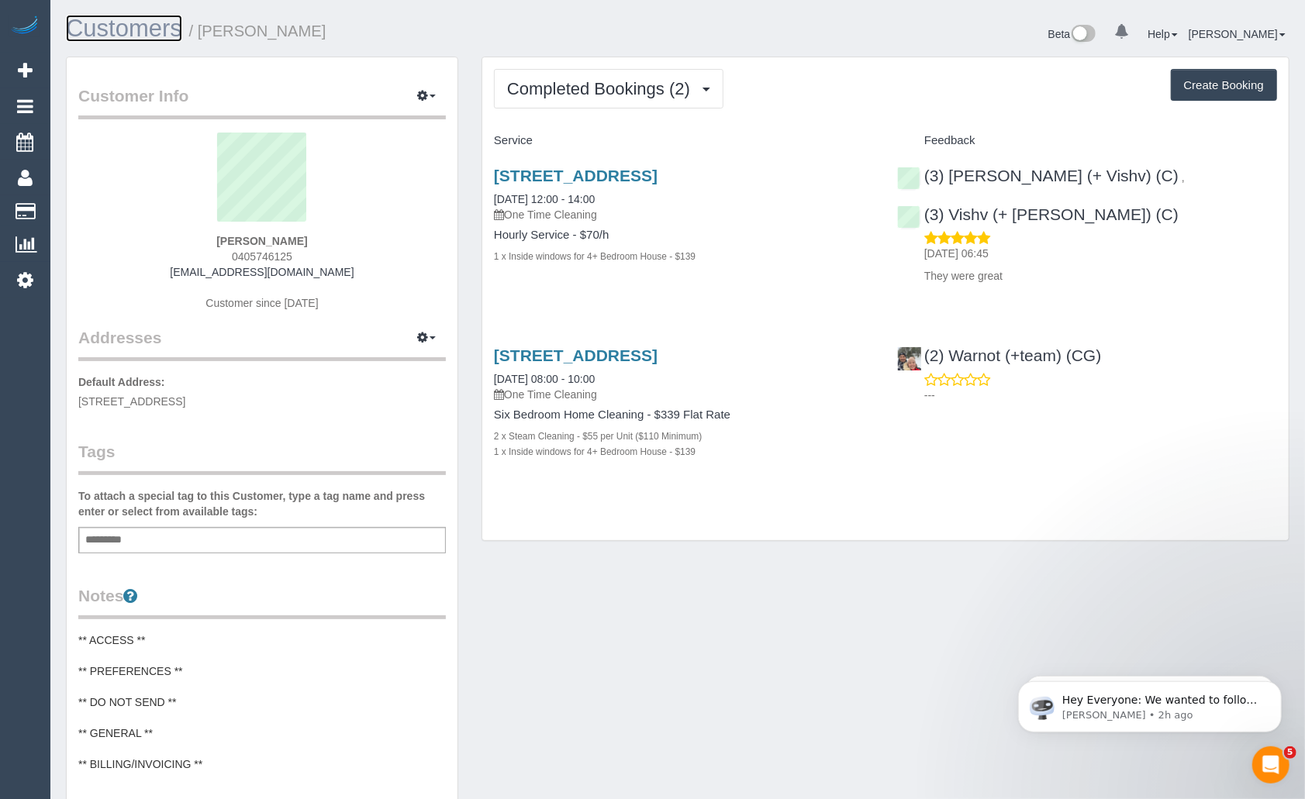
click at [144, 26] on link "Customers" at bounding box center [124, 28] width 116 height 27
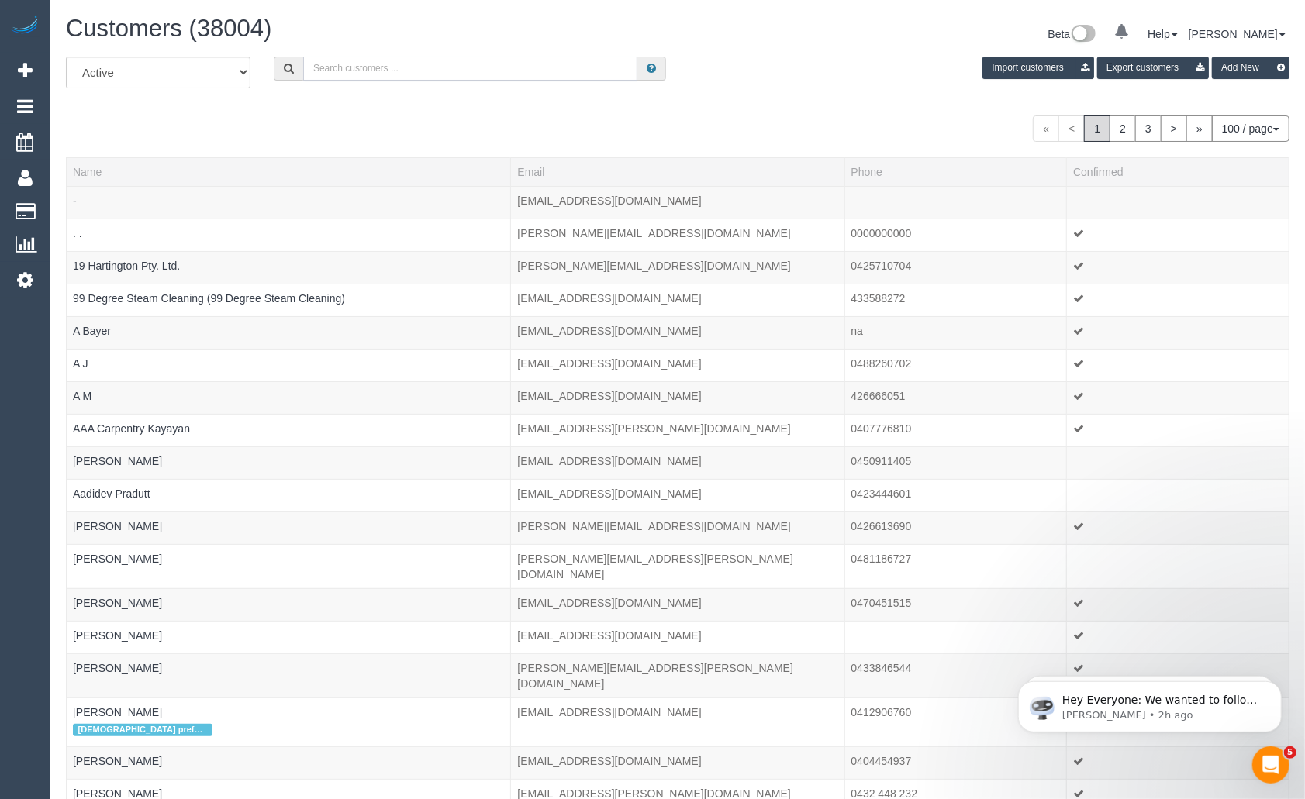
click at [440, 65] on input "text" at bounding box center [470, 69] width 334 height 24
type input "Kon Liolios"
click at [512, 71] on input "Kon Liolios" at bounding box center [470, 69] width 334 height 24
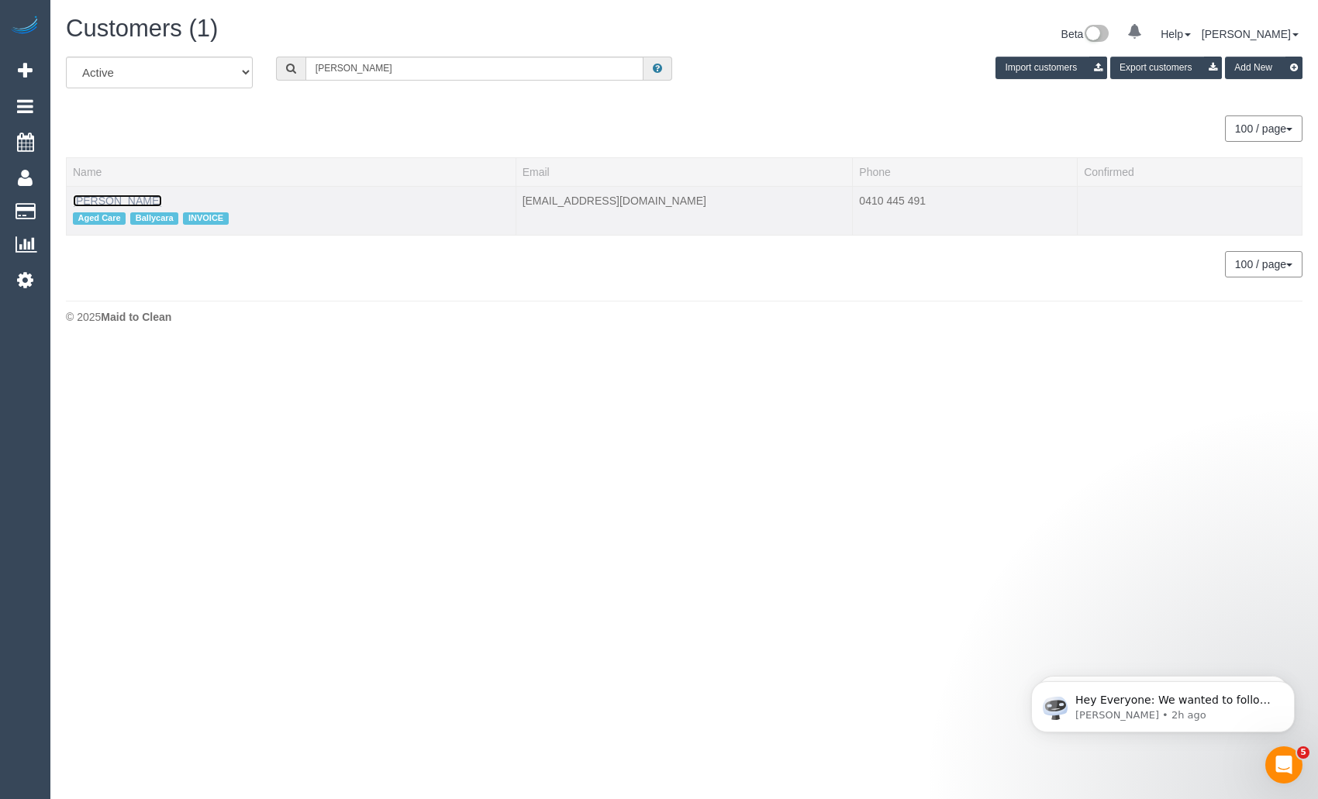
click at [110, 196] on link "Kon Liolios" at bounding box center [117, 201] width 89 height 12
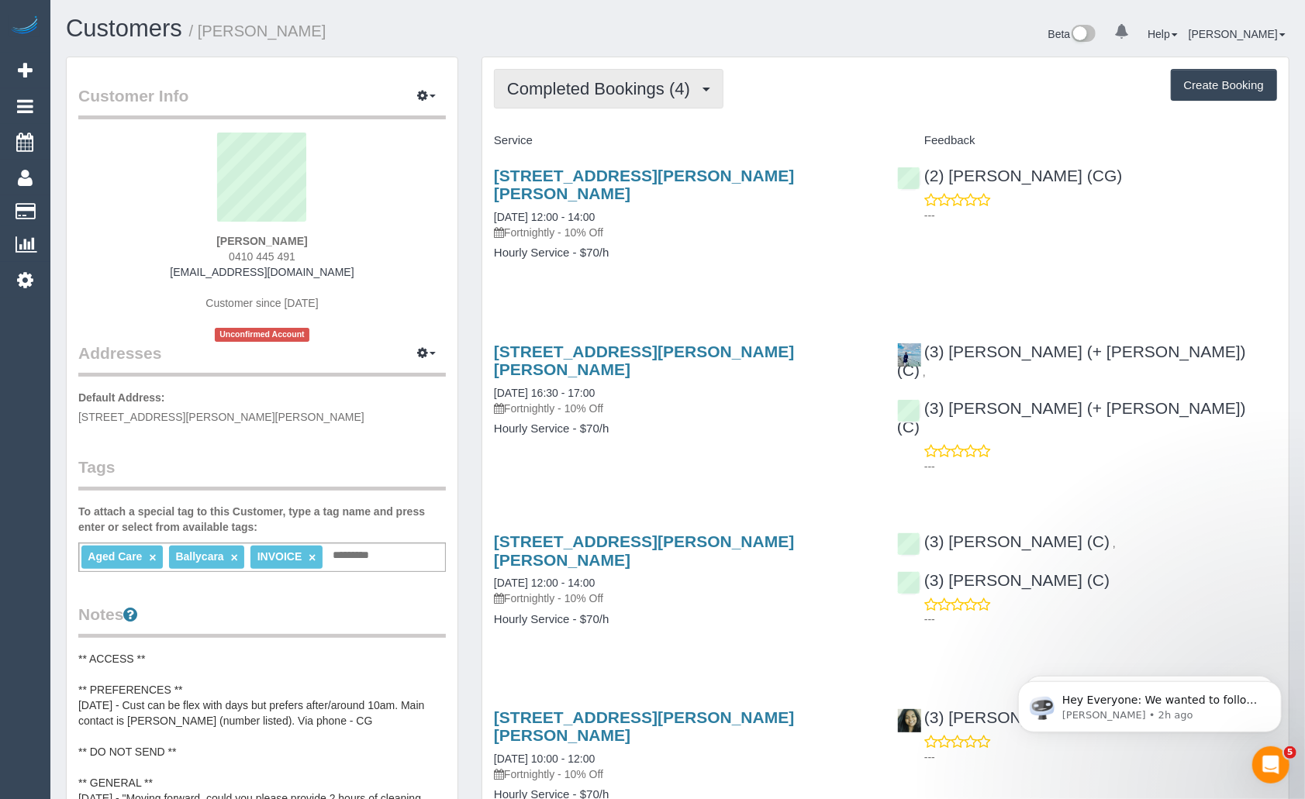
click at [586, 97] on span "Completed Bookings (4)" at bounding box center [602, 88] width 191 height 19
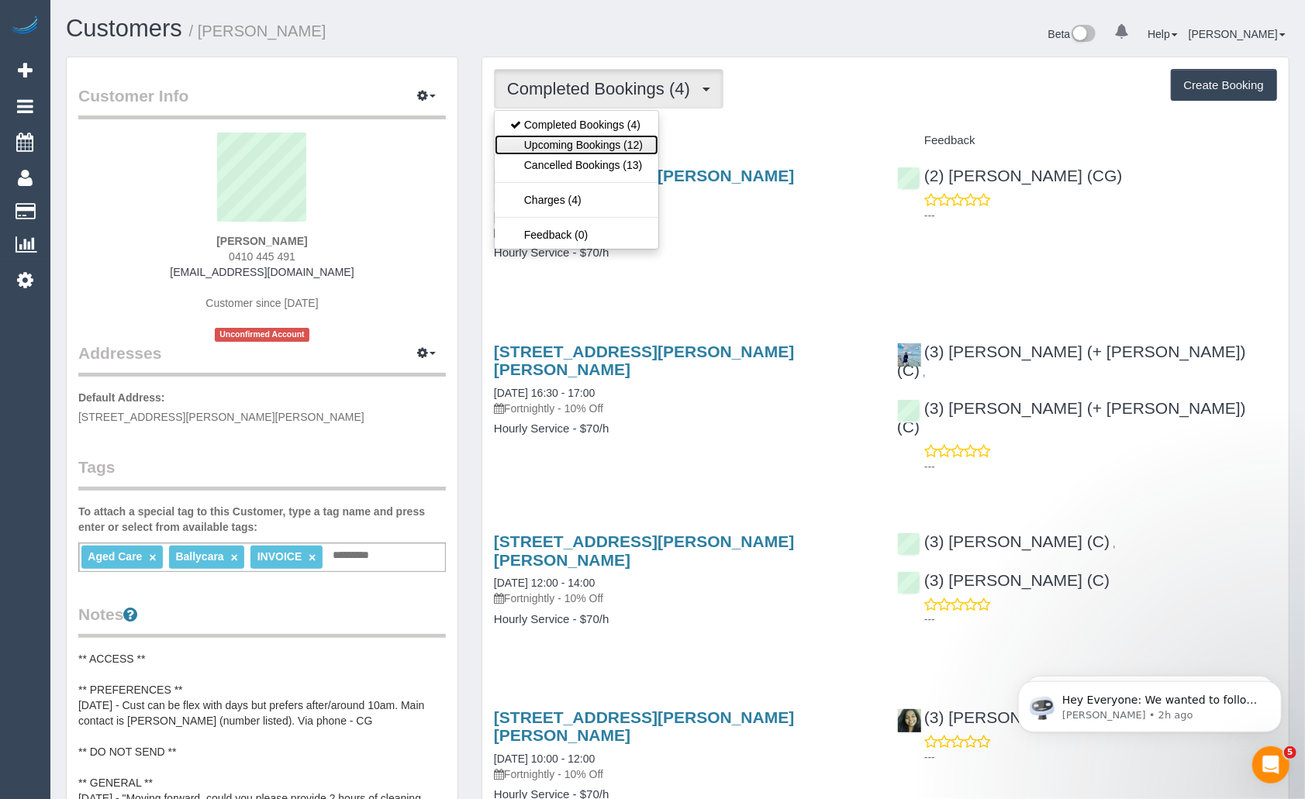
click at [568, 142] on link "Upcoming Bookings (12)" at bounding box center [577, 145] width 164 height 20
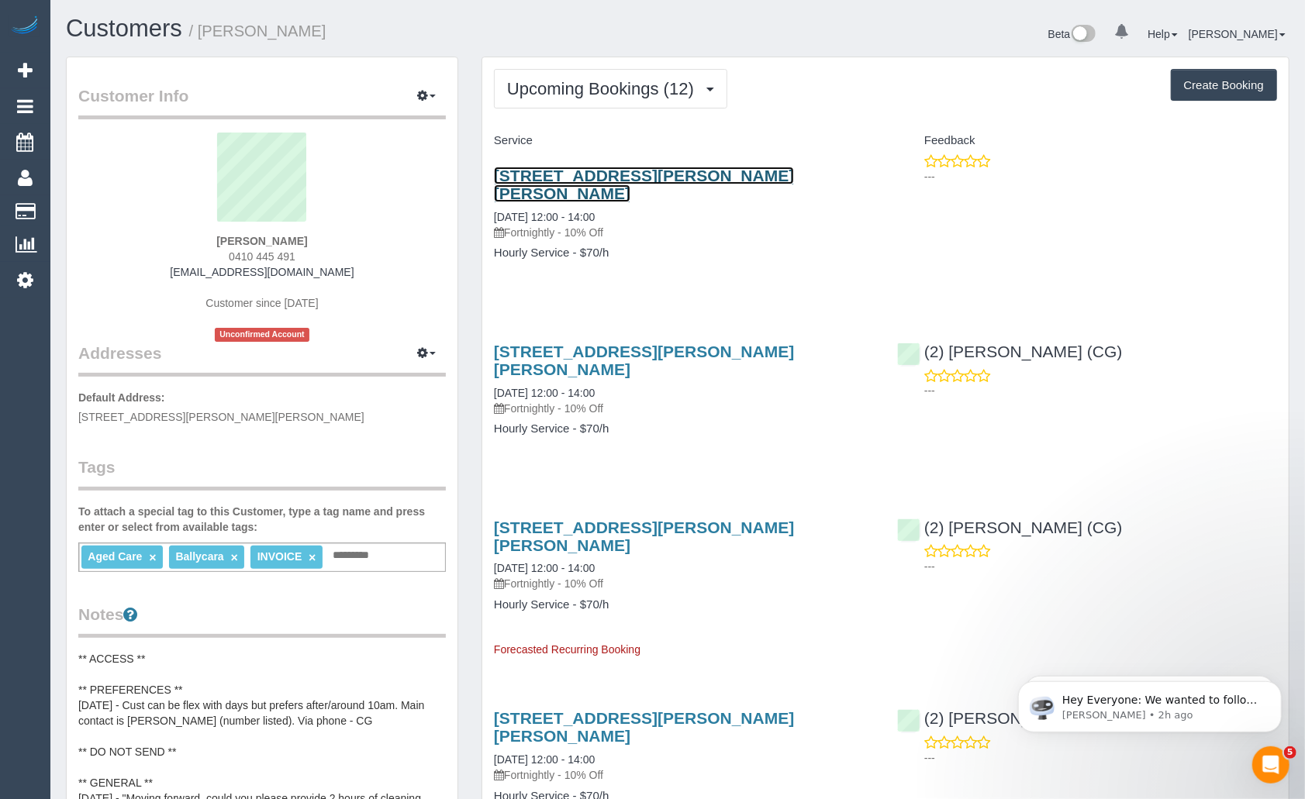
click at [606, 176] on link "66 Andrew Street, Glenroy, VIC 3046" at bounding box center [644, 185] width 300 height 36
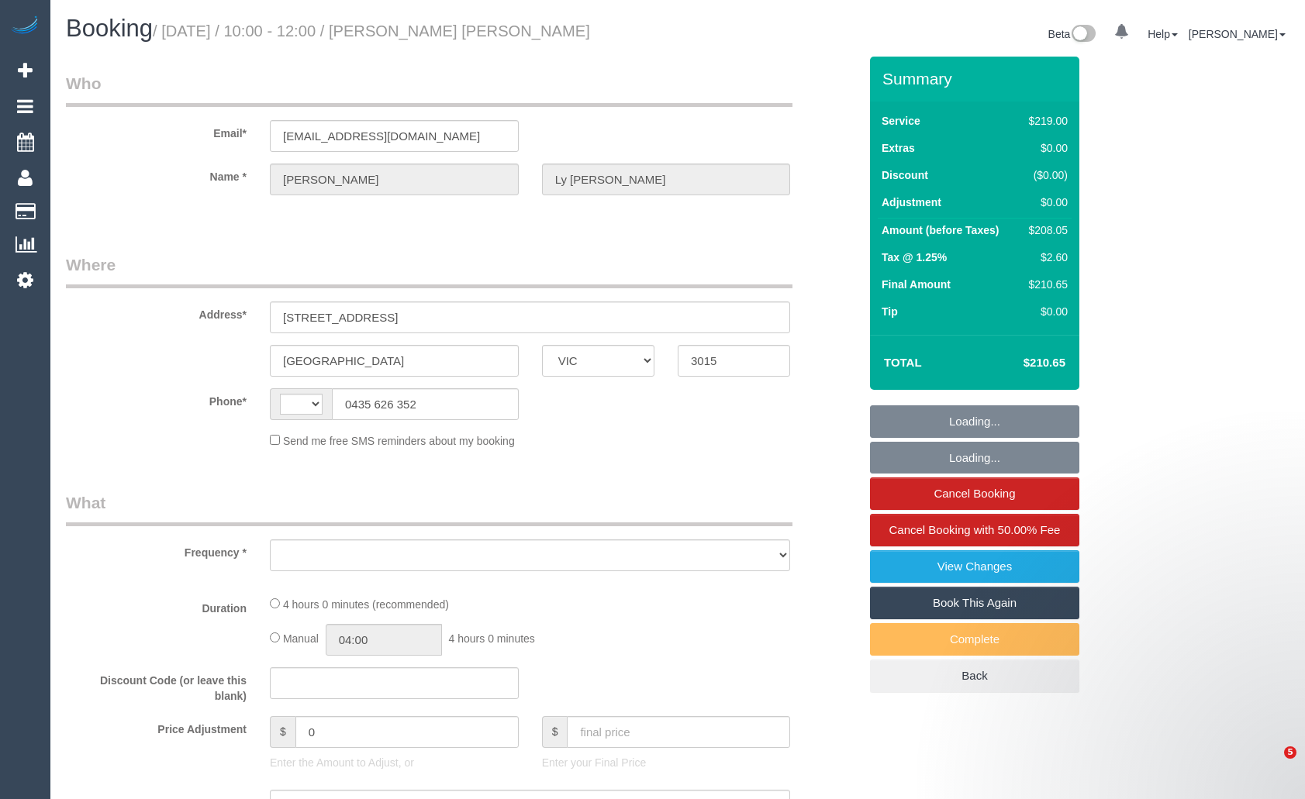
select select "VIC"
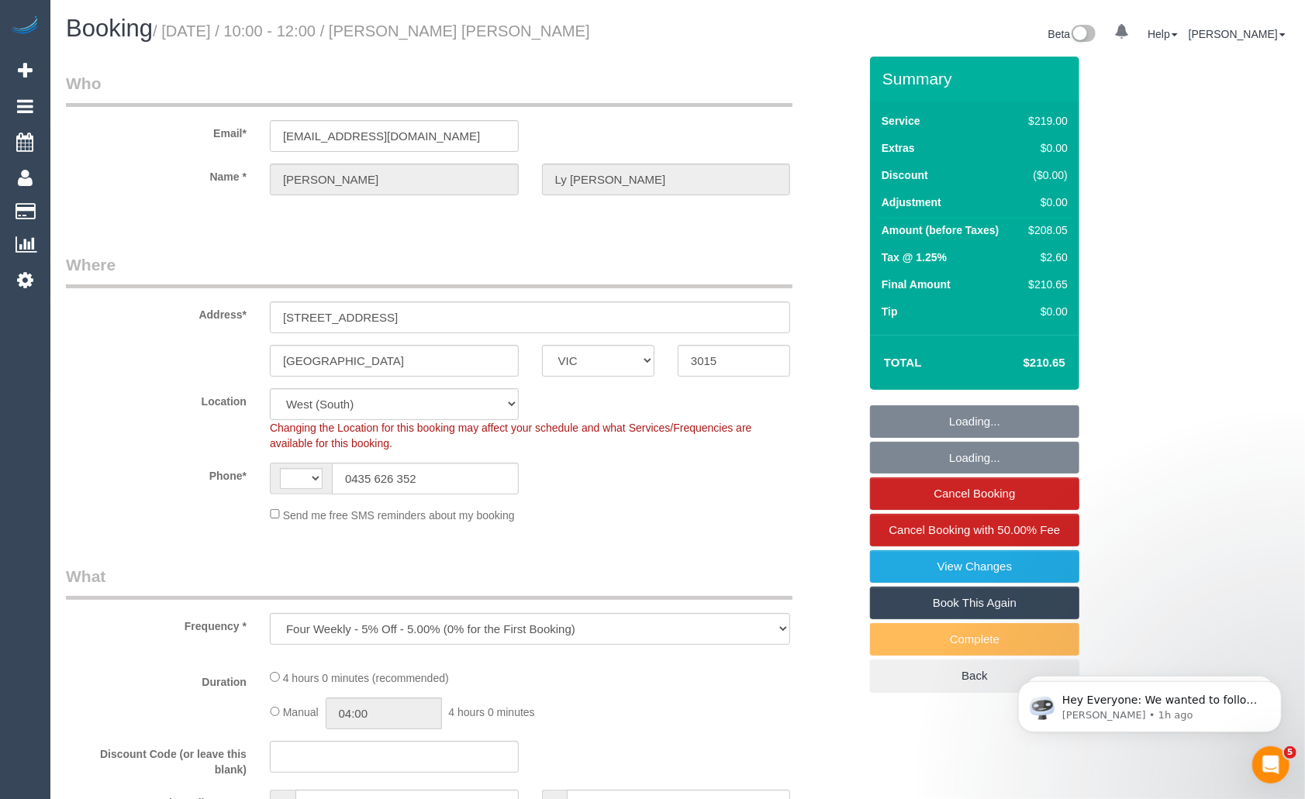
select select "object:2350"
select select "string:AU"
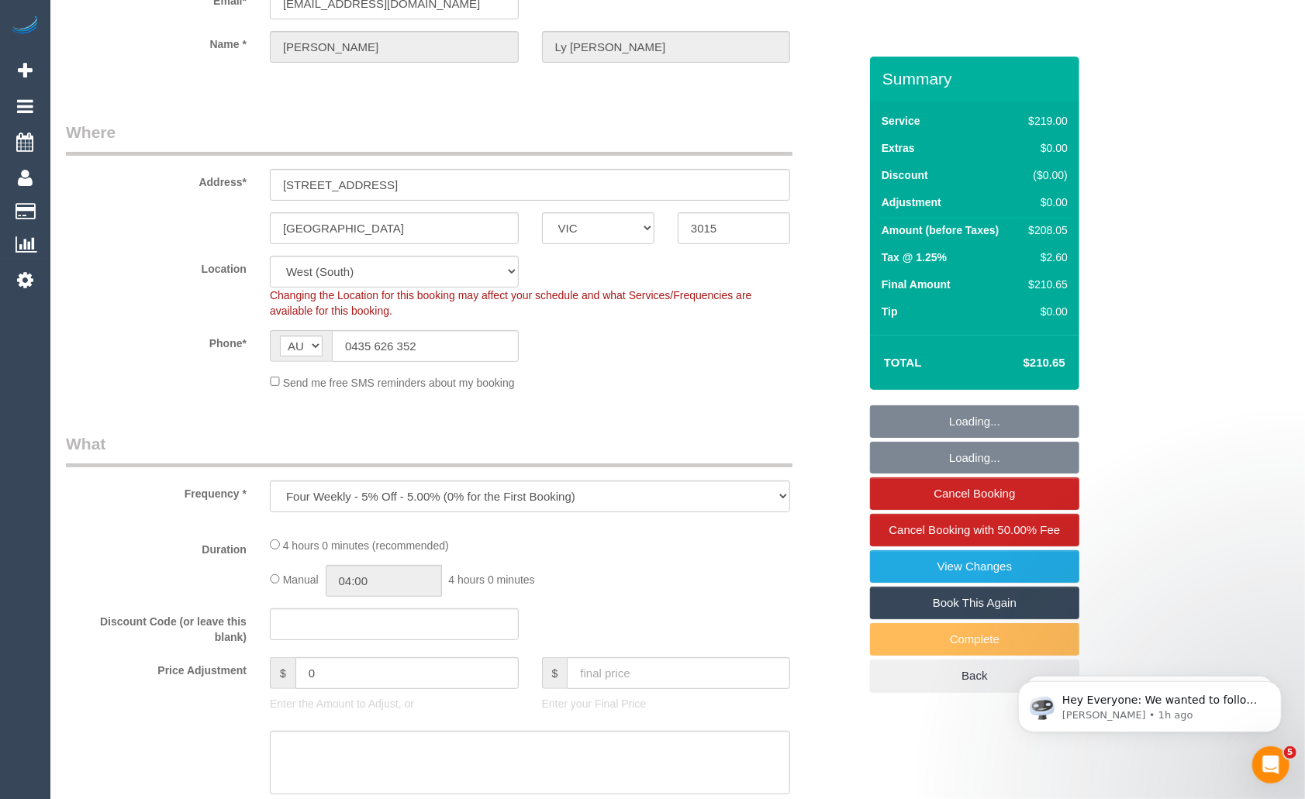
select select "string:stripe-pm_1S4urw2GScqysDRVwM6kXkyi"
select select "number:27"
select select "number:14"
select select "number:19"
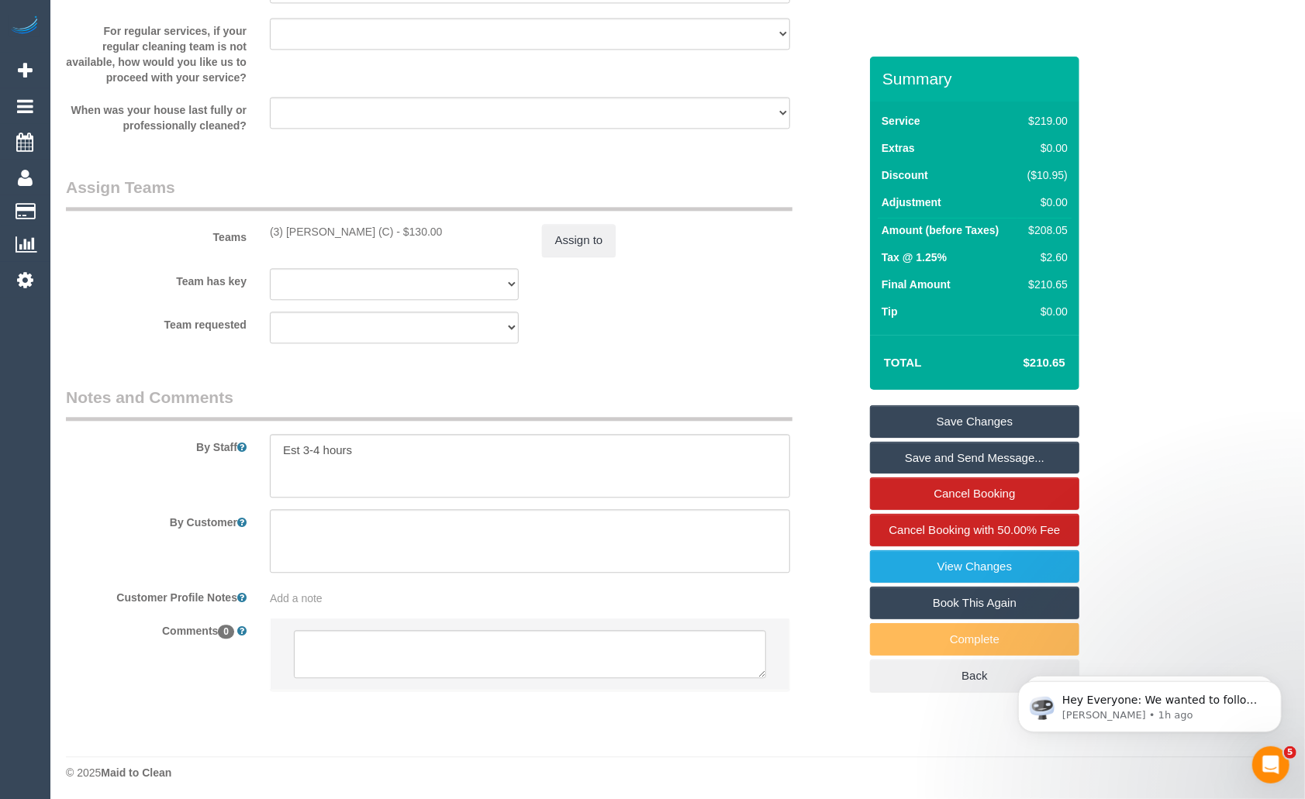
scroll to position [2329, 0]
click at [597, 243] on button "Assign to" at bounding box center [579, 236] width 74 height 33
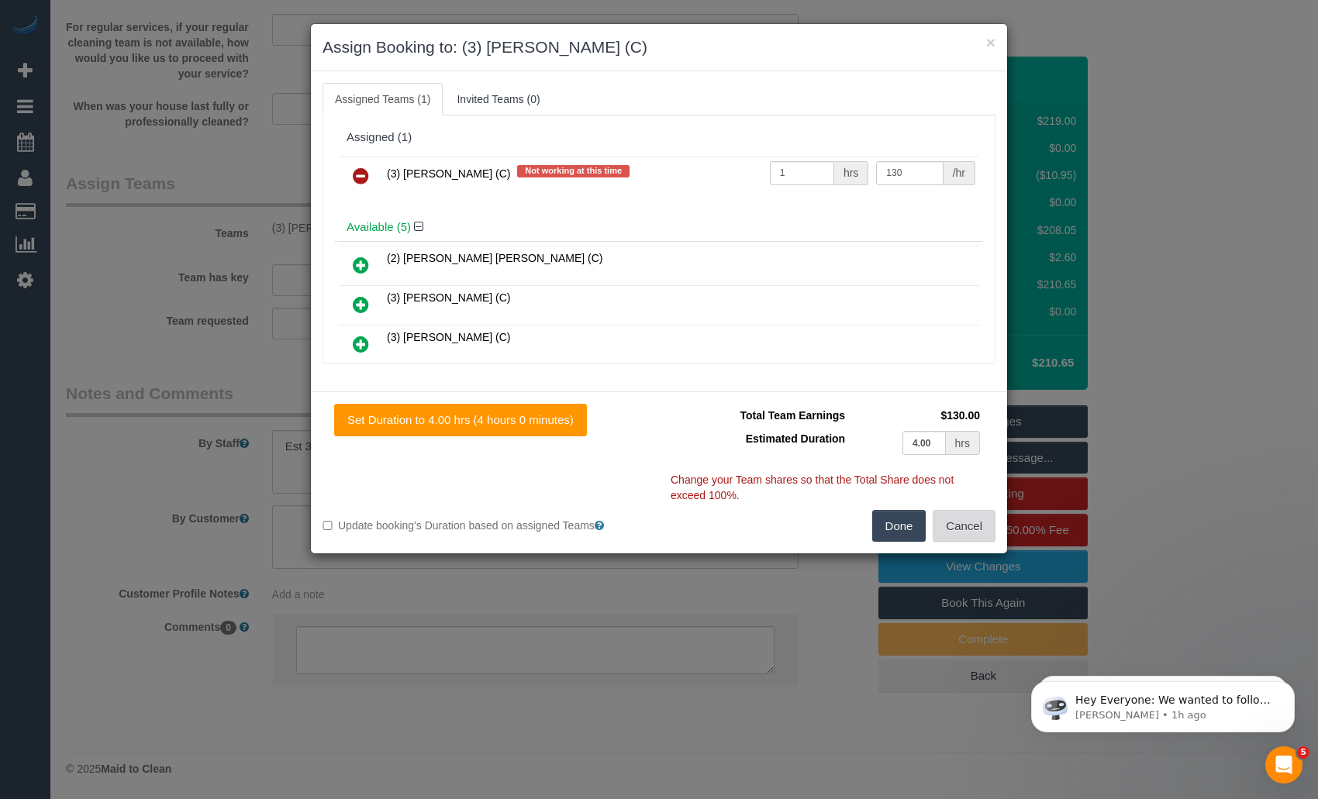
click at [967, 532] on button "Cancel" at bounding box center [964, 526] width 63 height 33
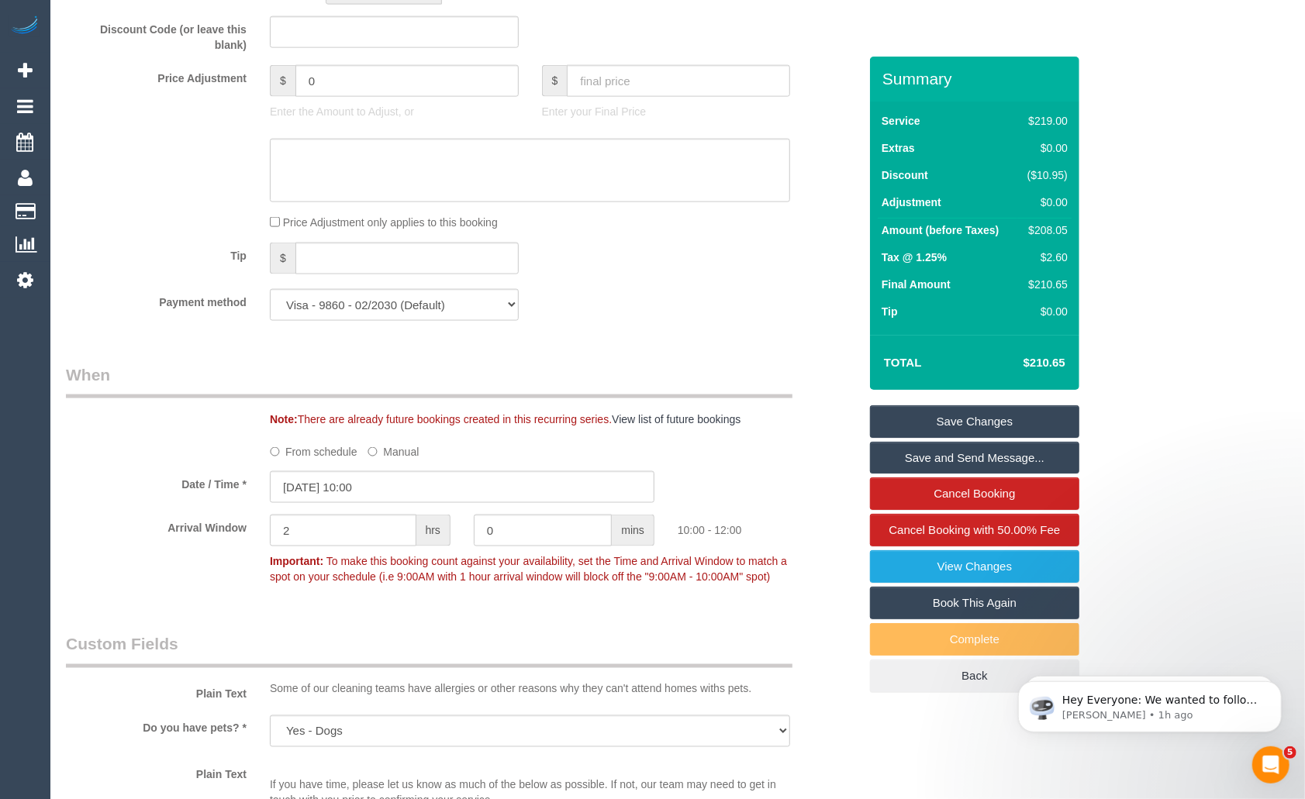
scroll to position [1421, 0]
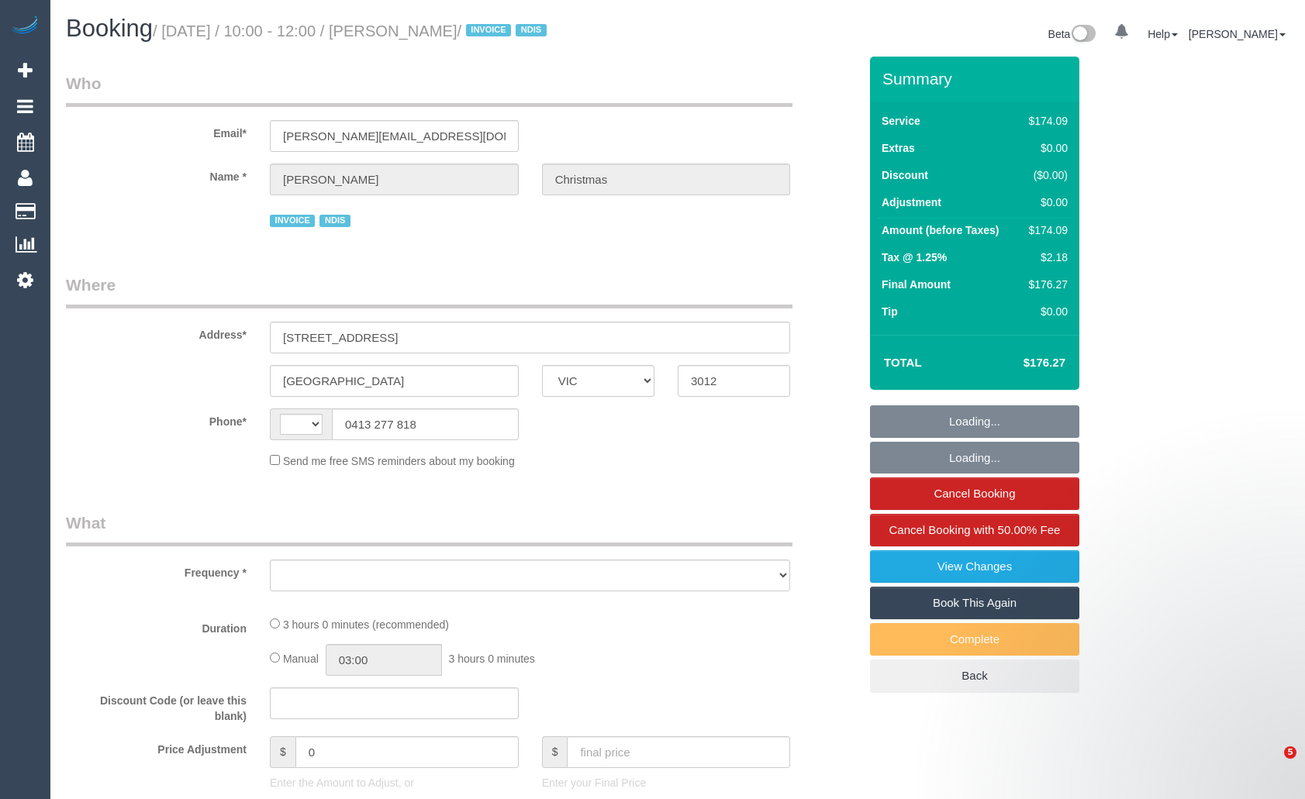
select select "VIC"
select select "string:AU"
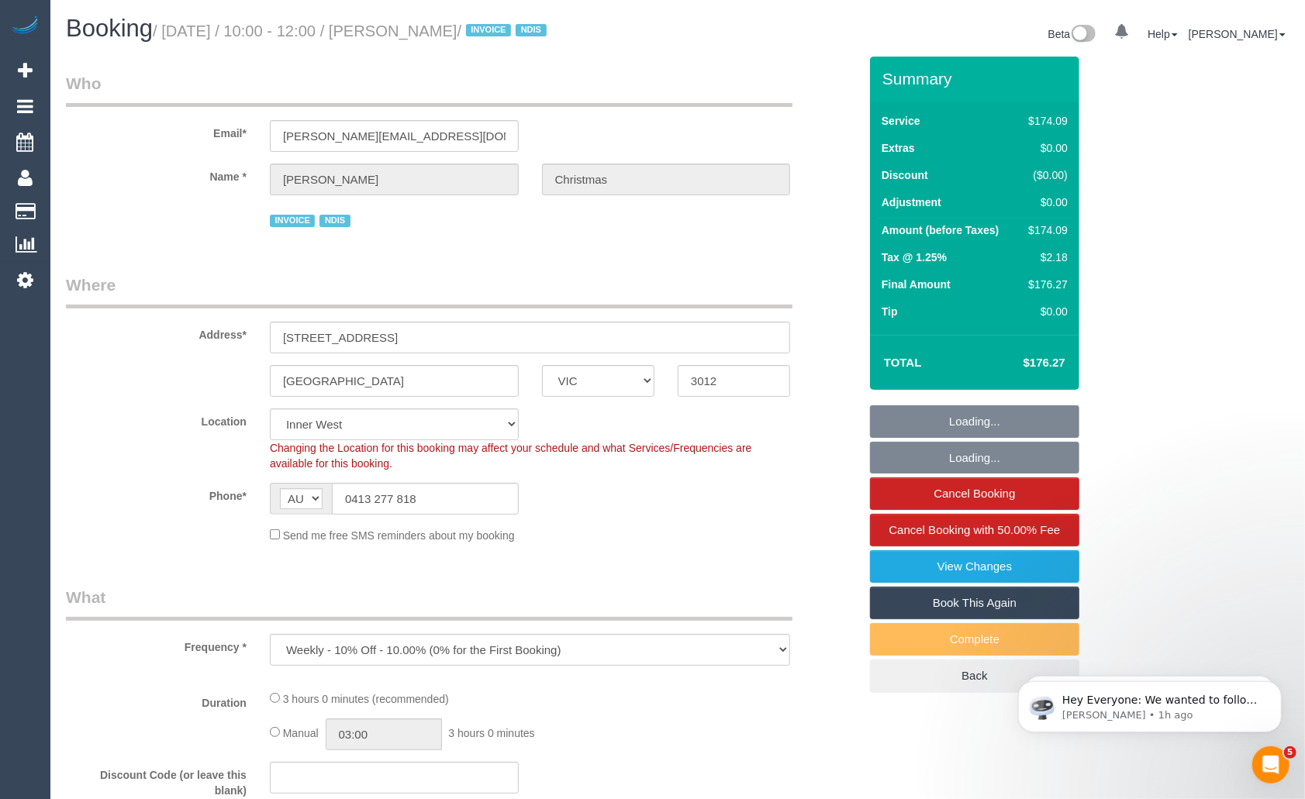
select select "object:3506"
select select "180"
select select "number:27"
select select "number:14"
select select "number:19"
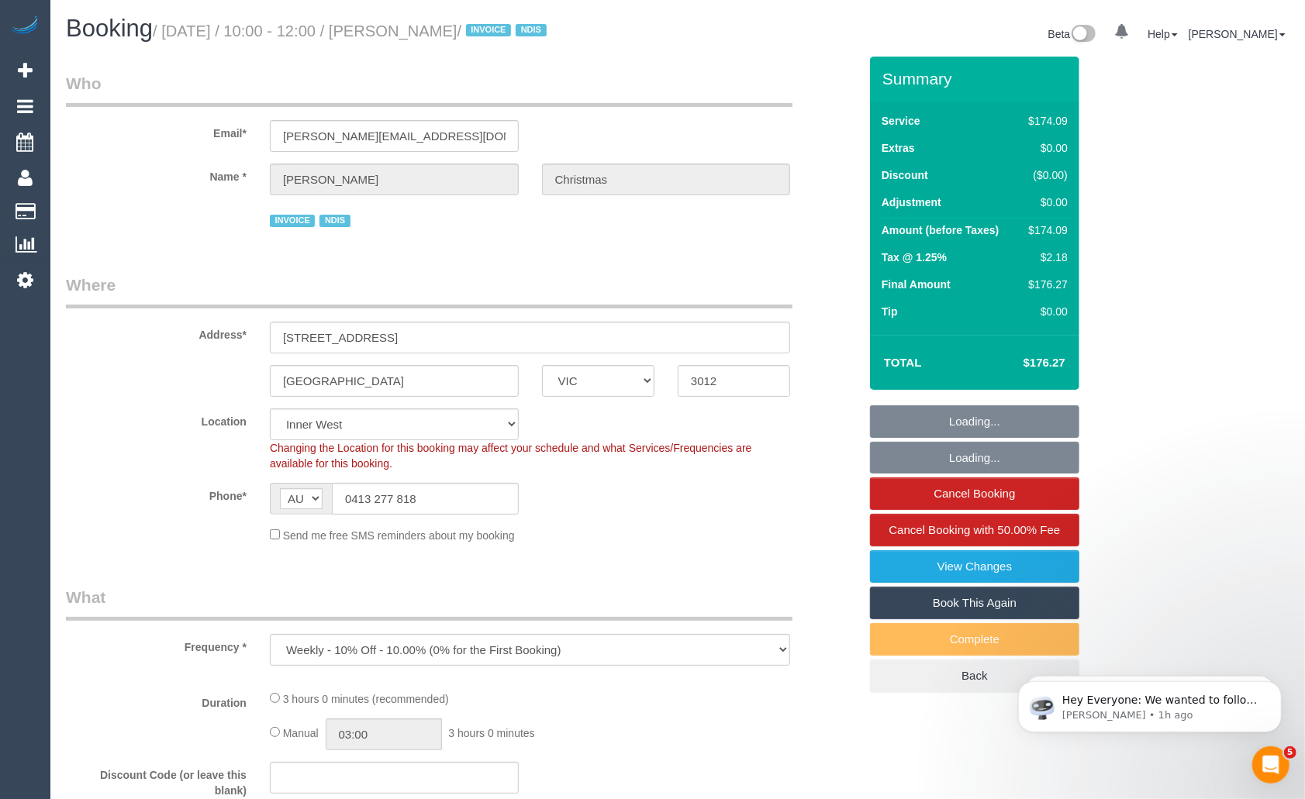
select select "number:36"
select select "number:34"
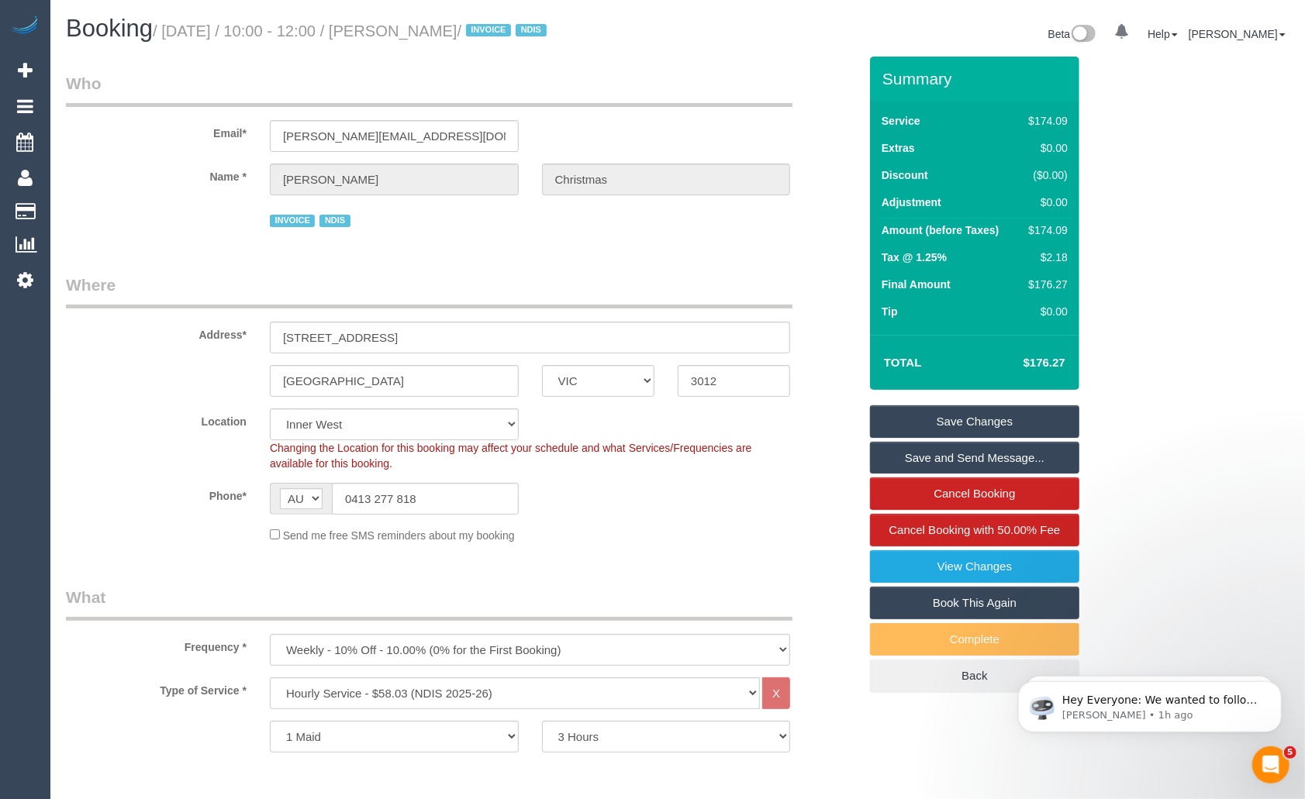
drag, startPoint x: 174, startPoint y: 30, endPoint x: 571, endPoint y: 28, distance: 396.9
click at [551, 28] on small "/ [DATE] / 10:00 - 12:00 / [PERSON_NAME] / INVOICE NDIS" at bounding box center [352, 30] width 398 height 17
copy small "[DATE] / 10:00 - 12:00 / [PERSON_NAME] /"
drag, startPoint x: 428, startPoint y: 501, endPoint x: 326, endPoint y: 498, distance: 101.6
click at [326, 498] on div "AF AL DZ AD AO AI AQ AG AR AM AW AU AT AZ BS BH BD BB BY BE BZ BJ BM BT BO BA B…" at bounding box center [394, 499] width 249 height 32
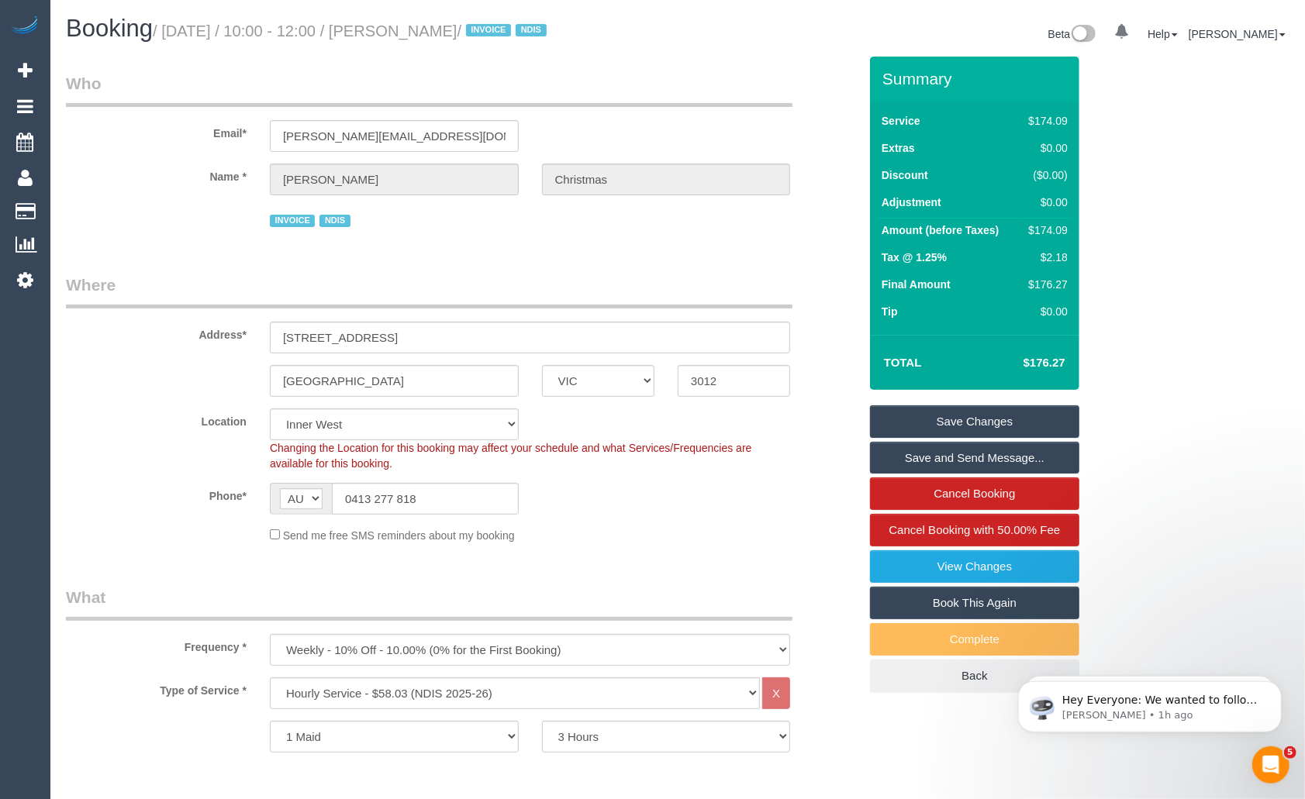
click at [37, 363] on div "0 Beta Your Notifications You have 0 alerts Add Booking Bookings Active Booking…" at bounding box center [25, 399] width 50 height 799
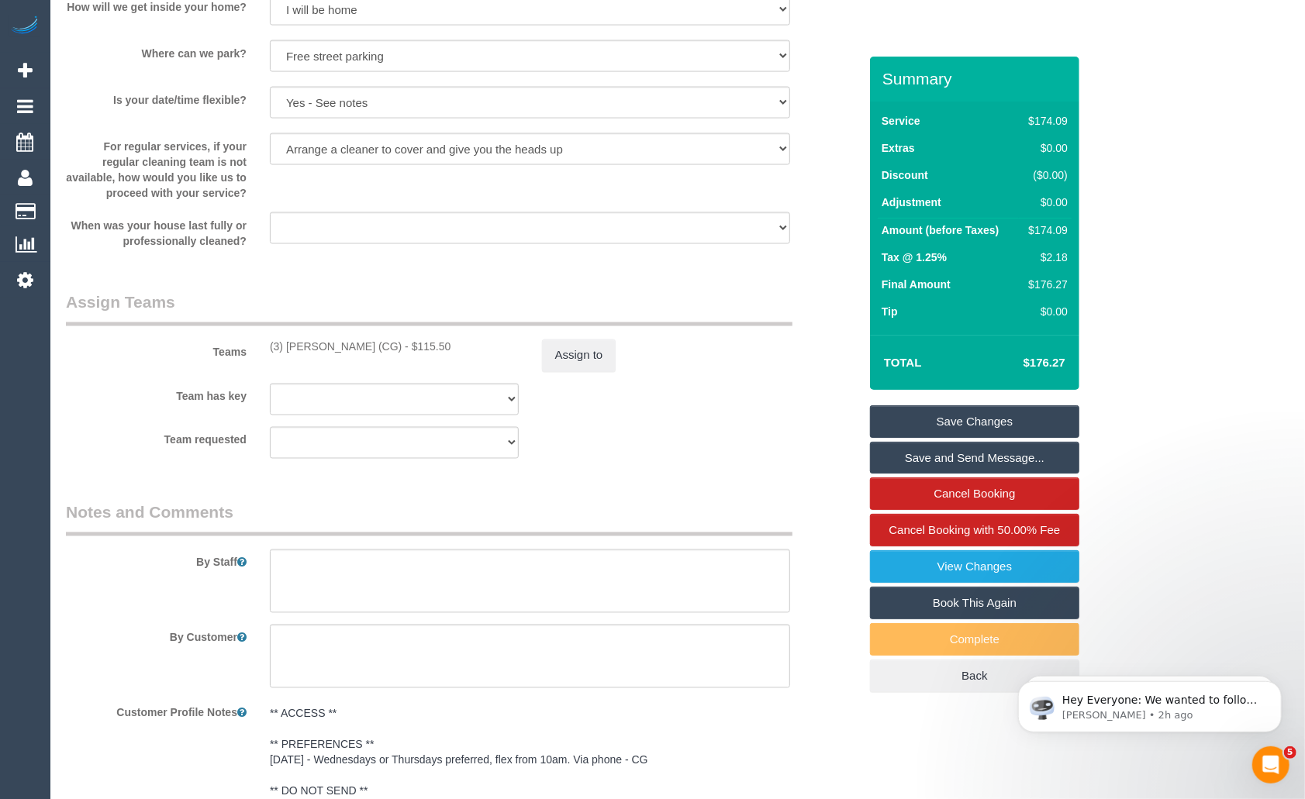
scroll to position [1819, 0]
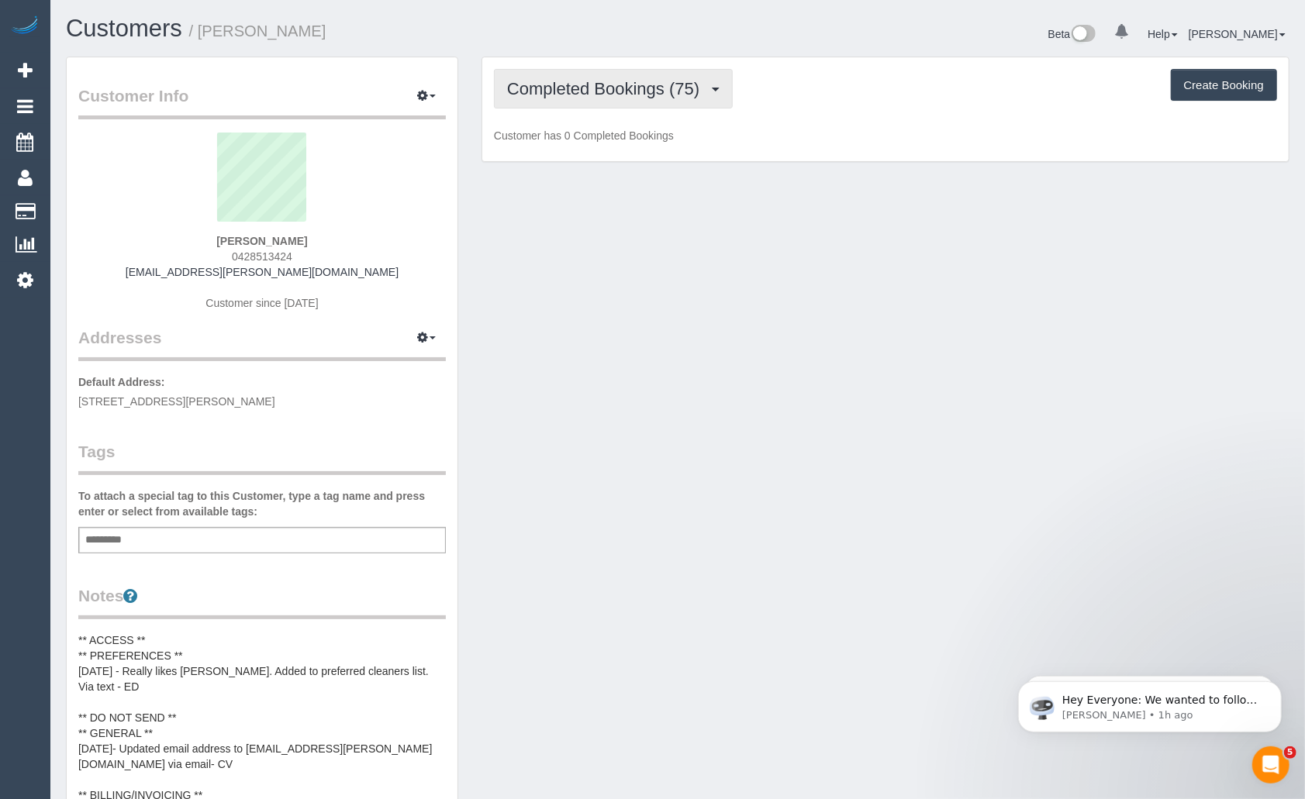
click at [650, 71] on button "Completed Bookings (75)" at bounding box center [613, 89] width 239 height 40
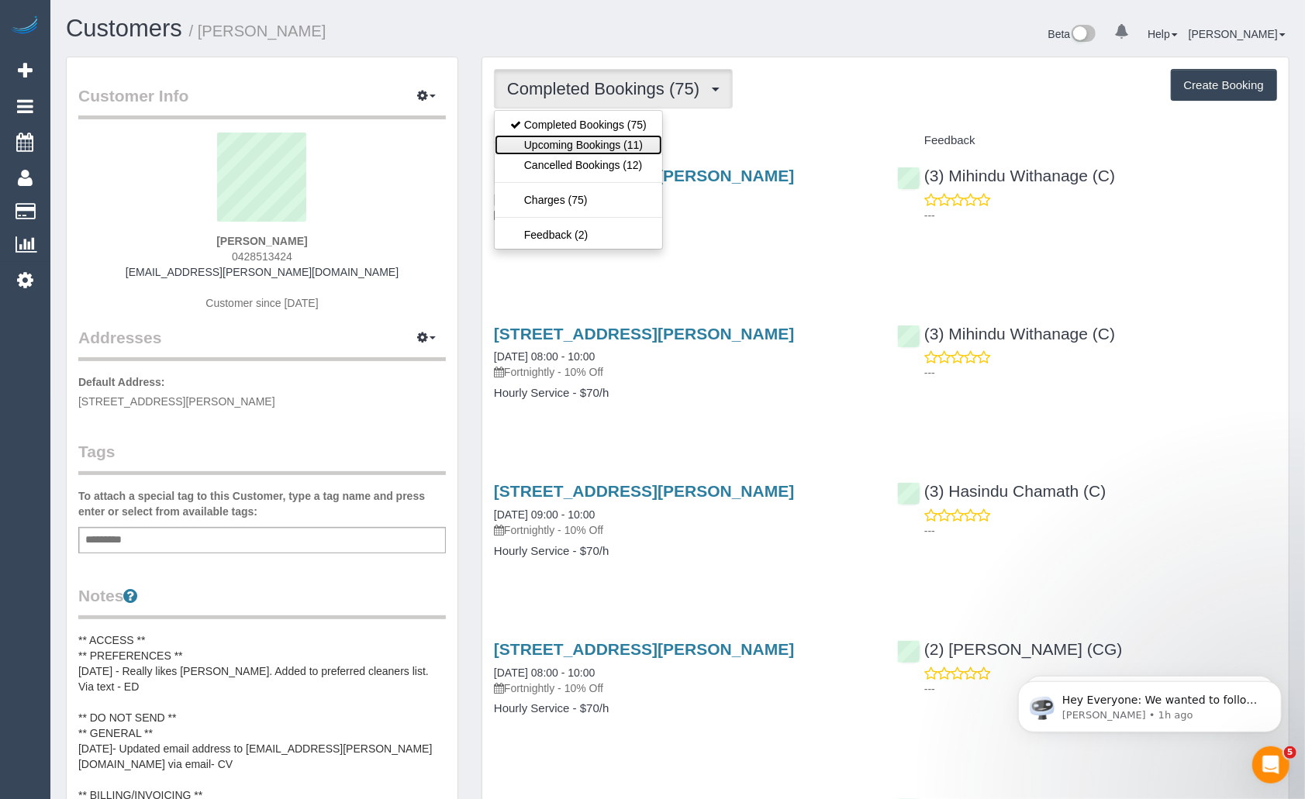
click at [616, 137] on link "Upcoming Bookings (11)" at bounding box center [578, 145] width 167 height 20
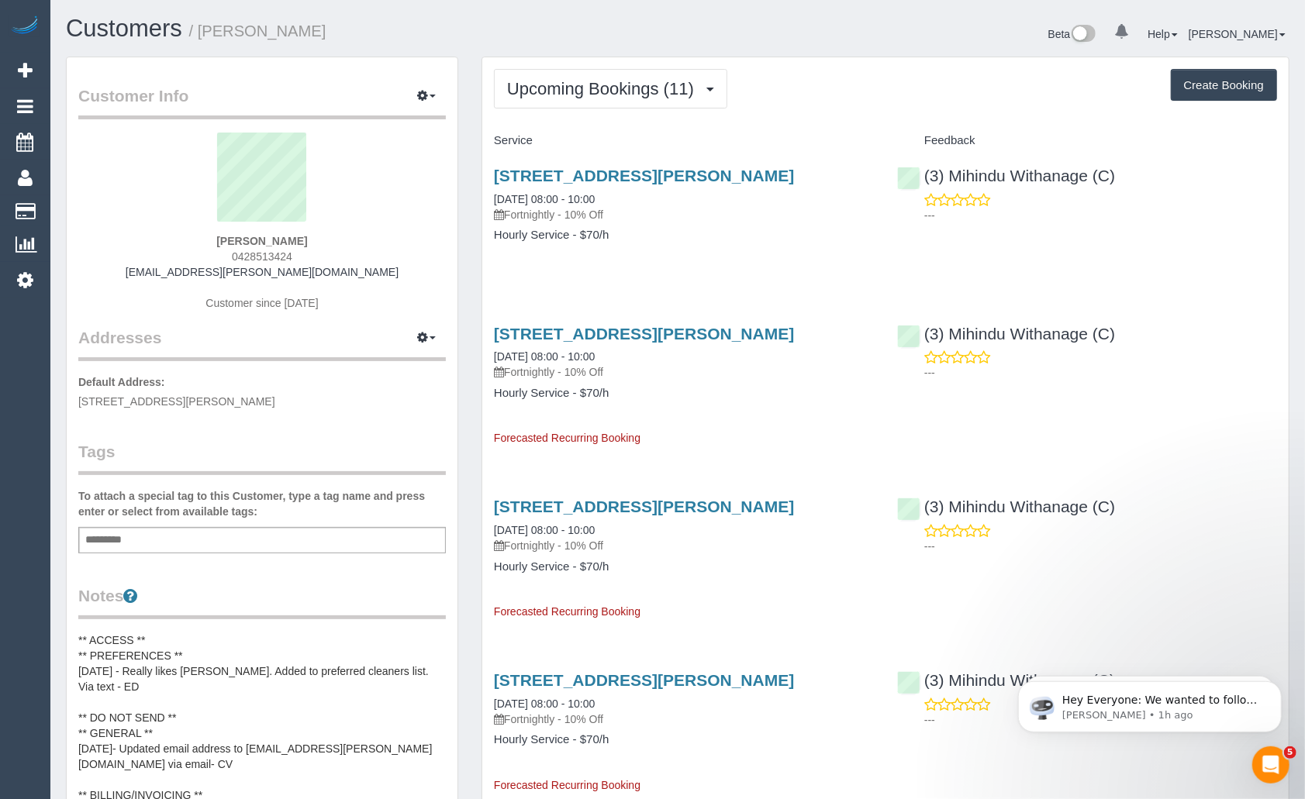
drag, startPoint x: 635, startPoint y: 217, endPoint x: 483, endPoint y: 217, distance: 151.9
click at [483, 217] on div "[STREET_ADDRESS][PERSON_NAME] [DATE] 08:00 - 10:00 Fortnightly - 10% Off Hourly…" at bounding box center [683, 212] width 403 height 119
copy link "[DATE] 08:00 - 10:00"
drag, startPoint x: 309, startPoint y: 240, endPoint x: 206, endPoint y: 242, distance: 102.3
click at [206, 242] on div "Daisy Brown 0428513424 daisy.louise.brown89@gmail.com Customer since 2022" at bounding box center [261, 230] width 367 height 194
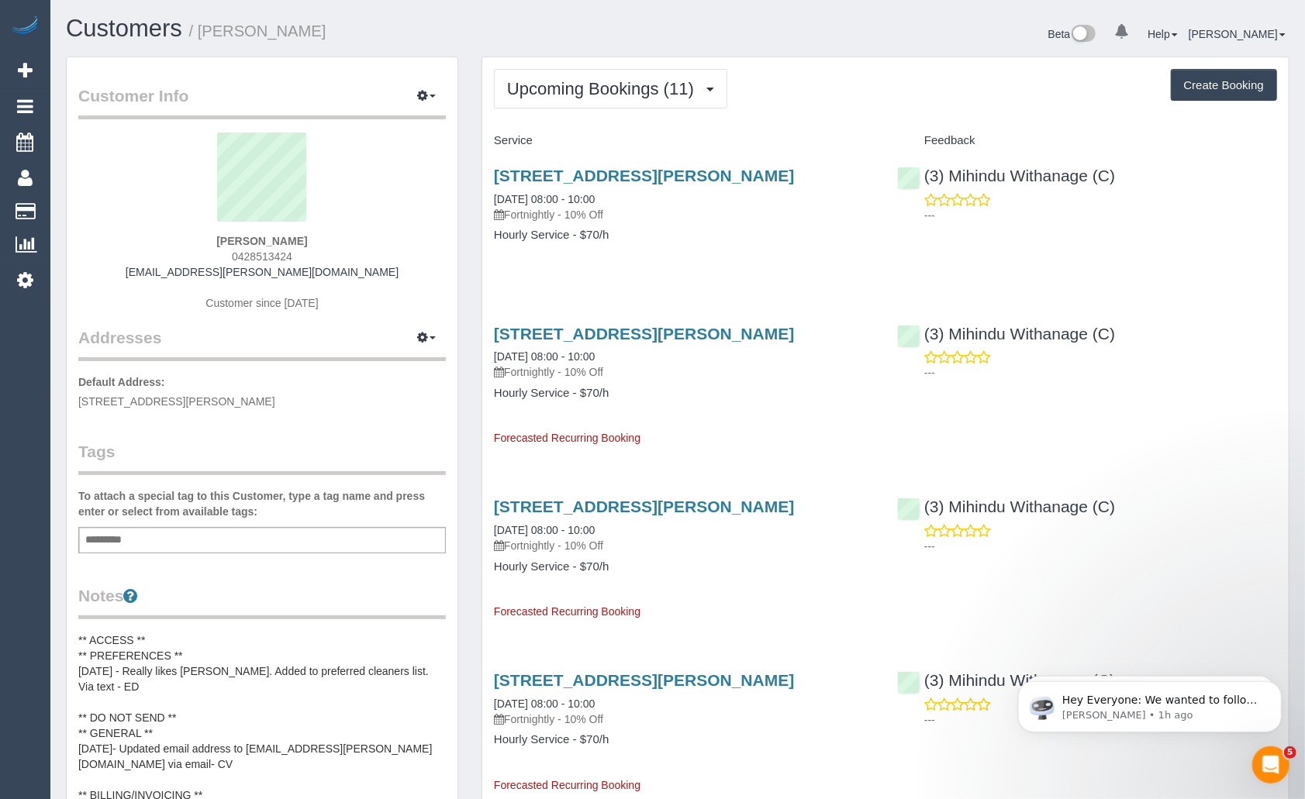
copy strong "Daisy Brown"
drag, startPoint x: 307, startPoint y: 255, endPoint x: 226, endPoint y: 257, distance: 81.4
click at [226, 257] on div "Daisy Brown 0428513424 daisy.louise.brown89@gmail.com Customer since 2022" at bounding box center [261, 230] width 367 height 194
copy span "0428513424"
click at [564, 169] on link "38 Balmoral Avenue, Pascoe Vale South, VIC 3044" at bounding box center [644, 176] width 300 height 18
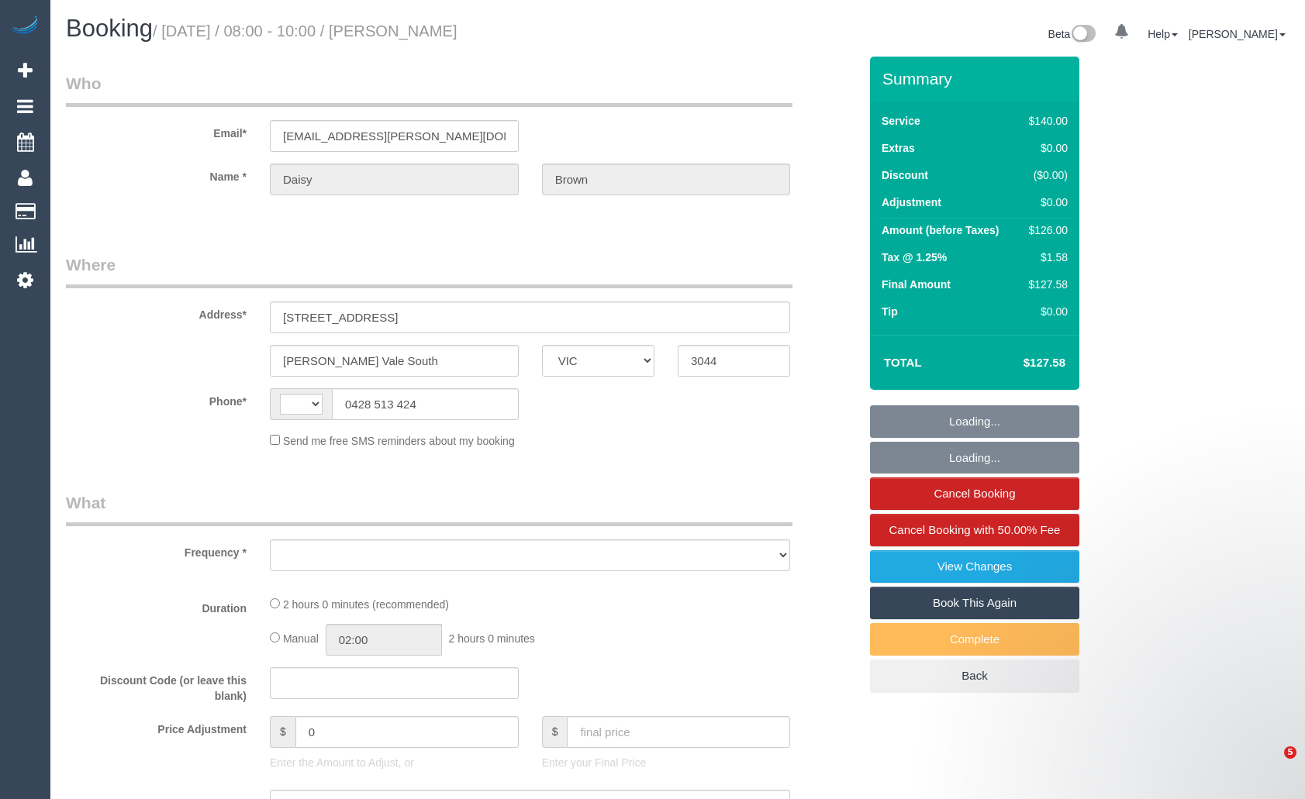
select select "VIC"
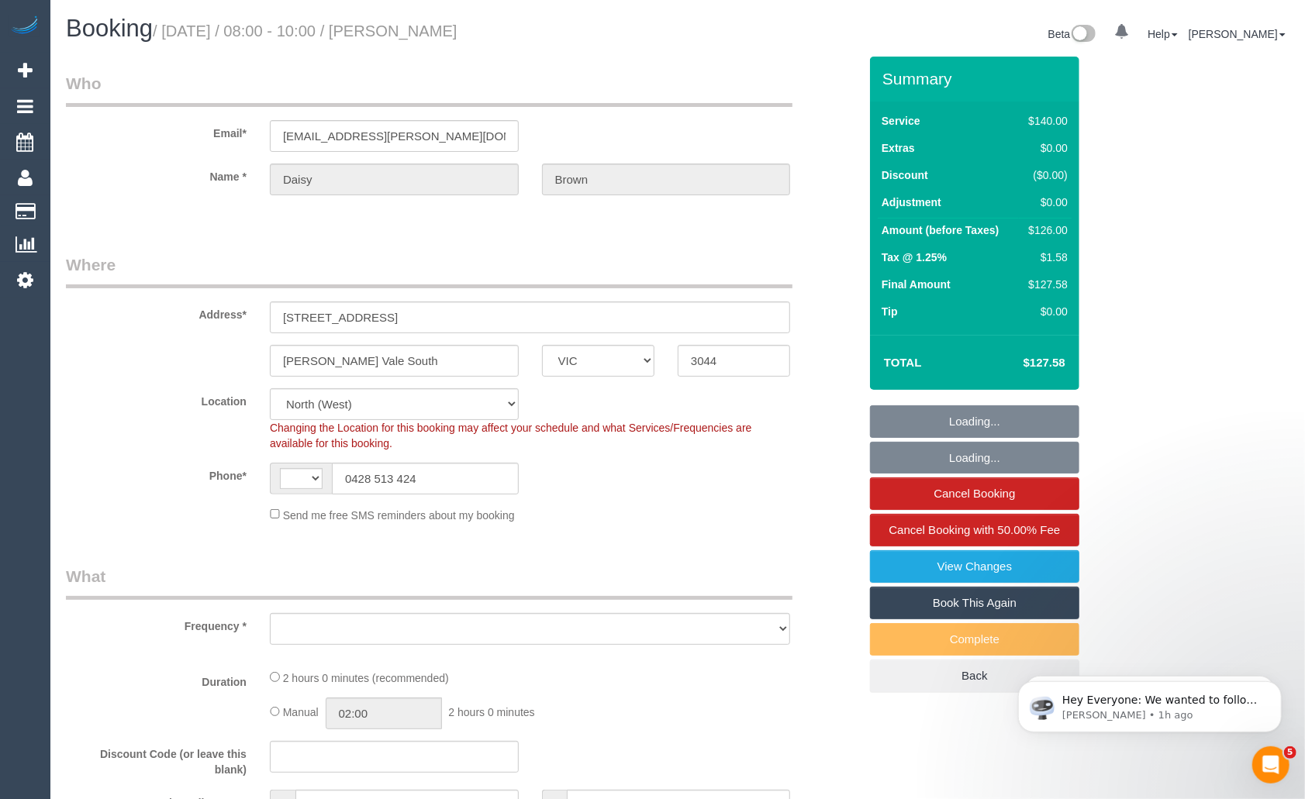
select select "string:AU"
select select "string:stripe-pm_1L2pOm2GScqysDRV6fkA2Bnc"
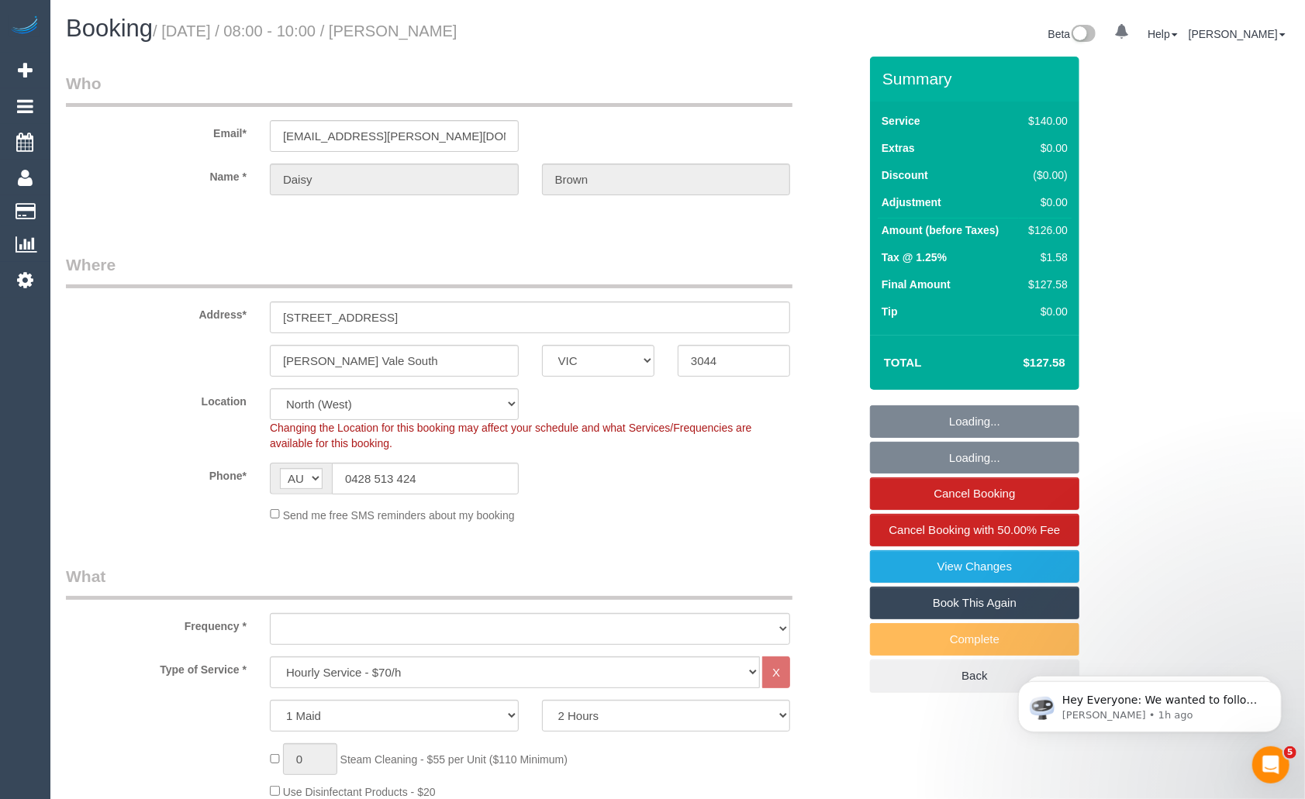
select select "object:710"
select select "number:28"
select select "number:14"
select select "number:19"
select select "number:22"
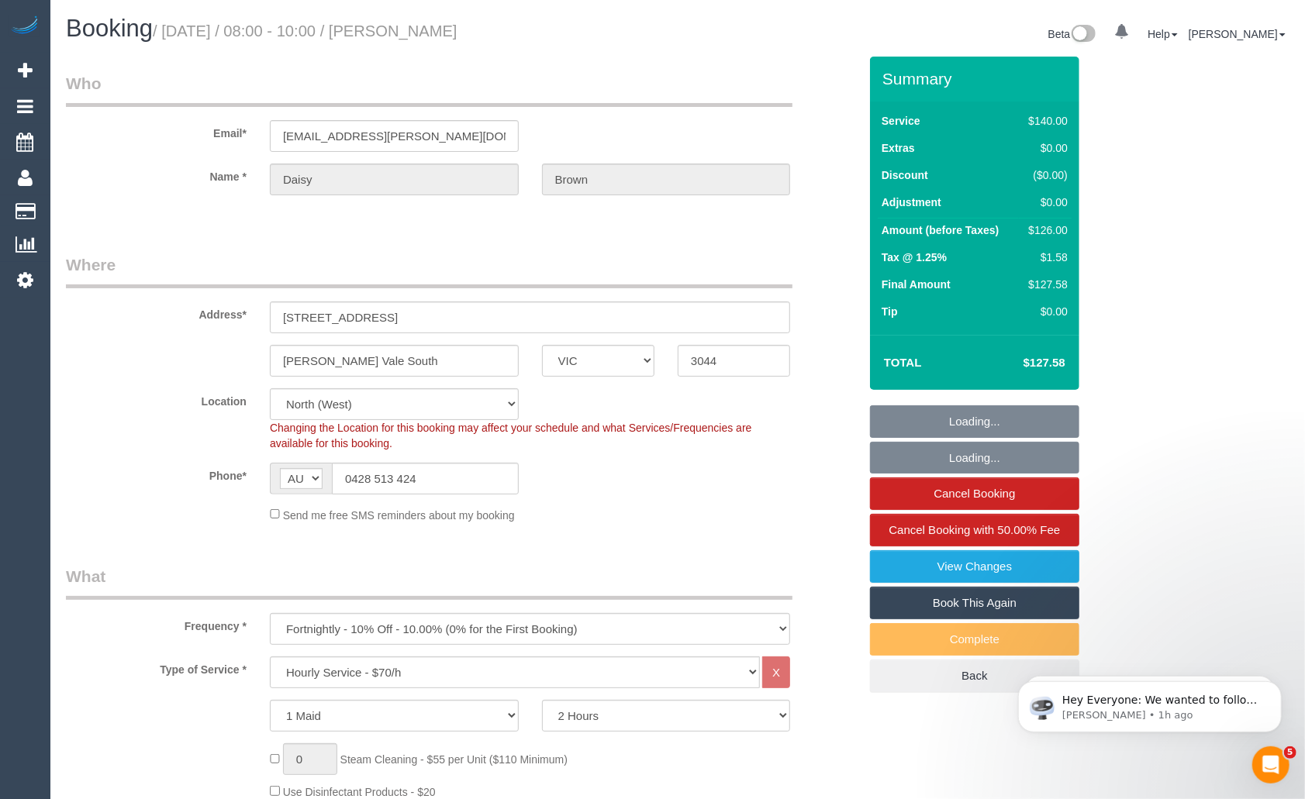
select select "number:34"
select select "object:1548"
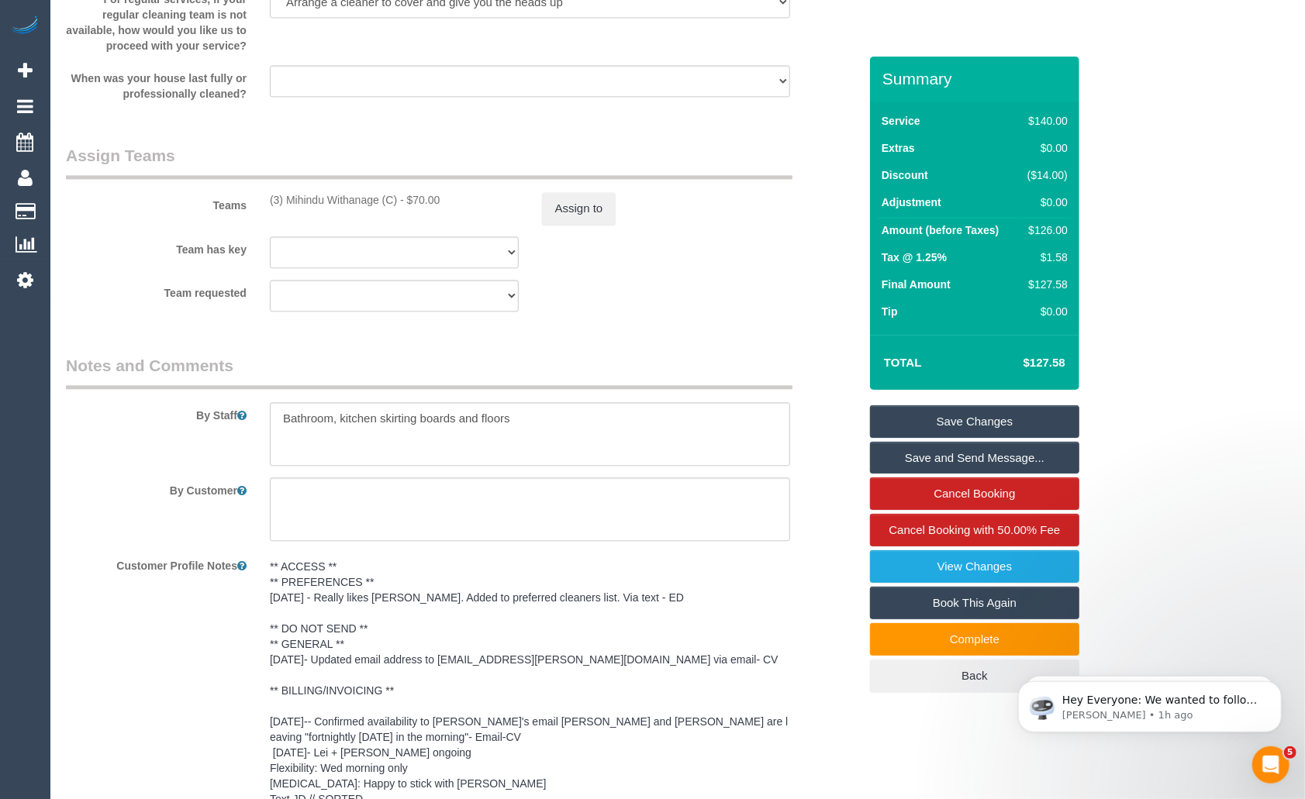
scroll to position [2353, 0]
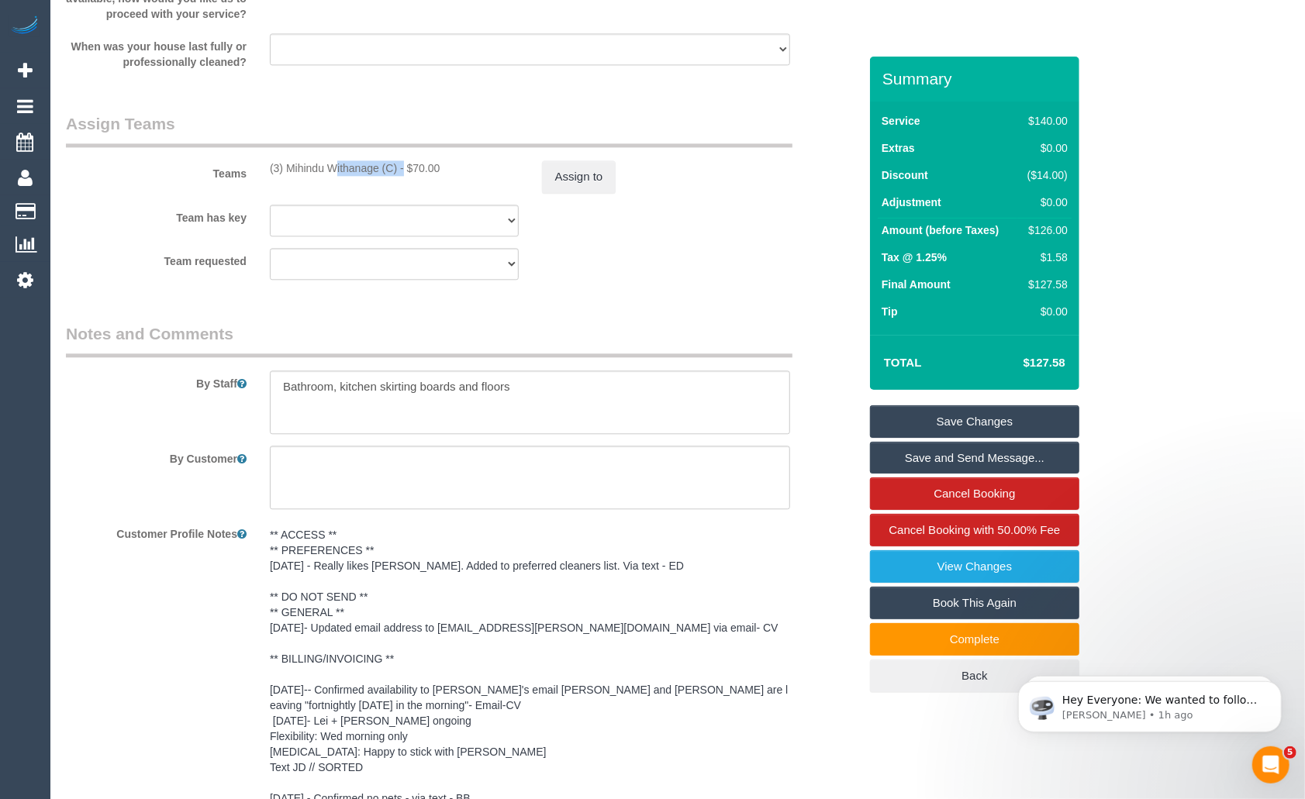
drag, startPoint x: 285, startPoint y: 163, endPoint x: 360, endPoint y: 167, distance: 76.1
click at [360, 167] on div "(3) Mihindu Withanage (C) - $70.00" at bounding box center [394, 168] width 249 height 16
copy div "Mihindu Withan"
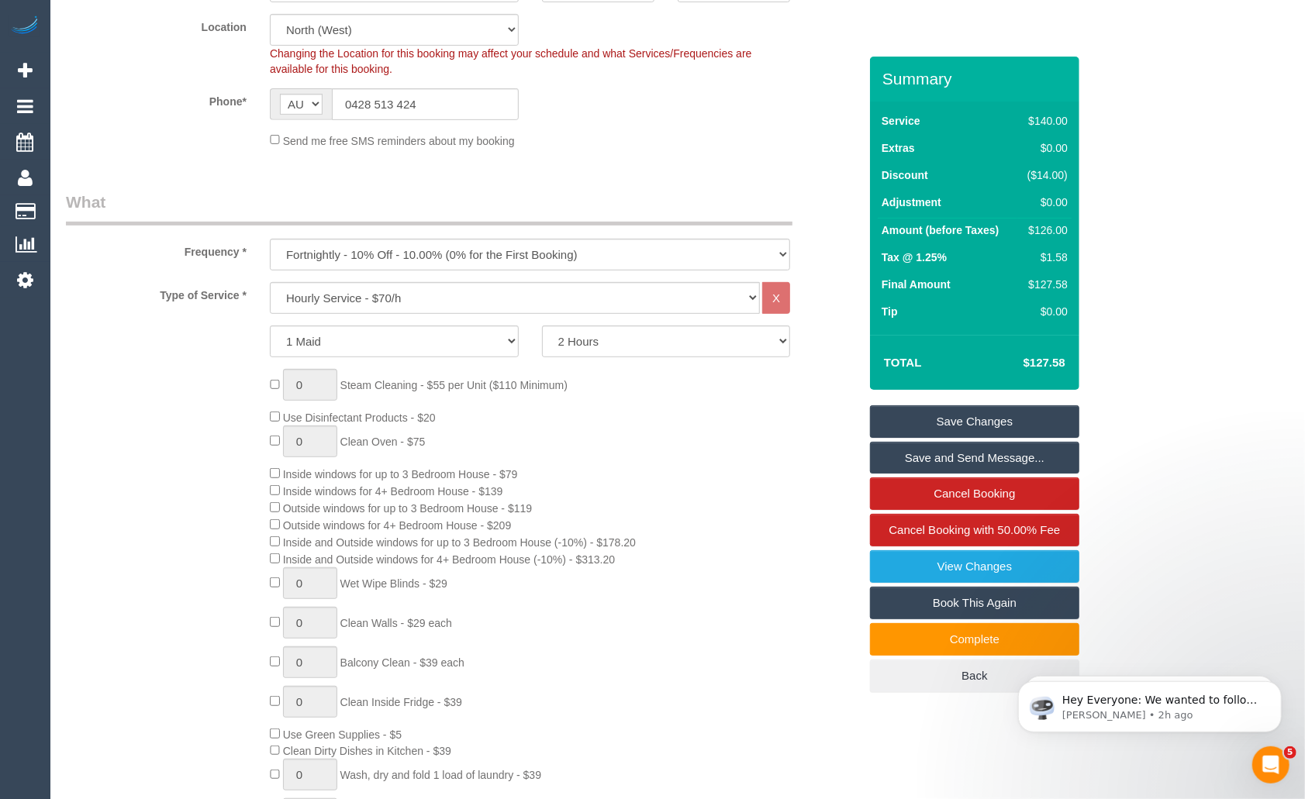
scroll to position [0, 0]
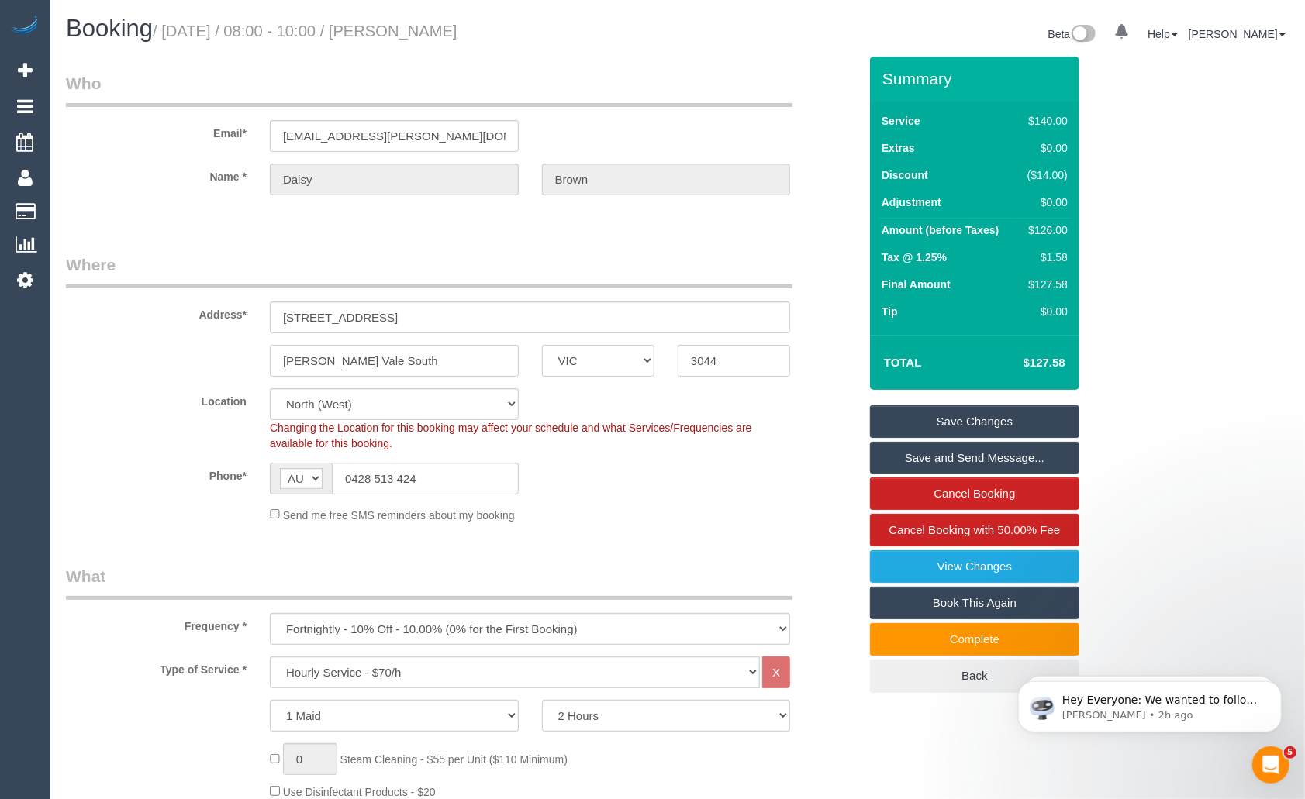
drag, startPoint x: 409, startPoint y: 362, endPoint x: 248, endPoint y: 362, distance: 161.2
click at [248, 362] on div "Pascoe Vale South ACT NSW NT QLD SA TAS VIC WA 3044" at bounding box center [462, 361] width 816 height 32
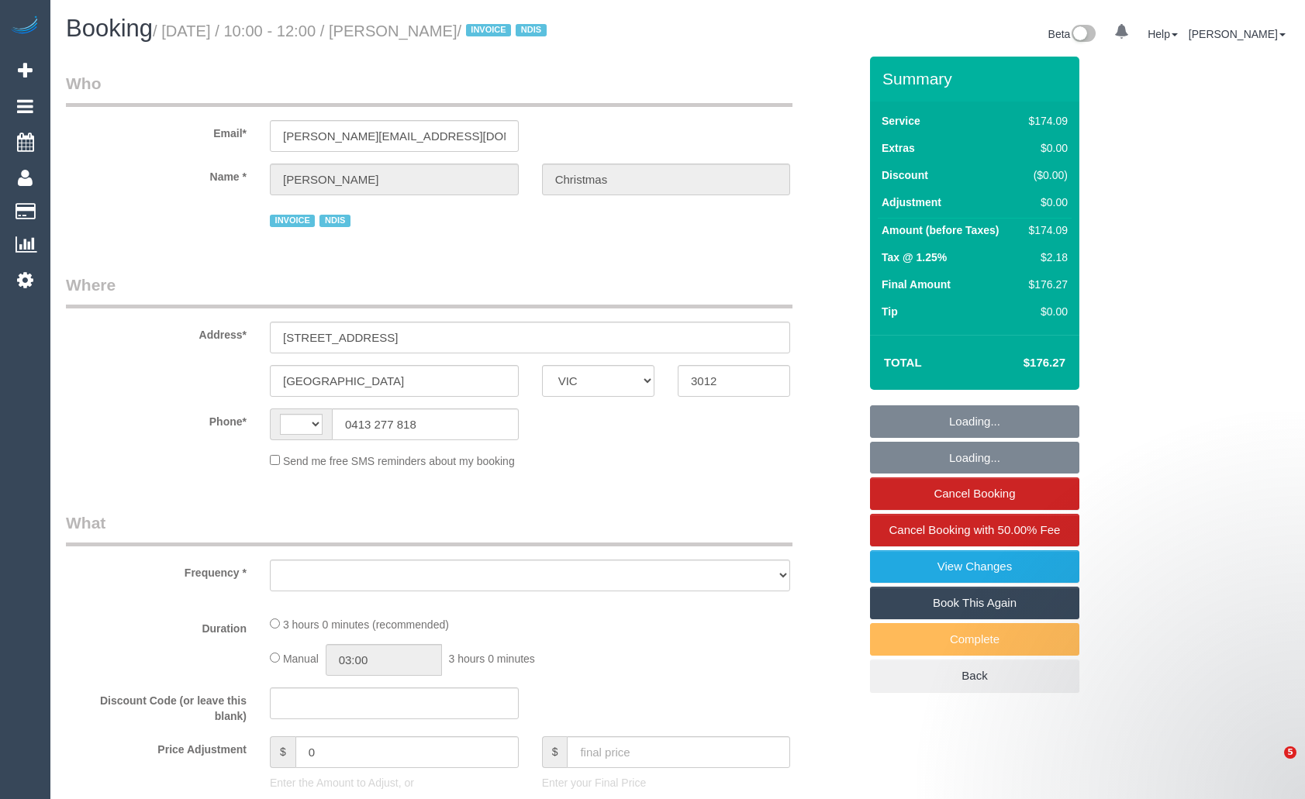
select select "VIC"
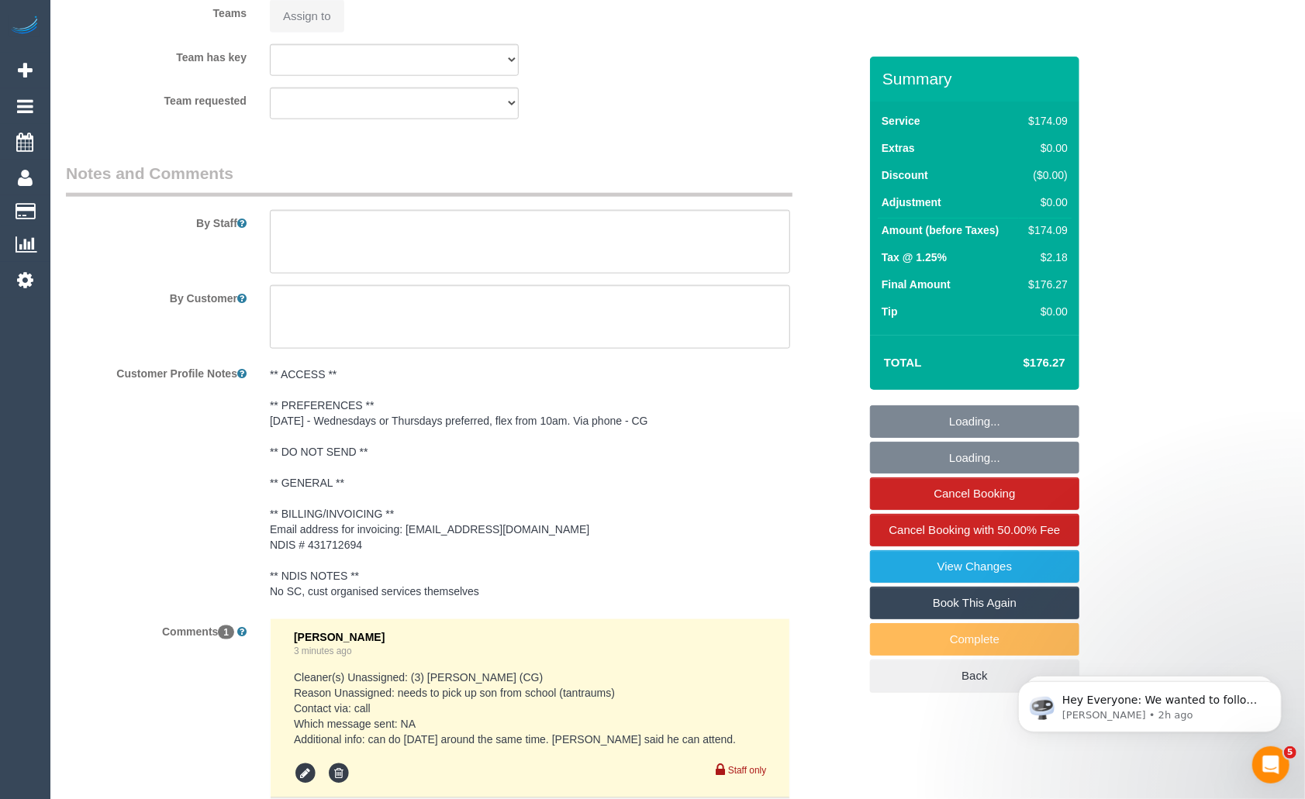
select select "string:AU"
select select "object:297"
select select "180"
select select "number:27"
select select "number:14"
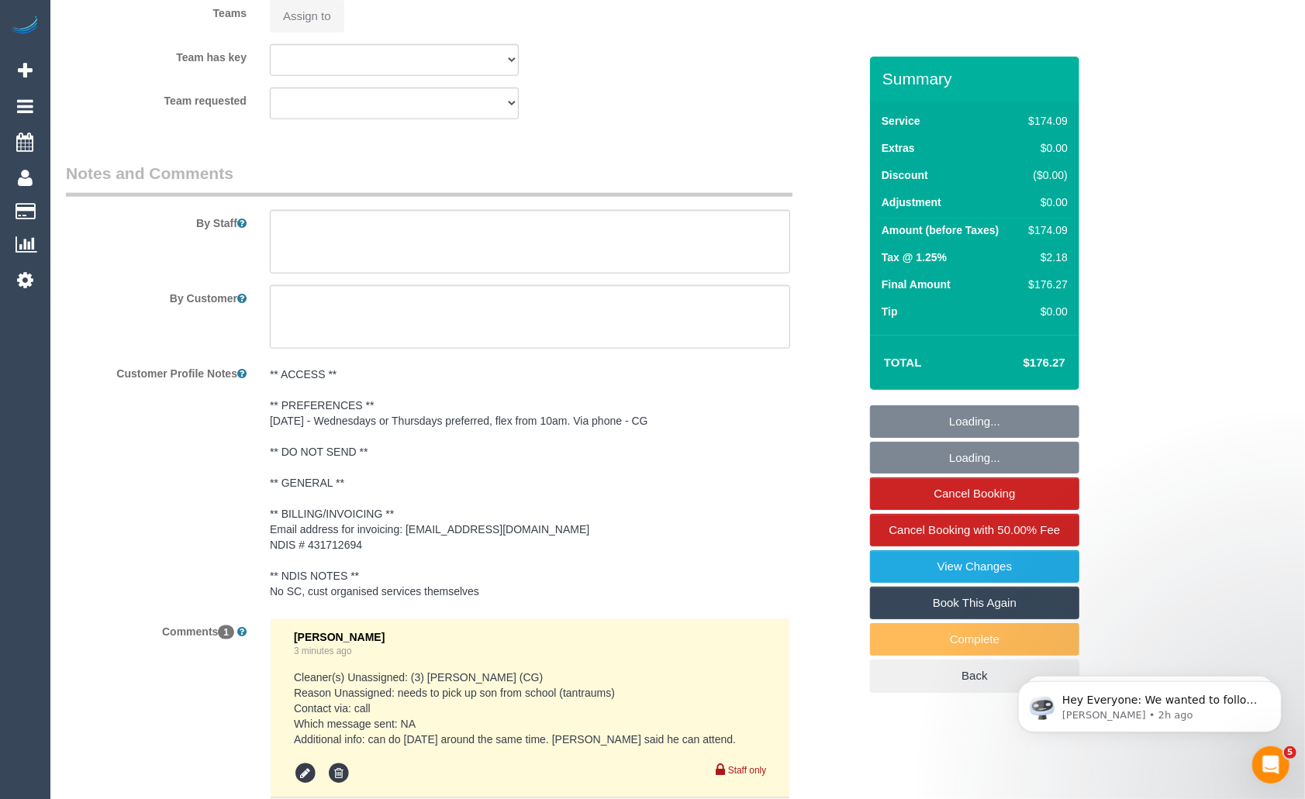
select select "number:19"
select select "number:36"
select select "number:34"
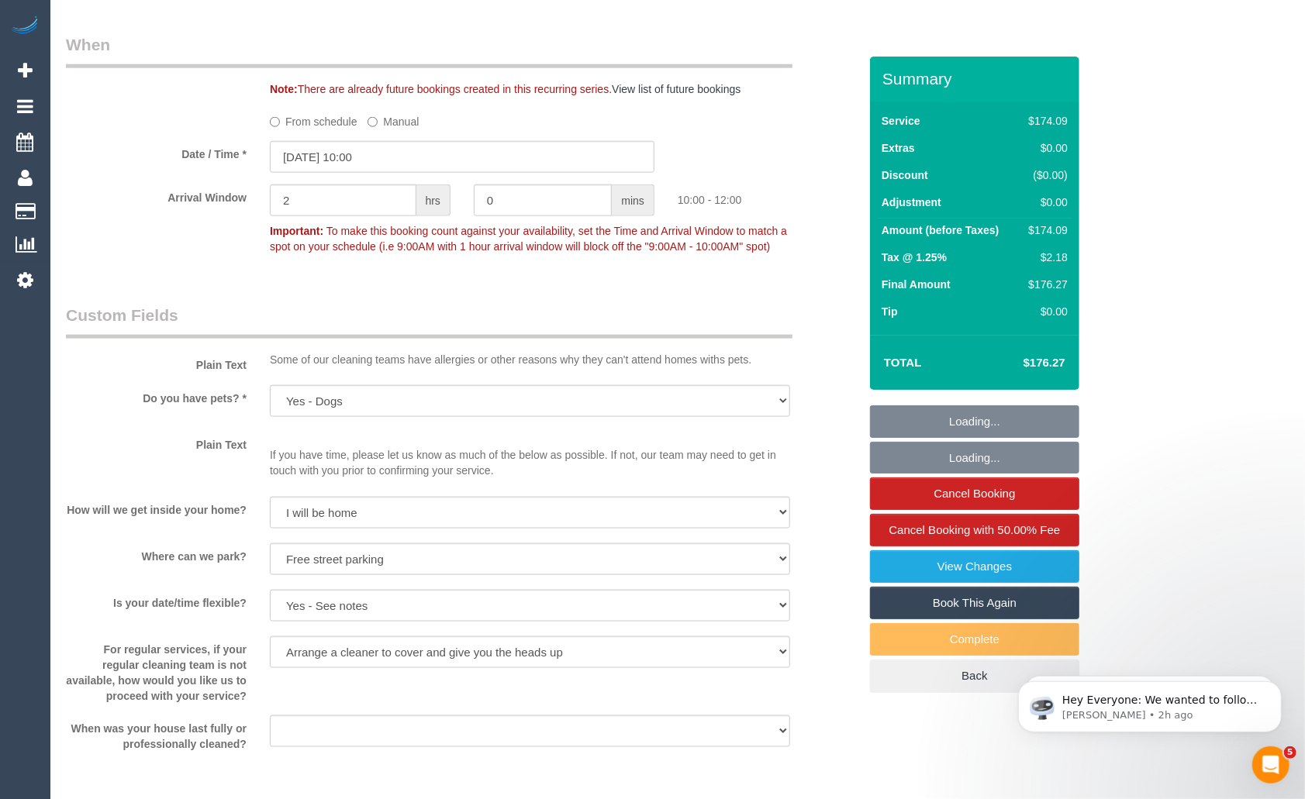
select select "object:1421"
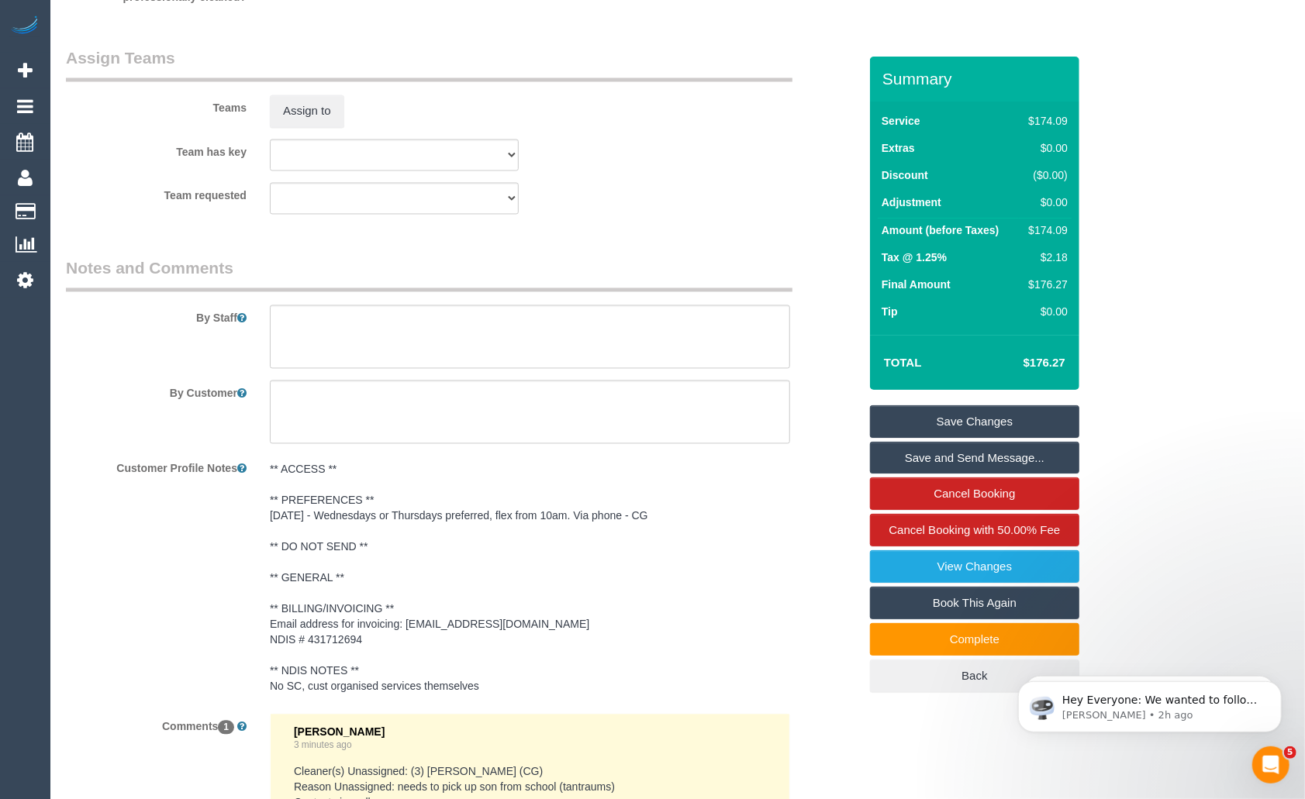
scroll to position [2214, 0]
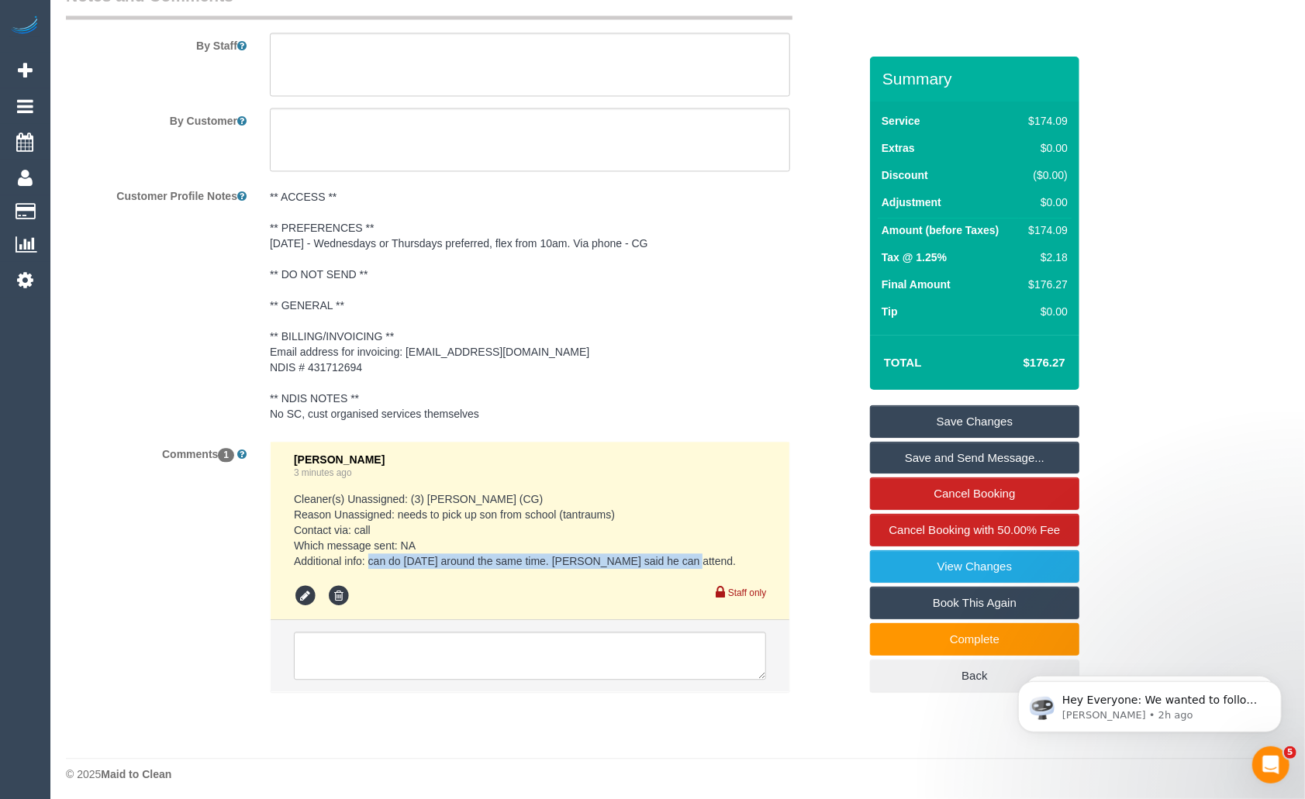
drag, startPoint x: 371, startPoint y: 557, endPoint x: 703, endPoint y: 557, distance: 331.8
click at [703, 557] on pre "Cleaner(s) Unassigned: (3) John Schuster (CG) Reason Unassigned: needs to pick …" at bounding box center [530, 530] width 472 height 78
click at [609, 550] on pre "Cleaner(s) Unassigned: (3) John Schuster (CG) Reason Unassigned: needs to pick …" at bounding box center [530, 530] width 472 height 78
drag, startPoint x: 374, startPoint y: 554, endPoint x: 663, endPoint y: 563, distance: 288.5
click at [663, 563] on pre "Cleaner(s) Unassigned: (3) John Schuster (CG) Reason Unassigned: needs to pick …" at bounding box center [530, 530] width 472 height 78
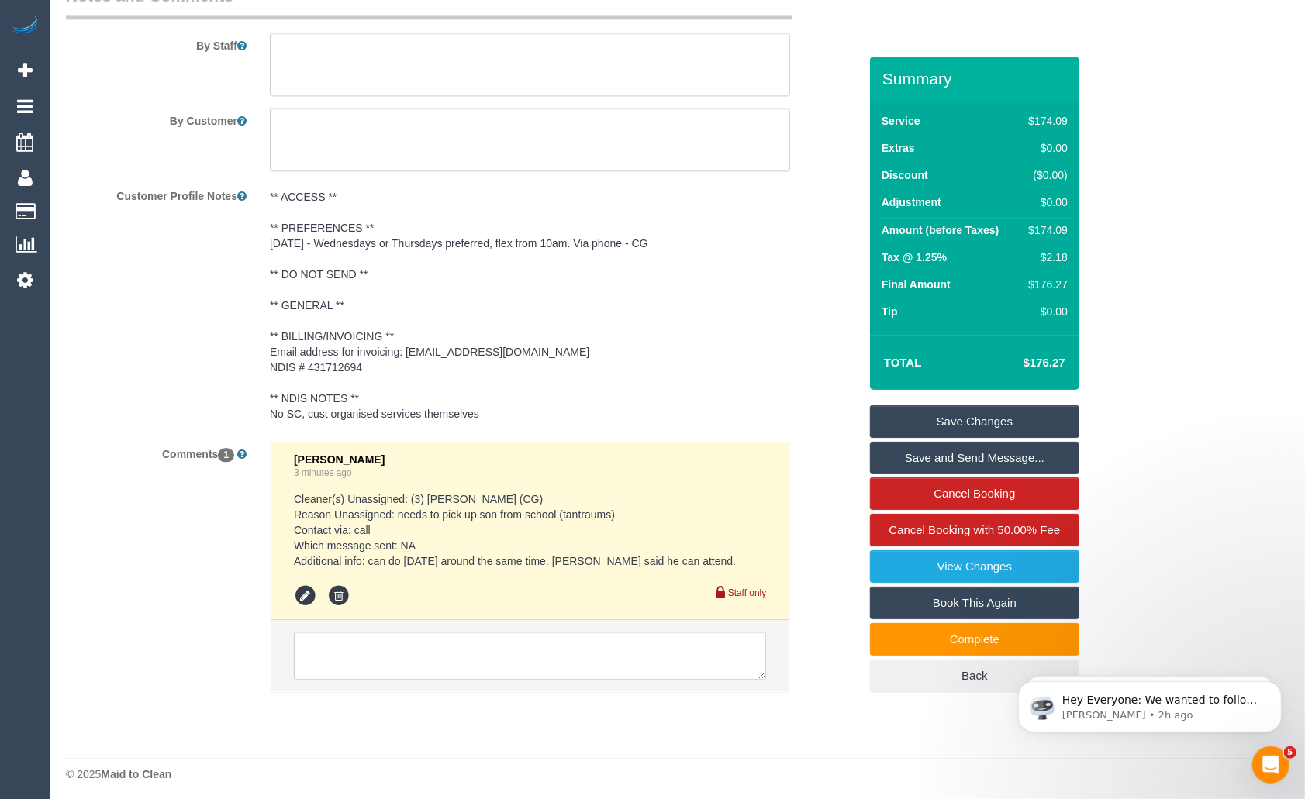
click at [505, 542] on pre "Cleaner(s) Unassigned: (3) John Schuster (CG) Reason Unassigned: needs to pick …" at bounding box center [530, 530] width 472 height 78
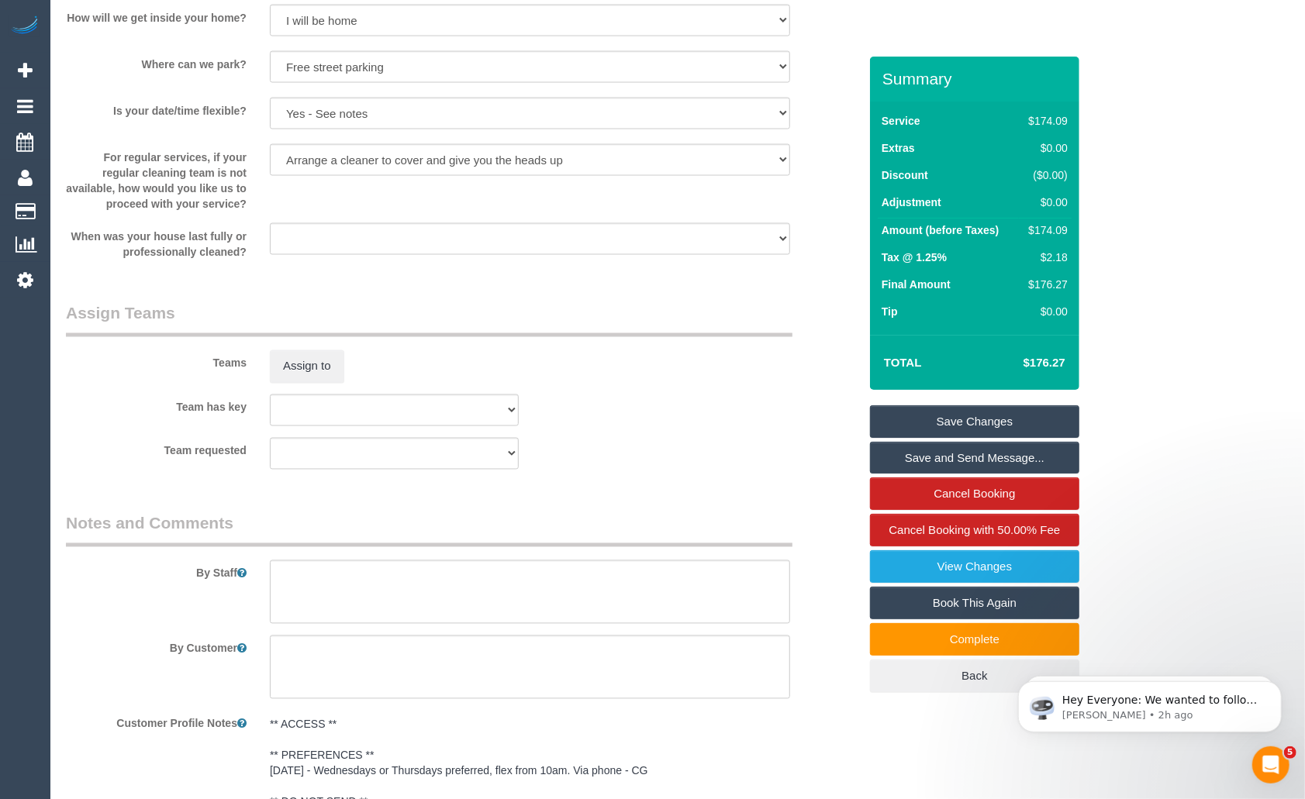
scroll to position [1683, 0]
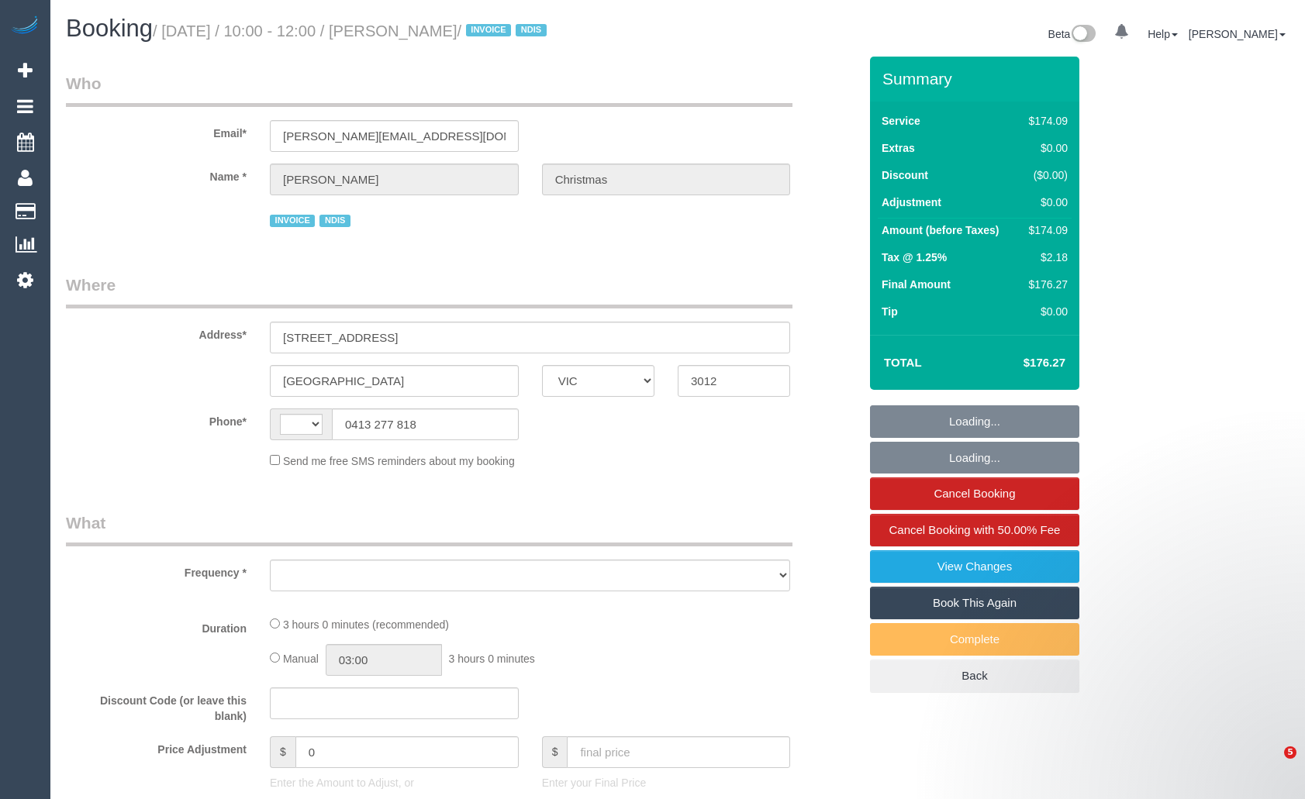
select select "VIC"
select select "string:AU"
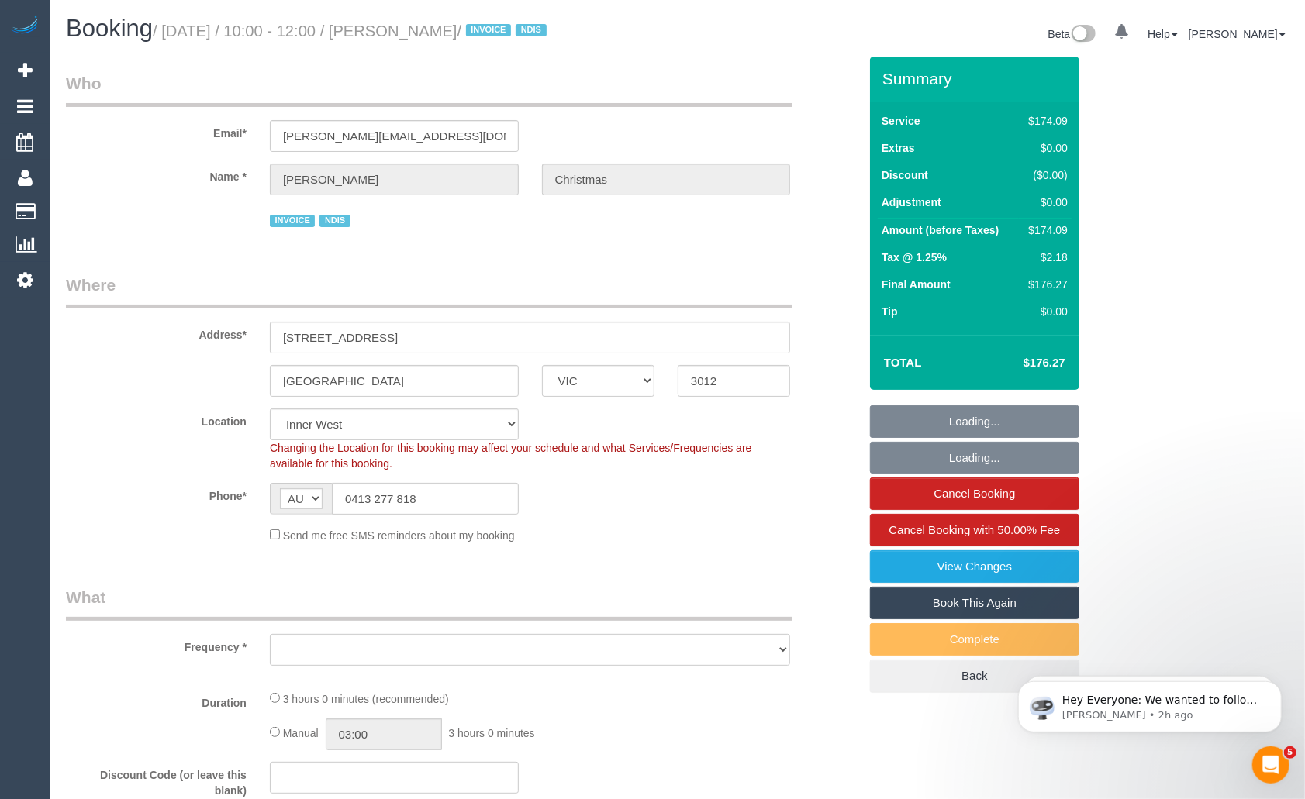
select select "180"
select select "number:27"
select select "number:14"
select select "number:19"
select select "number:36"
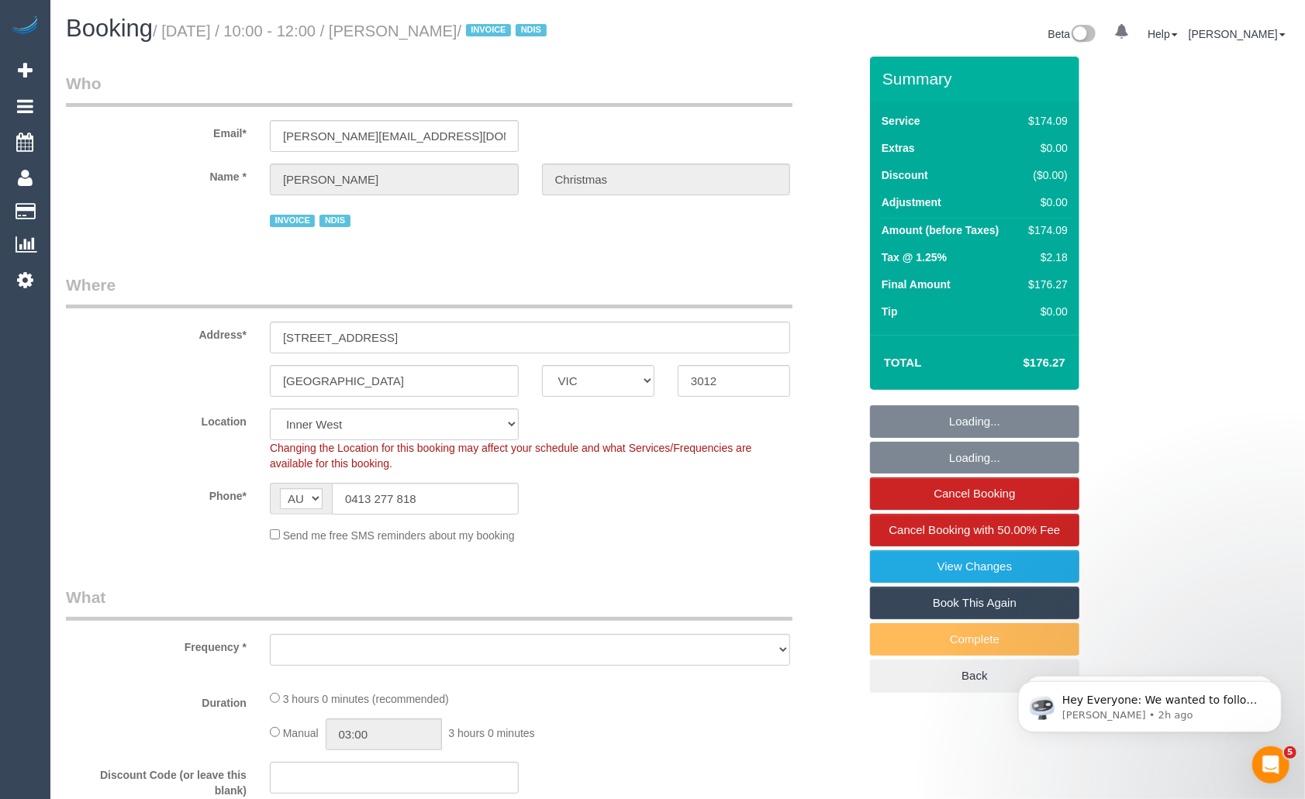
select select "number:34"
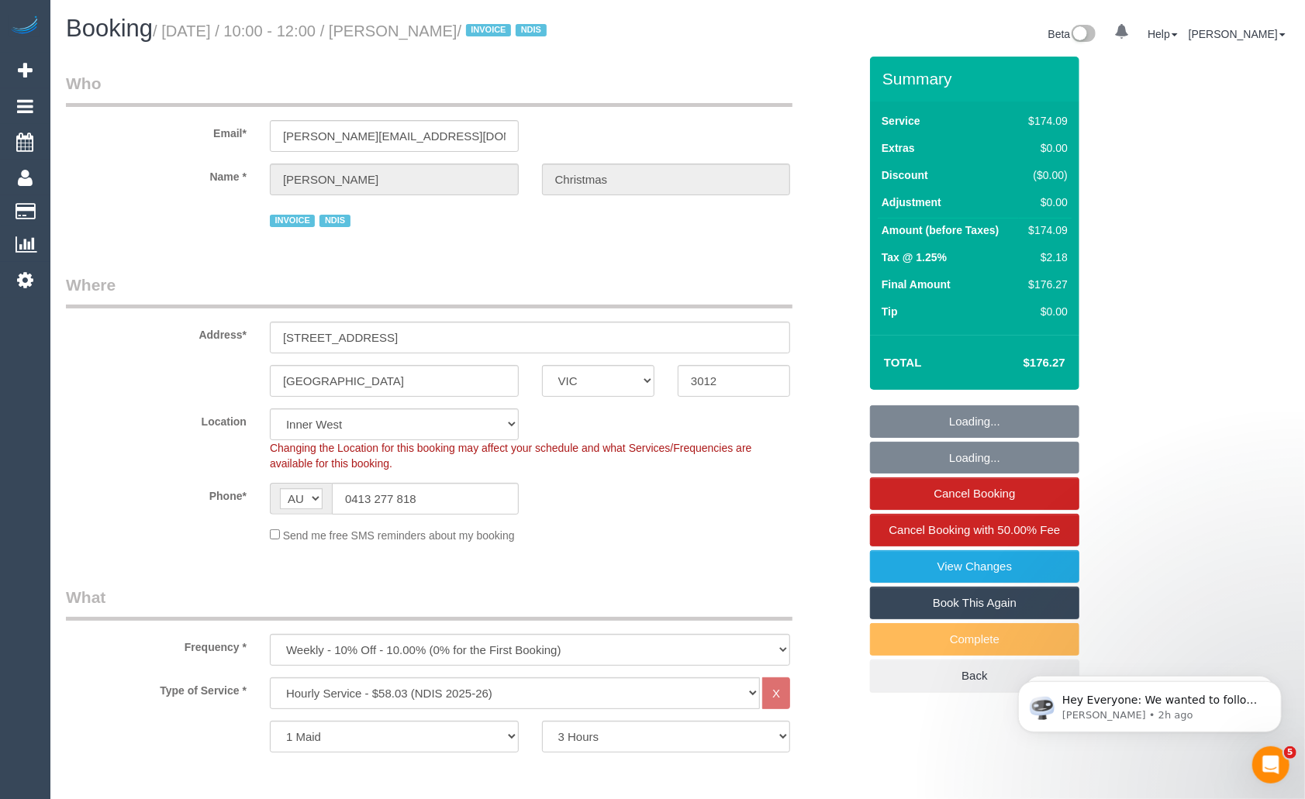
select select "object:1424"
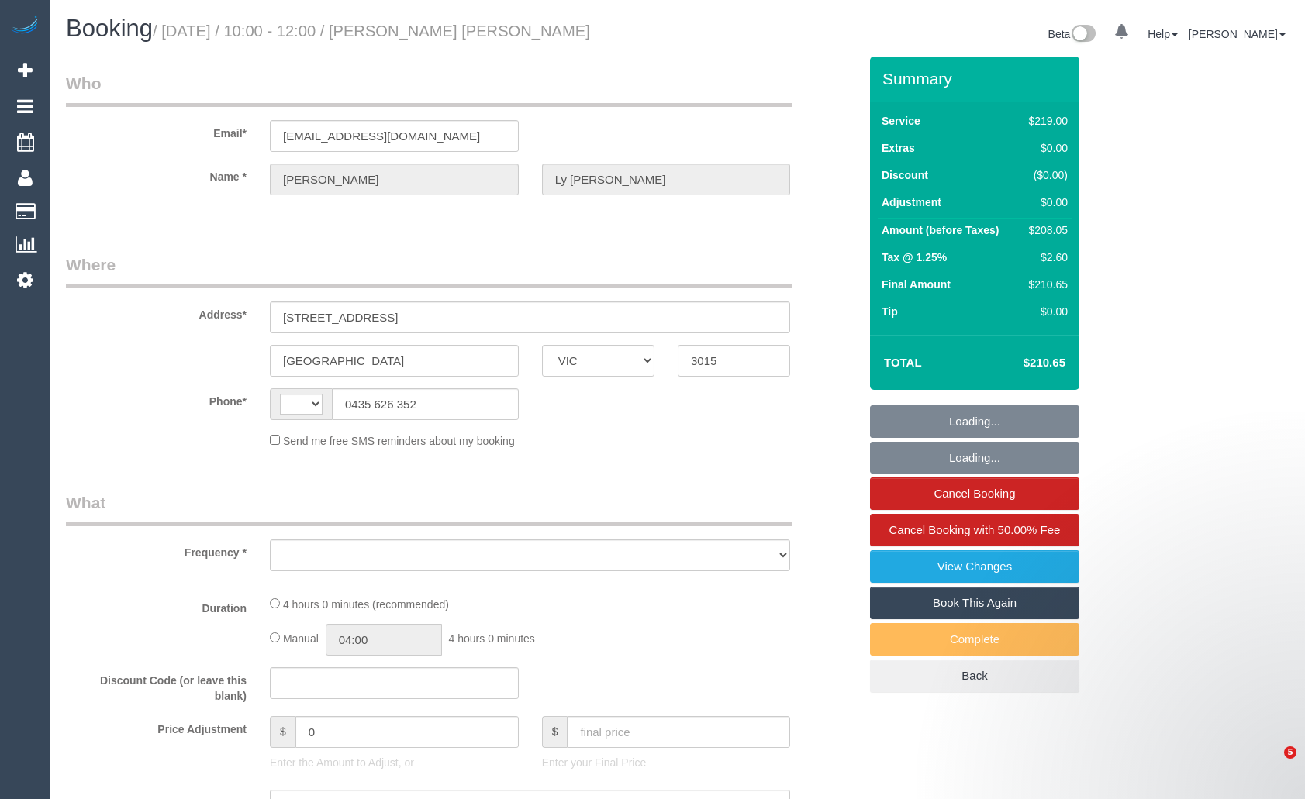
select select "VIC"
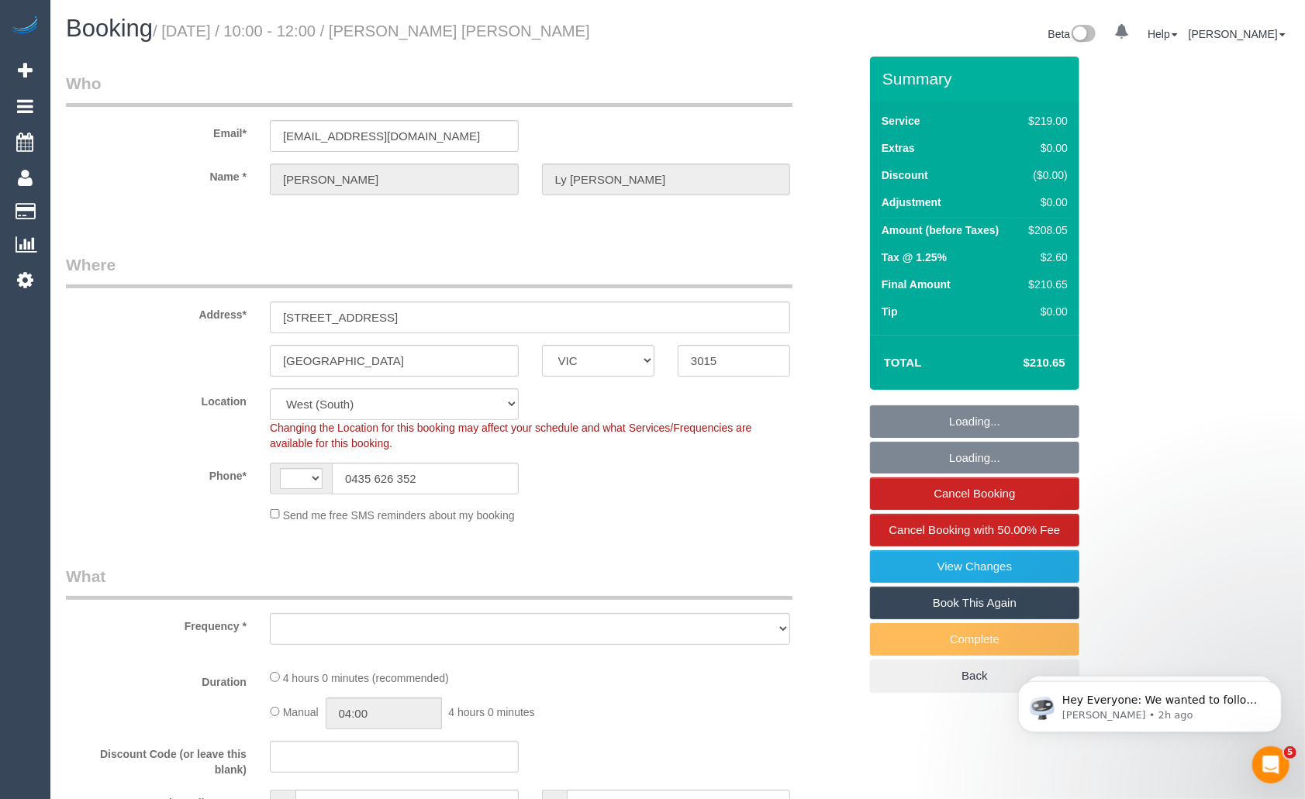
select select "string:AU"
select select "object:695"
select select "string:stripe-pm_1S4urw2GScqysDRVwM6kXkyi"
select select "number:27"
select select "number:14"
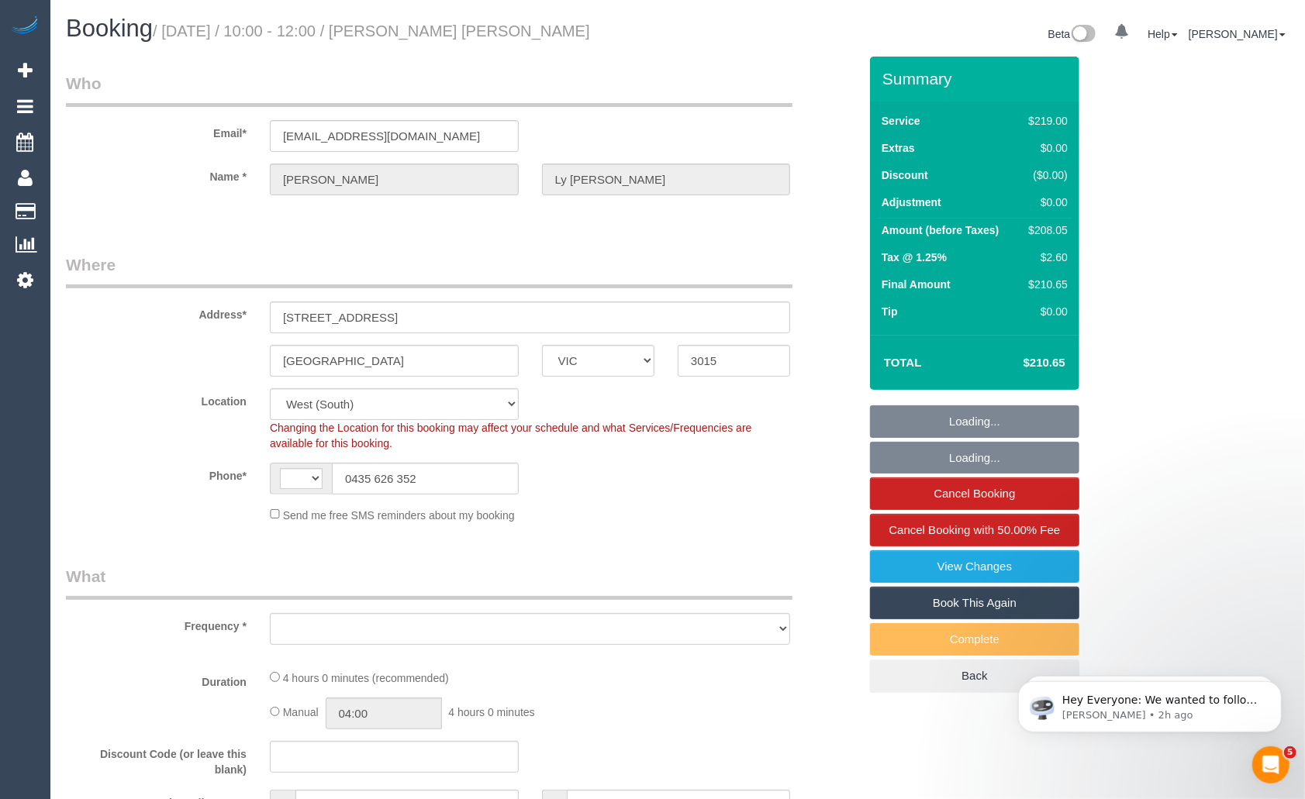
select select "number:19"
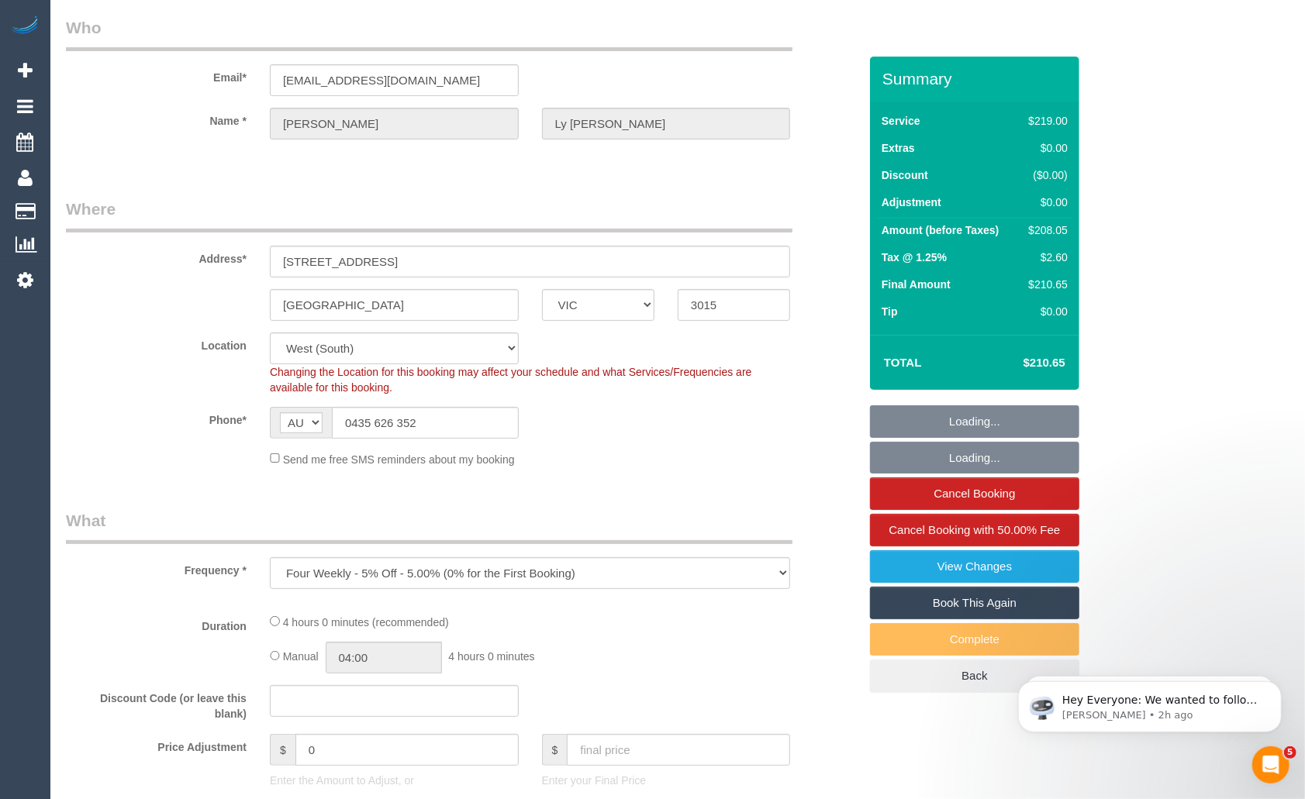
select select "object:704"
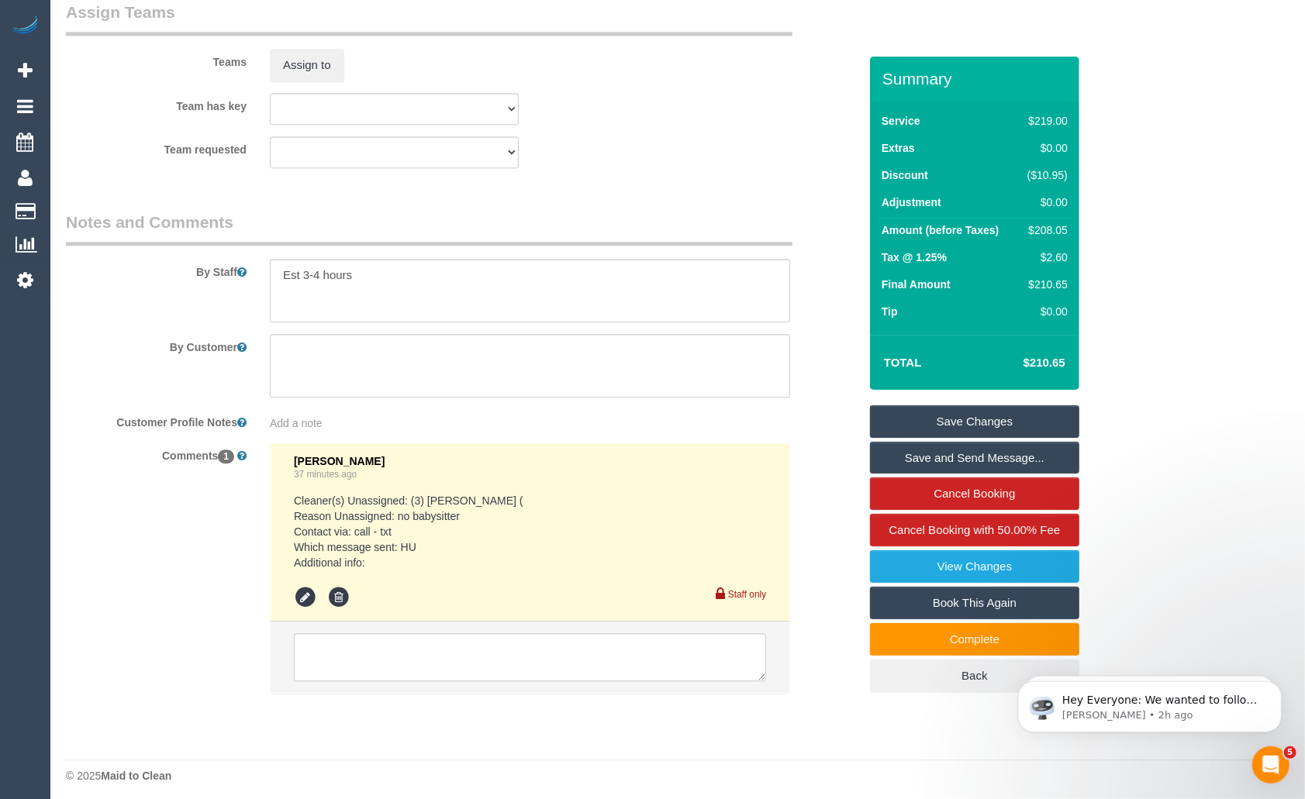
scroll to position [2507, 0]
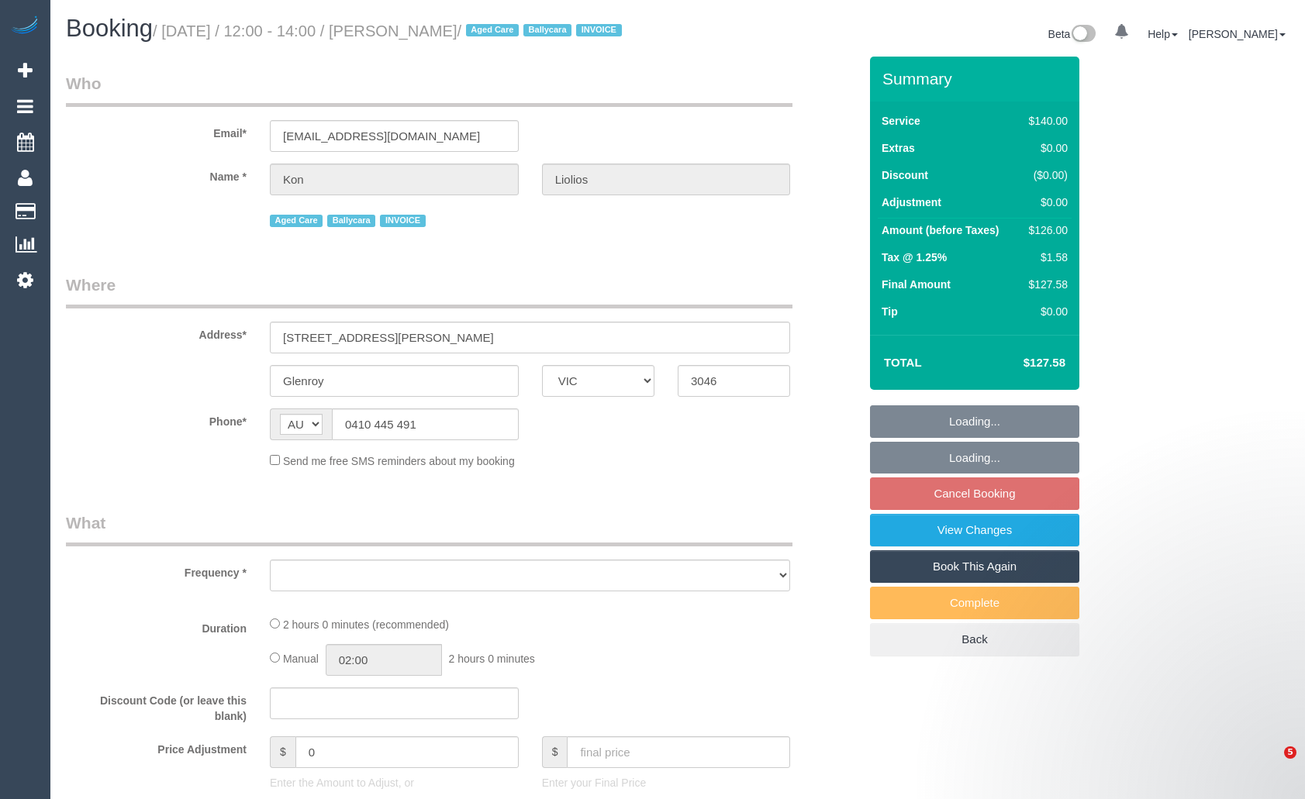
select select "VIC"
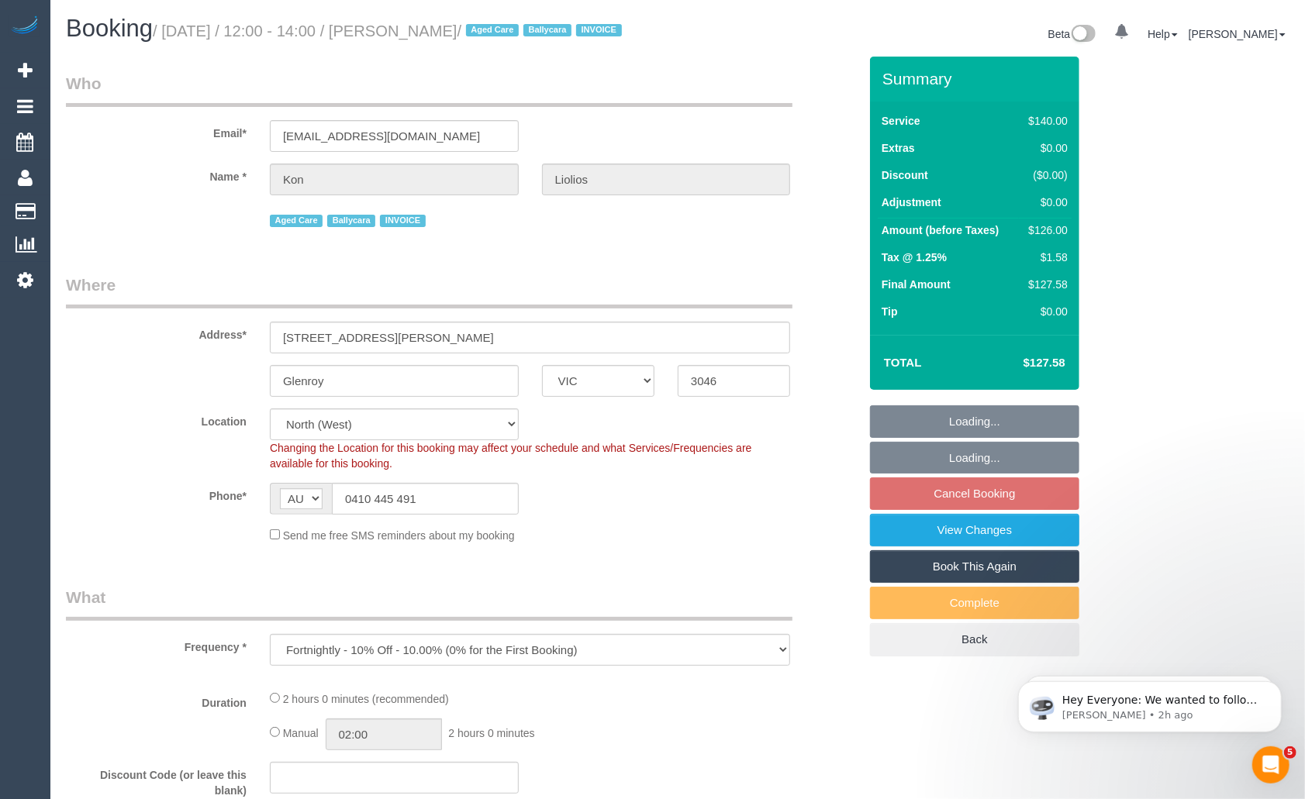
select select "object:727"
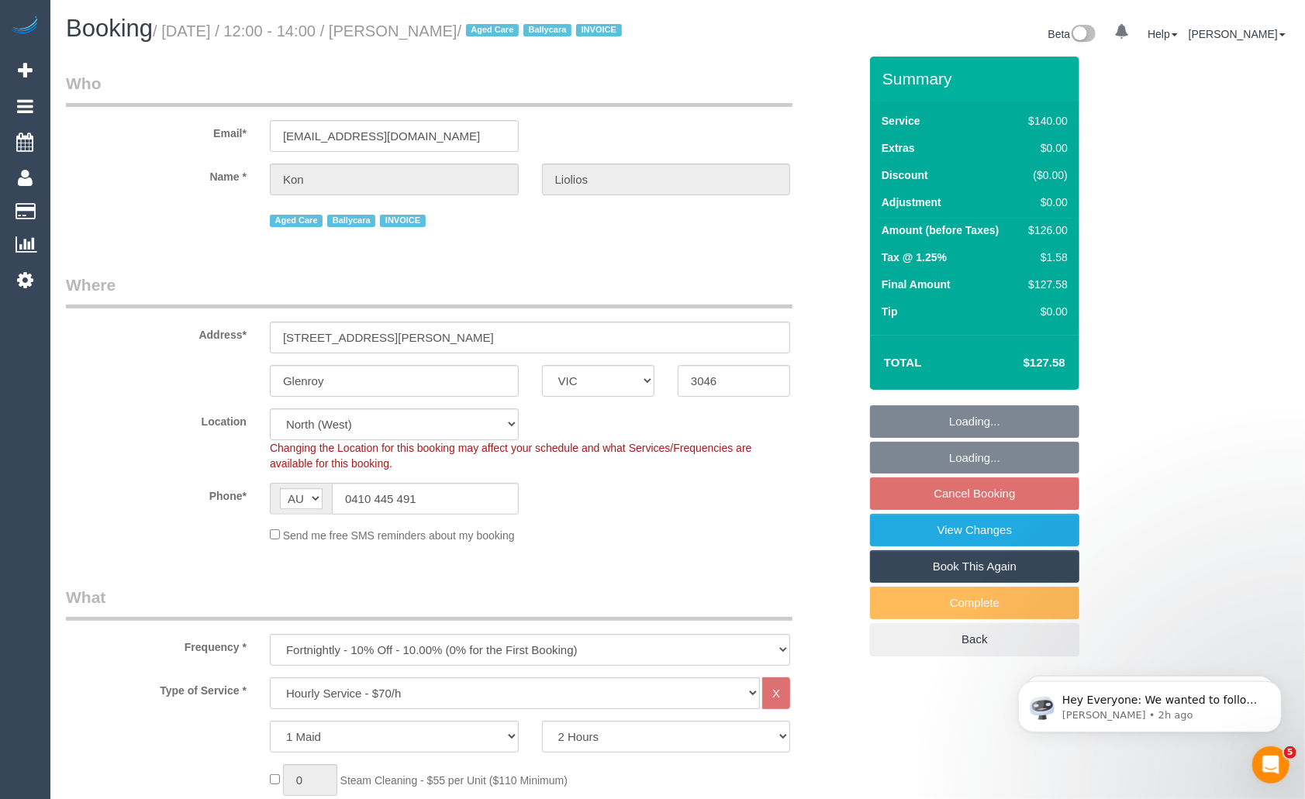
select select "spot4"
select select "number:27"
select select "number:14"
select select "number:19"
select select "number:23"
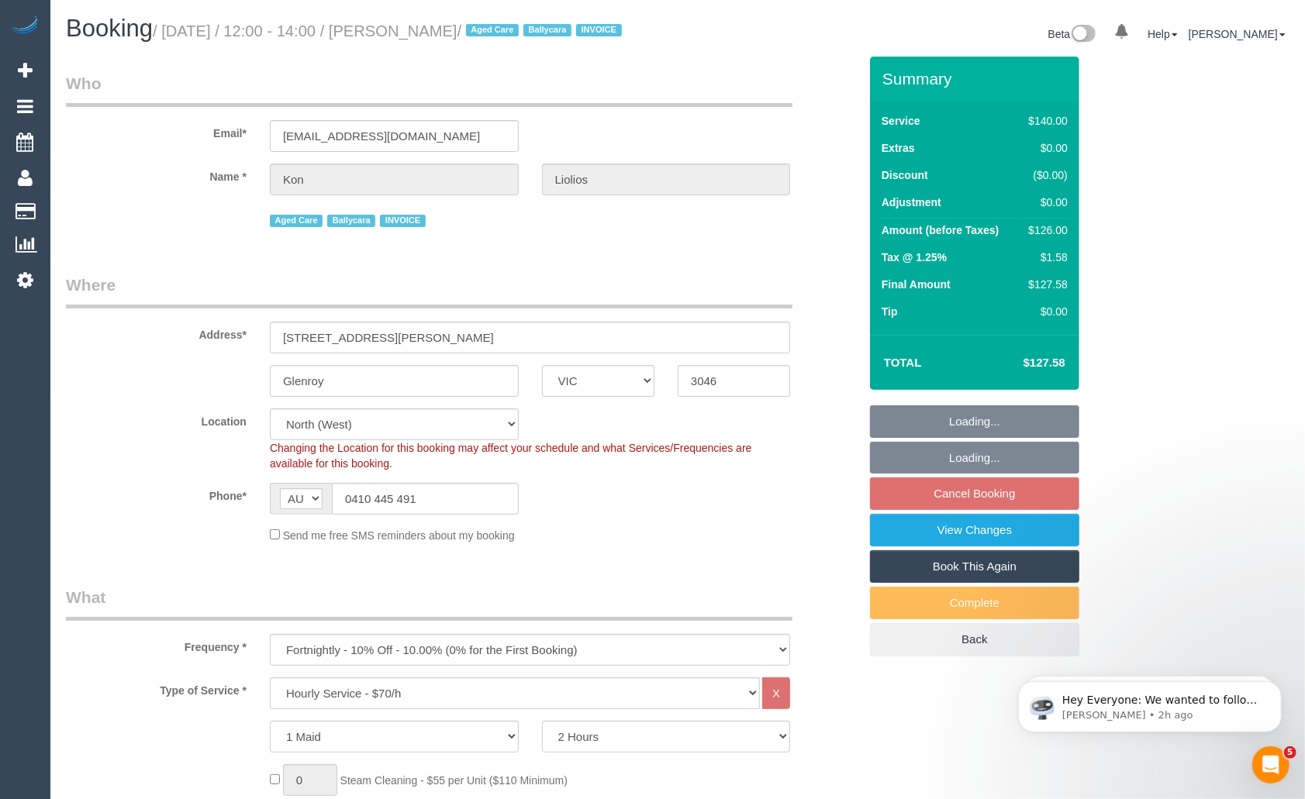
select select "number:34"
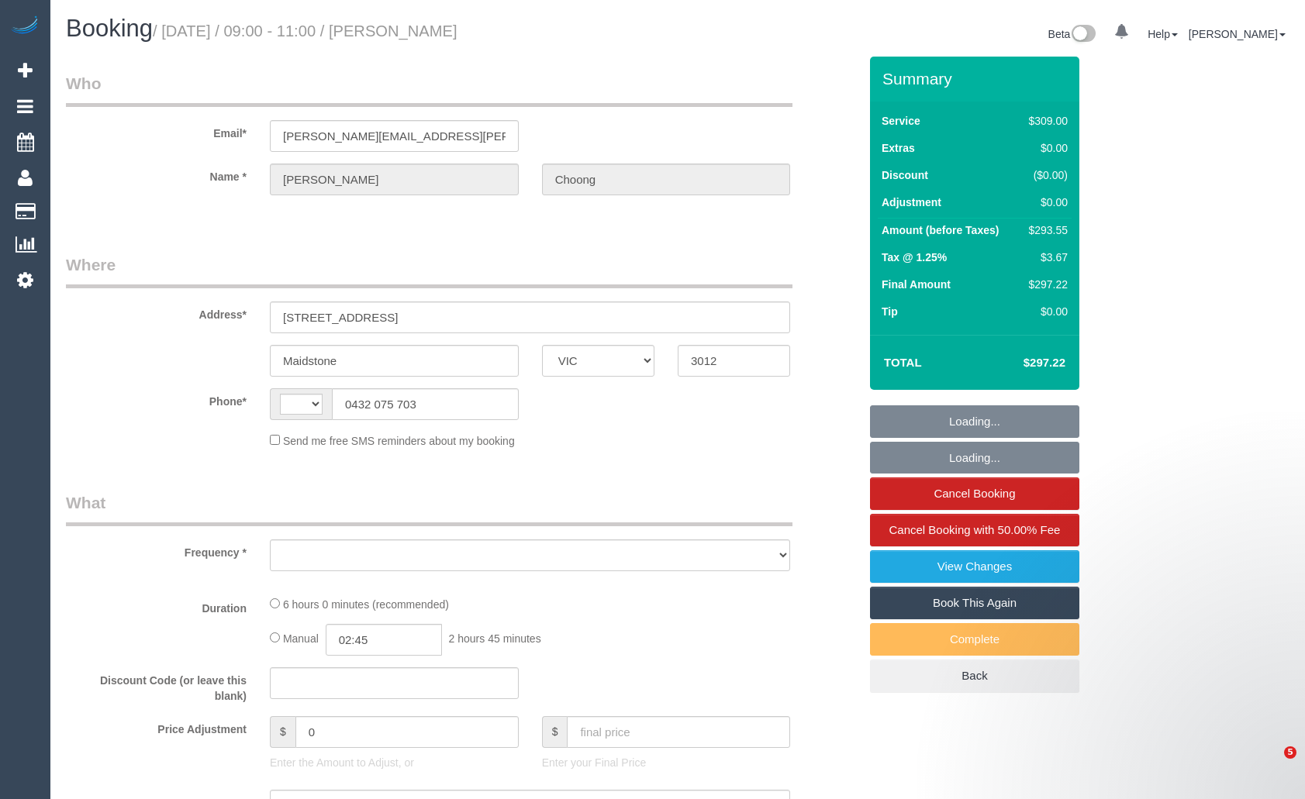
select select "VIC"
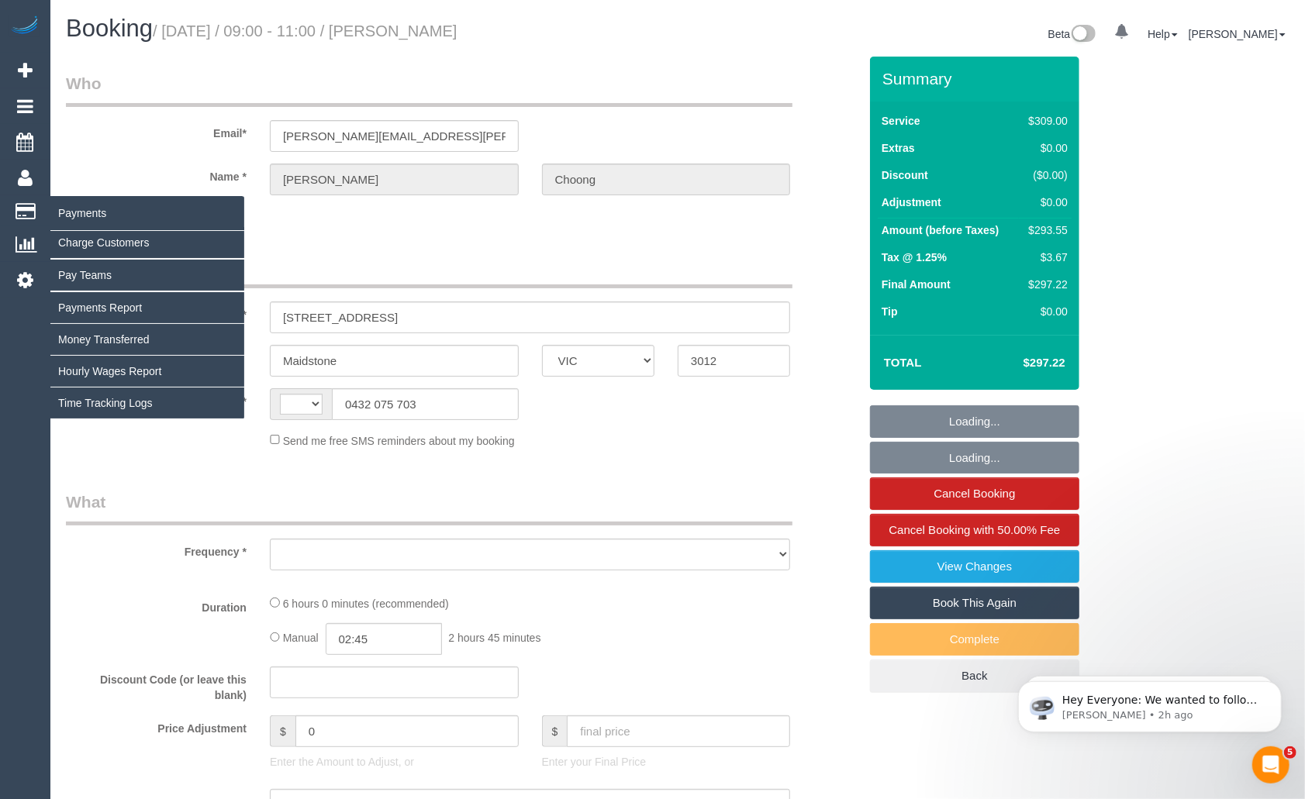
select select "string:AU"
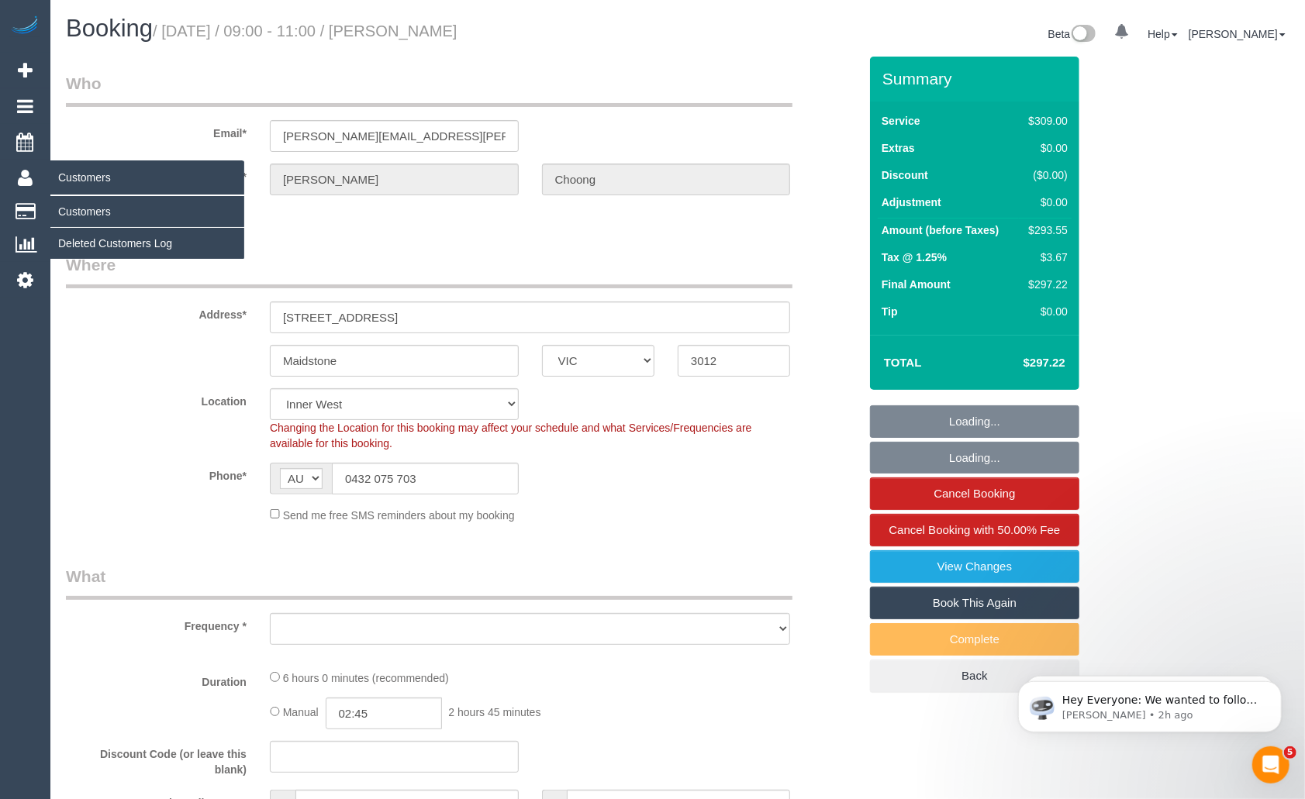
select select "object:2687"
select select "string:stripe-pm_1HqRI82GScqysDRV0AxysIi7"
select select "object:2696"
select select "number:27"
select select "number:14"
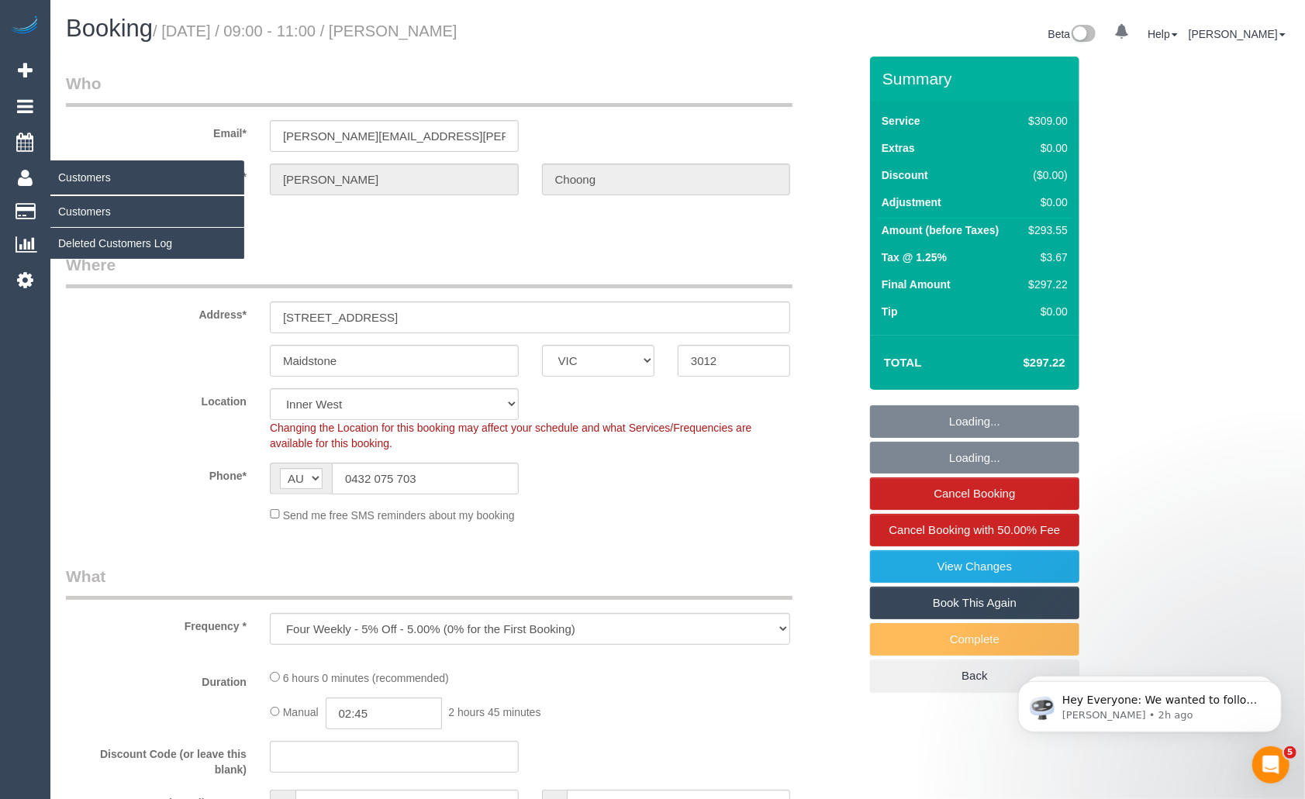
select select "number:19"
select select "number:24"
select select "number:34"
select select "number:12"
